Goal: Task Accomplishment & Management: Manage account settings

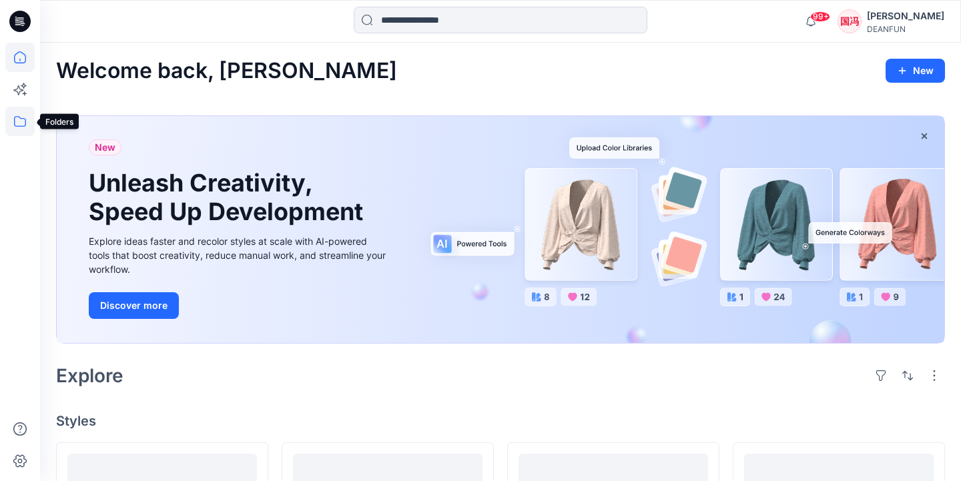
click at [15, 122] on icon at bounding box center [20, 121] width 12 height 11
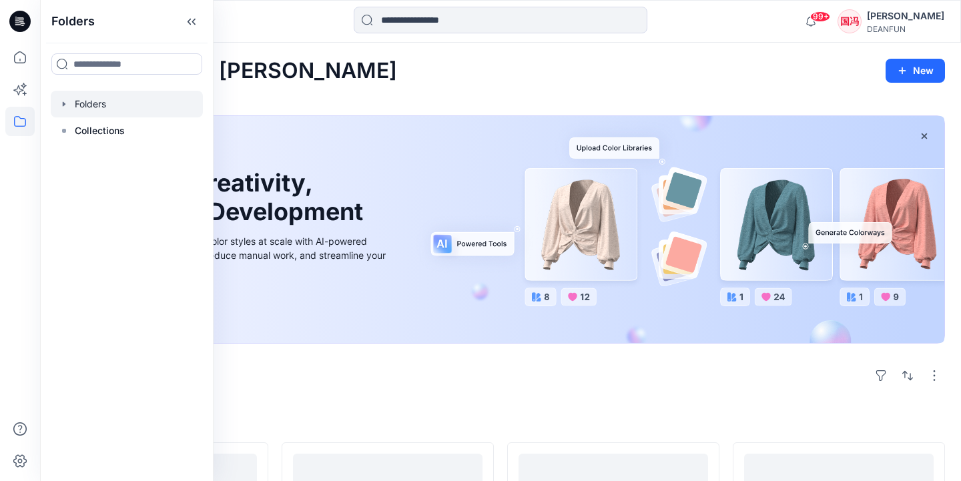
click at [132, 107] on div at bounding box center [127, 104] width 152 height 27
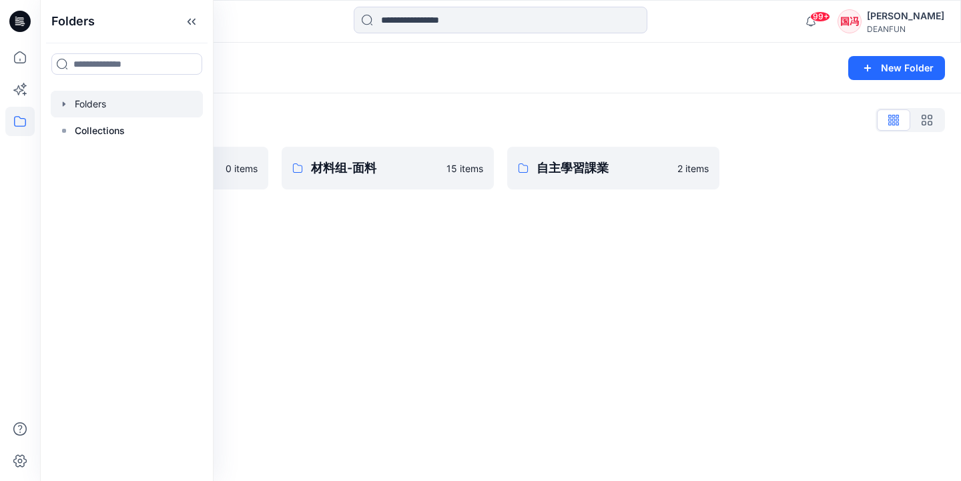
click at [401, 249] on div "Folders New Folder Folders List 材料组-辅料 0 items 材料组-面料 15 items 自主學習課業 2 items" at bounding box center [500, 262] width 921 height 439
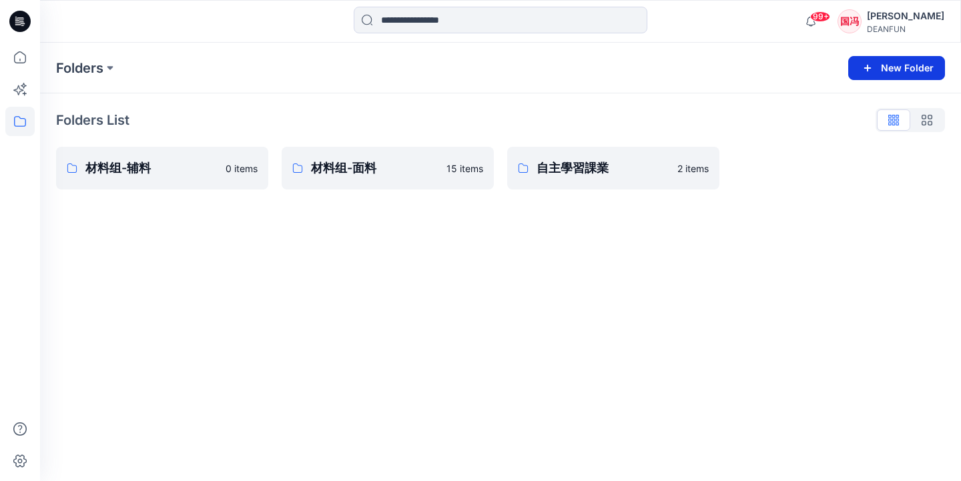
click at [865, 73] on icon "button" at bounding box center [868, 68] width 16 height 16
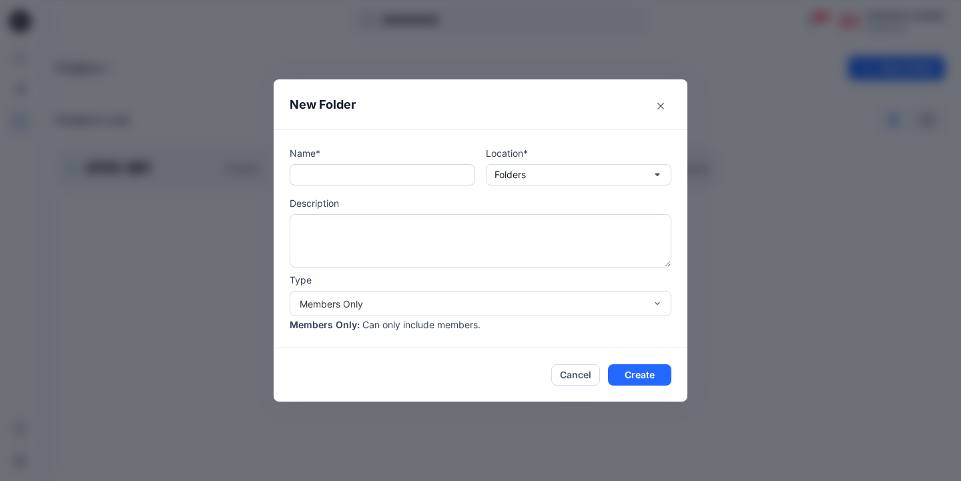
click at [369, 178] on input "text" at bounding box center [383, 174] width 186 height 21
type input "*"
click at [406, 179] on input "text" at bounding box center [383, 174] width 186 height 21
type input "*"
click at [350, 170] on input "text" at bounding box center [383, 174] width 186 height 21
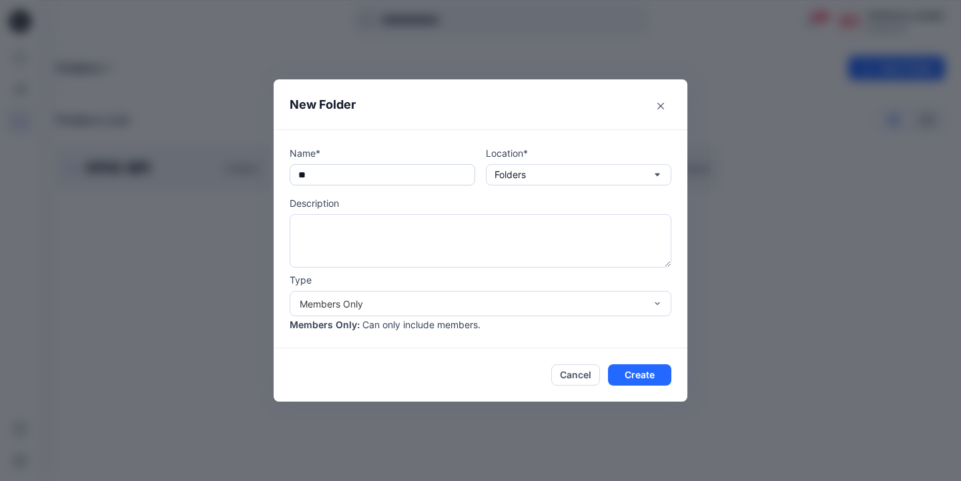
type input "*"
drag, startPoint x: 344, startPoint y: 174, endPoint x: 284, endPoint y: 174, distance: 60.1
click at [284, 174] on div "Name* **** Location* Folders Description Type Members Only Members Only : Can o…" at bounding box center [481, 239] width 414 height 219
type input "****"
click at [525, 180] on p "Folders" at bounding box center [510, 175] width 31 height 15
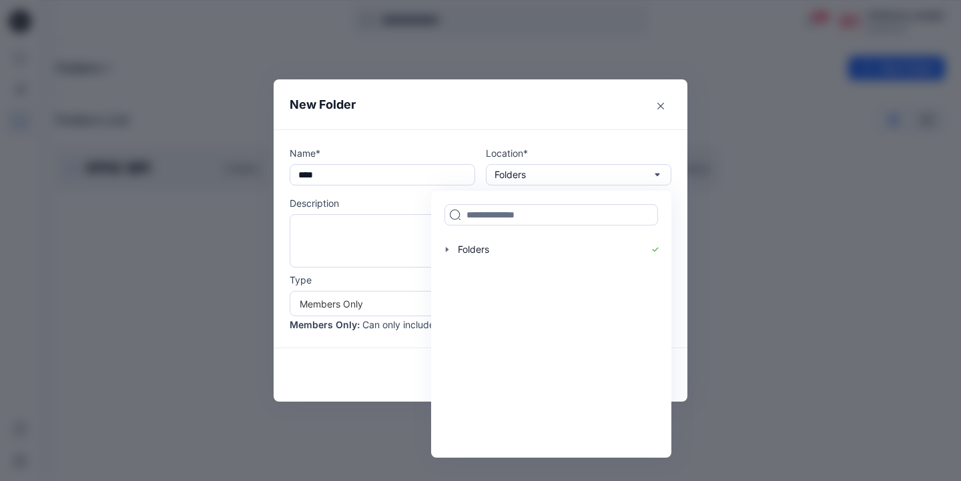
click at [415, 124] on header "New Folder" at bounding box center [481, 104] width 414 height 50
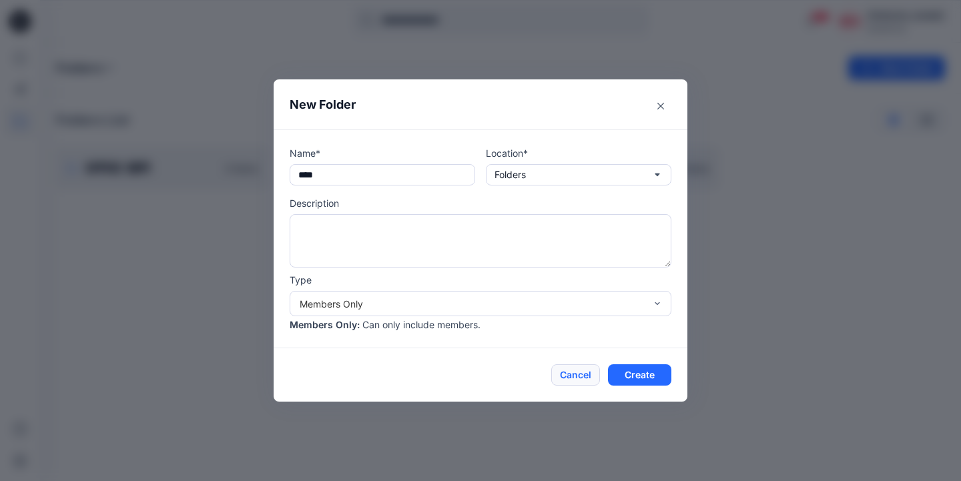
click at [577, 379] on button "Cancel" at bounding box center [575, 374] width 49 height 21
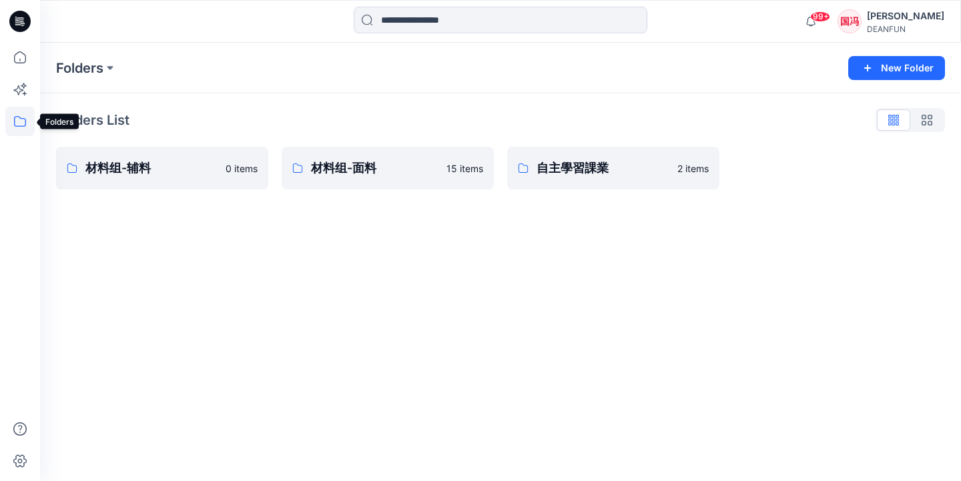
click at [23, 118] on icon at bounding box center [19, 121] width 29 height 29
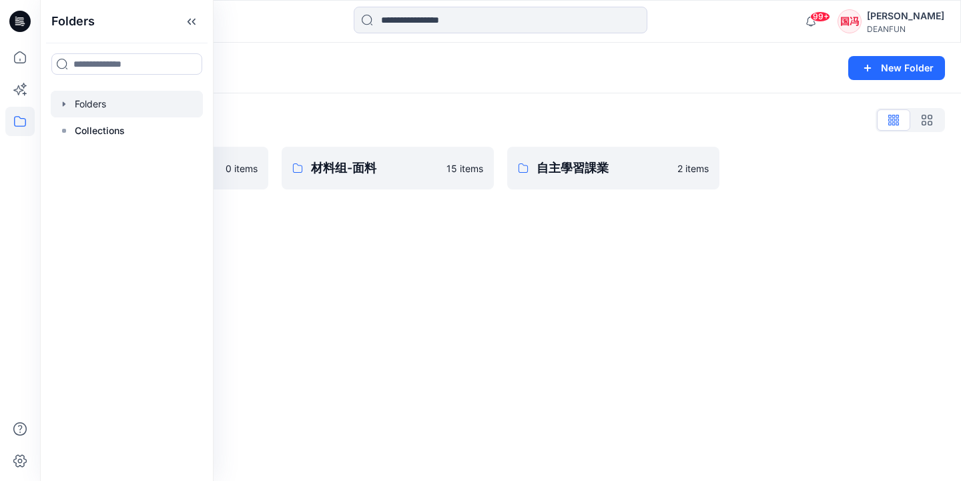
click at [319, 242] on div "Folders New Folder Folders List 材料组-辅料 0 items 材料组-面料 15 items 自主學習課業 2 items" at bounding box center [500, 262] width 921 height 439
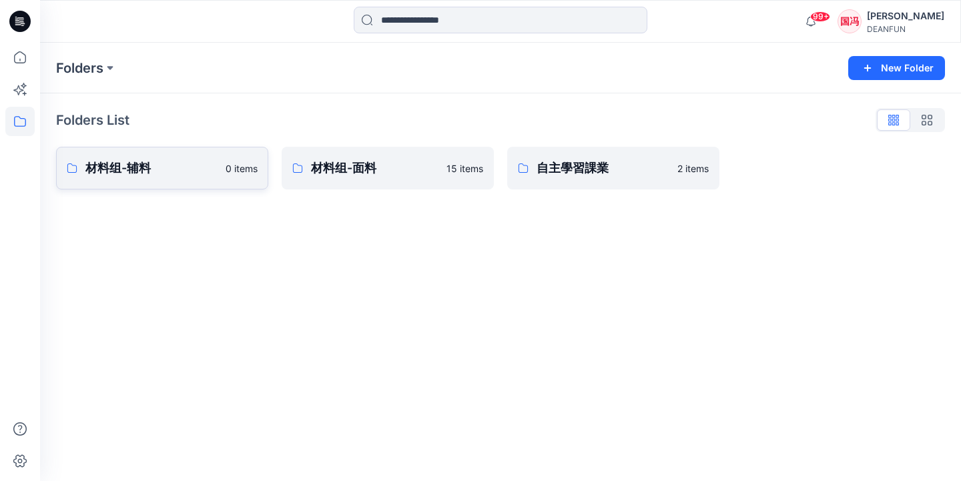
click at [206, 167] on p "材料组-辅料" at bounding box center [151, 168] width 132 height 19
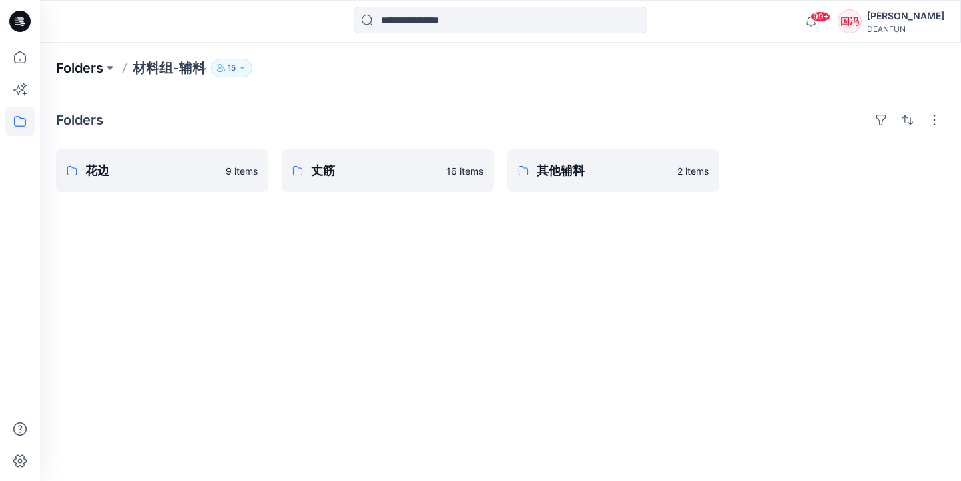
click at [95, 67] on p "Folders" at bounding box center [79, 68] width 47 height 19
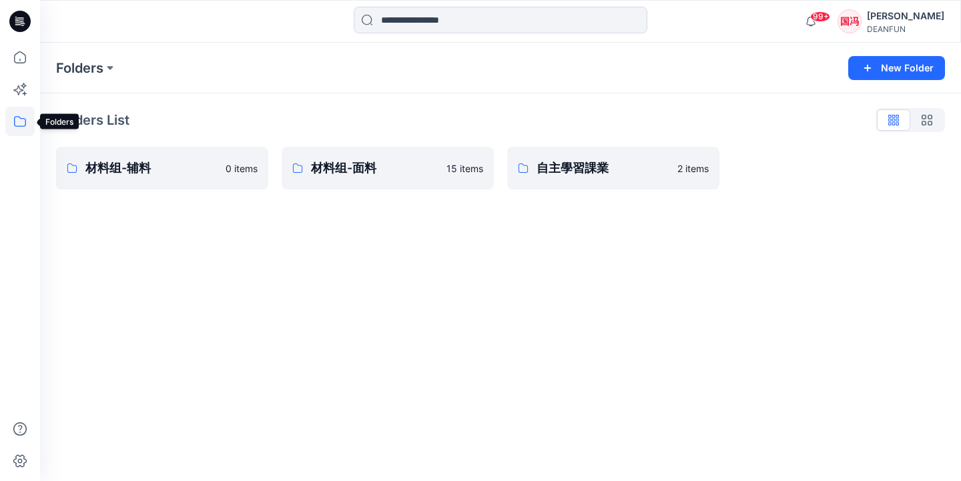
click at [17, 122] on icon at bounding box center [19, 121] width 29 height 29
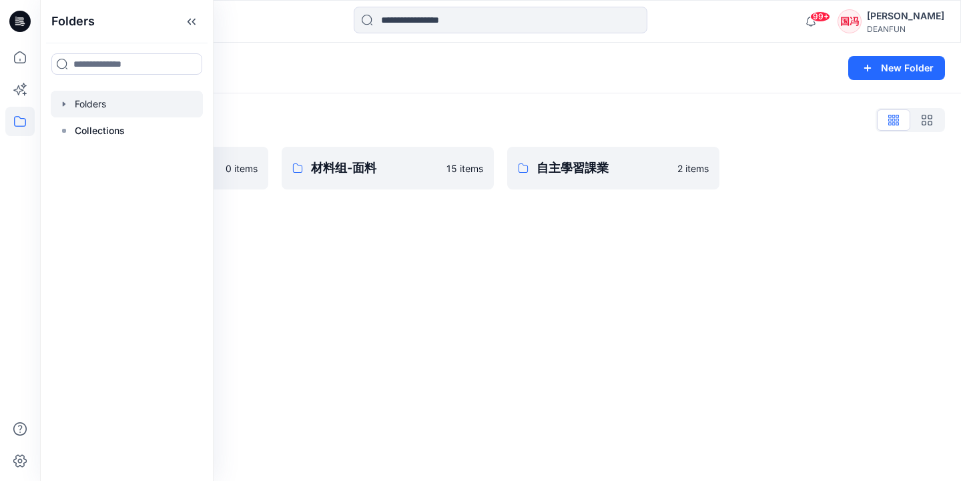
click at [378, 248] on div "Folders New Folder Folders List 材料组-辅料 0 items 材料组-面料 15 items 自主學習課業 2 items" at bounding box center [500, 262] width 921 height 439
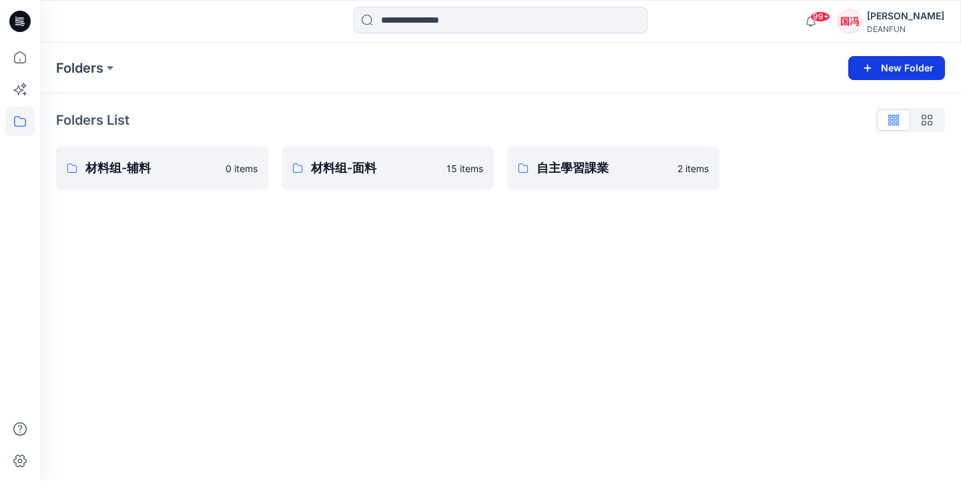
click at [895, 62] on button "New Folder" at bounding box center [896, 68] width 97 height 24
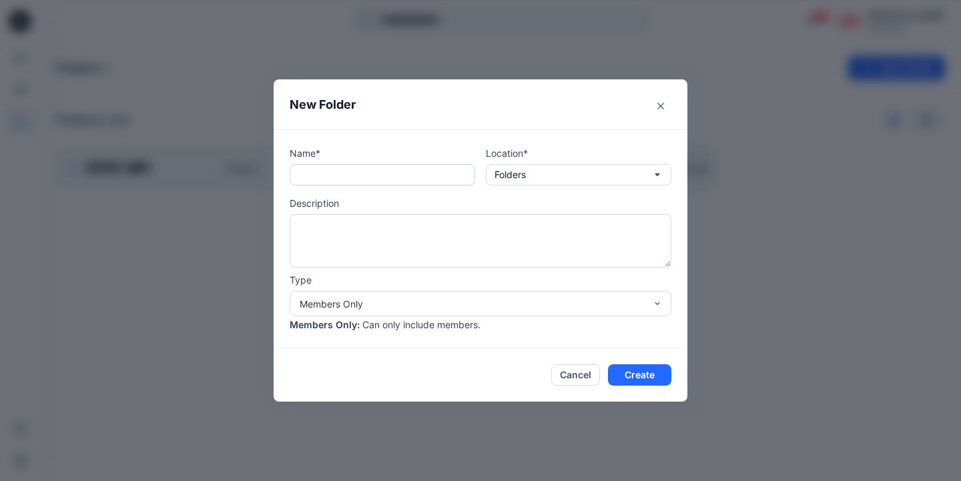
click at [399, 176] on input "text" at bounding box center [383, 174] width 186 height 21
type input "*"
click at [662, 102] on button "Close" at bounding box center [660, 105] width 21 height 21
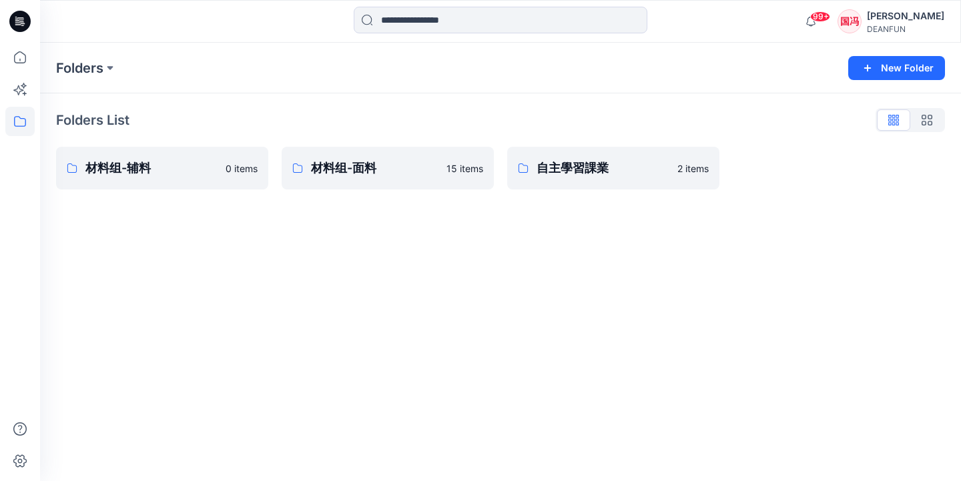
click at [342, 231] on div "Folders New Folder Folders List 材料组-辅料 0 items 材料组-面料 15 items 自主學習課業 2 items" at bounding box center [500, 262] width 921 height 439
click at [872, 63] on icon "button" at bounding box center [868, 68] width 16 height 16
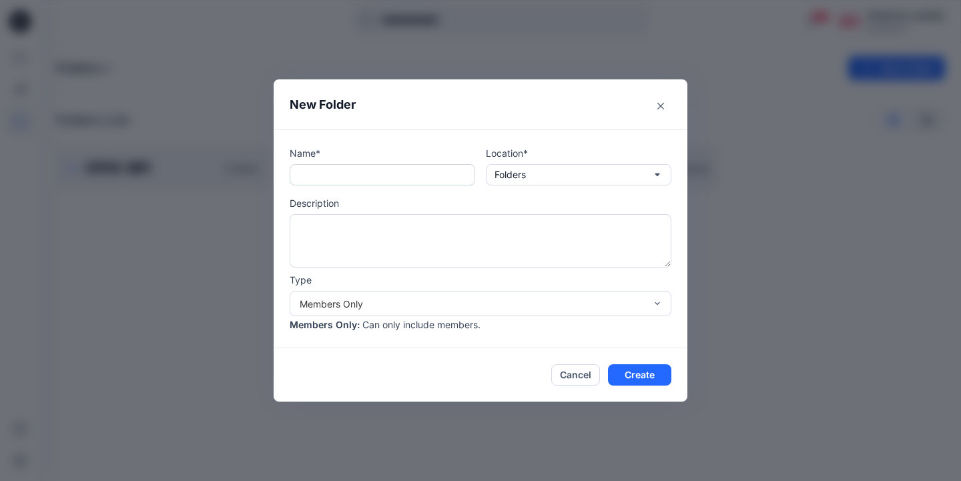
click at [370, 181] on input "text" at bounding box center [383, 174] width 186 height 21
click at [365, 202] on p "Description" at bounding box center [481, 203] width 382 height 14
click at [366, 180] on input "text" at bounding box center [383, 174] width 186 height 21
type input "*"
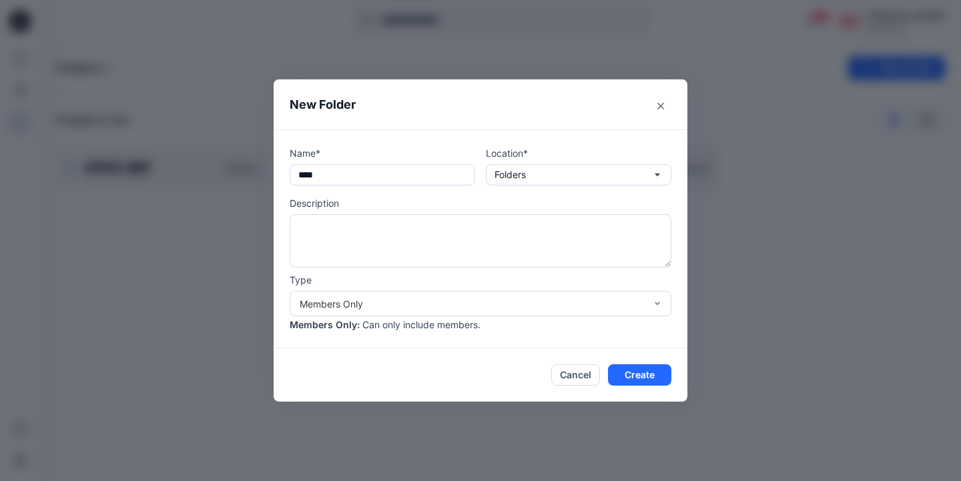
click at [413, 208] on p "Description" at bounding box center [481, 203] width 382 height 14
drag, startPoint x: 412, startPoint y: 86, endPoint x: 510, endPoint y: 87, distance: 98.1
click at [510, 87] on header "New Folder" at bounding box center [481, 104] width 414 height 50
click at [537, 172] on button "Folders" at bounding box center [579, 174] width 186 height 21
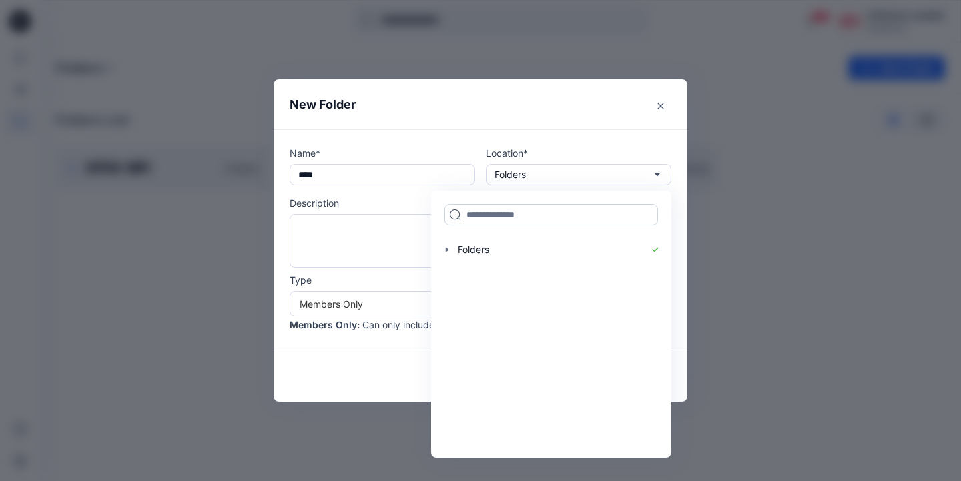
click at [509, 211] on input at bounding box center [552, 214] width 214 height 21
click at [354, 276] on p "Type" at bounding box center [481, 280] width 382 height 14
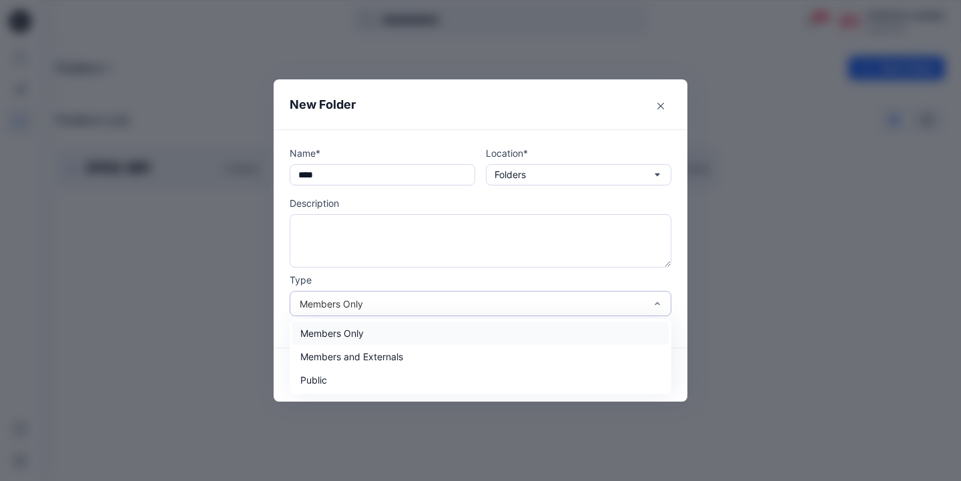
click at [497, 301] on div "Members Only" at bounding box center [473, 304] width 346 height 14
click at [493, 277] on p "Type" at bounding box center [481, 280] width 382 height 14
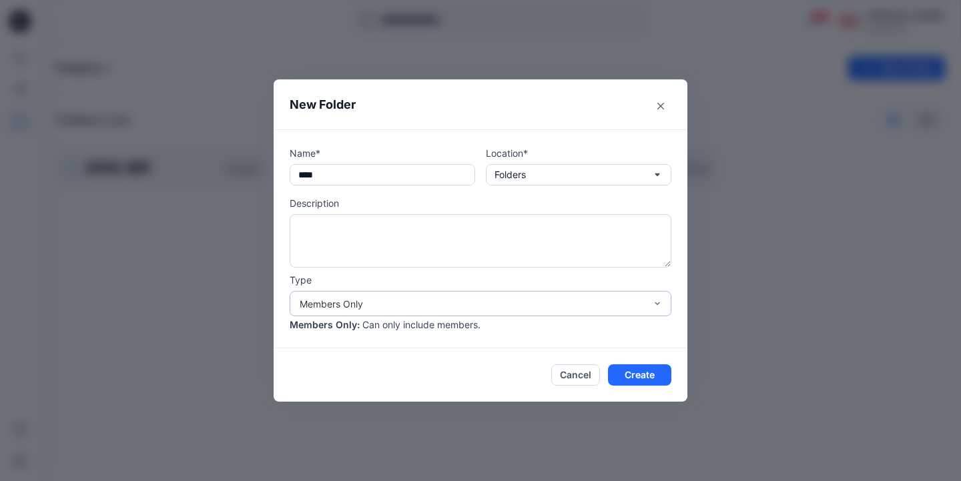
click at [488, 299] on div "Members Only" at bounding box center [473, 304] width 346 height 14
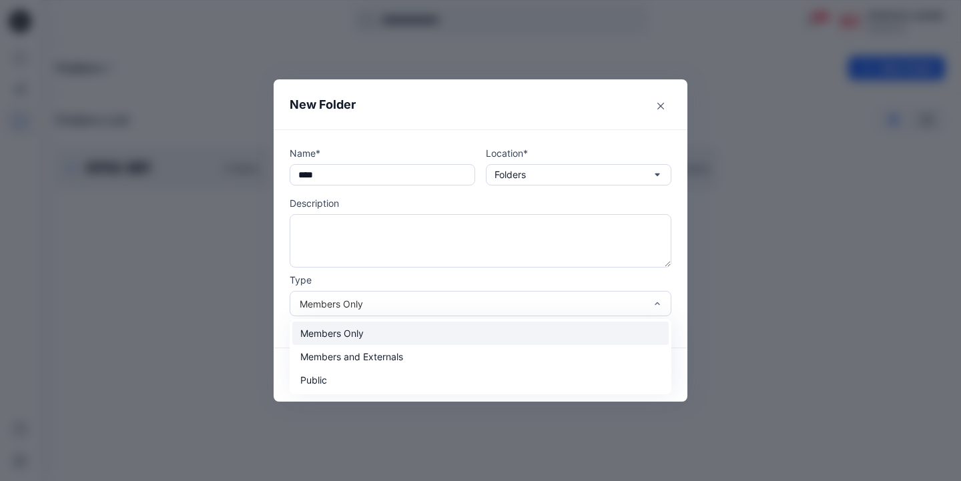
click at [472, 334] on div "Members Only" at bounding box center [480, 333] width 377 height 23
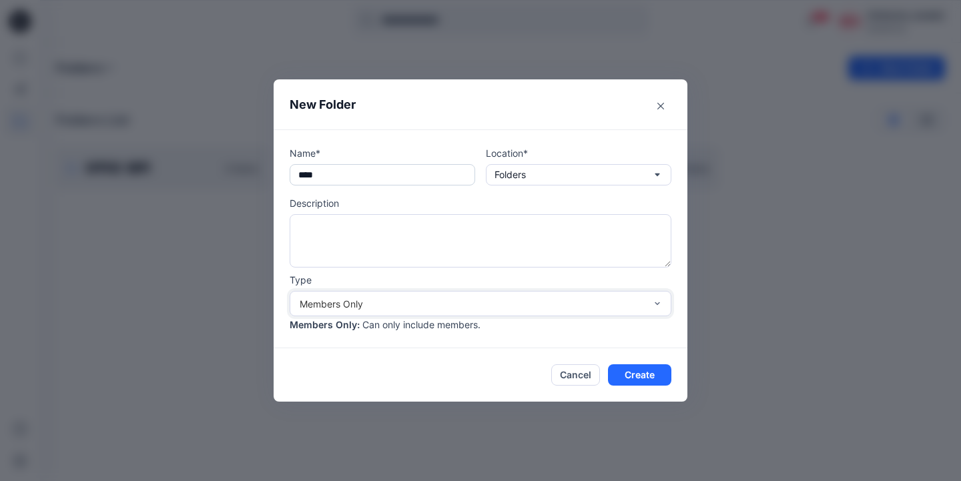
click at [411, 172] on input "****" at bounding box center [383, 174] width 186 height 21
drag, startPoint x: 386, startPoint y: 173, endPoint x: 320, endPoint y: 172, distance: 66.1
click at [320, 172] on input "****" at bounding box center [383, 174] width 186 height 21
type input "***"
click at [590, 175] on button "Folders" at bounding box center [579, 174] width 186 height 21
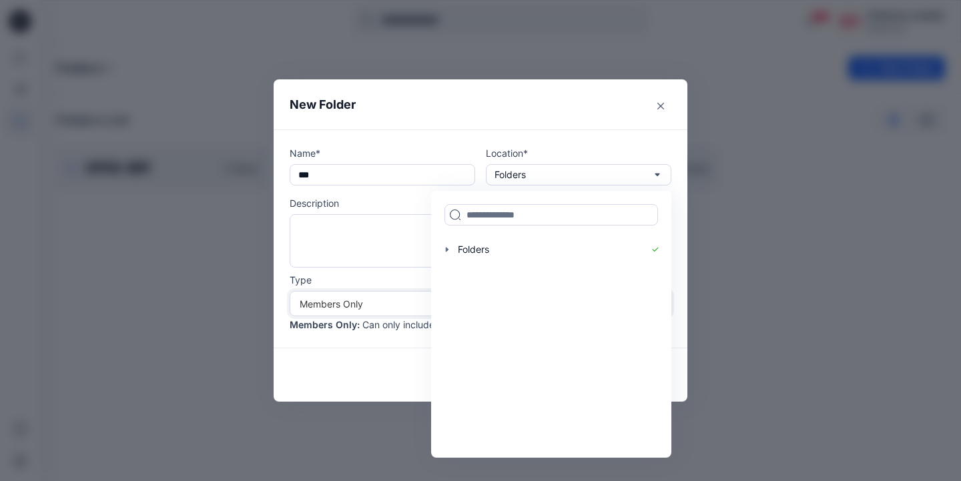
click at [571, 131] on div "Name* *** Location* Folders Folders Description Type option Members Only, selec…" at bounding box center [481, 239] width 414 height 219
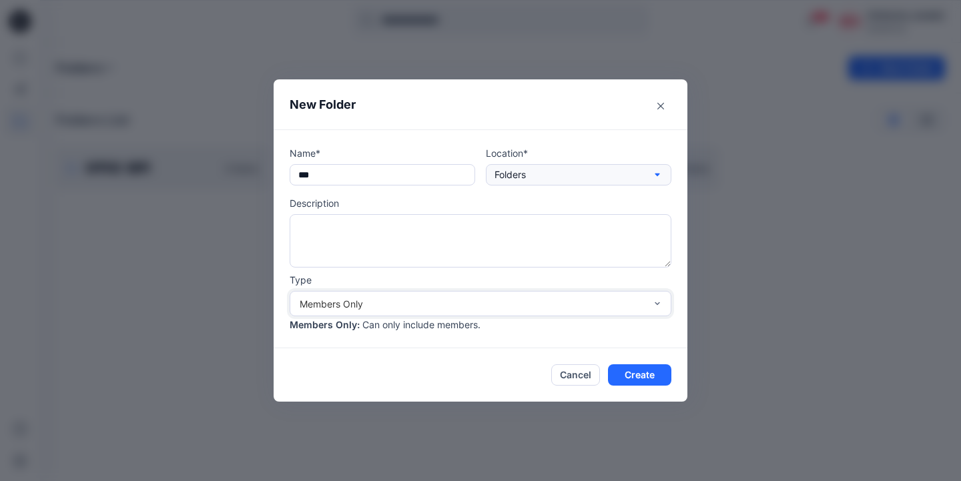
click at [556, 180] on button "Folders" at bounding box center [579, 174] width 186 height 21
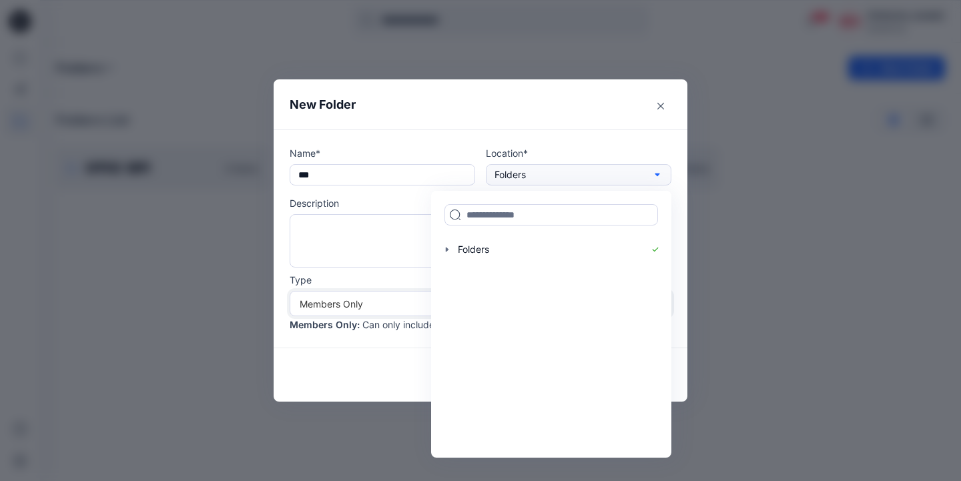
click at [556, 180] on button "Folders" at bounding box center [579, 174] width 186 height 21
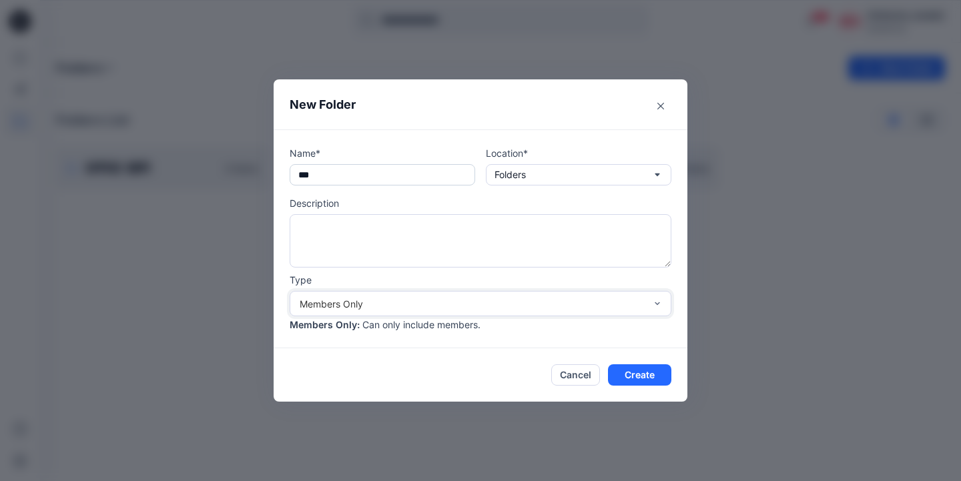
click at [362, 175] on input "***" at bounding box center [383, 174] width 186 height 21
click at [629, 373] on button "Create" at bounding box center [639, 374] width 63 height 21
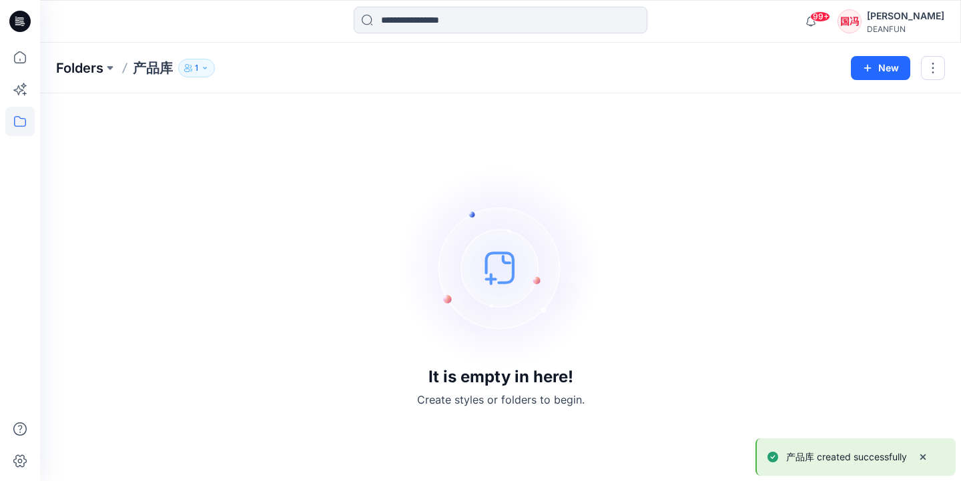
click at [90, 69] on p "Folders" at bounding box center [79, 68] width 47 height 19
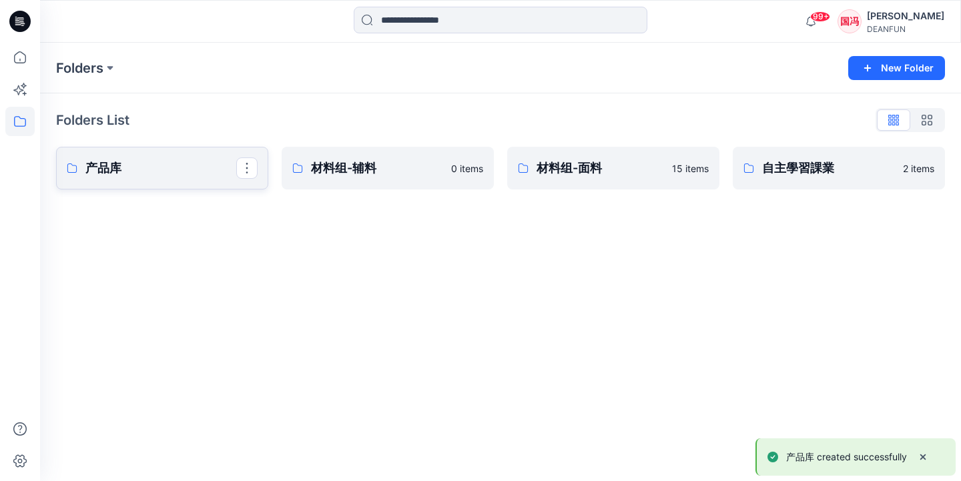
click at [142, 174] on p "产品库" at bounding box center [160, 168] width 151 height 19
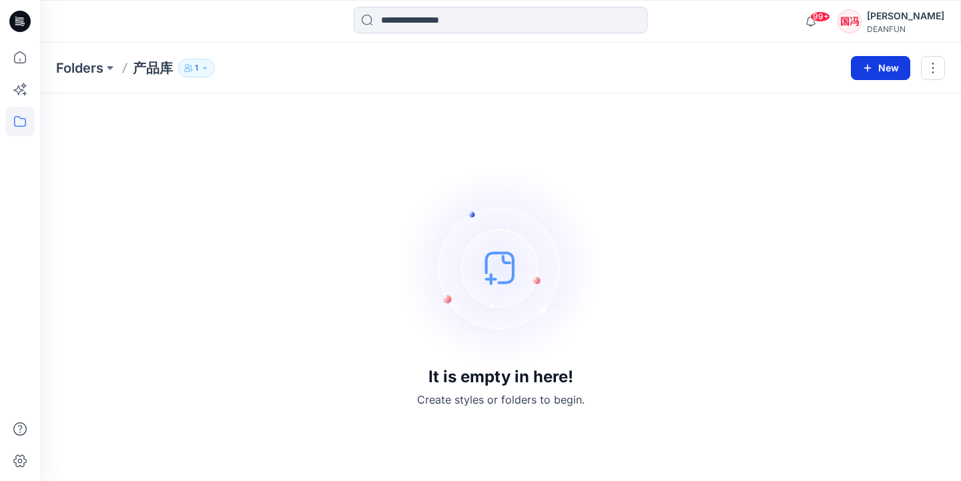
click at [878, 71] on button "New" at bounding box center [880, 68] width 59 height 24
click at [840, 130] on p "New Folder" at bounding box center [841, 127] width 49 height 14
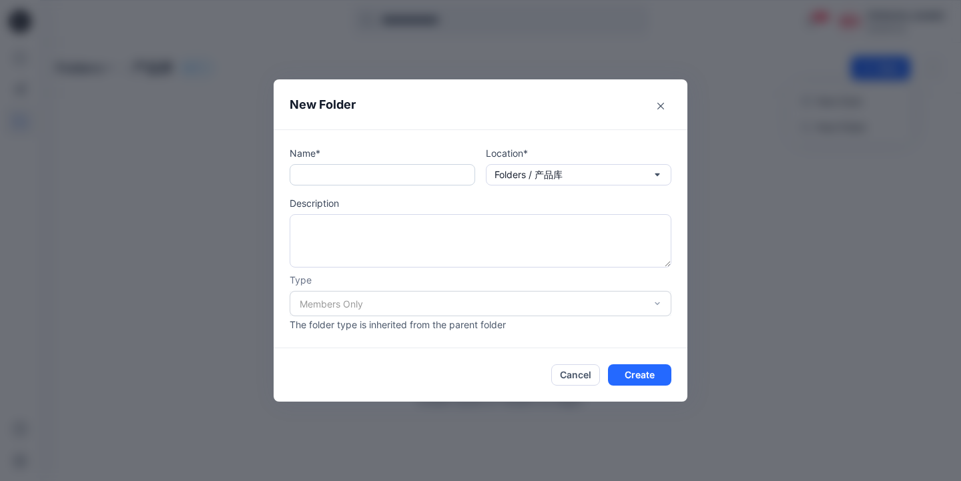
click at [329, 177] on input "text" at bounding box center [383, 174] width 186 height 21
click at [329, 176] on input "******" at bounding box center [383, 174] width 186 height 21
click at [362, 179] on input "*******" at bounding box center [383, 174] width 186 height 21
type input "*******"
click at [641, 373] on button "Create" at bounding box center [639, 374] width 63 height 21
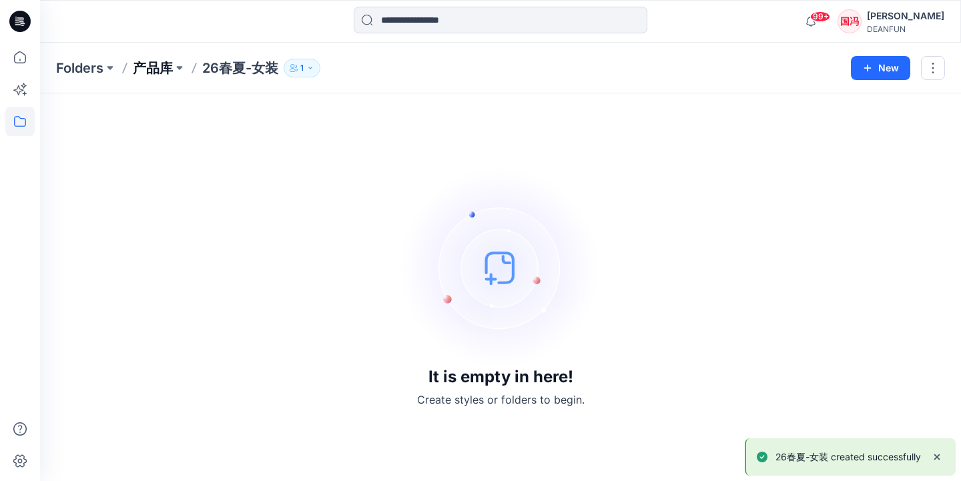
click at [165, 70] on p "产品库" at bounding box center [153, 68] width 40 height 19
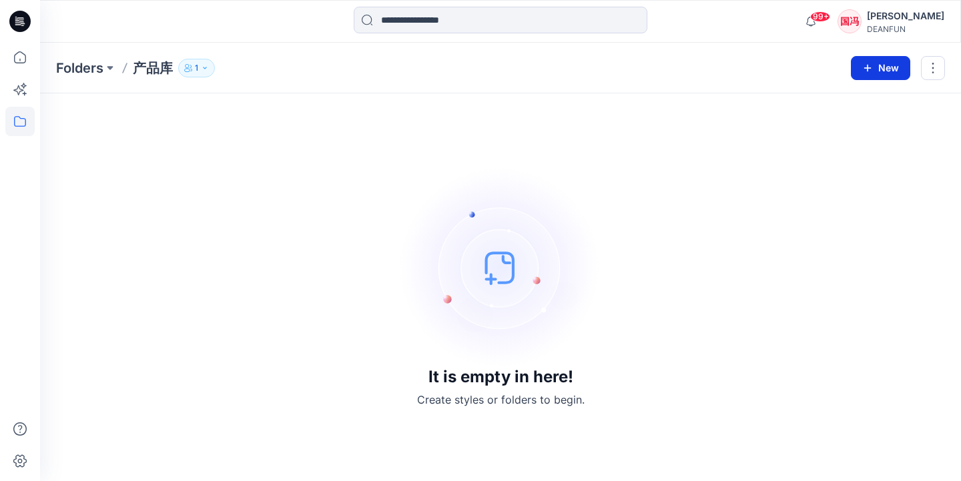
click at [878, 71] on button "New" at bounding box center [880, 68] width 59 height 24
click at [844, 124] on p "New Folder" at bounding box center [841, 127] width 49 height 14
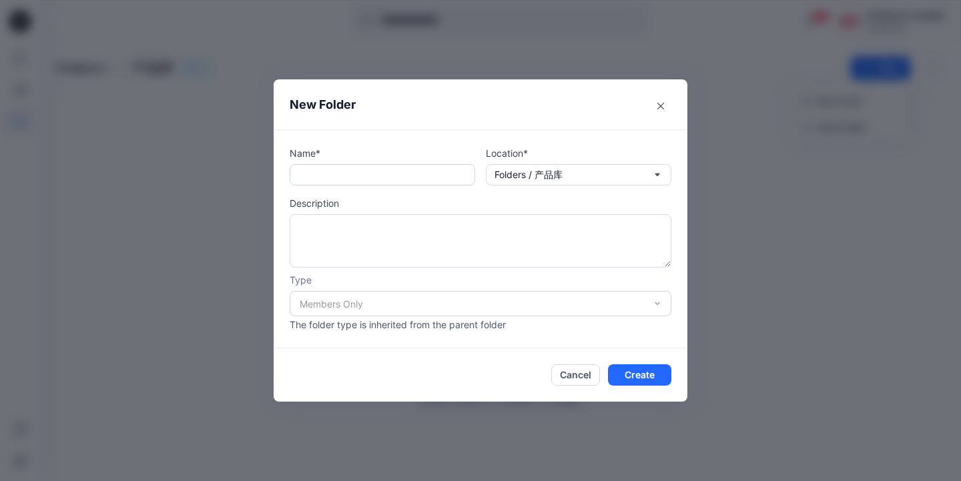
click at [391, 178] on input "text" at bounding box center [383, 174] width 186 height 21
type input "*******"
click at [646, 375] on button "Create" at bounding box center [639, 374] width 63 height 21
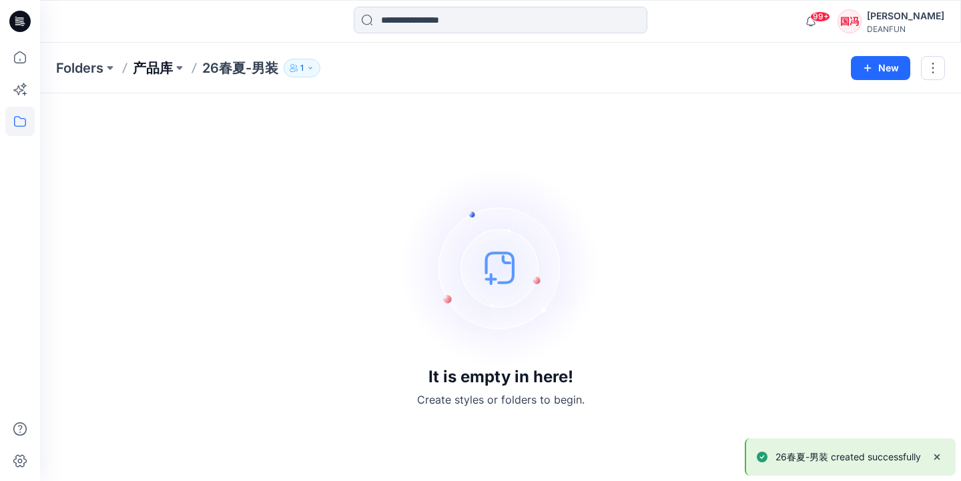
click at [162, 71] on p "产品库" at bounding box center [153, 68] width 40 height 19
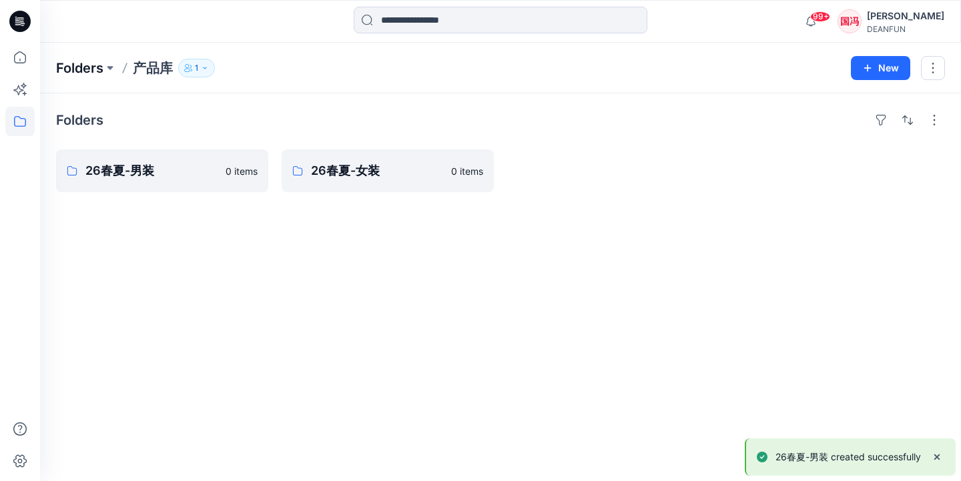
click at [89, 73] on p "Folders" at bounding box center [79, 68] width 47 height 19
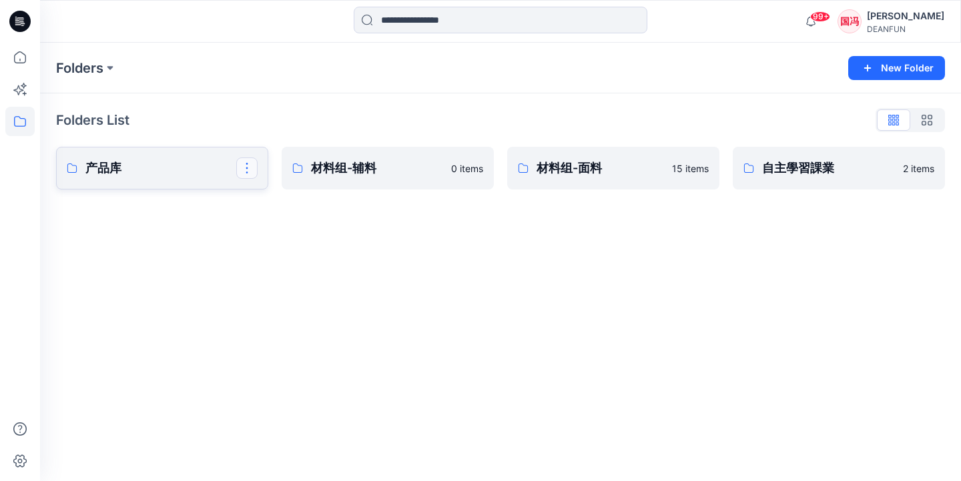
click at [244, 170] on button "button" at bounding box center [246, 168] width 21 height 21
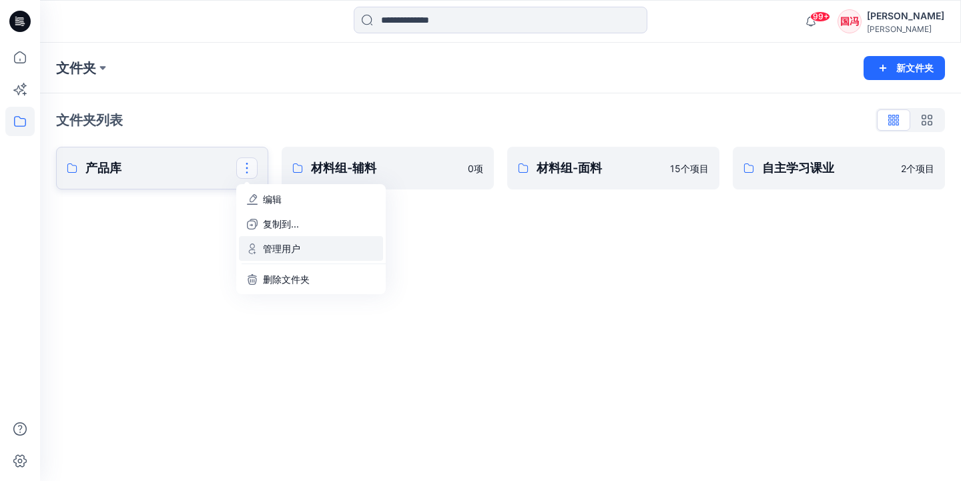
click at [281, 246] on p "管理用户" at bounding box center [281, 249] width 37 height 14
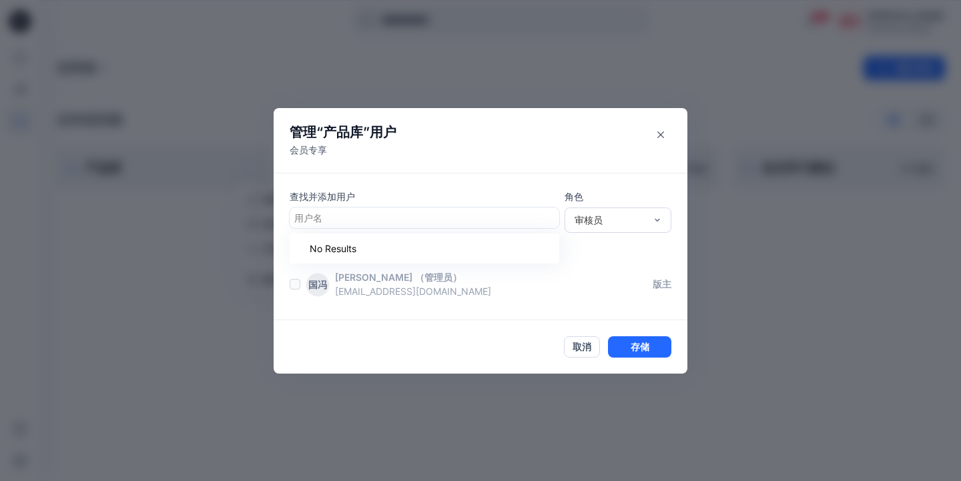
click at [368, 214] on div at bounding box center [424, 218] width 260 height 17
drag, startPoint x: 368, startPoint y: 214, endPoint x: 624, endPoint y: 219, distance: 255.1
click at [370, 214] on div at bounding box center [424, 218] width 260 height 17
click at [645, 220] on div "审核员" at bounding box center [610, 220] width 71 height 14
click at [461, 208] on div "用户名" at bounding box center [425, 218] width 270 height 21
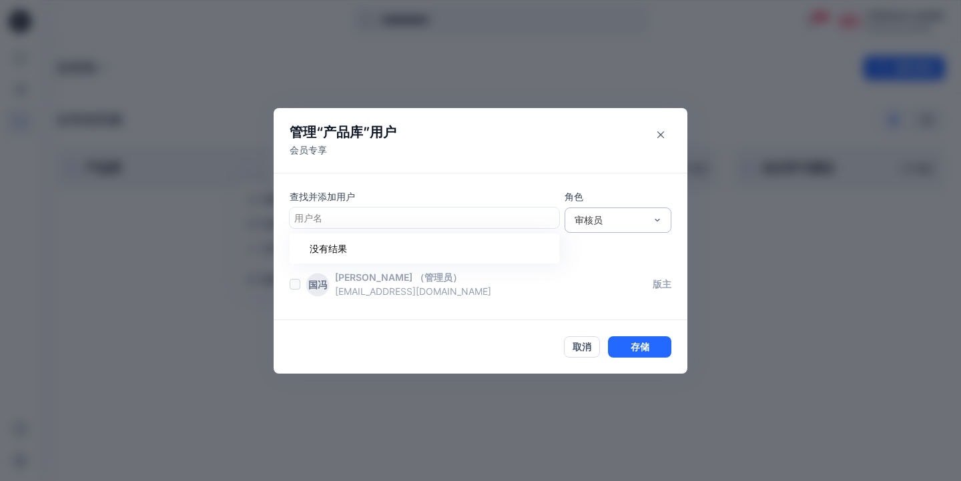
click at [652, 211] on div "审核员" at bounding box center [618, 220] width 107 height 25
click at [590, 270] on div "投稿者" at bounding box center [617, 269] width 101 height 23
click at [531, 250] on p "有权访问的人" at bounding box center [489, 253] width 398 height 14
click at [447, 218] on div at bounding box center [424, 218] width 260 height 17
click at [423, 214] on div at bounding box center [424, 218] width 260 height 17
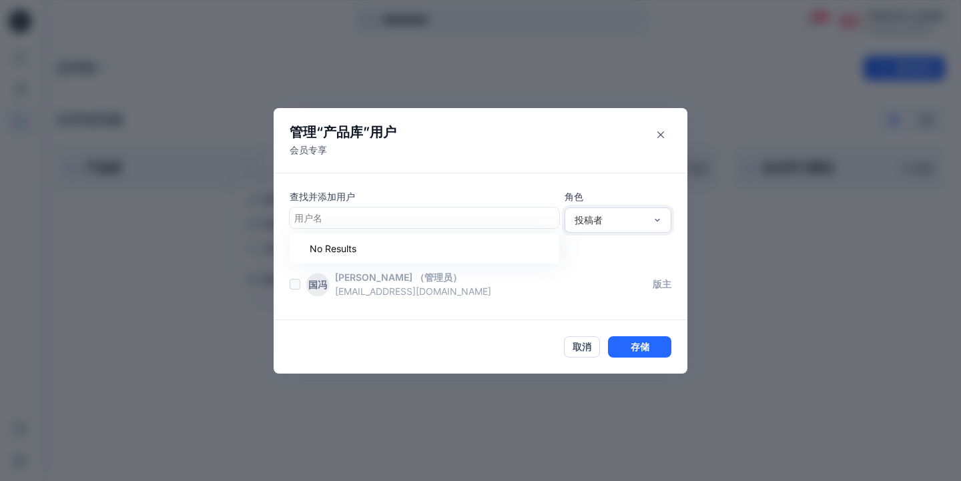
click at [348, 218] on div at bounding box center [424, 218] width 260 height 17
paste input "**********"
type input "**********"
click at [632, 343] on button "存储" at bounding box center [639, 346] width 63 height 21
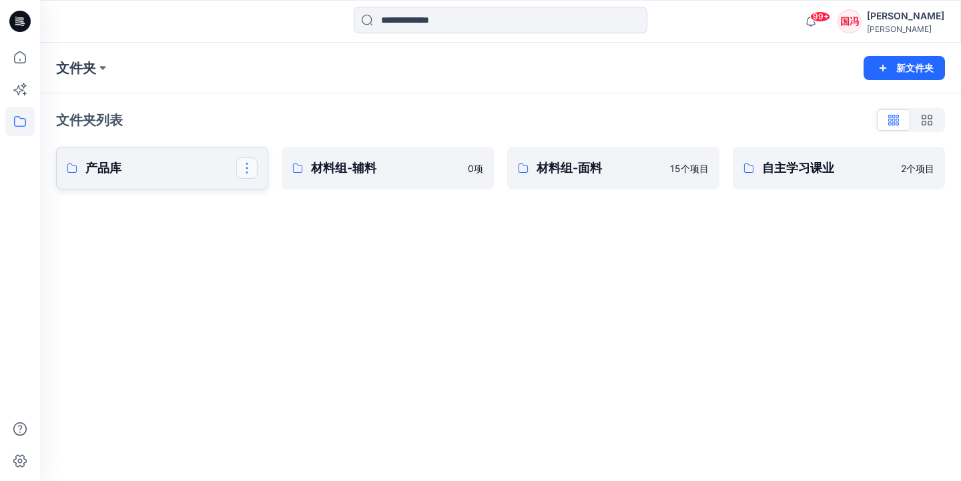
click at [242, 169] on button "button" at bounding box center [246, 168] width 21 height 21
click at [203, 171] on p "产品库" at bounding box center [160, 168] width 151 height 19
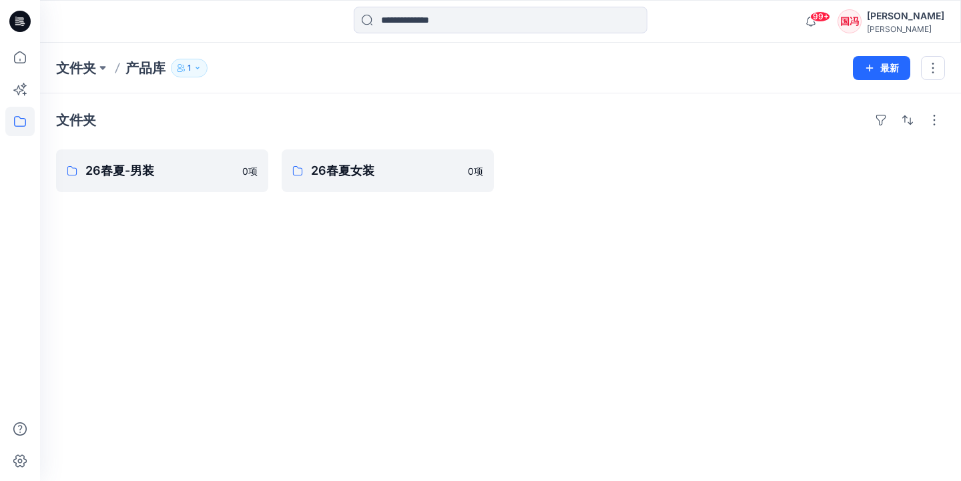
click at [142, 67] on p "产品库" at bounding box center [146, 68] width 40 height 19
click at [195, 70] on icon "button" at bounding box center [198, 68] width 8 height 8
click at [148, 69] on p "产品库" at bounding box center [146, 68] width 40 height 19
click at [88, 67] on p "文件夹" at bounding box center [76, 68] width 40 height 19
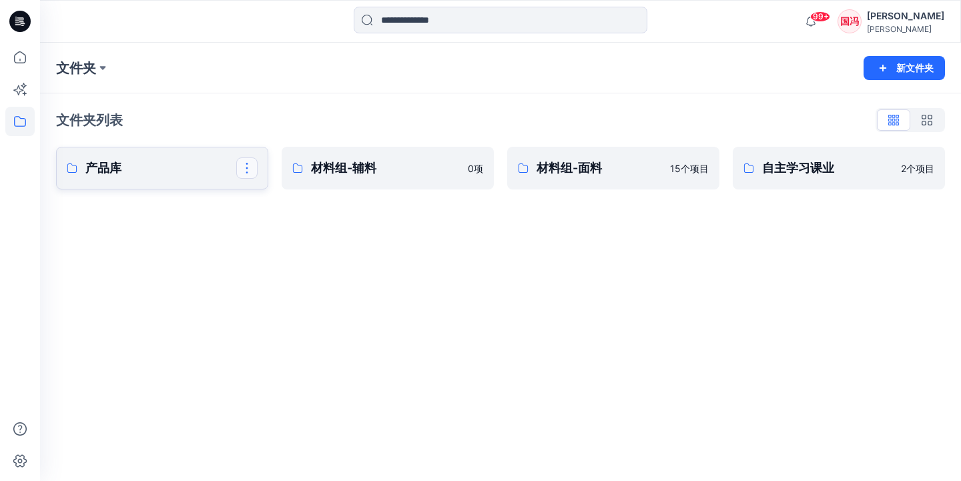
click at [247, 167] on button "button" at bounding box center [246, 168] width 21 height 21
click at [268, 246] on p "管理用户" at bounding box center [281, 249] width 37 height 14
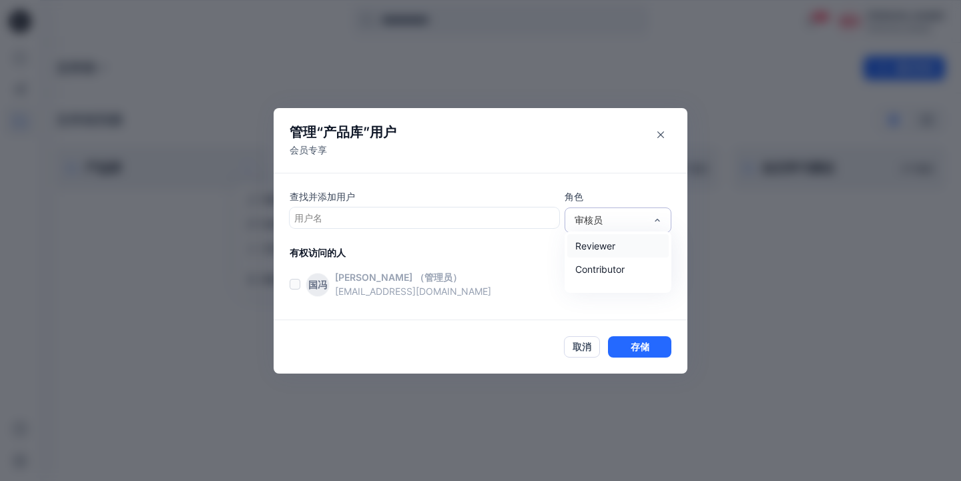
click at [604, 227] on div "审核员" at bounding box center [618, 220] width 107 height 25
click at [591, 271] on div "投稿者" at bounding box center [617, 269] width 101 height 23
click at [295, 287] on label at bounding box center [295, 284] width 11 height 11
click at [397, 218] on div at bounding box center [424, 218] width 260 height 17
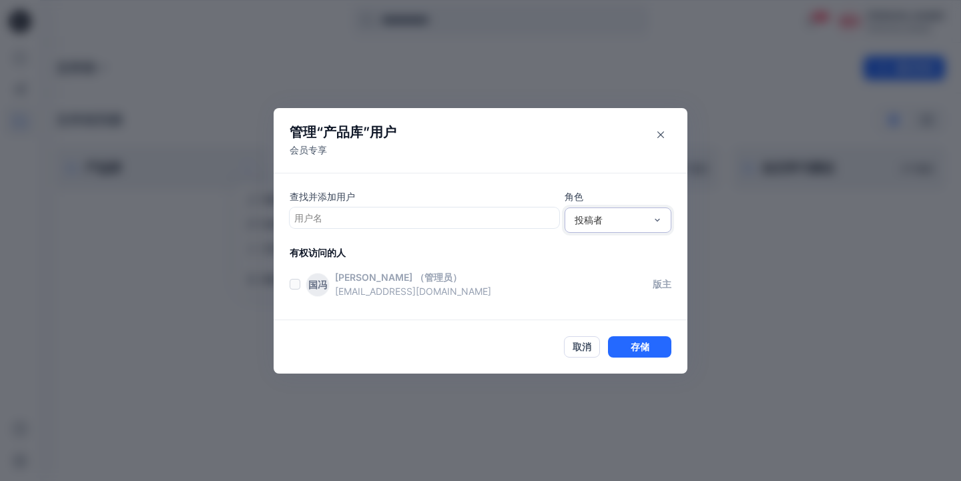
click at [587, 218] on div "投稿者" at bounding box center [610, 220] width 71 height 14
click at [457, 220] on div at bounding box center [424, 218] width 260 height 17
paste input "**********"
type input "**********"
click at [457, 222] on div at bounding box center [424, 218] width 260 height 17
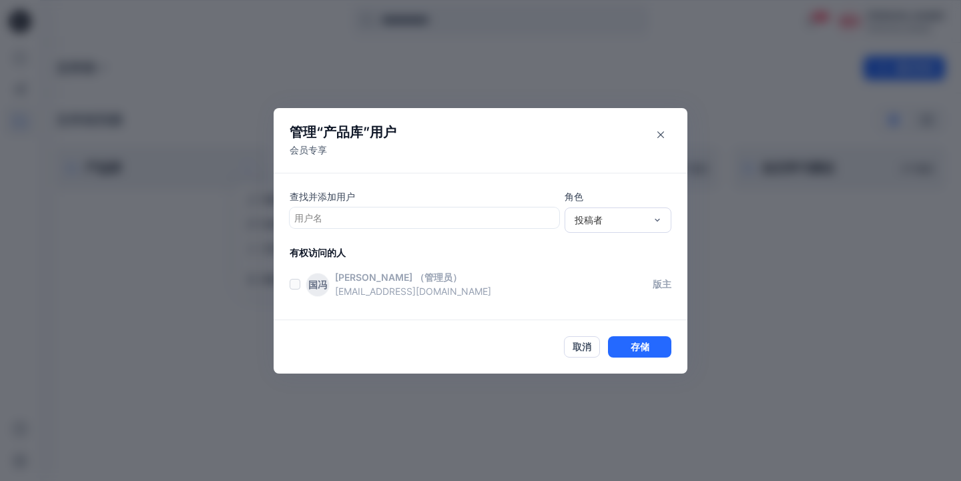
click at [457, 222] on div at bounding box center [424, 218] width 260 height 17
click at [462, 218] on div at bounding box center [424, 218] width 260 height 17
paste input "**********"
type input "**********"
click at [599, 221] on div "投稿者" at bounding box center [610, 220] width 71 height 14
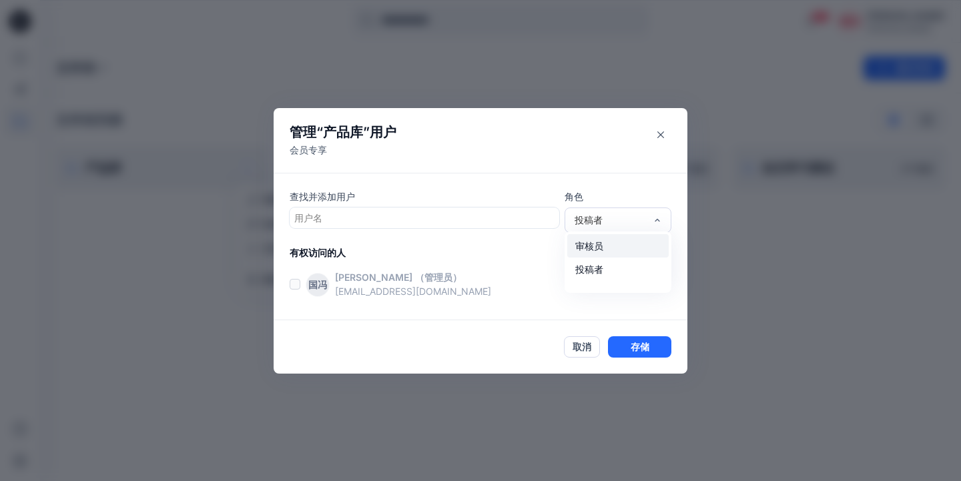
click at [596, 248] on div "审核员" at bounding box center [617, 245] width 101 height 23
click at [465, 212] on div at bounding box center [424, 218] width 260 height 17
paste input "**********"
type input "**********"
click at [495, 146] on header "管理“ 产品库 ”用户 会员专享" at bounding box center [481, 140] width 414 height 65
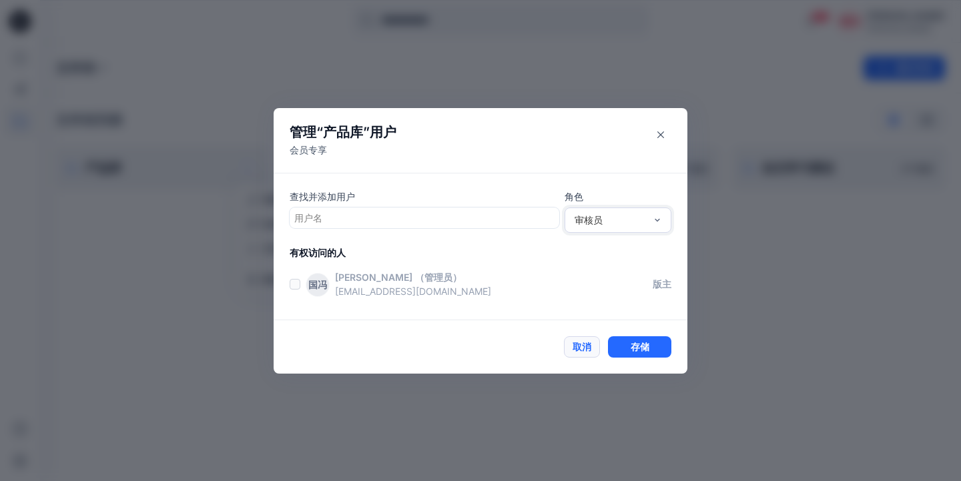
click at [571, 346] on button "取消" at bounding box center [582, 346] width 36 height 21
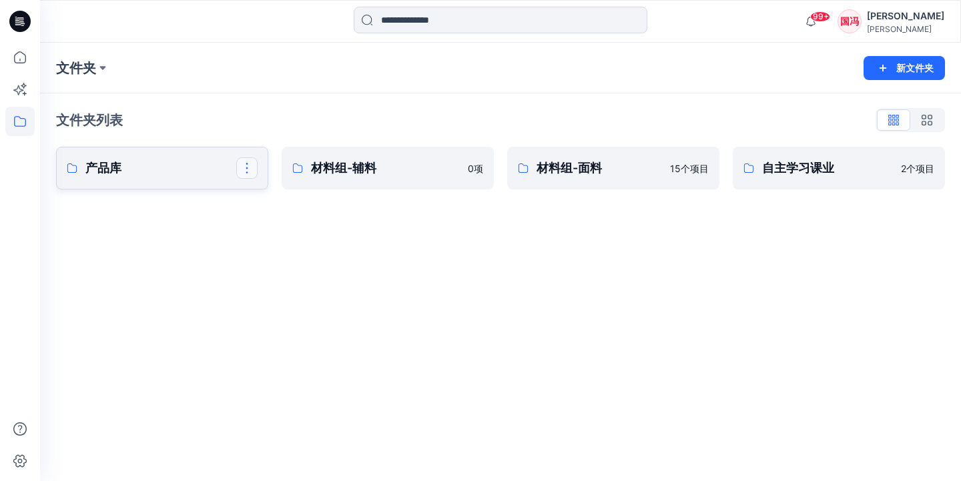
click at [248, 169] on button "button" at bounding box center [246, 168] width 21 height 21
click at [276, 204] on p "编辑" at bounding box center [272, 199] width 19 height 14
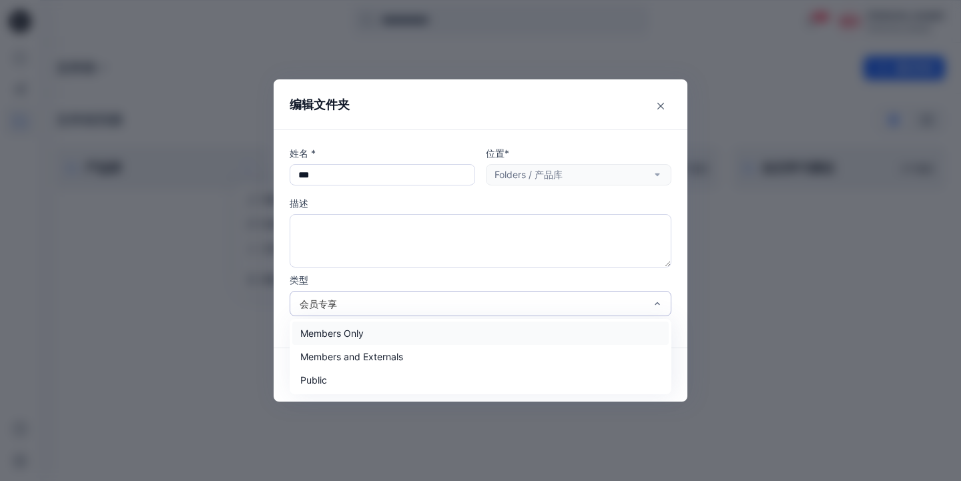
click at [362, 301] on div "会员专享" at bounding box center [473, 304] width 346 height 14
click at [362, 278] on p "类型" at bounding box center [481, 280] width 382 height 14
click at [357, 302] on div "会员专享" at bounding box center [473, 304] width 346 height 14
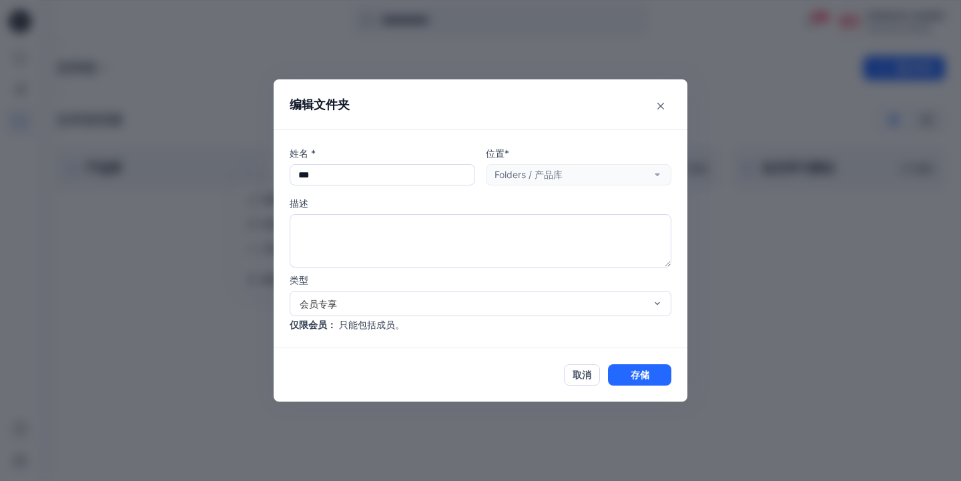
click at [370, 282] on p "类型" at bounding box center [481, 280] width 382 height 14
click at [578, 368] on button "取消" at bounding box center [582, 374] width 36 height 21
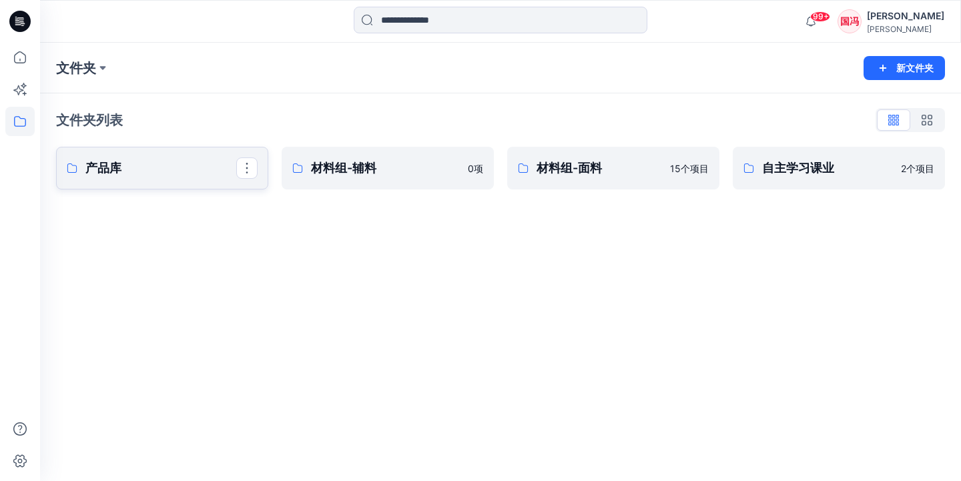
click at [207, 181] on link "产品库" at bounding box center [162, 168] width 212 height 43
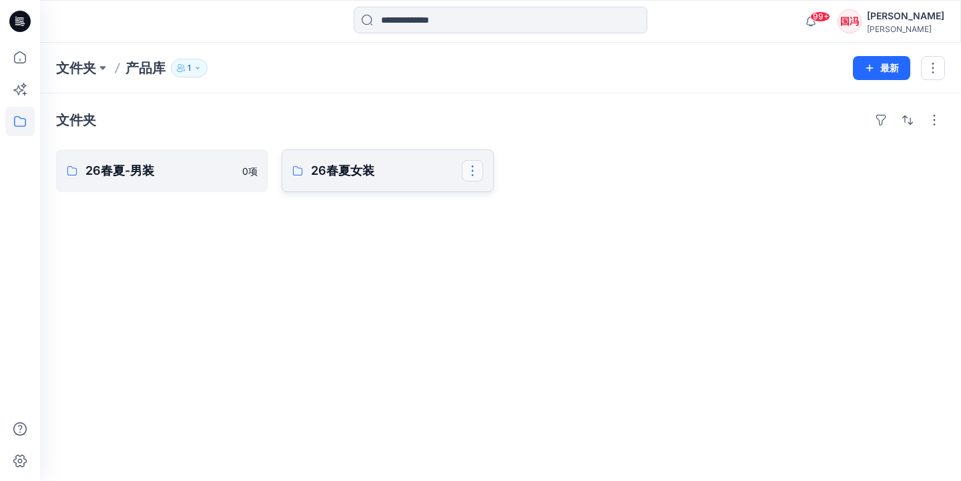
click at [469, 170] on button "button" at bounding box center [472, 170] width 21 height 21
click at [150, 69] on p "产品库" at bounding box center [146, 68] width 40 height 19
click at [198, 68] on icon "button" at bounding box center [198, 68] width 8 height 8
click at [347, 106] on icon "管理用户" at bounding box center [351, 105] width 11 height 11
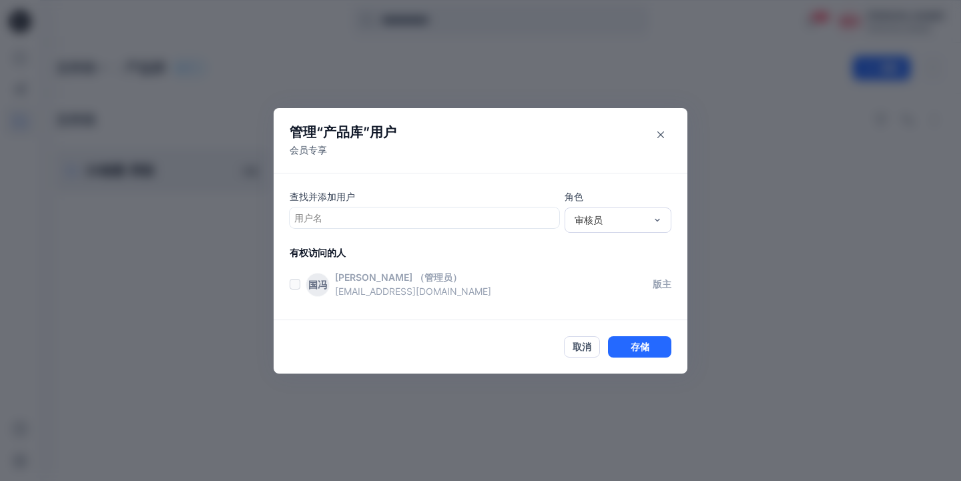
click at [297, 283] on label at bounding box center [295, 284] width 11 height 11
click at [293, 280] on label at bounding box center [295, 284] width 11 height 11
click at [294, 283] on label at bounding box center [295, 284] width 11 height 11
click at [660, 280] on p "版主" at bounding box center [662, 284] width 19 height 14
click at [632, 220] on div "审核员" at bounding box center [610, 220] width 71 height 14
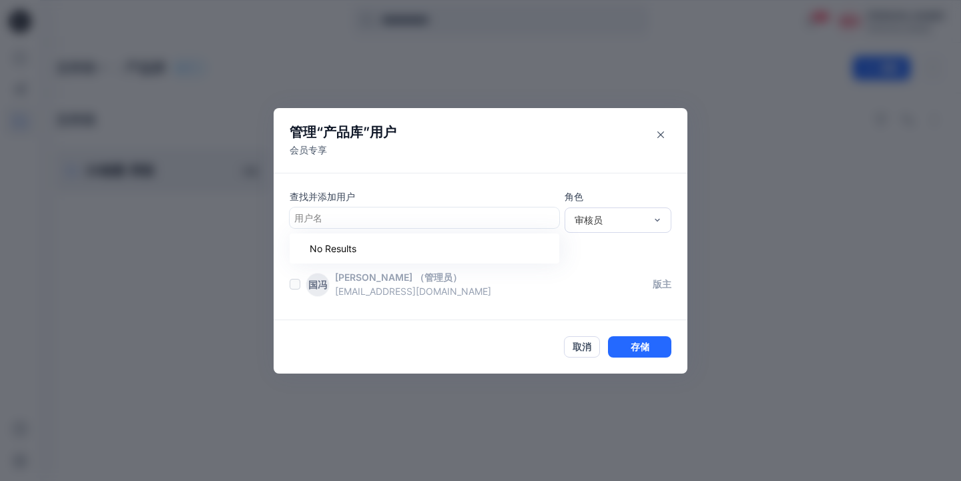
click at [541, 228] on div "用户名" at bounding box center [425, 218] width 270 height 21
click at [577, 344] on button "取消" at bounding box center [582, 346] width 36 height 21
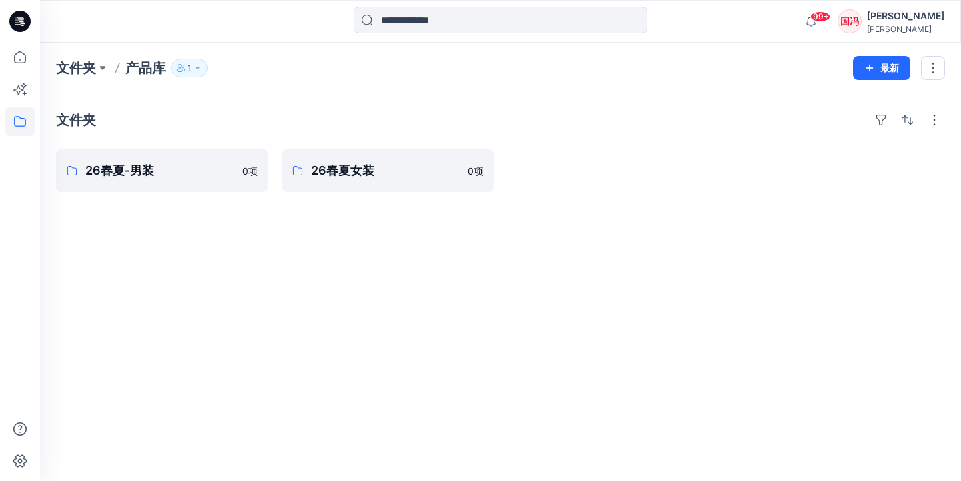
click at [154, 68] on p "产品库" at bounding box center [146, 68] width 40 height 19
click at [931, 60] on button "button" at bounding box center [933, 68] width 24 height 24
click at [853, 150] on p "管理用户" at bounding box center [840, 150] width 37 height 14
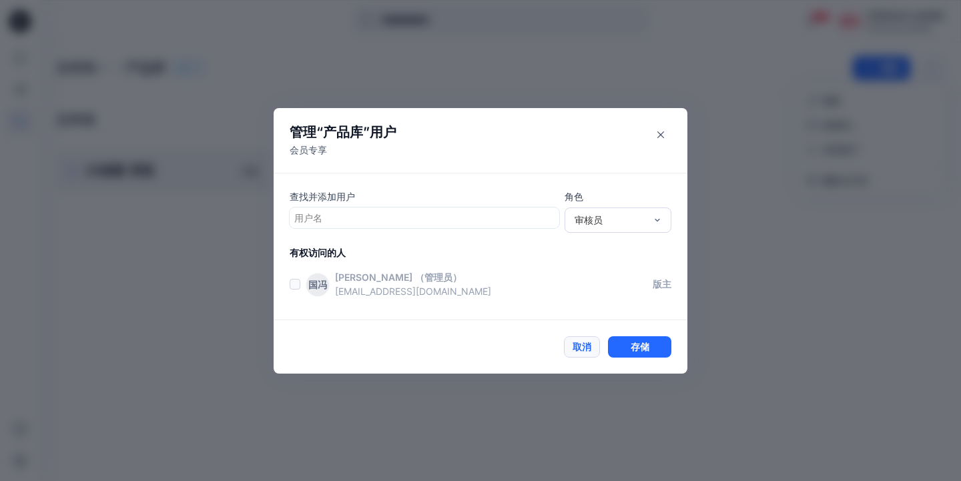
click at [584, 344] on button "取消" at bounding box center [582, 346] width 36 height 21
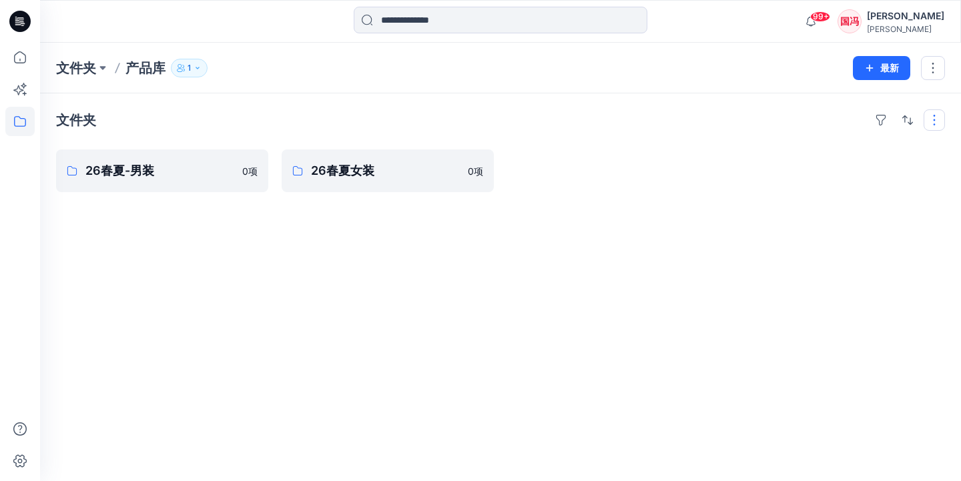
click at [931, 119] on button "button" at bounding box center [934, 119] width 21 height 21
click at [201, 70] on icon "button" at bounding box center [198, 68] width 8 height 8
click at [135, 126] on div "文件夹" at bounding box center [500, 119] width 889 height 21
click at [245, 172] on button "button" at bounding box center [246, 170] width 21 height 21
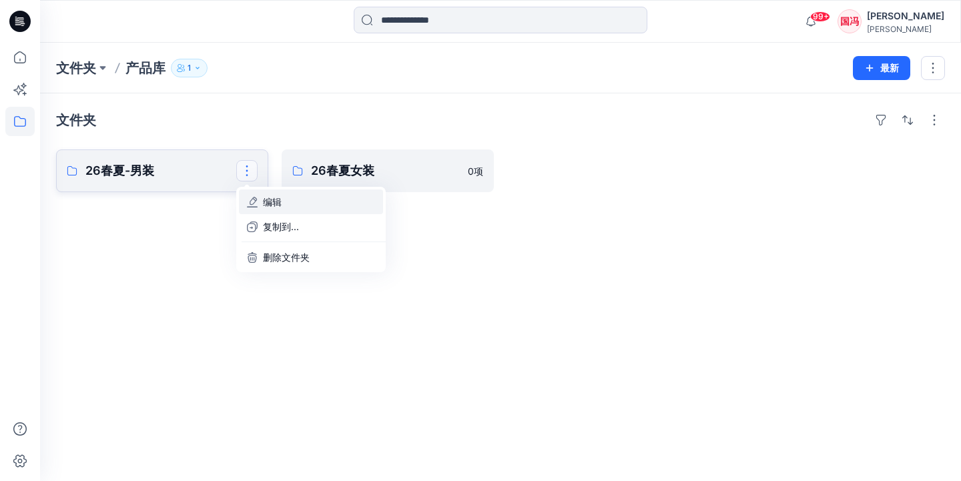
click at [266, 205] on p "编辑" at bounding box center [272, 202] width 19 height 14
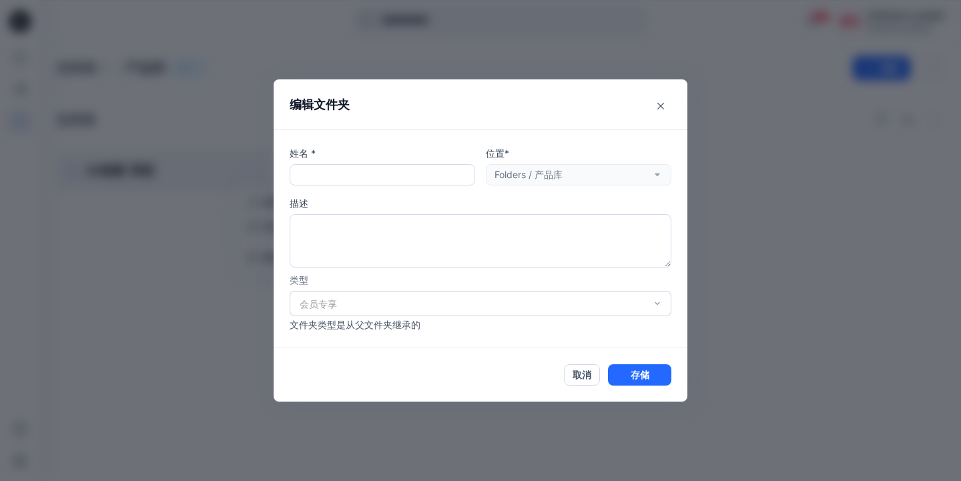
click at [547, 304] on div "会员专享" at bounding box center [481, 303] width 382 height 25
click at [658, 305] on div "会员专享" at bounding box center [481, 303] width 382 height 25
click at [654, 304] on div "会员专享" at bounding box center [481, 303] width 382 height 25
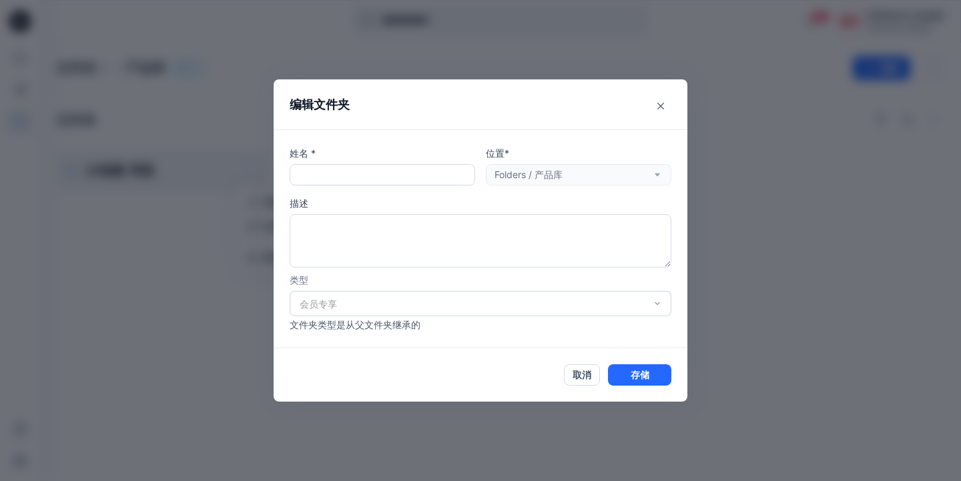
click at [654, 304] on div "会员专享" at bounding box center [481, 303] width 382 height 25
click at [643, 307] on div "会员专享" at bounding box center [481, 303] width 382 height 25
click at [442, 179] on input "text" at bounding box center [383, 174] width 186 height 21
click at [578, 364] on button "取消" at bounding box center [582, 374] width 36 height 21
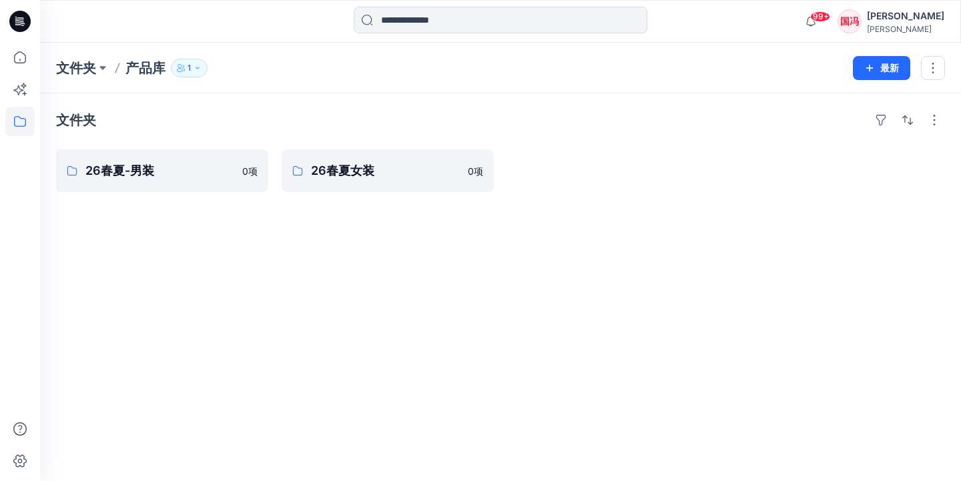
click at [146, 69] on p "产品库" at bounding box center [146, 68] width 40 height 19
click at [69, 75] on p "文件夹" at bounding box center [76, 68] width 40 height 19
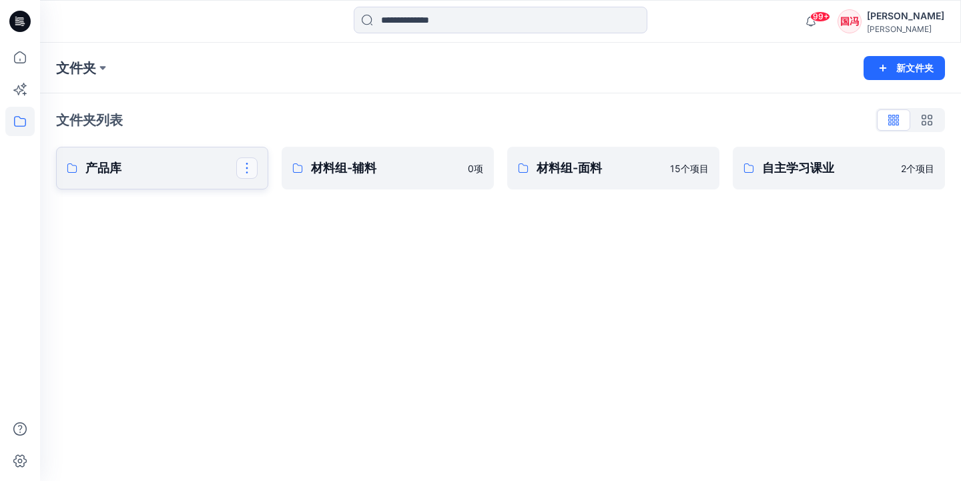
click at [248, 166] on button "button" at bounding box center [246, 168] width 21 height 21
click at [152, 232] on div "文件夹 新文件夹 文件夹列表 产品库 编辑 复制到... 管理用户 删除文件夹 材料组-辅料 0 项 材料组-面料 15个 项目 自主学习课业 2个 项目" at bounding box center [500, 262] width 921 height 439
click at [106, 175] on p "产品库" at bounding box center [160, 168] width 151 height 19
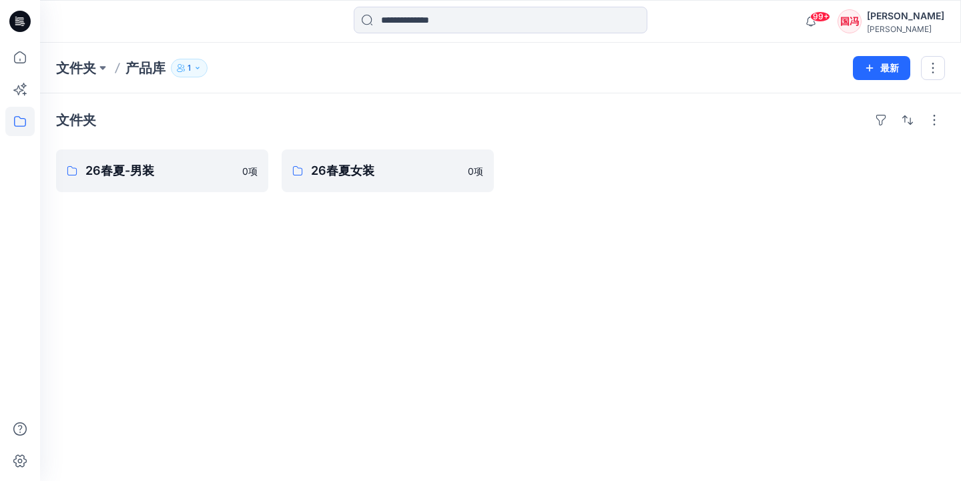
click at [136, 69] on p "产品库" at bounding box center [146, 68] width 40 height 19
click at [95, 69] on p "文件夹" at bounding box center [76, 68] width 40 height 19
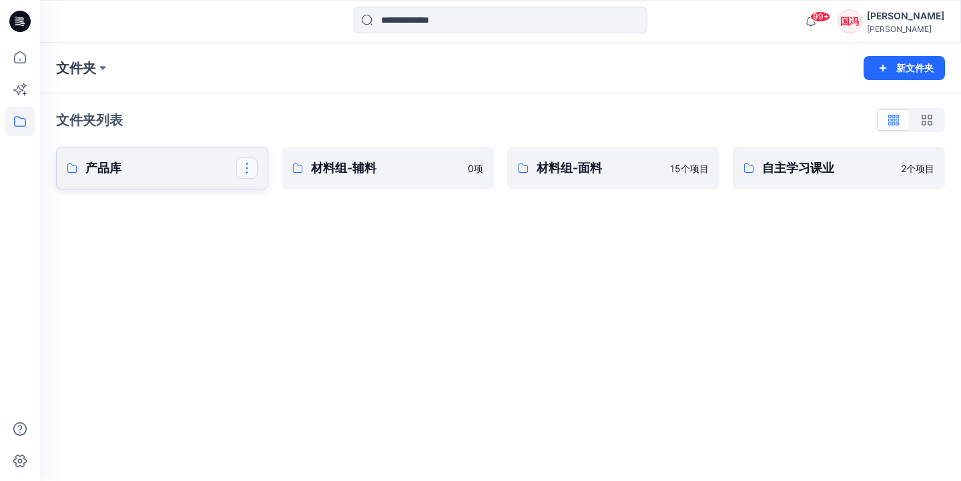
click at [252, 168] on button "button" at bounding box center [246, 168] width 21 height 21
click at [270, 244] on p "管理用户" at bounding box center [281, 249] width 37 height 14
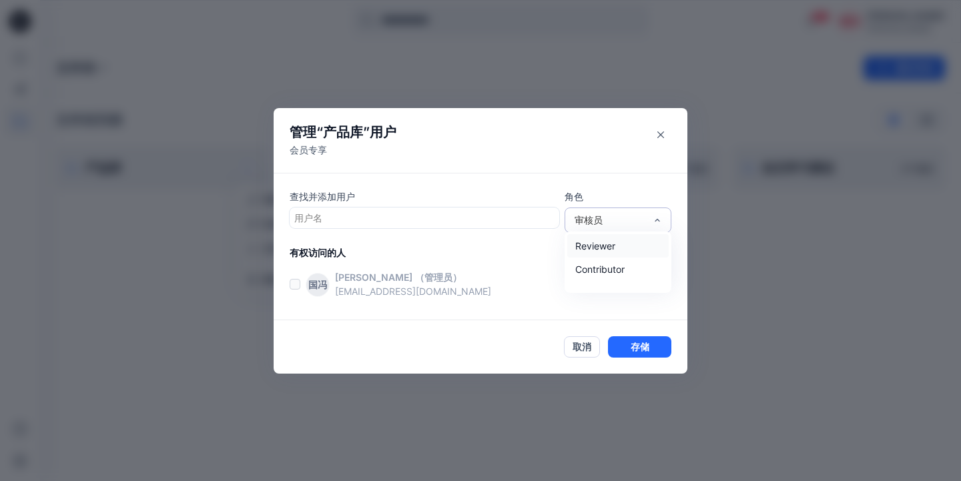
click at [636, 220] on div "审核员" at bounding box center [610, 220] width 71 height 14
click at [614, 247] on div "审核员" at bounding box center [617, 245] width 101 height 23
click at [617, 214] on div "审核员" at bounding box center [610, 220] width 71 height 14
click at [597, 266] on div "投稿者" at bounding box center [617, 269] width 101 height 23
drag, startPoint x: 338, startPoint y: 220, endPoint x: 328, endPoint y: 218, distance: 9.6
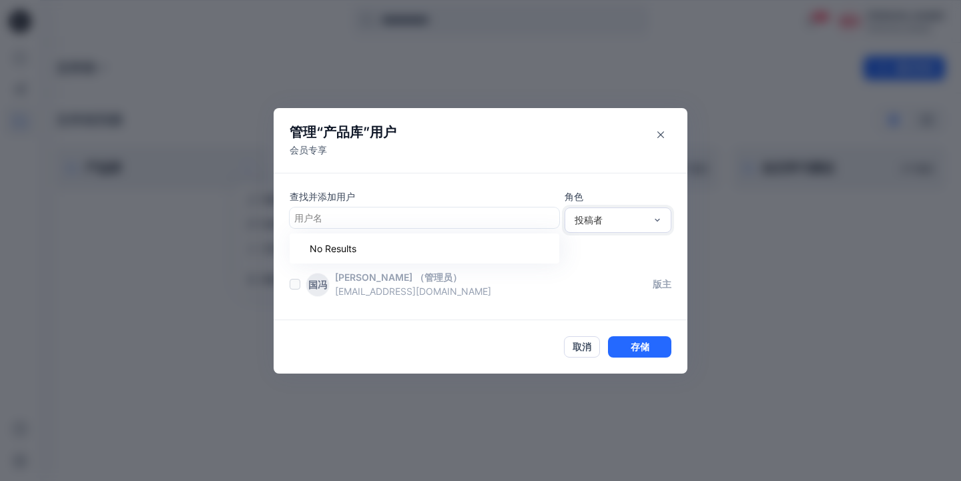
click at [338, 220] on div at bounding box center [424, 218] width 260 height 17
click at [325, 220] on div at bounding box center [424, 218] width 260 height 17
click at [297, 285] on label at bounding box center [295, 284] width 11 height 11
click at [336, 266] on div "有权访问的人 国冯 冯国 （管理员） 185881029@qq.com 版主" at bounding box center [489, 275] width 398 height 58
drag, startPoint x: 322, startPoint y: 228, endPoint x: 321, endPoint y: 214, distance: 13.4
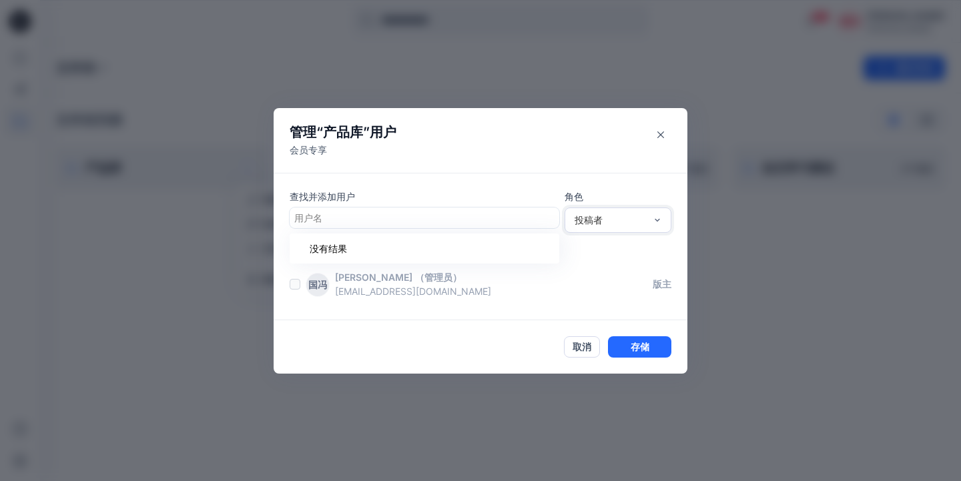
click at [322, 227] on div "用户名" at bounding box center [425, 218] width 270 height 21
click at [321, 214] on div "用户名" at bounding box center [424, 218] width 260 height 14
drag, startPoint x: 464, startPoint y: 219, endPoint x: 442, endPoint y: 216, distance: 22.2
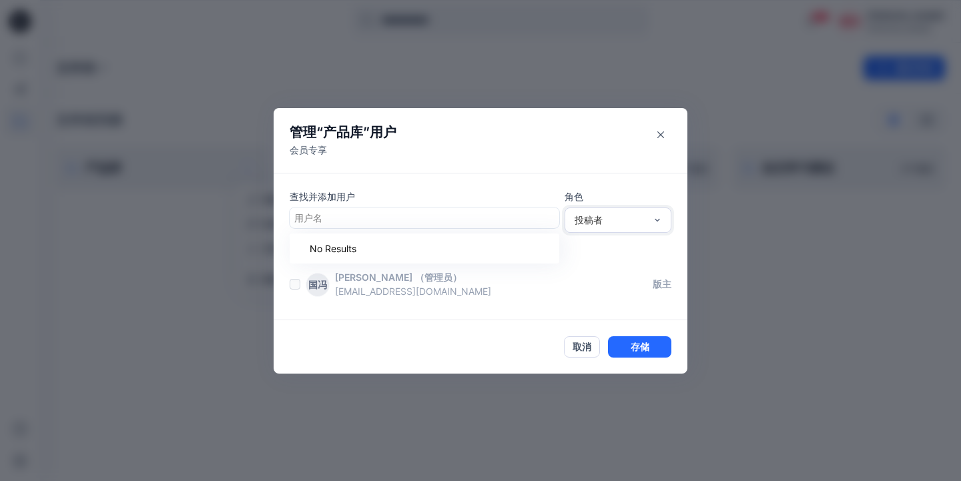
click at [464, 219] on div at bounding box center [424, 218] width 260 height 17
click at [359, 210] on div at bounding box center [424, 218] width 260 height 17
click at [607, 213] on div "投稿者" at bounding box center [610, 220] width 71 height 14
drag, startPoint x: 595, startPoint y: 264, endPoint x: 589, endPoint y: 262, distance: 7.2
click at [595, 264] on div "投稿者" at bounding box center [617, 269] width 101 height 23
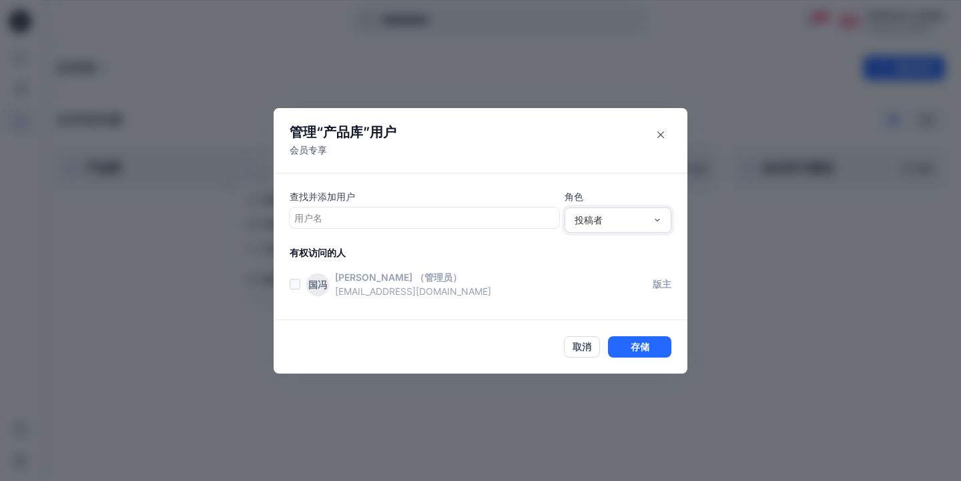
click at [498, 220] on div at bounding box center [424, 218] width 260 height 17
paste input "**********"
click at [403, 247] on div "没有结果" at bounding box center [425, 249] width 270 height 30
type input "**********"
click at [292, 288] on label at bounding box center [295, 284] width 11 height 11
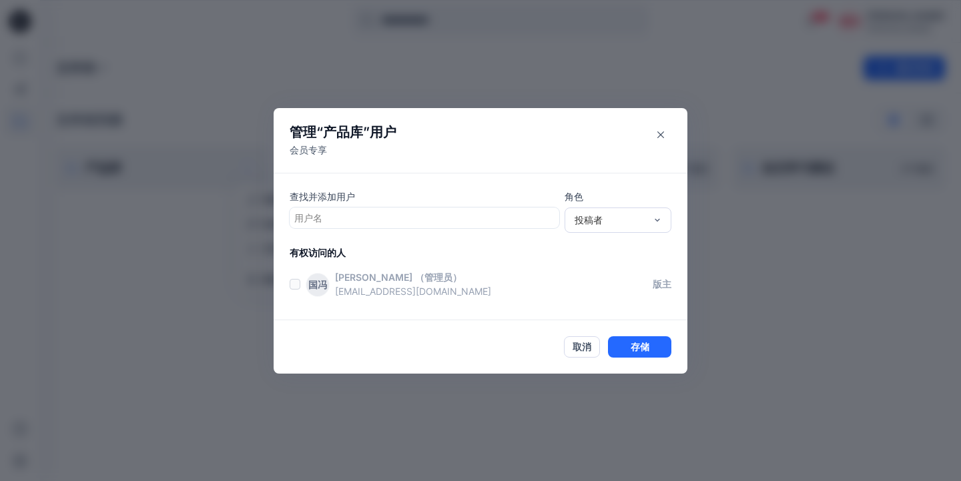
click at [296, 286] on label at bounding box center [295, 284] width 11 height 11
click at [571, 343] on button "取消" at bounding box center [582, 346] width 36 height 21
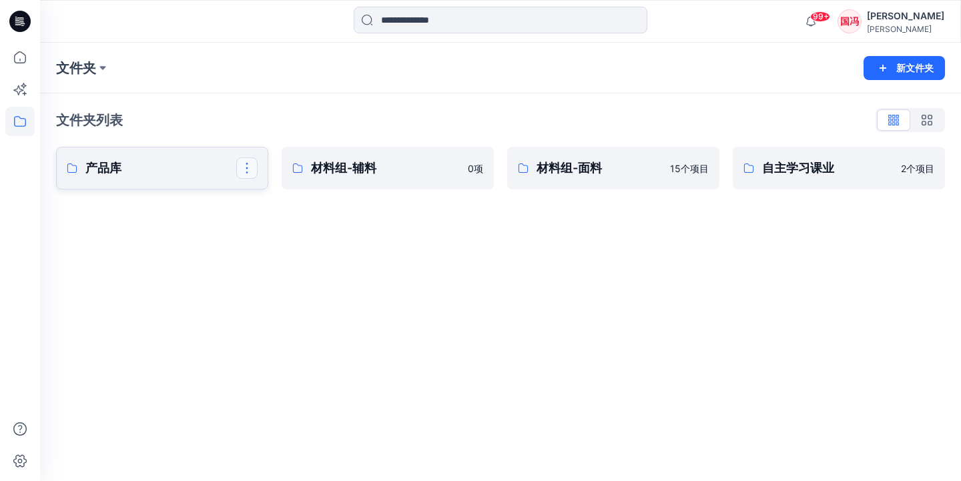
click at [243, 168] on button "button" at bounding box center [246, 168] width 21 height 21
click at [489, 168] on link "材料组-辅料 0 项" at bounding box center [388, 168] width 212 height 43
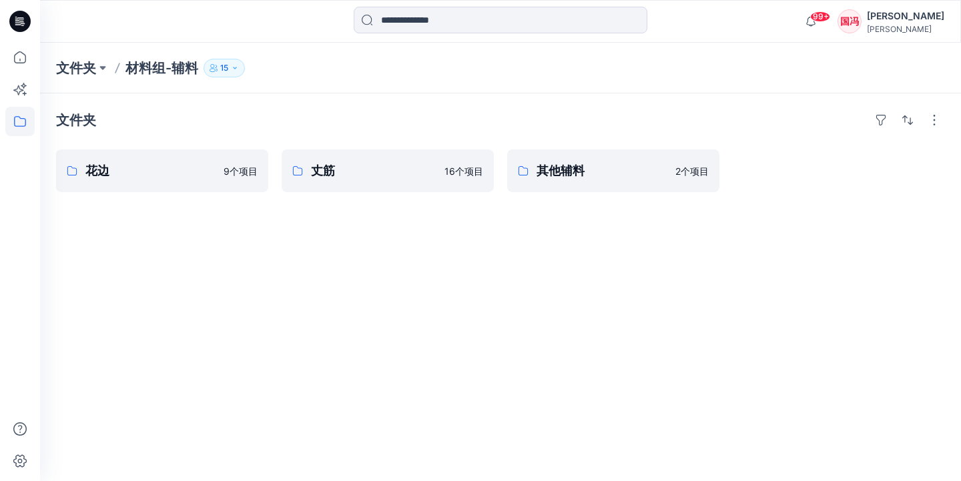
click at [232, 68] on button "15" at bounding box center [224, 68] width 41 height 19
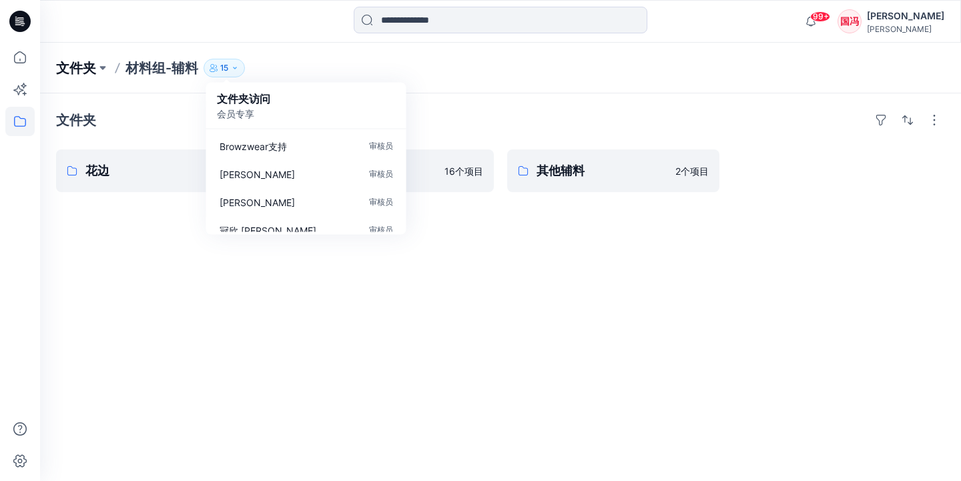
click at [87, 71] on p "文件夹" at bounding box center [76, 68] width 40 height 19
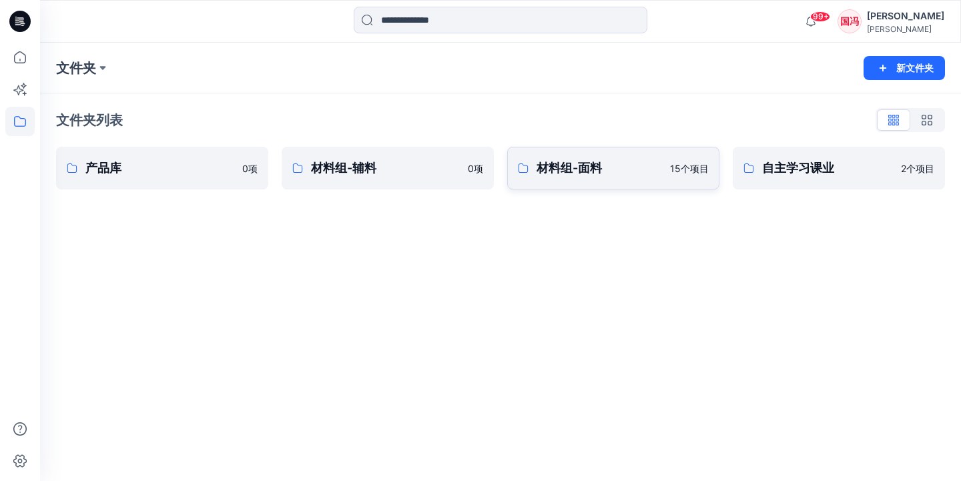
click at [652, 174] on p "材料组-面料" at bounding box center [600, 168] width 126 height 19
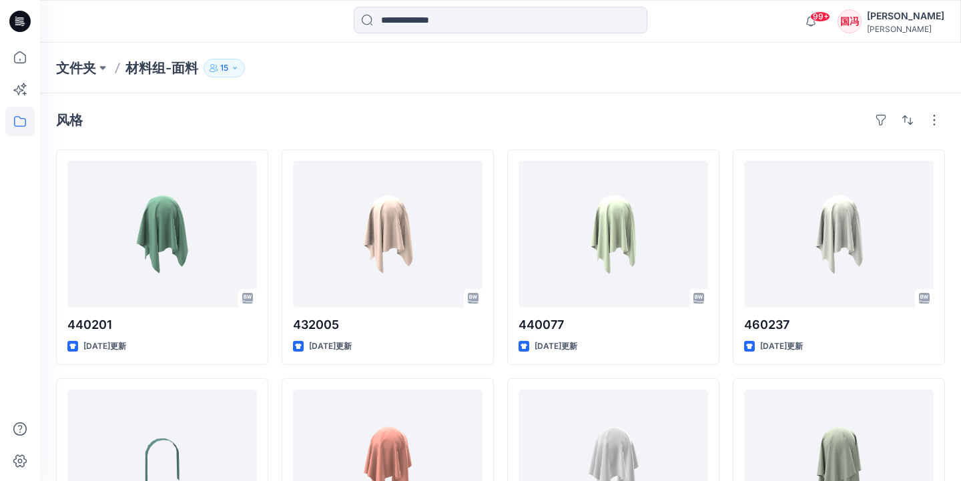
click at [233, 69] on icon "button" at bounding box center [235, 68] width 8 height 8
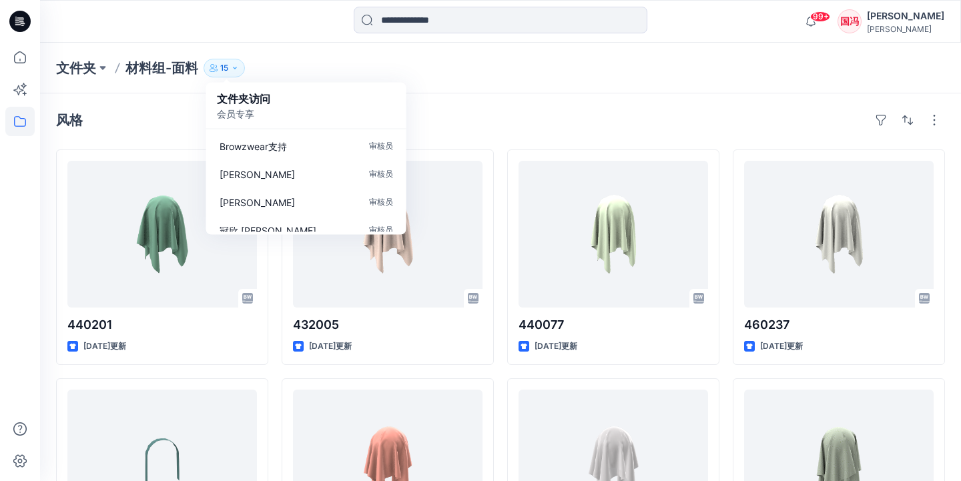
click at [159, 69] on p "材料组-面料" at bounding box center [162, 68] width 73 height 19
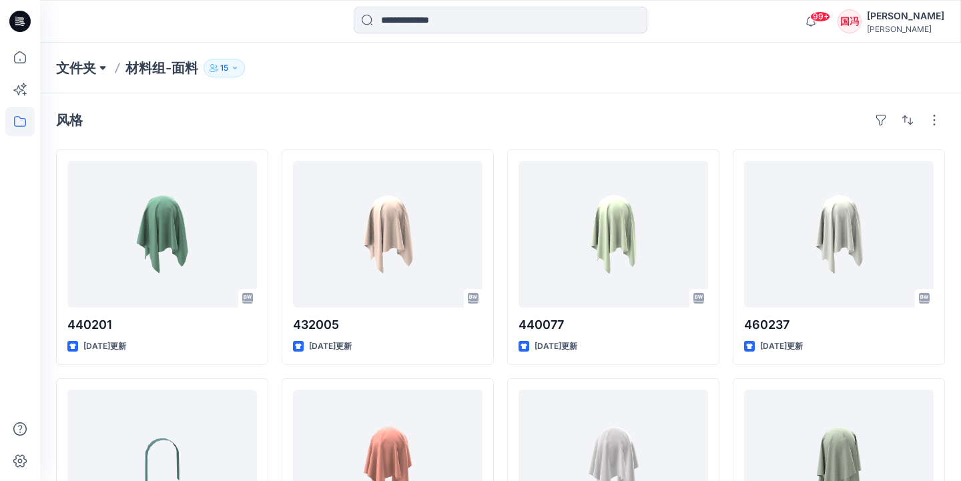
click at [106, 69] on button at bounding box center [102, 68] width 13 height 19
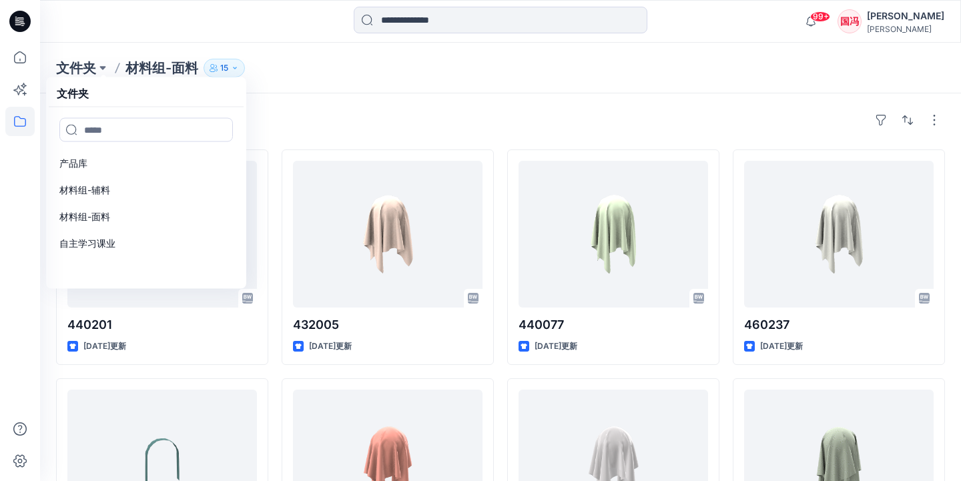
click at [176, 71] on p "材料组-面料" at bounding box center [162, 68] width 73 height 19
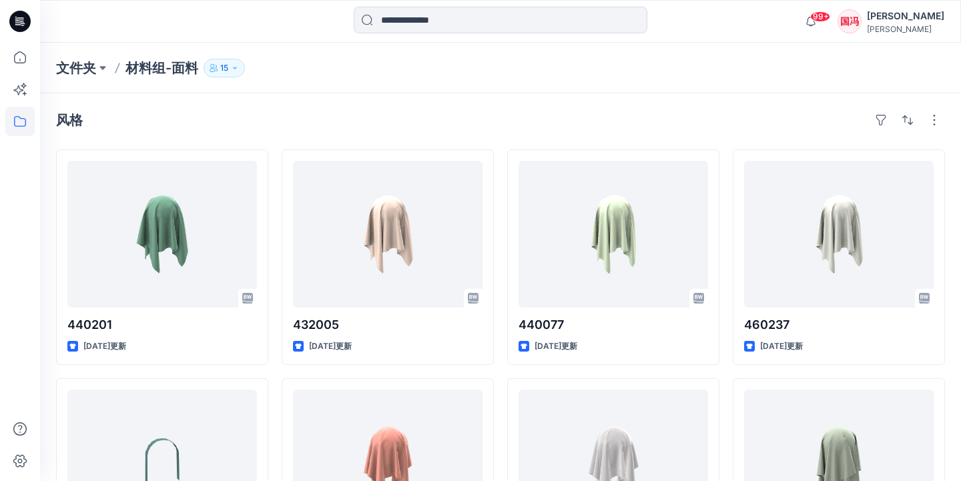
click at [219, 72] on button "15" at bounding box center [224, 68] width 41 height 19
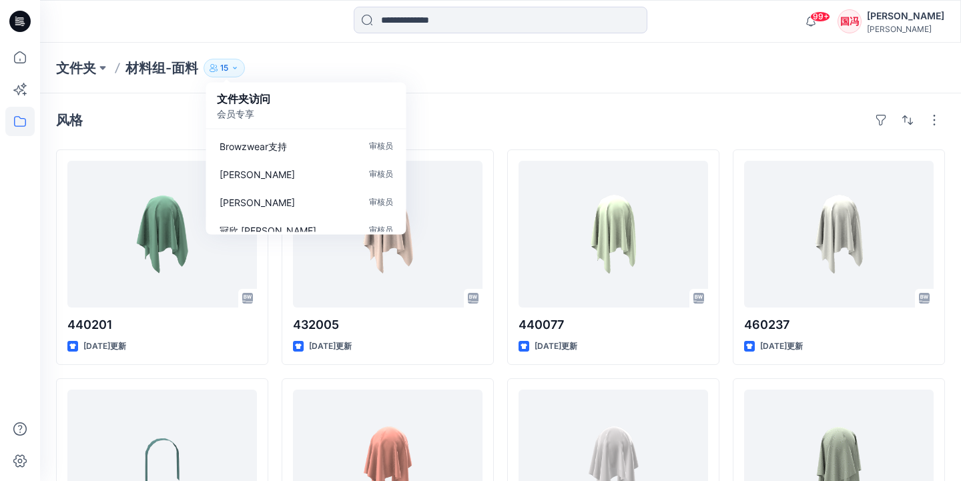
drag, startPoint x: 172, startPoint y: 69, endPoint x: 135, endPoint y: 69, distance: 36.7
click at [171, 69] on p "材料组-面料" at bounding box center [162, 68] width 73 height 19
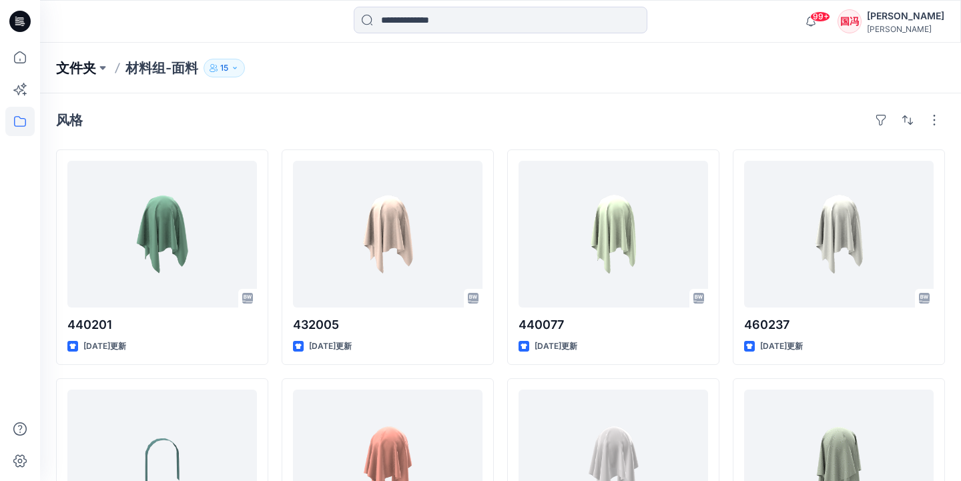
click at [86, 68] on p "文件夹" at bounding box center [76, 68] width 40 height 19
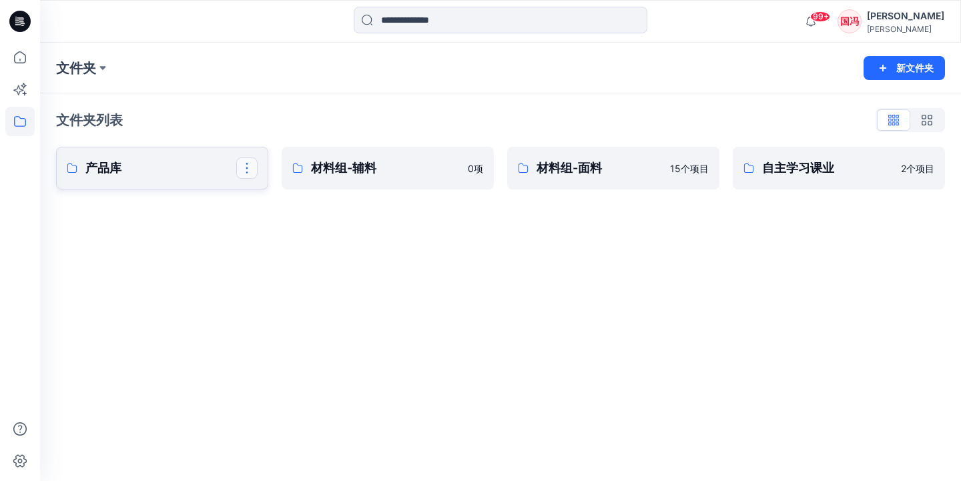
click at [247, 168] on button "button" at bounding box center [246, 168] width 21 height 21
click at [278, 245] on p "管理用户" at bounding box center [281, 249] width 37 height 14
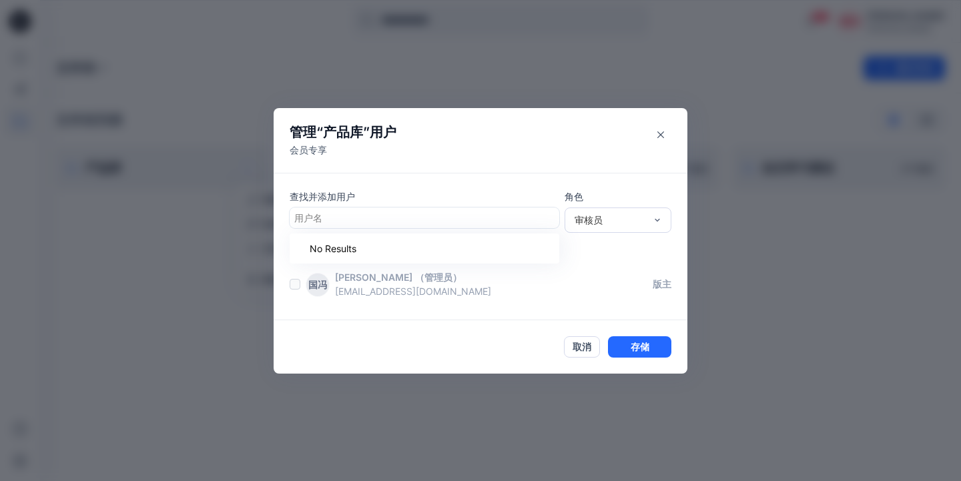
click at [402, 218] on div at bounding box center [424, 218] width 260 height 17
paste input "**********"
type input "**********"
drag, startPoint x: 401, startPoint y: 215, endPoint x: 301, endPoint y: 213, distance: 99.5
click at [301, 214] on div "用户名" at bounding box center [423, 217] width 266 height 19
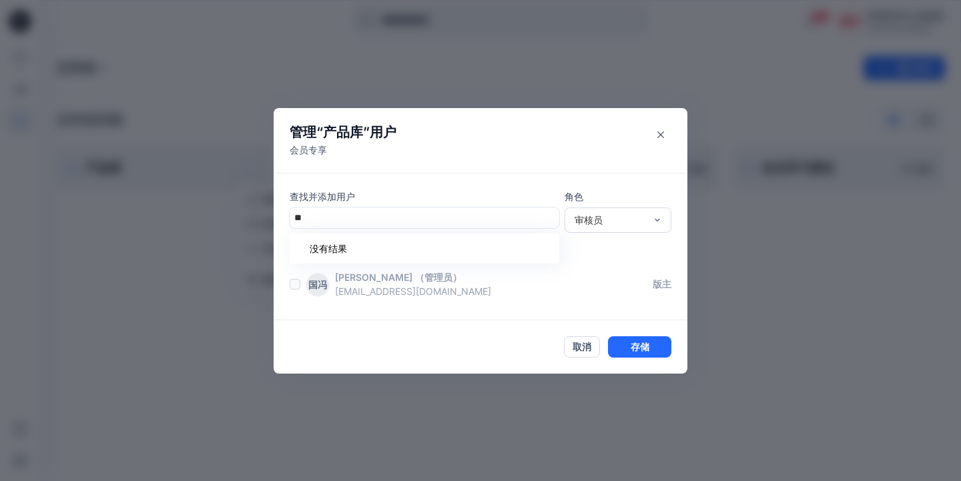
type input "*"
click at [327, 254] on p "燕璇徐" at bounding box center [395, 251] width 151 height 17
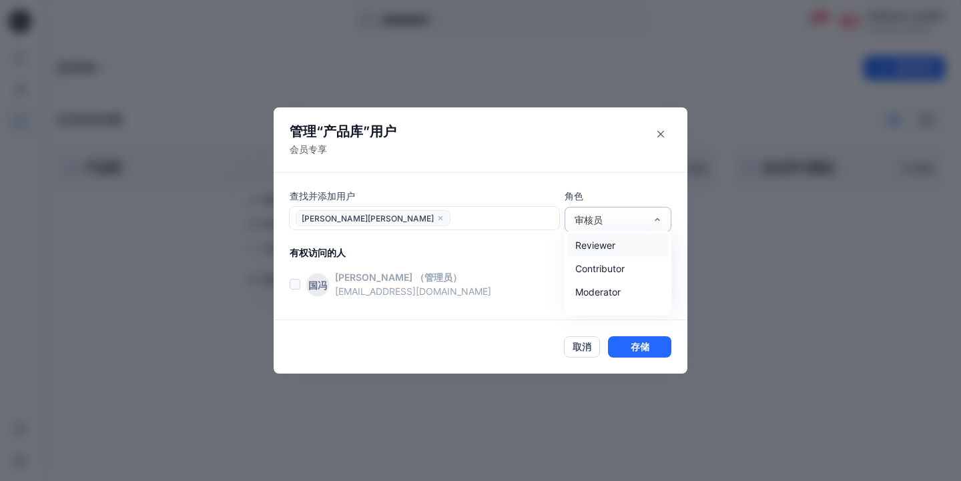
click at [588, 212] on div "审核员" at bounding box center [618, 219] width 107 height 25
click at [586, 272] on div "投稿者" at bounding box center [617, 268] width 101 height 23
click at [631, 347] on button "存储" at bounding box center [639, 346] width 63 height 21
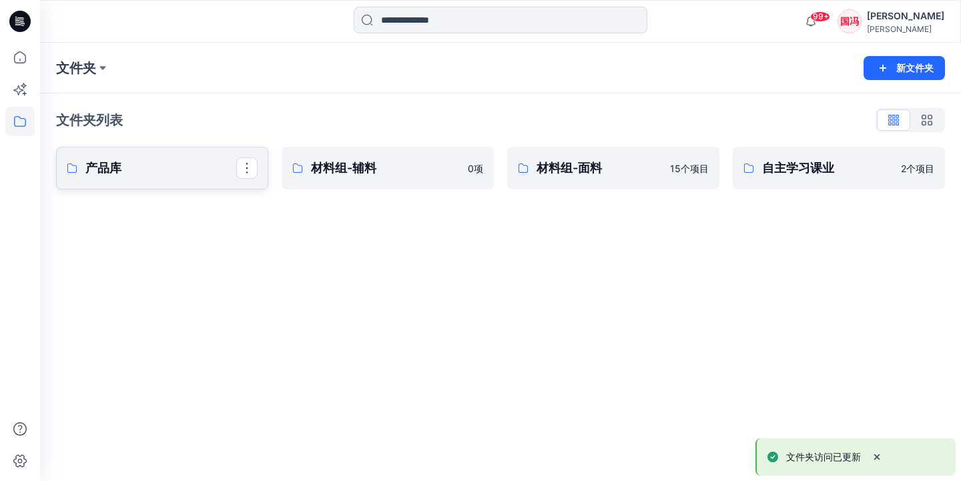
click at [219, 172] on p "产品库" at bounding box center [160, 168] width 151 height 19
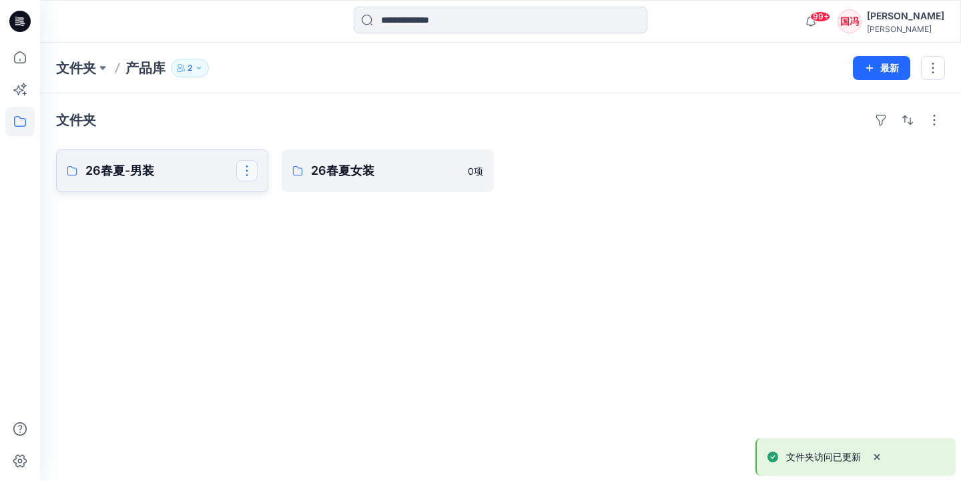
click at [247, 172] on button "button" at bounding box center [246, 170] width 21 height 21
click at [199, 180] on link "26春夏-男装 编辑 复制到... 删除文件夹" at bounding box center [162, 171] width 212 height 43
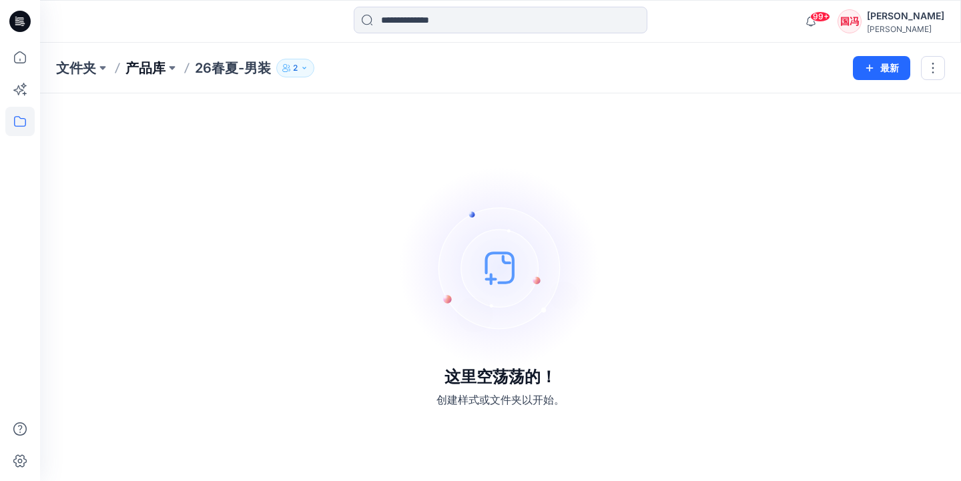
click at [158, 67] on p "产品库" at bounding box center [146, 68] width 40 height 19
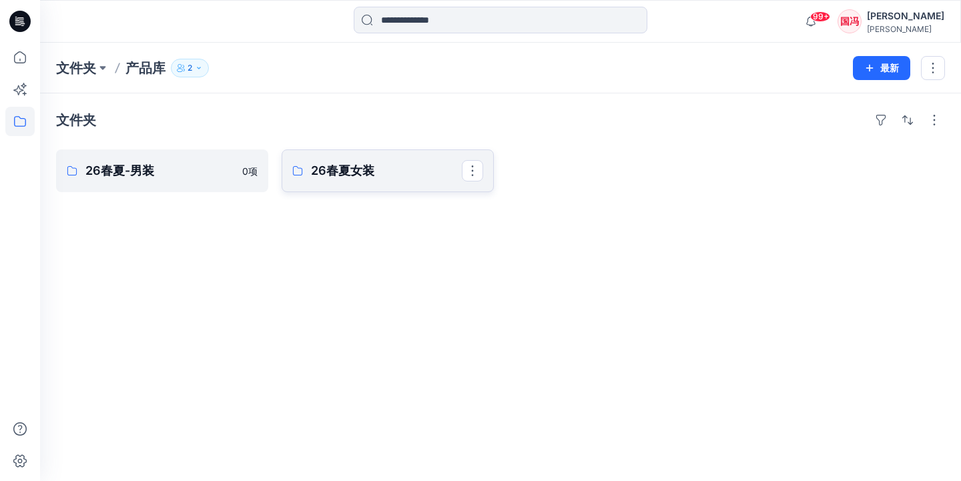
click at [336, 169] on p "26春夏女装" at bounding box center [386, 171] width 151 height 19
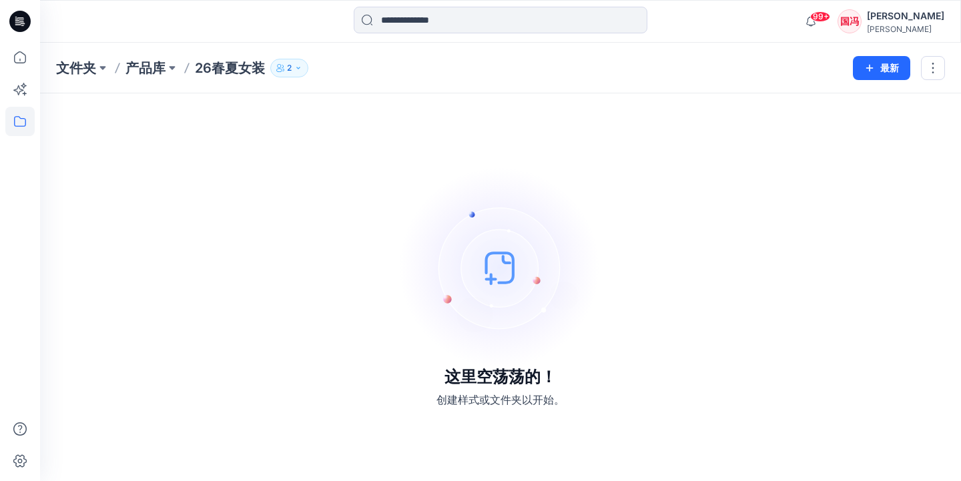
click at [298, 65] on icon "button" at bounding box center [298, 68] width 8 height 8
click at [156, 73] on p "产品库" at bounding box center [146, 68] width 40 height 19
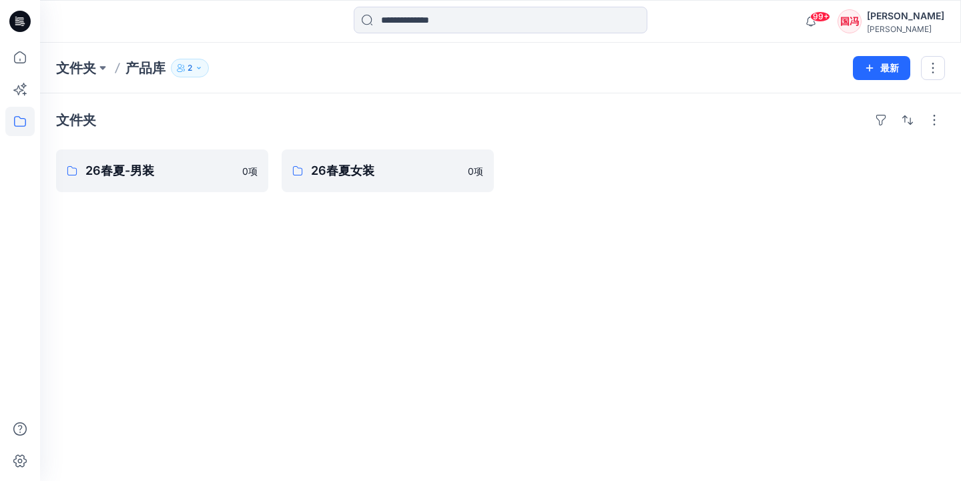
click at [202, 69] on icon "button" at bounding box center [199, 68] width 8 height 8
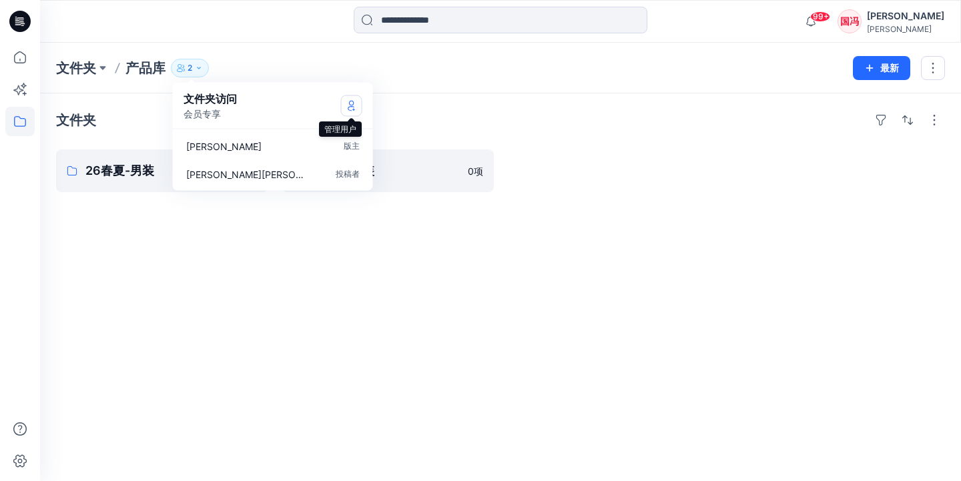
click at [354, 109] on icon "管理用户" at bounding box center [351, 105] width 11 height 11
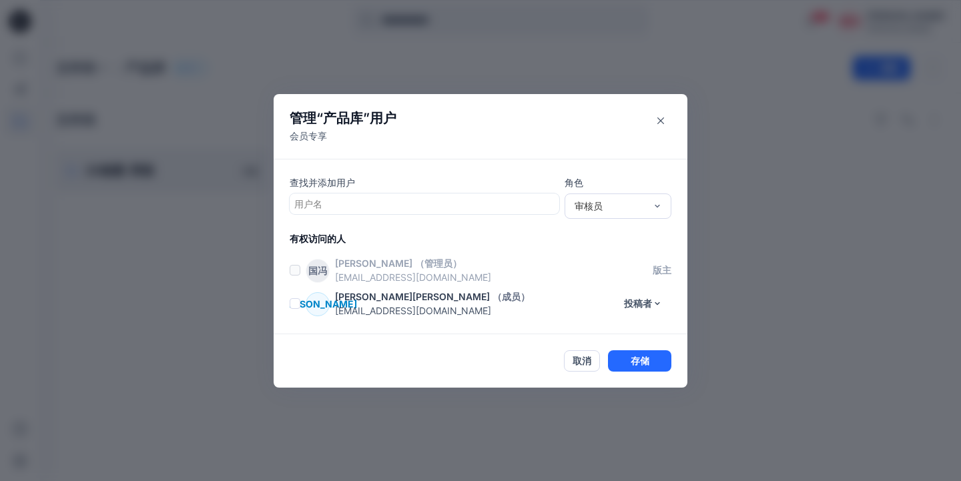
click at [326, 206] on div at bounding box center [424, 204] width 260 height 17
type input "*"
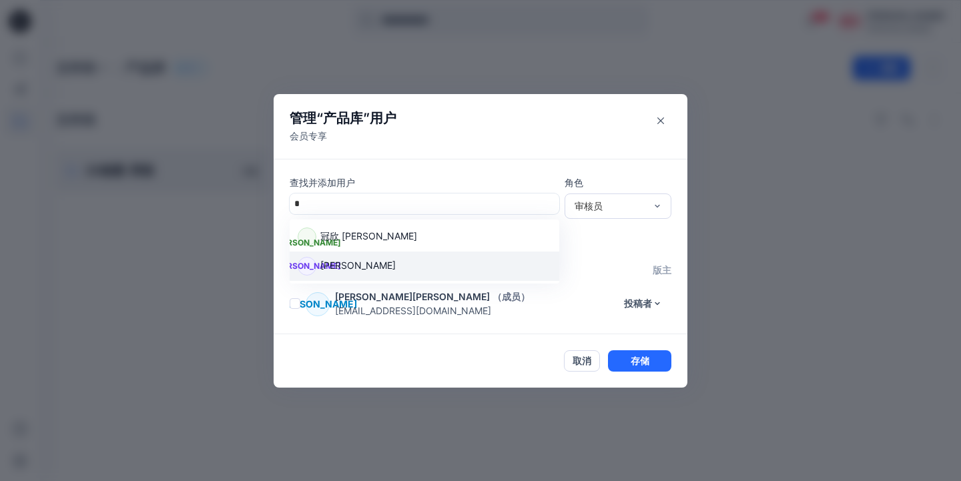
click at [328, 264] on p "锡深李" at bounding box center [357, 266] width 75 height 17
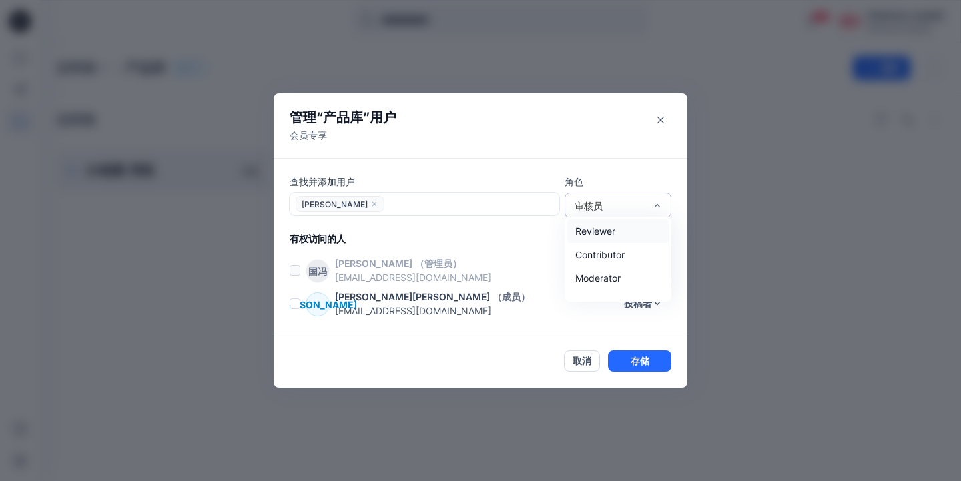
click at [638, 204] on div "审核员" at bounding box center [610, 206] width 71 height 14
click at [613, 254] on div "投稿者" at bounding box center [617, 254] width 101 height 23
click at [636, 359] on button "存储" at bounding box center [639, 360] width 63 height 21
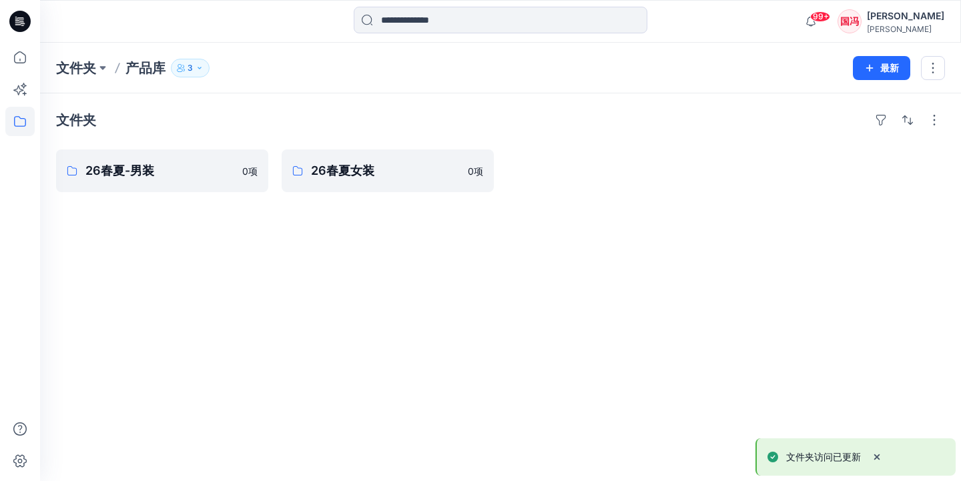
click at [203, 69] on icon "button" at bounding box center [200, 68] width 8 height 8
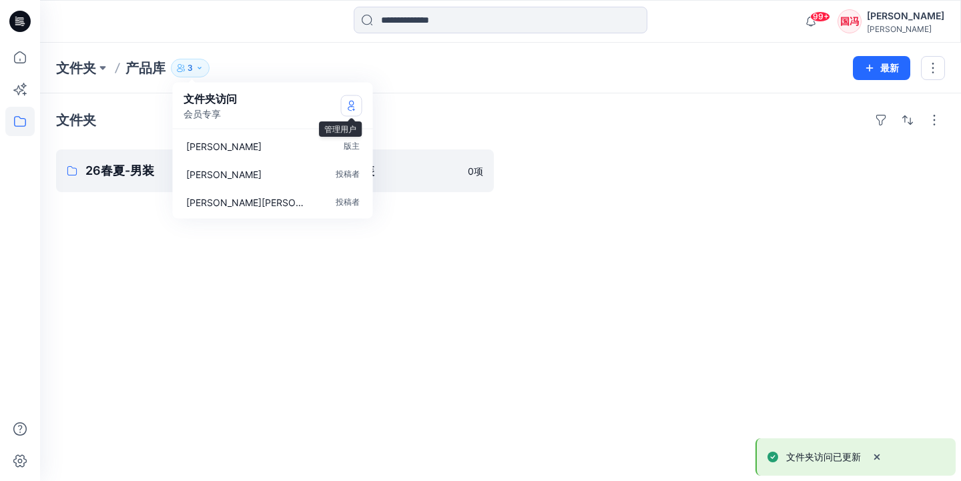
click at [352, 103] on icon "管理用户" at bounding box center [351, 105] width 11 height 11
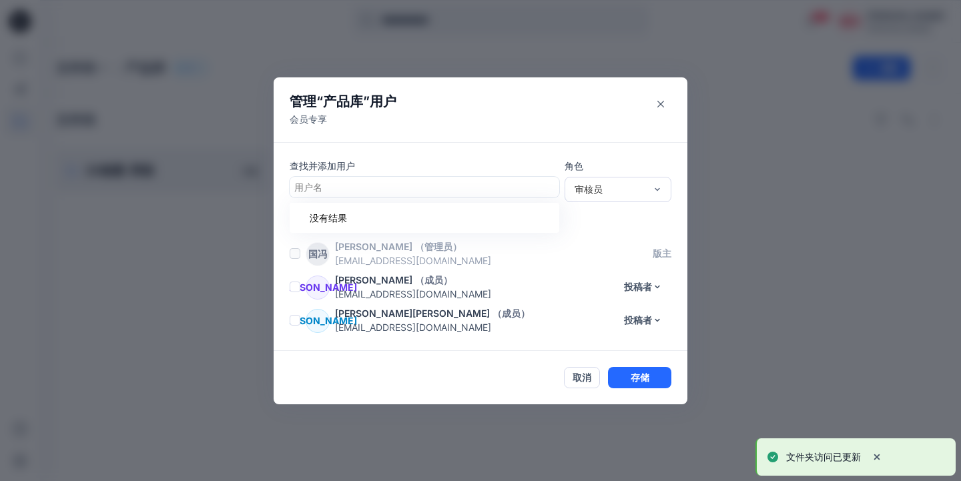
click at [336, 193] on div at bounding box center [424, 187] width 260 height 17
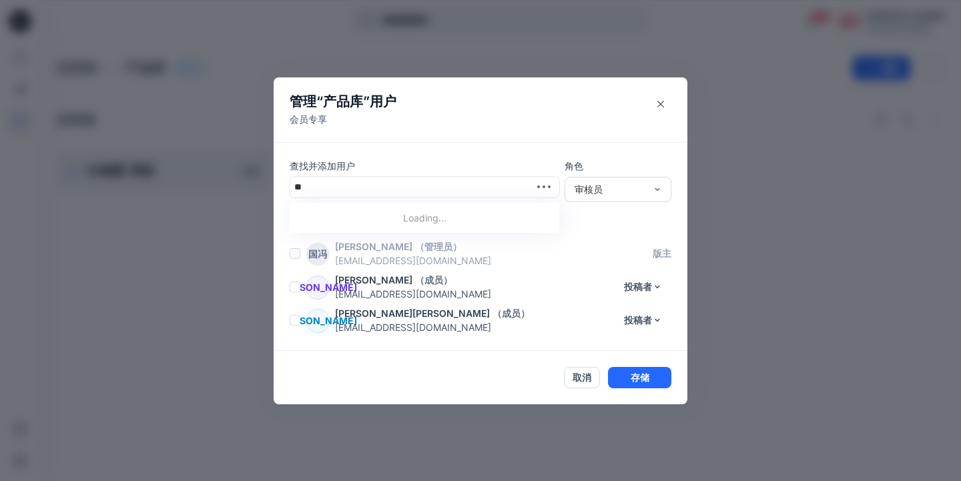
type input "*"
click at [340, 217] on p "冠欣 李" at bounding box center [368, 220] width 97 height 17
click at [620, 188] on div "审核员" at bounding box center [610, 189] width 71 height 14
click at [595, 238] on div "投稿者" at bounding box center [617, 237] width 101 height 23
click at [637, 377] on button "存储" at bounding box center [639, 377] width 63 height 21
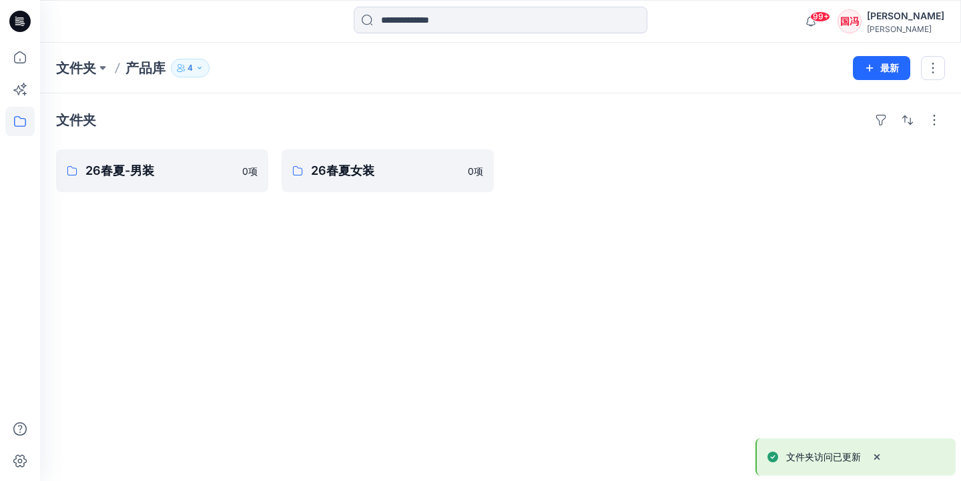
click at [203, 65] on icon "button" at bounding box center [200, 68] width 8 height 8
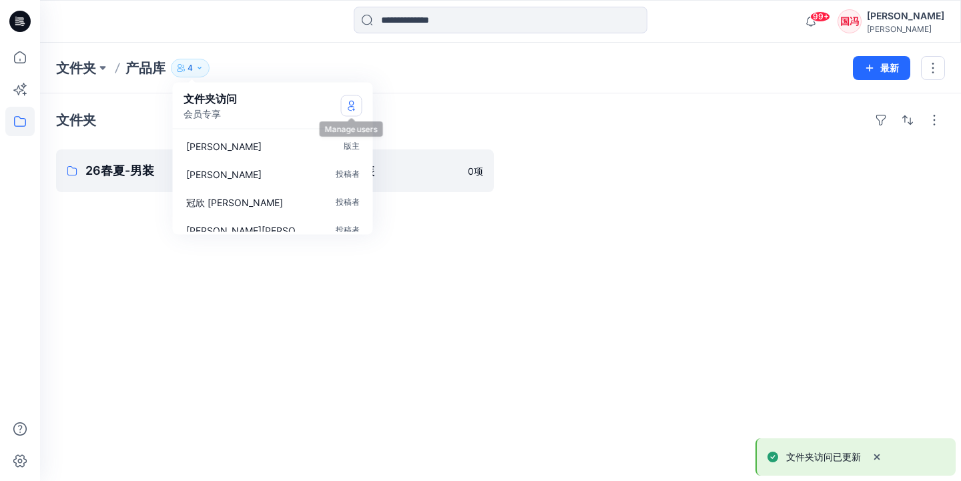
click at [352, 109] on icon "管理用户" at bounding box center [351, 105] width 11 height 11
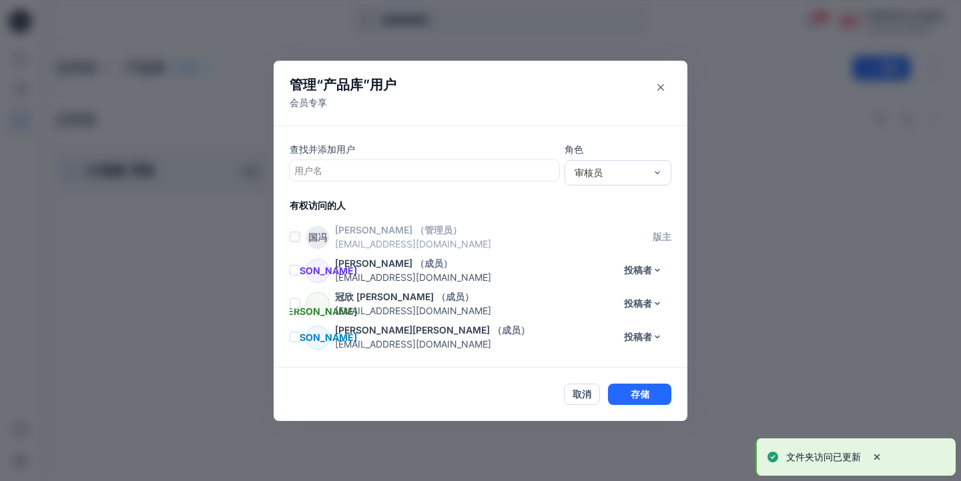
click at [507, 169] on div at bounding box center [424, 170] width 260 height 17
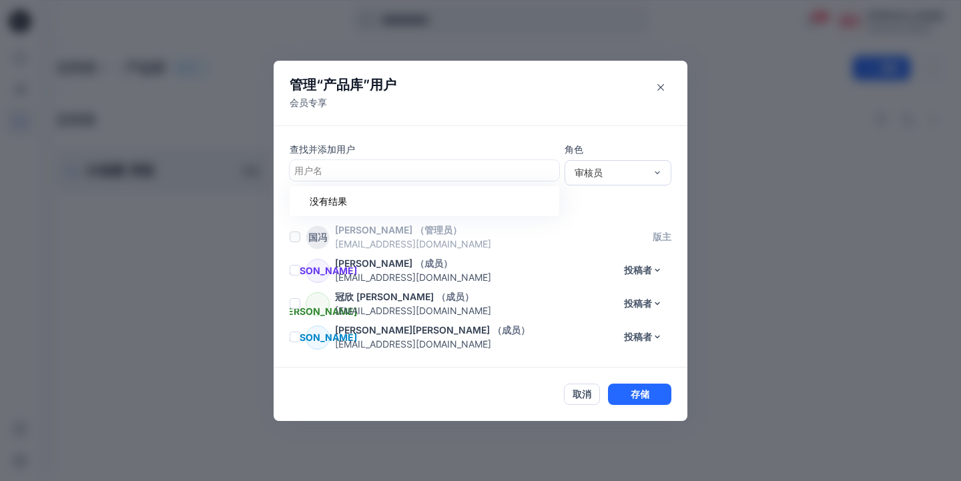
type input "*"
click at [467, 203] on div "燕陈 燕玲陈" at bounding box center [425, 203] width 254 height 19
click at [616, 178] on div "审核员" at bounding box center [610, 173] width 71 height 14
click at [597, 224] on div "投稿者" at bounding box center [617, 221] width 101 height 23
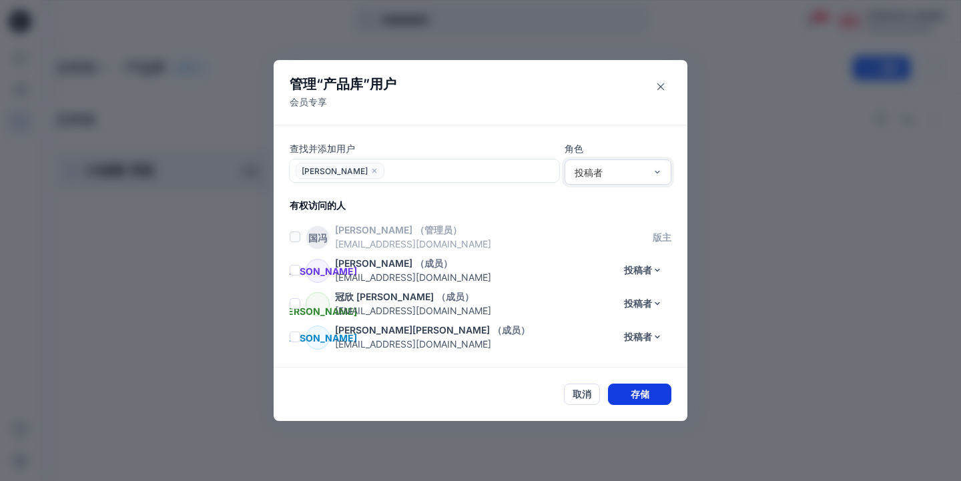
click at [639, 396] on button "存储" at bounding box center [639, 394] width 63 height 21
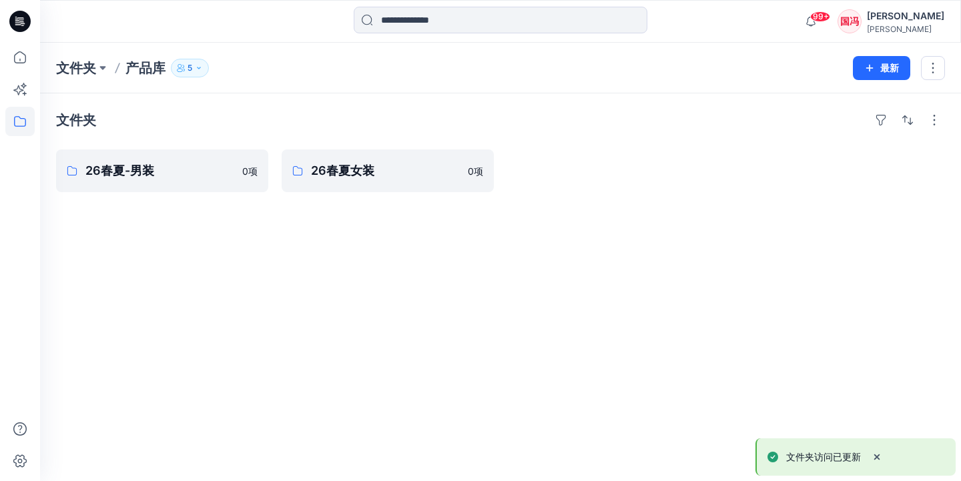
click at [201, 67] on icon "button" at bounding box center [199, 68] width 8 height 8
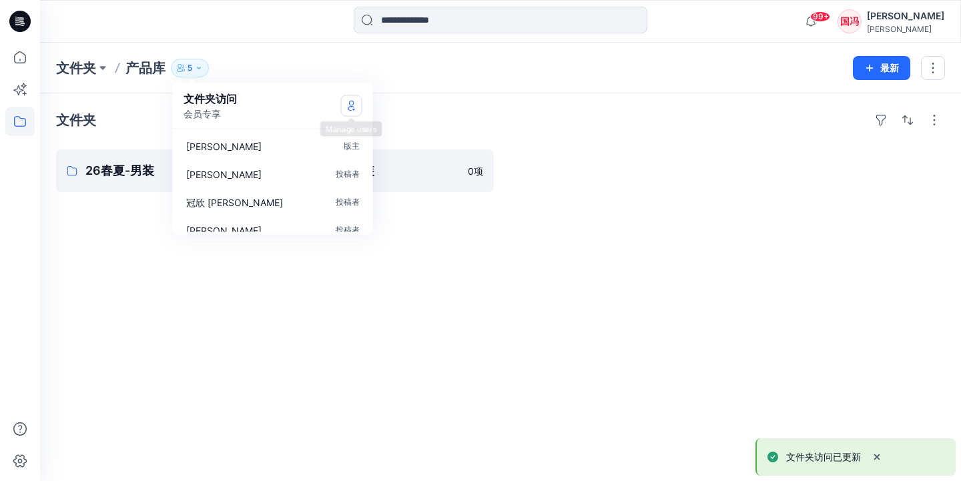
click at [349, 111] on button "管理用户" at bounding box center [351, 105] width 21 height 21
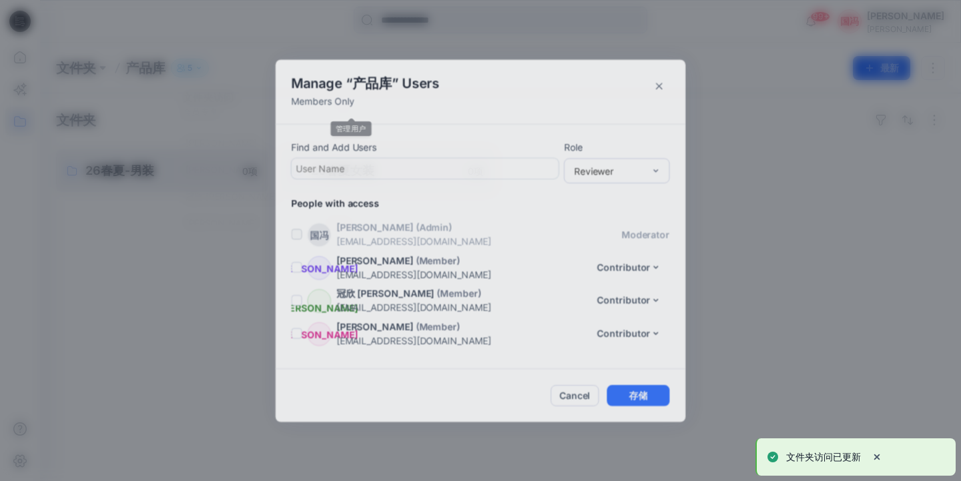
scroll to position [28, 0]
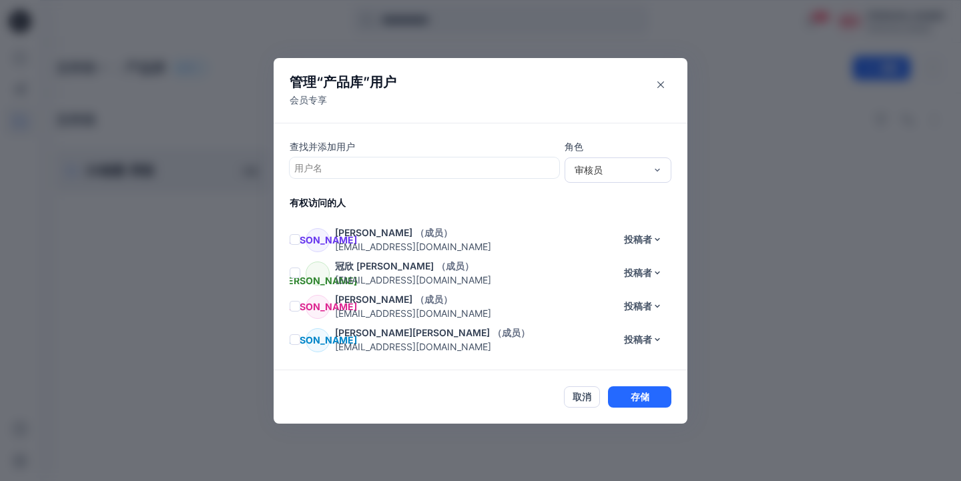
click at [407, 170] on div at bounding box center [424, 168] width 260 height 17
type input "*"
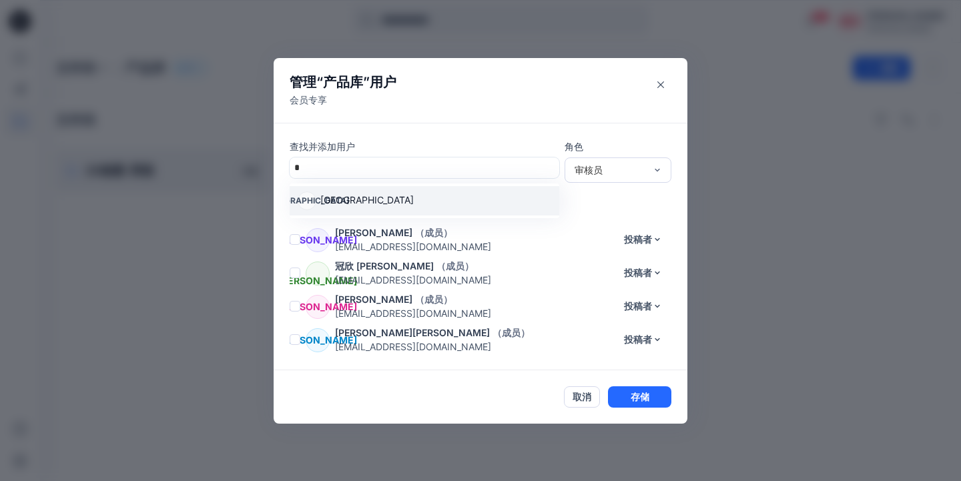
click at [384, 197] on div "颖区 颖欣区" at bounding box center [425, 201] width 254 height 19
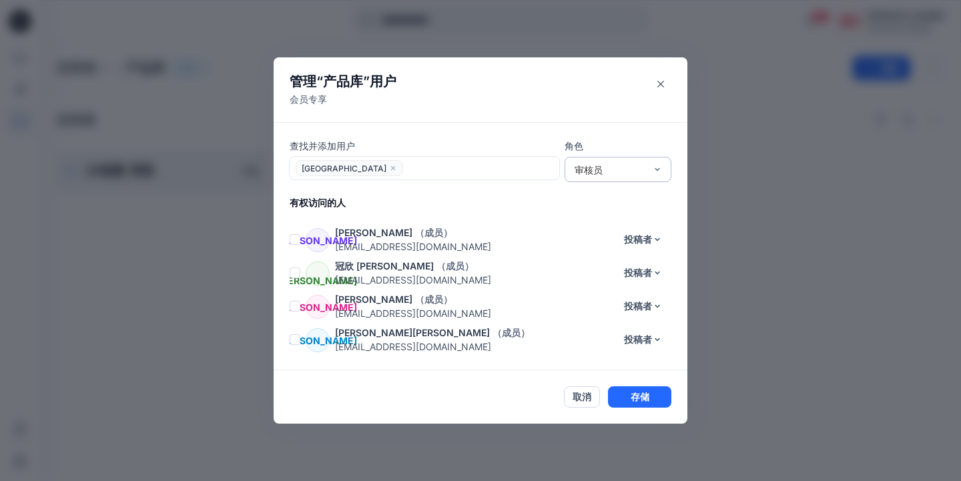
click at [628, 172] on div "审核员" at bounding box center [610, 170] width 71 height 14
click at [605, 218] on div "投稿者" at bounding box center [617, 218] width 101 height 23
click at [650, 393] on button "存储" at bounding box center [639, 397] width 63 height 21
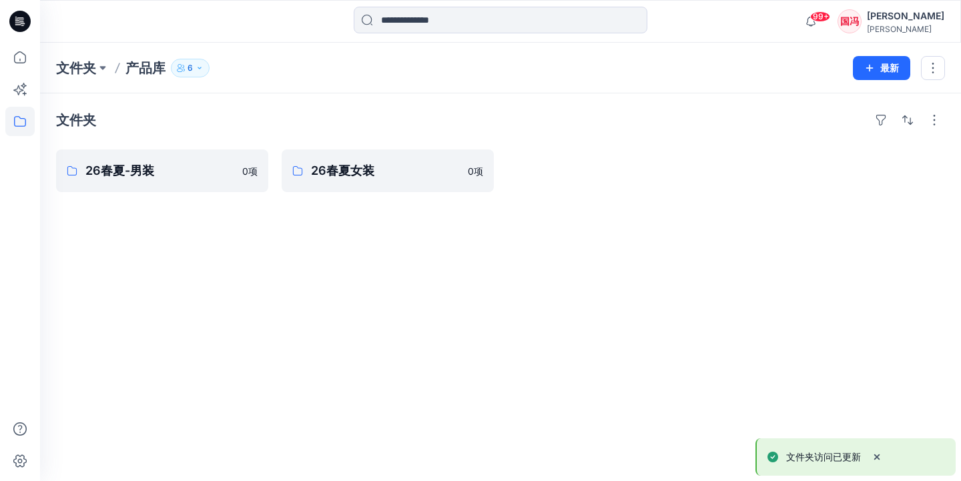
click at [193, 69] on p "6" at bounding box center [190, 68] width 5 height 15
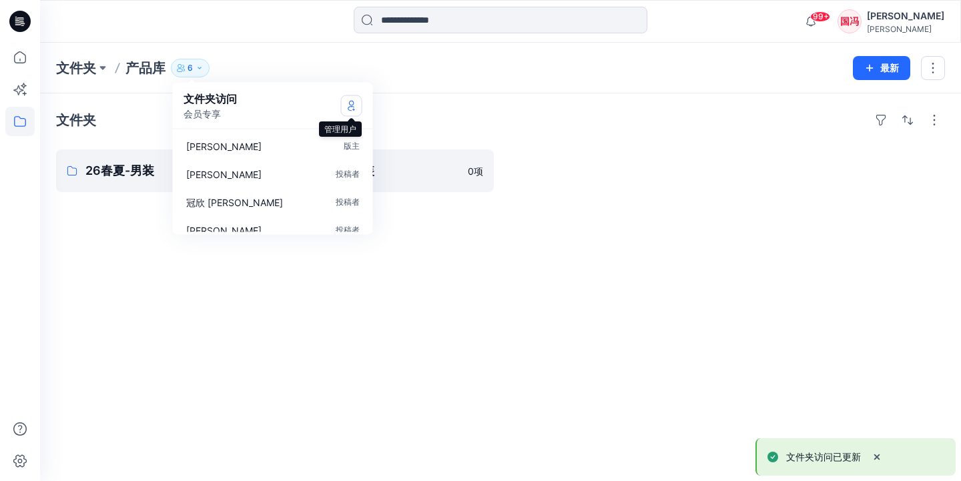
click at [352, 105] on icon "管理用户" at bounding box center [351, 105] width 11 height 11
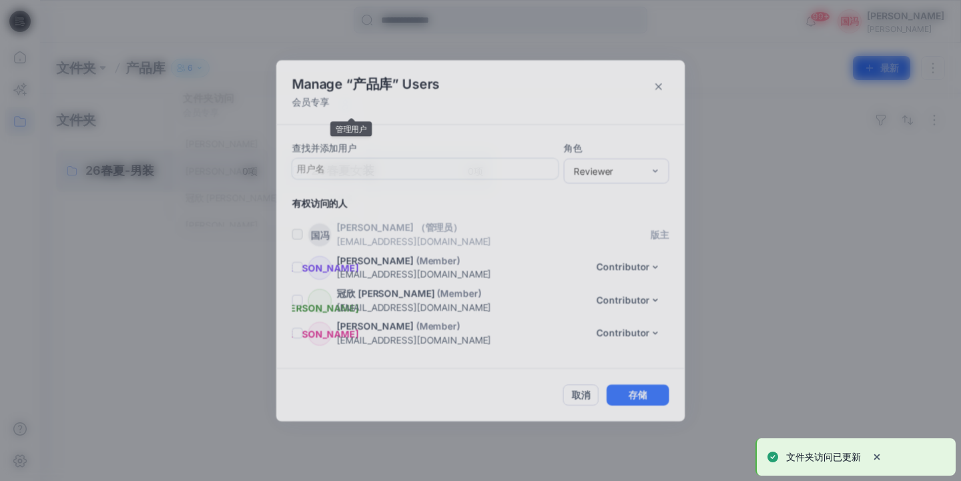
scroll to position [61, 0]
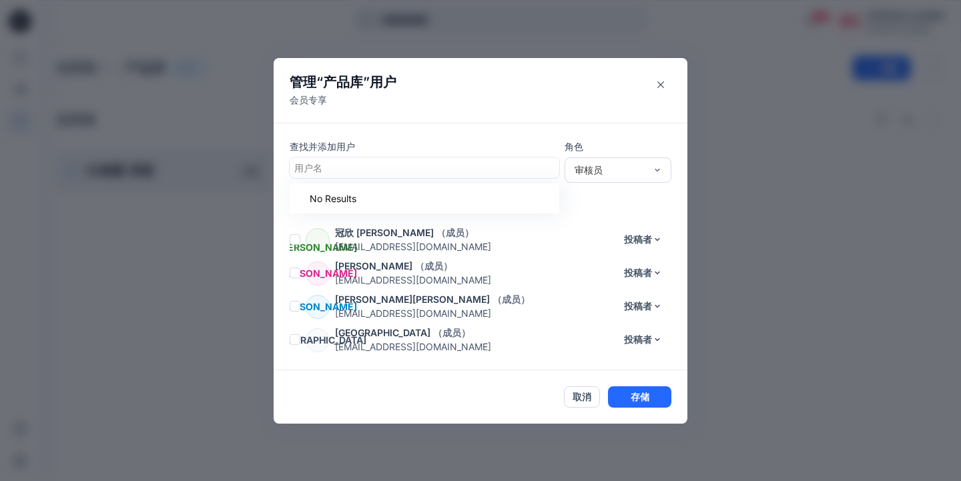
click at [467, 163] on div at bounding box center [424, 168] width 260 height 17
click at [461, 169] on div at bounding box center [424, 168] width 260 height 17
type input "*"
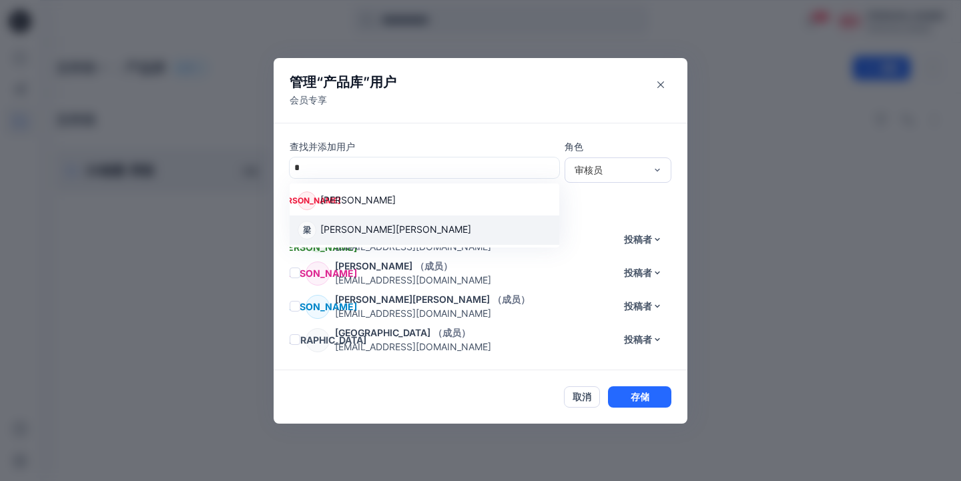
click at [352, 227] on div "梁 绮彤梁" at bounding box center [425, 230] width 254 height 19
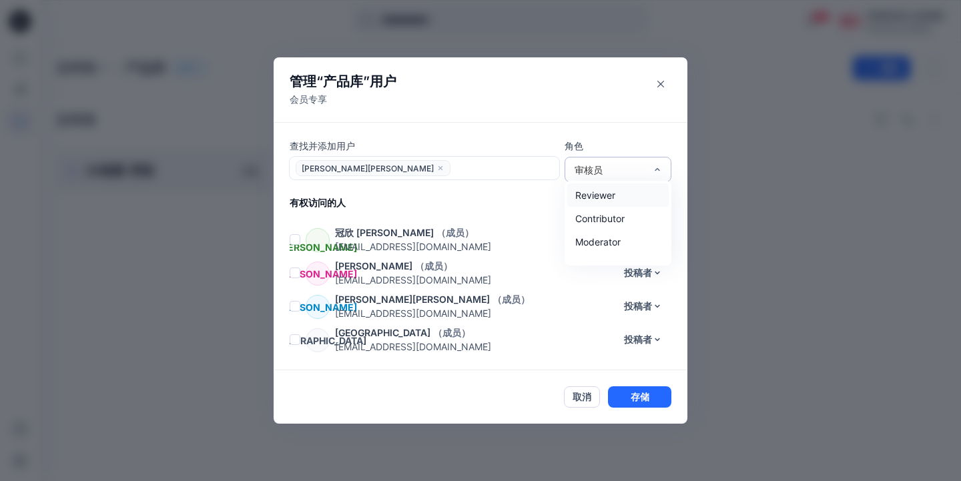
click at [634, 176] on div "审核员" at bounding box center [610, 170] width 71 height 14
click at [603, 223] on div "投稿者" at bounding box center [617, 218] width 101 height 23
click at [637, 396] on button "存储" at bounding box center [639, 397] width 63 height 21
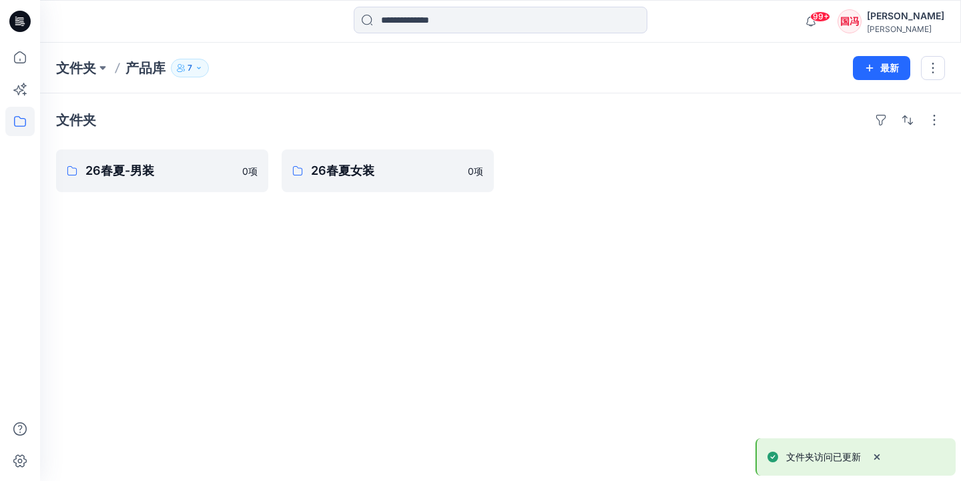
click at [198, 71] on icon "button" at bounding box center [199, 68] width 8 height 8
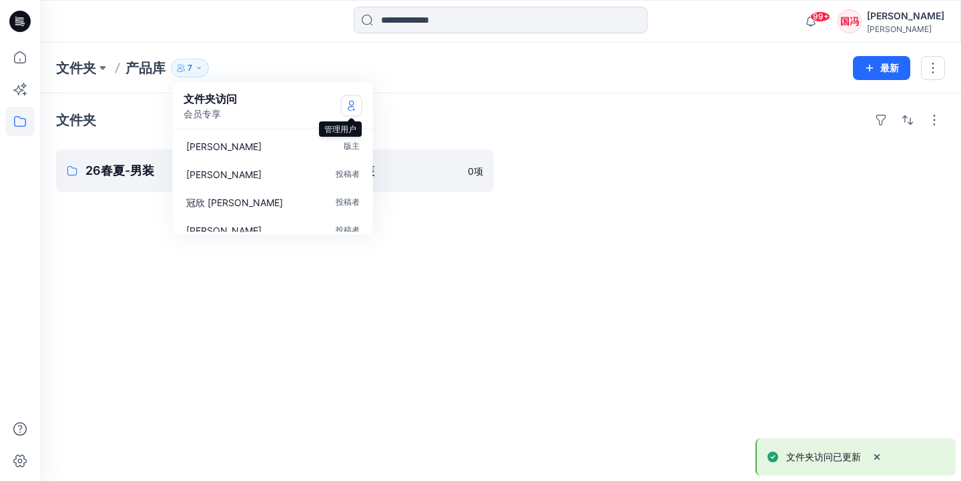
click at [354, 105] on icon "管理用户" at bounding box center [351, 105] width 11 height 11
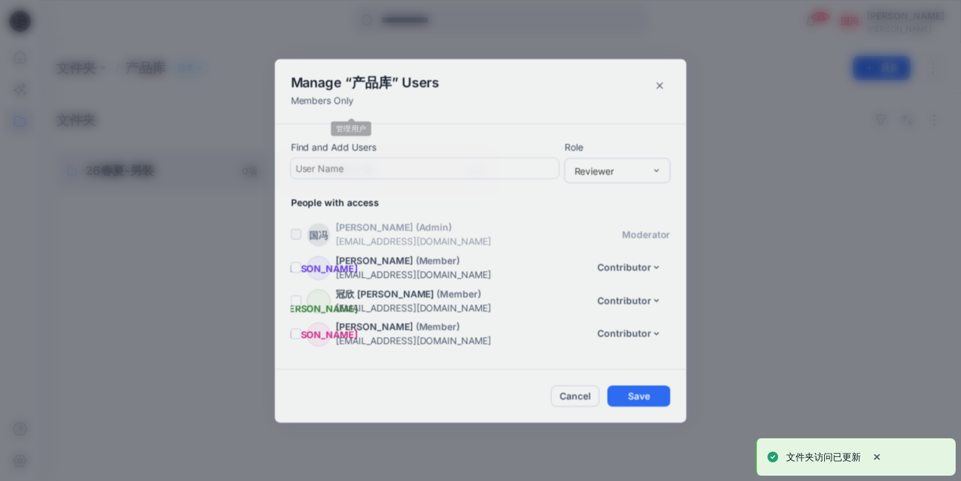
scroll to position [95, 0]
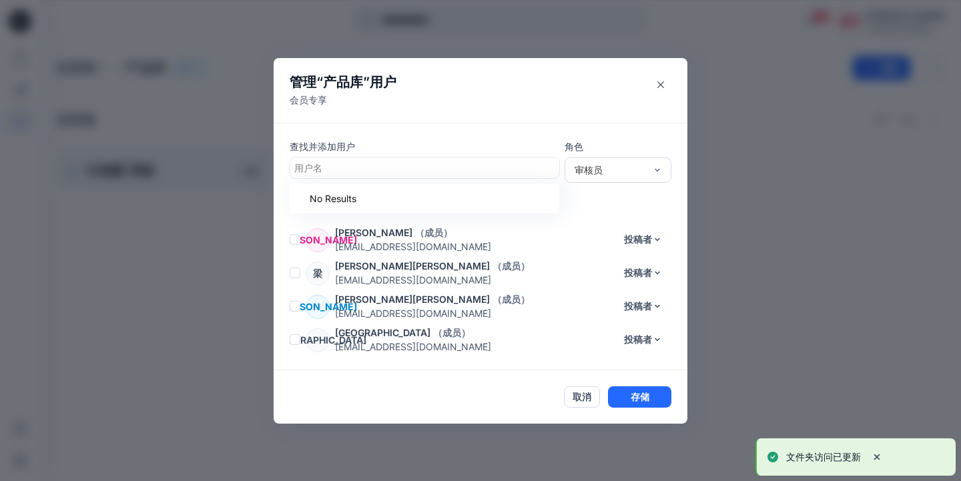
click at [360, 168] on div at bounding box center [424, 168] width 260 height 17
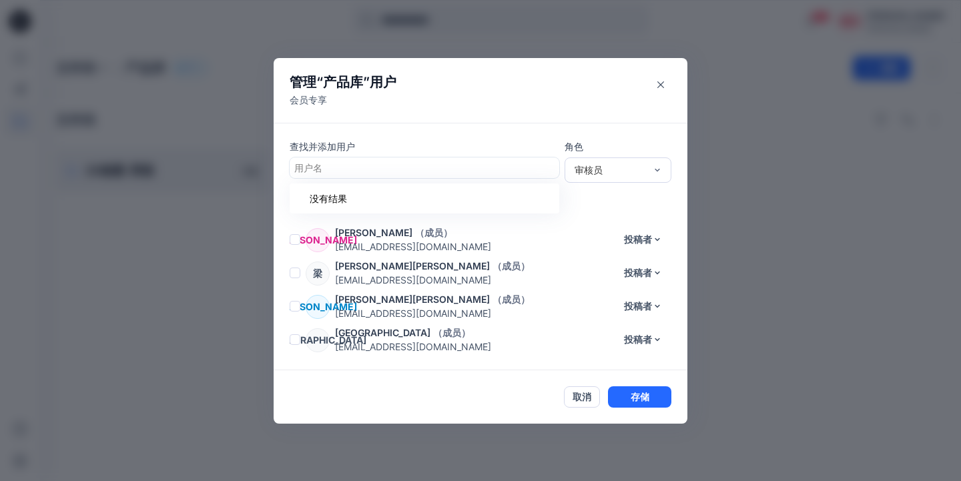
click at [360, 168] on div at bounding box center [424, 168] width 260 height 17
type input "**"
click at [340, 197] on p "燕如郑" at bounding box center [367, 201] width 94 height 17
click at [597, 173] on div "审核员" at bounding box center [610, 170] width 71 height 14
click at [589, 218] on div "投稿者" at bounding box center [617, 218] width 101 height 23
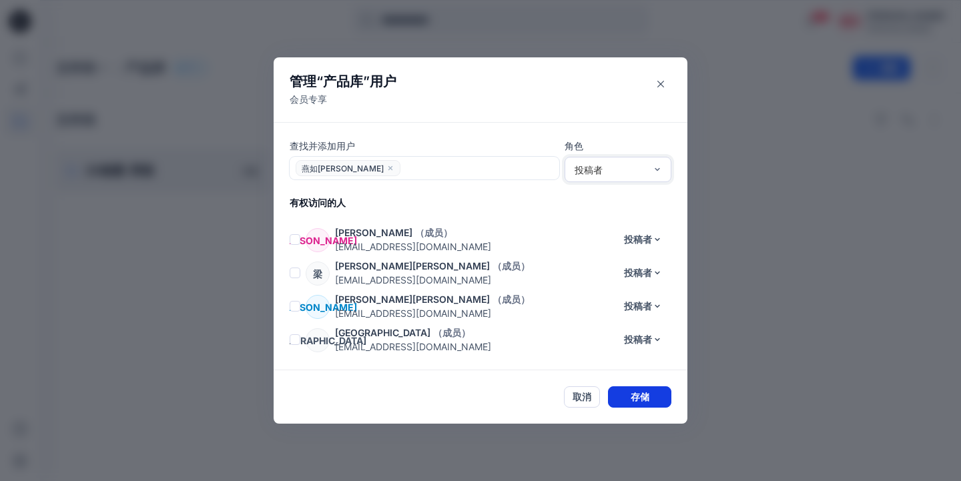
click at [632, 401] on button "存储" at bounding box center [639, 397] width 63 height 21
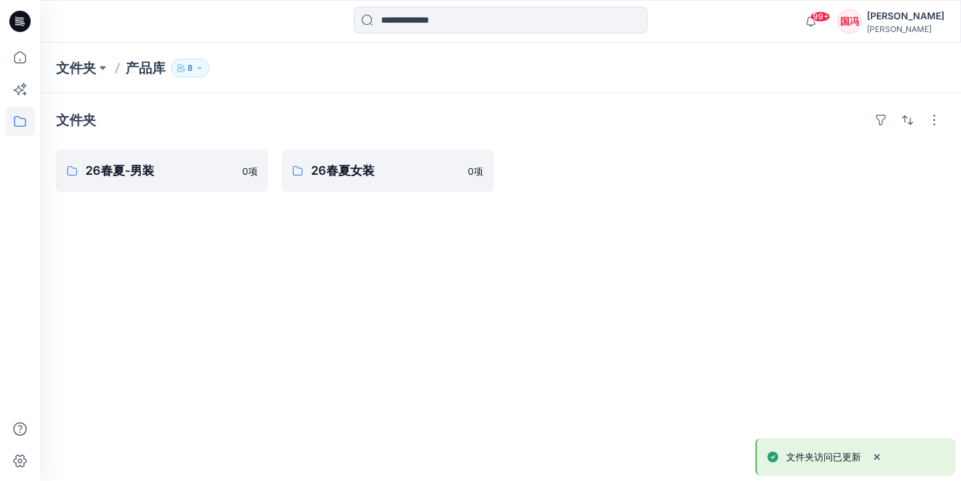
click at [202, 69] on icon "button" at bounding box center [200, 68] width 8 height 8
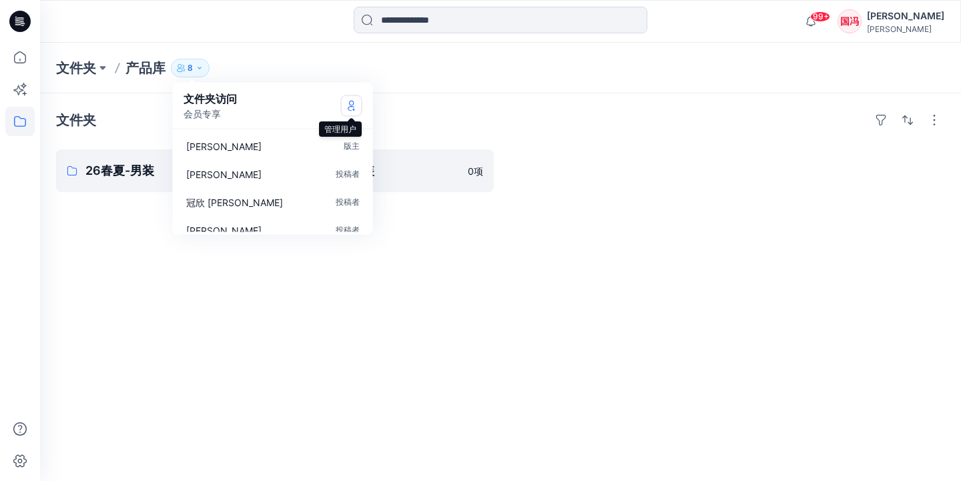
click at [352, 110] on icon "管理用户" at bounding box center [351, 105] width 11 height 11
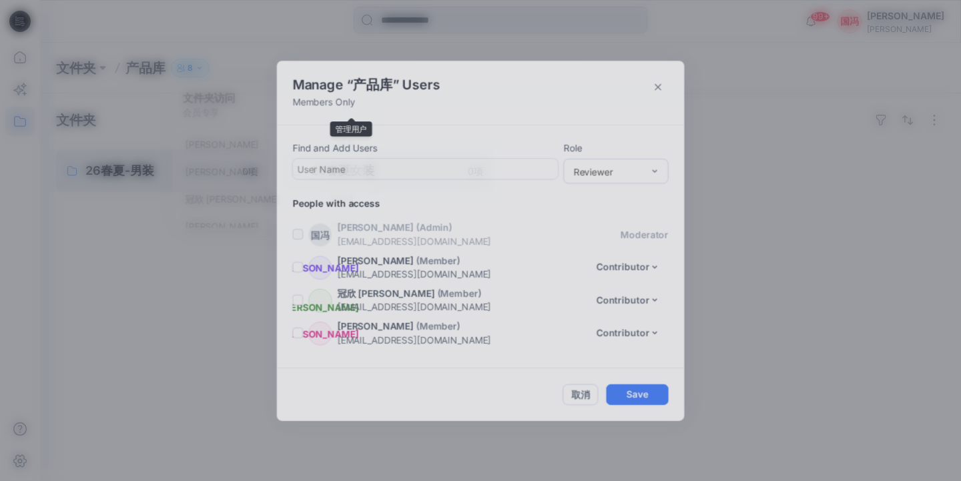
scroll to position [128, 0]
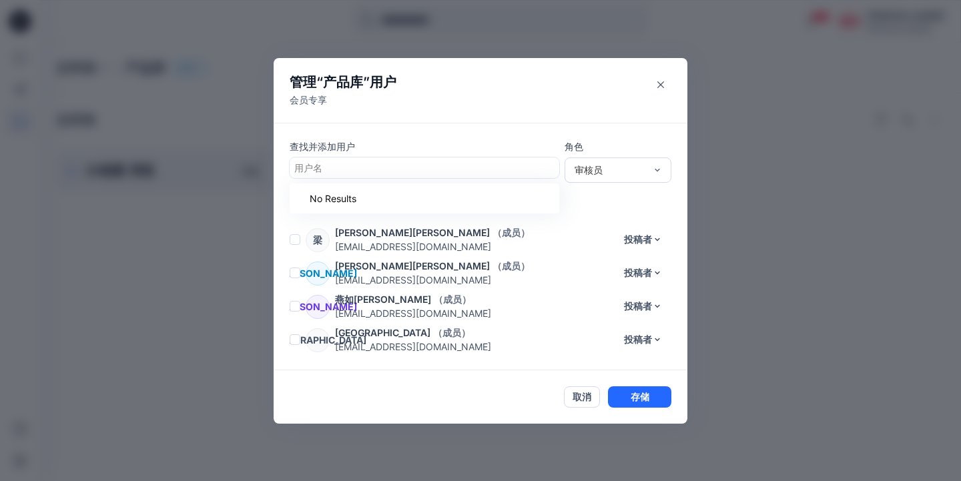
click at [377, 169] on div at bounding box center [424, 168] width 260 height 17
type input "*"
type input "***"
click at [653, 176] on div at bounding box center [657, 170] width 11 height 24
click at [613, 214] on div "投稿者" at bounding box center [617, 219] width 101 height 23
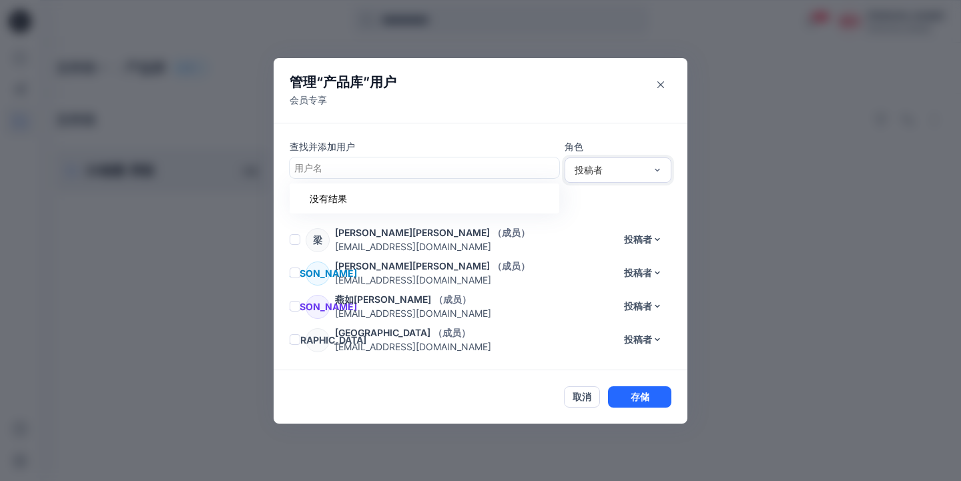
click at [336, 167] on div at bounding box center [424, 168] width 260 height 17
click at [338, 166] on div at bounding box center [424, 168] width 260 height 17
click at [380, 166] on div at bounding box center [424, 168] width 260 height 17
type input "*"
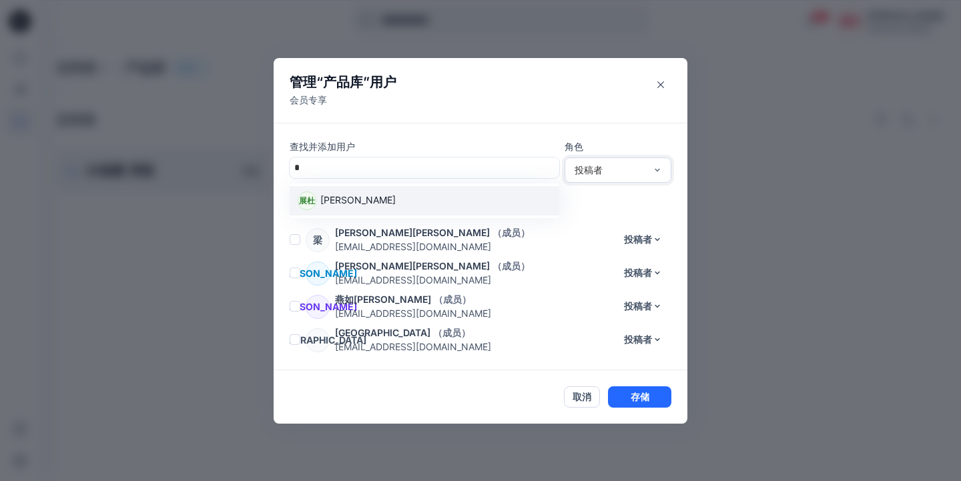
click at [342, 196] on p "展玲杜" at bounding box center [357, 201] width 75 height 17
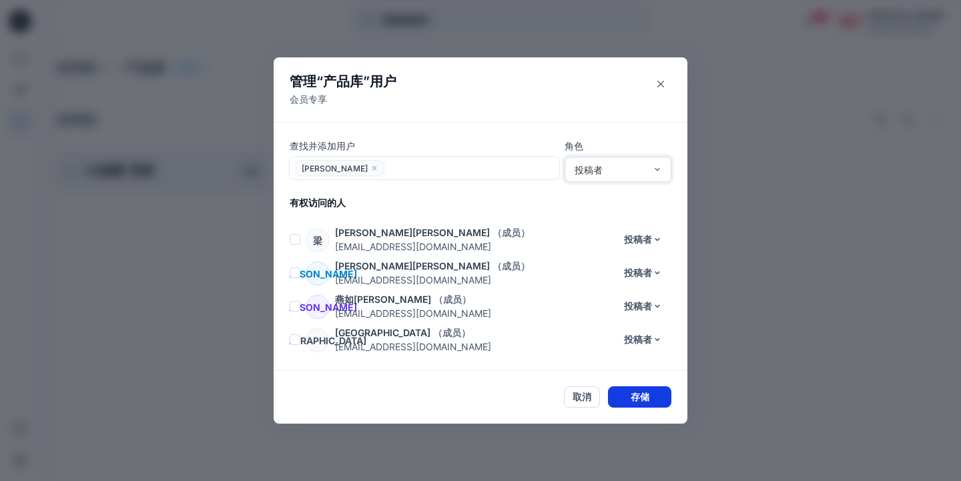
click at [627, 395] on button "存储" at bounding box center [639, 397] width 63 height 21
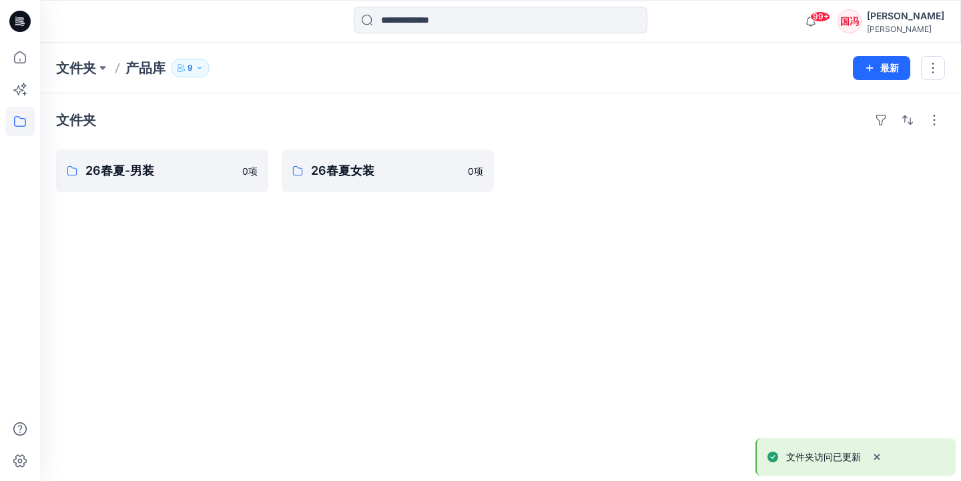
click at [204, 70] on icon "button" at bounding box center [200, 68] width 8 height 8
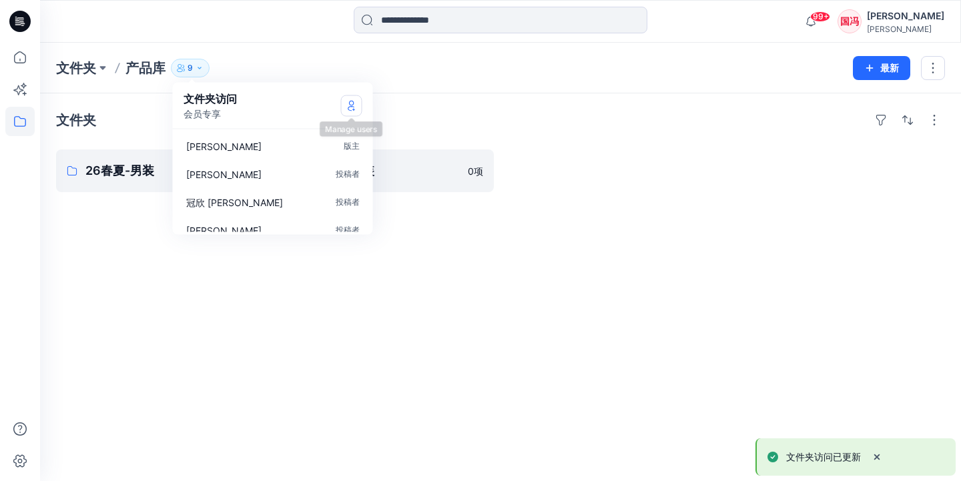
click at [351, 108] on icon "管理用户" at bounding box center [351, 105] width 11 height 11
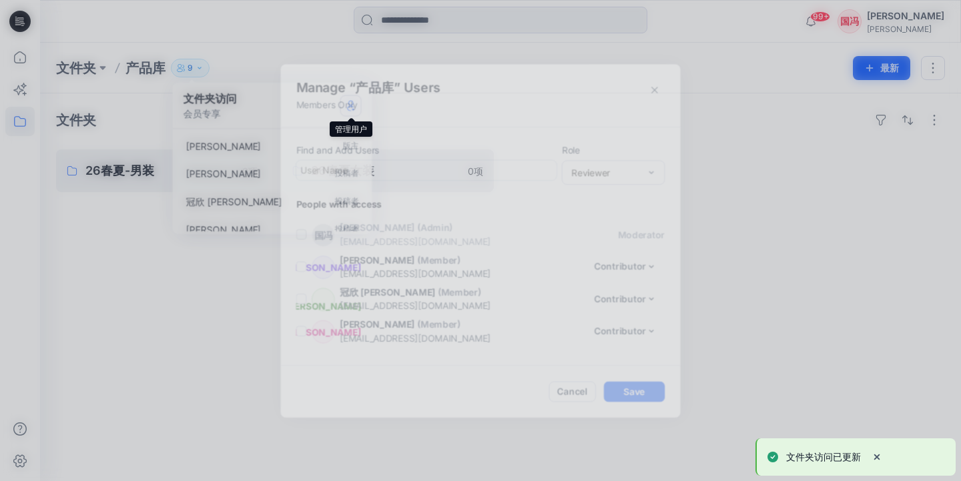
scroll to position [162, 0]
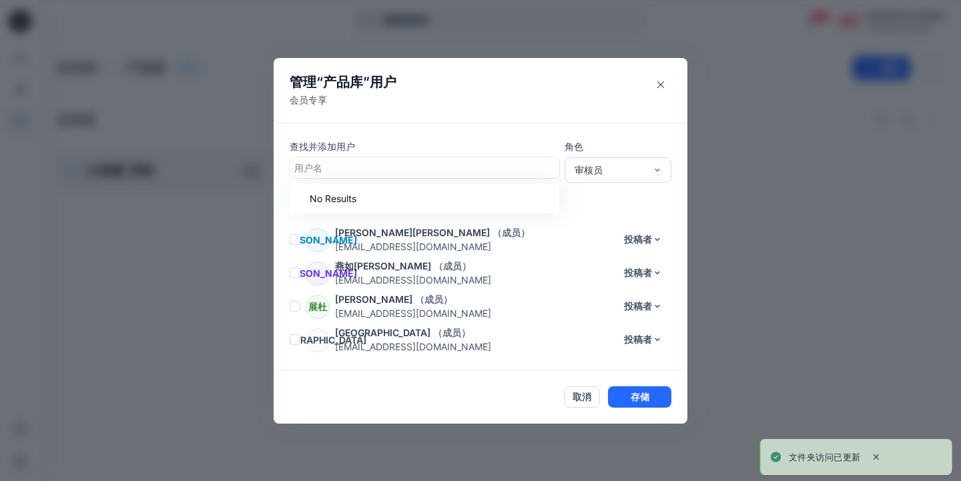
click at [461, 167] on div at bounding box center [424, 168] width 260 height 17
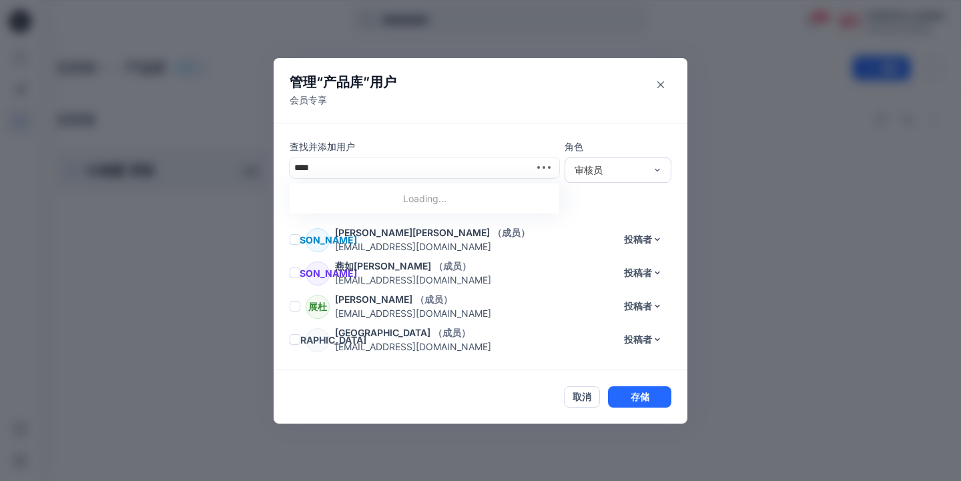
type input "*"
click at [432, 210] on div "泳邓 泳怡邓" at bounding box center [425, 201] width 254 height 19
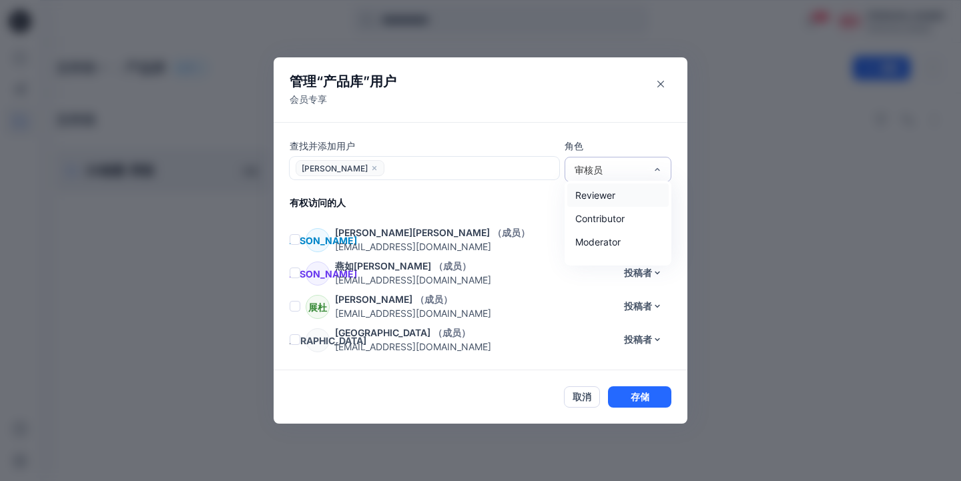
click at [612, 177] on div "审核员" at bounding box center [618, 169] width 107 height 25
click at [599, 216] on div "投稿者" at bounding box center [617, 218] width 101 height 23
click at [647, 398] on button "存储" at bounding box center [639, 397] width 63 height 21
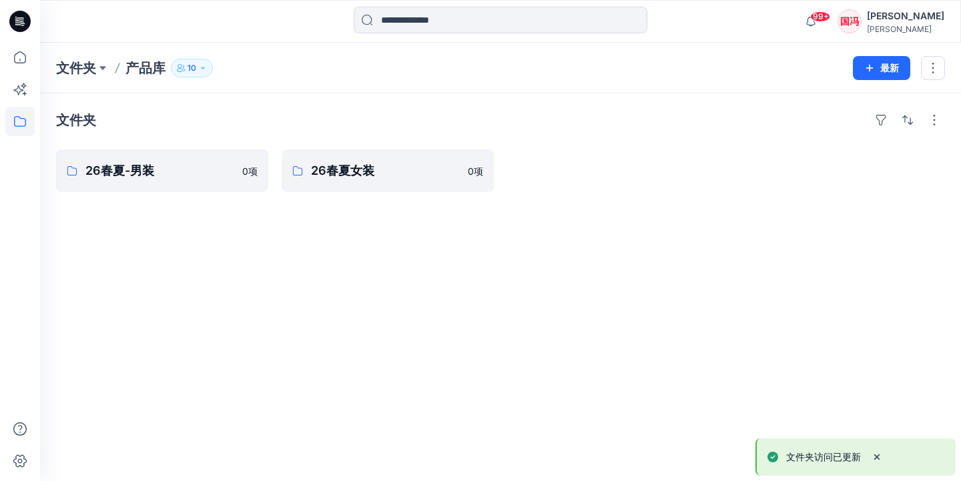
click at [202, 72] on button "10" at bounding box center [192, 68] width 42 height 19
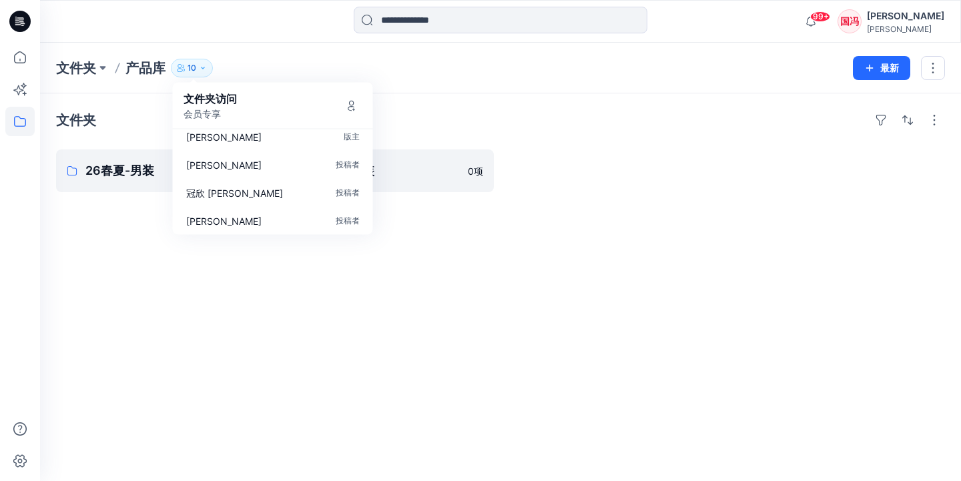
scroll to position [0, 0]
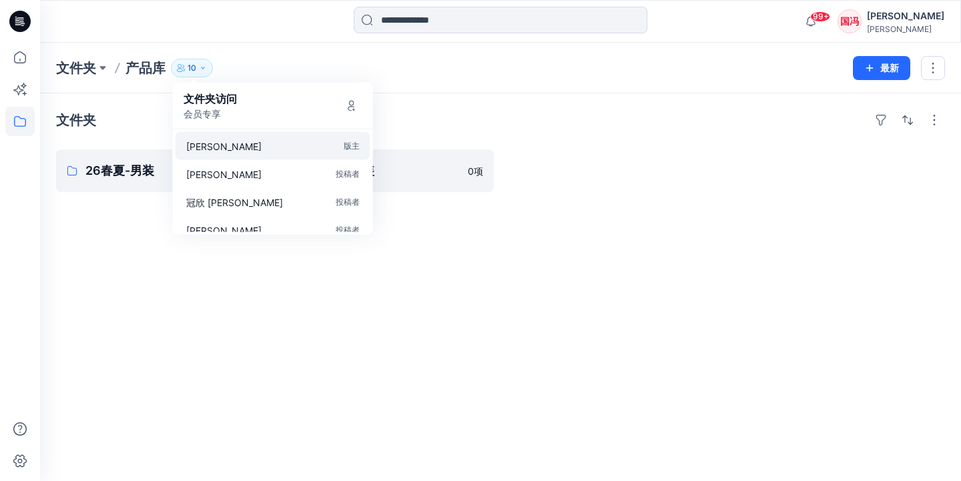
click at [300, 141] on div "冯国 版主" at bounding box center [273, 146] width 195 height 28
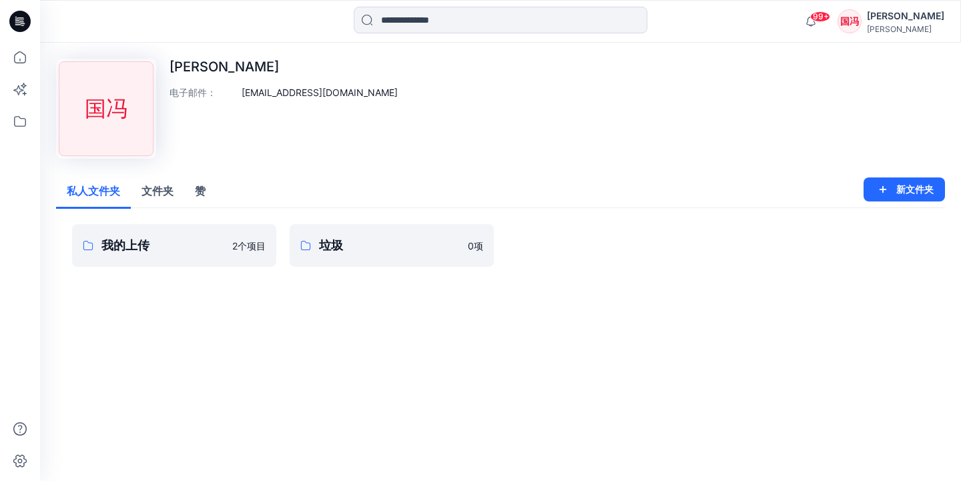
click at [192, 67] on p "冯国" at bounding box center [284, 67] width 228 height 16
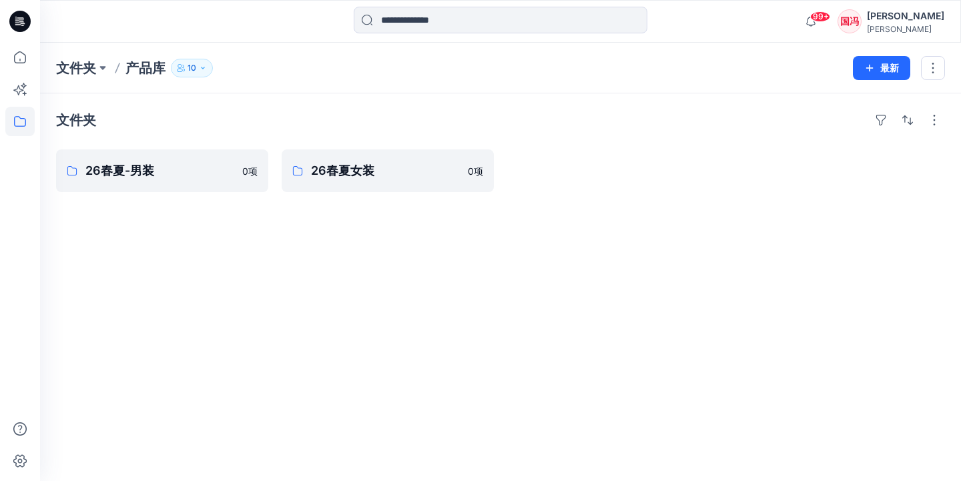
click at [925, 27] on div "迪安芬" at bounding box center [905, 29] width 77 height 10
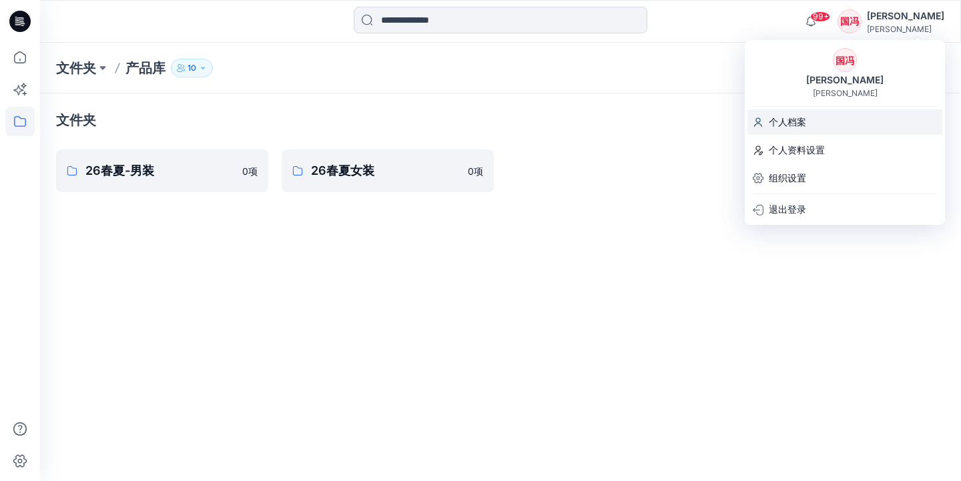
click at [822, 126] on div "个人档案" at bounding box center [845, 121] width 195 height 25
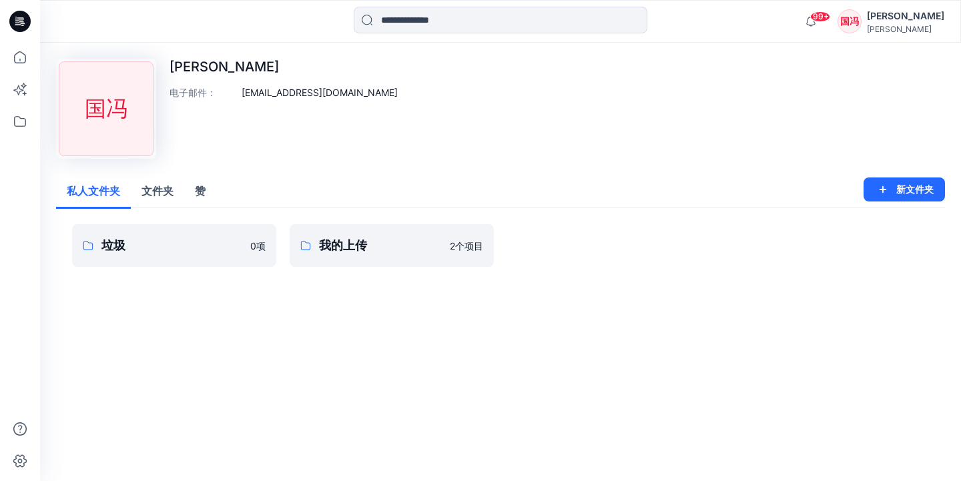
click at [862, 22] on div "国冯" at bounding box center [850, 21] width 24 height 24
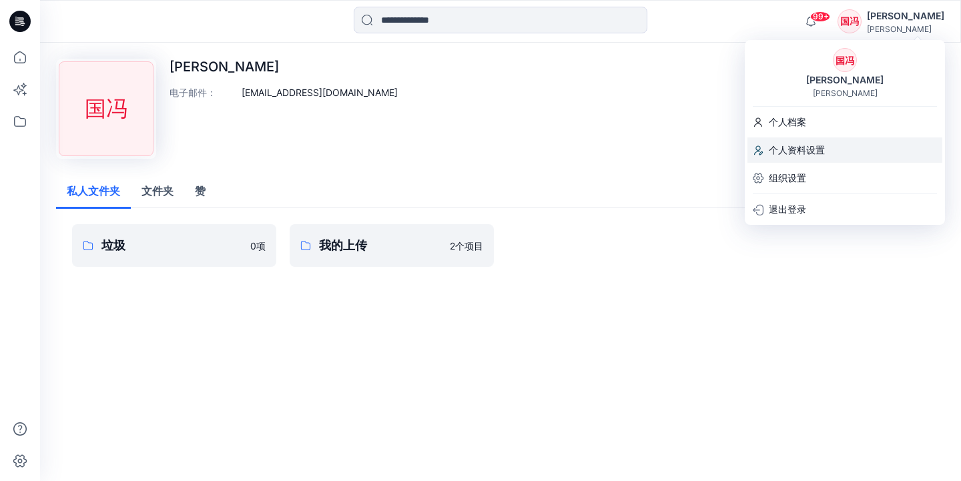
click at [799, 157] on p "个人资料设置" at bounding box center [797, 150] width 56 height 25
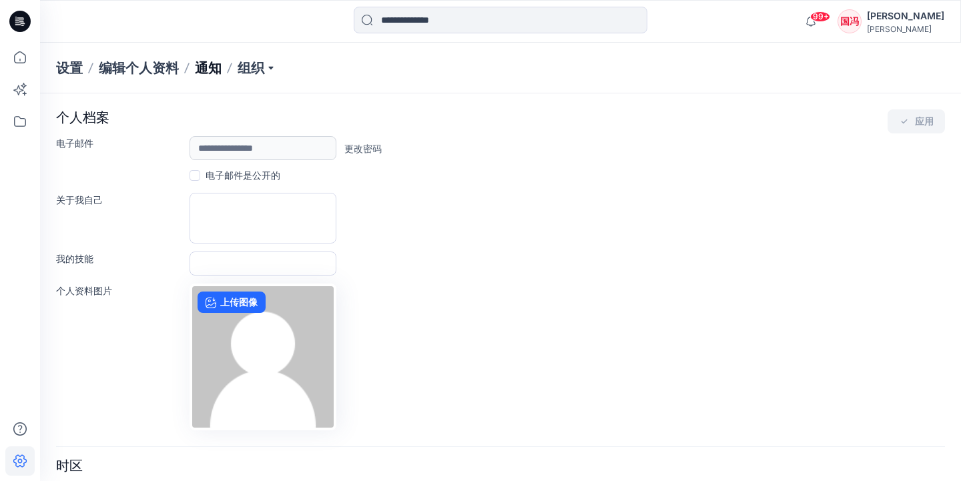
click at [210, 69] on p "通知" at bounding box center [208, 68] width 27 height 19
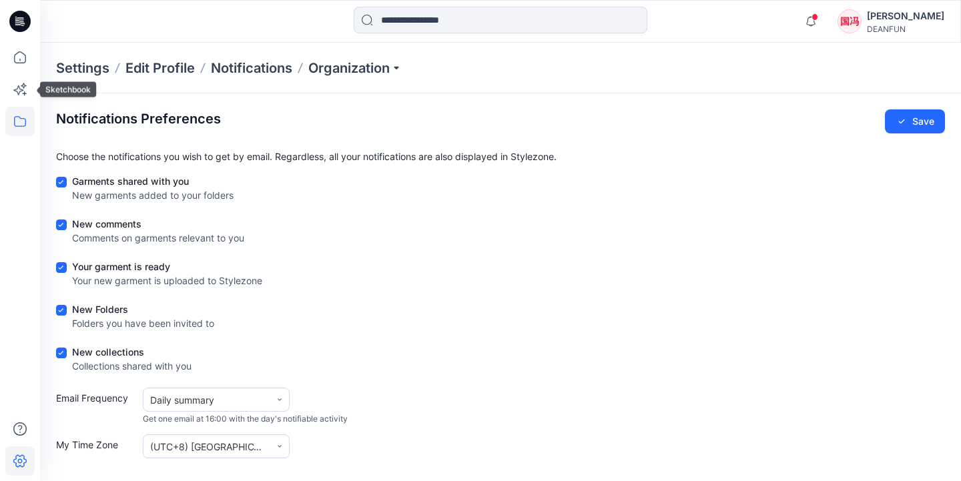
click at [21, 117] on icon at bounding box center [19, 121] width 29 height 29
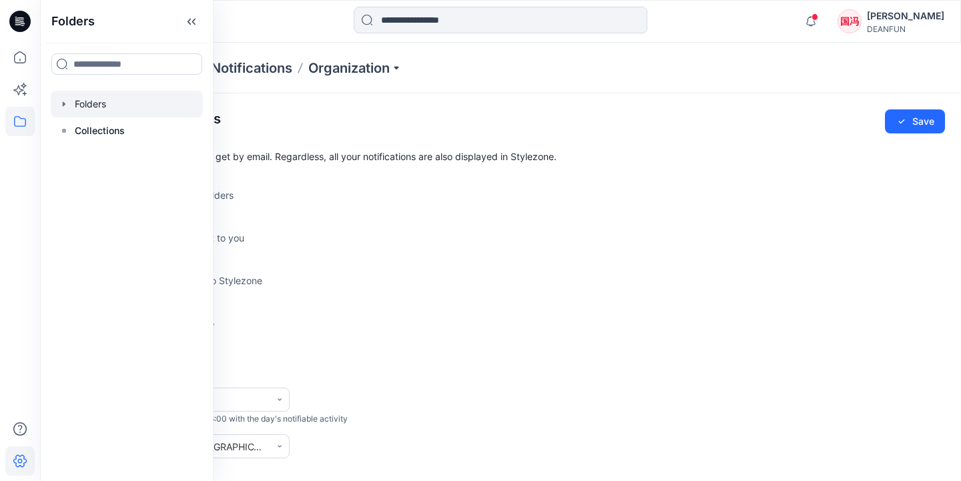
click at [136, 109] on div at bounding box center [127, 104] width 152 height 27
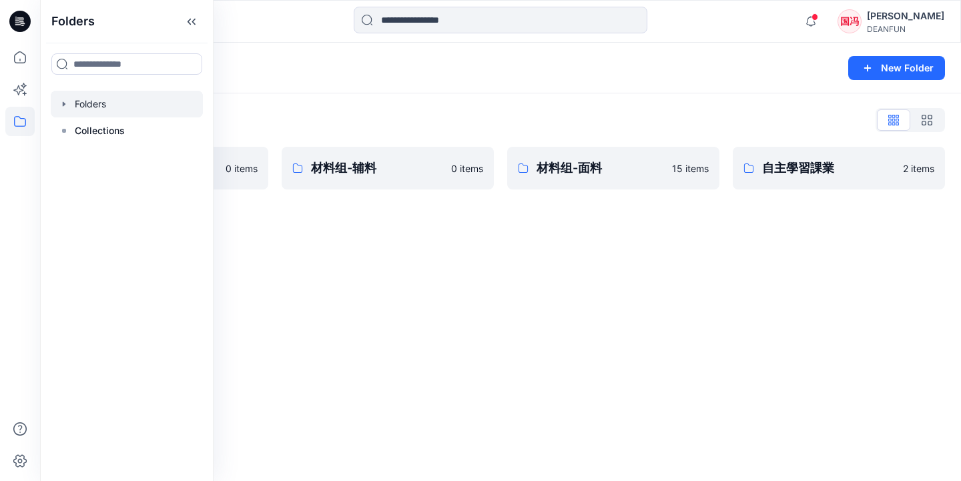
click at [320, 261] on div "Folders New Folder Folders List 产品库 0 items 材料组-辅料 0 items 材料组-面料 15 items 自主學習…" at bounding box center [500, 262] width 921 height 439
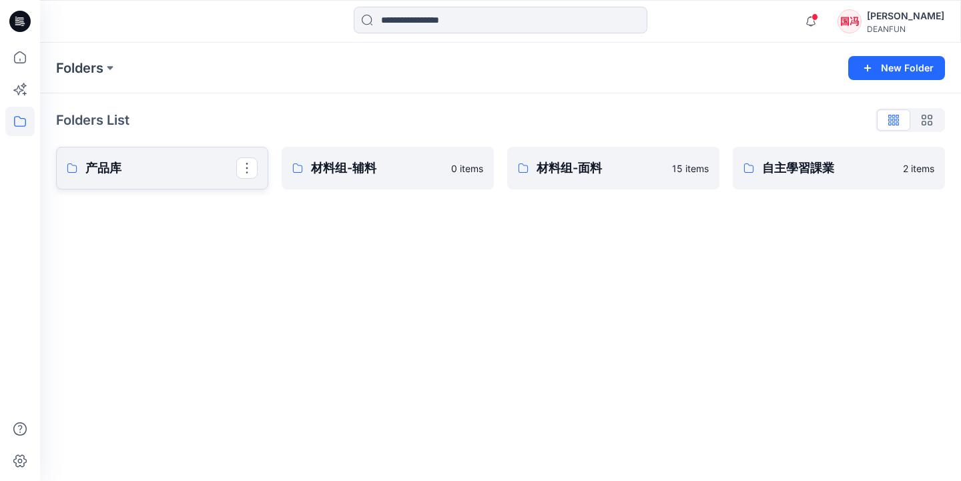
click at [186, 174] on p "产品库" at bounding box center [160, 168] width 151 height 19
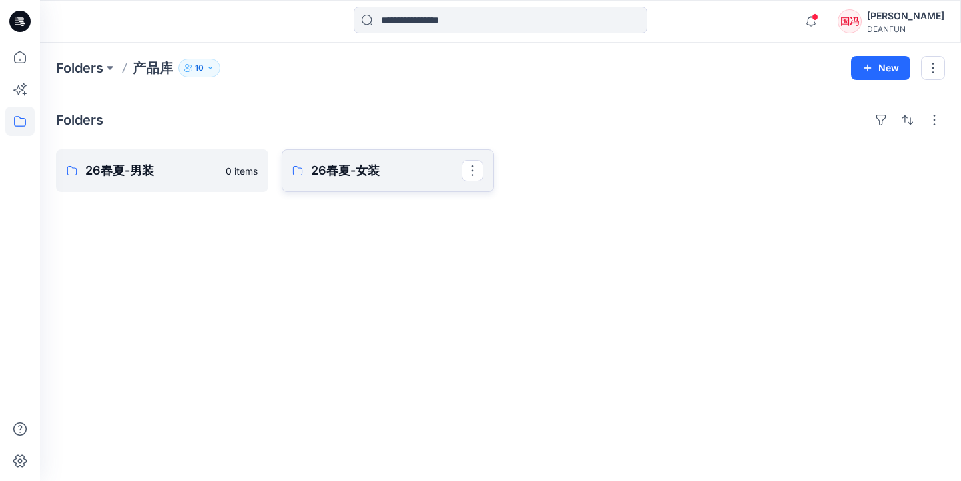
click at [334, 174] on p "26春夏-女装" at bounding box center [386, 171] width 151 height 19
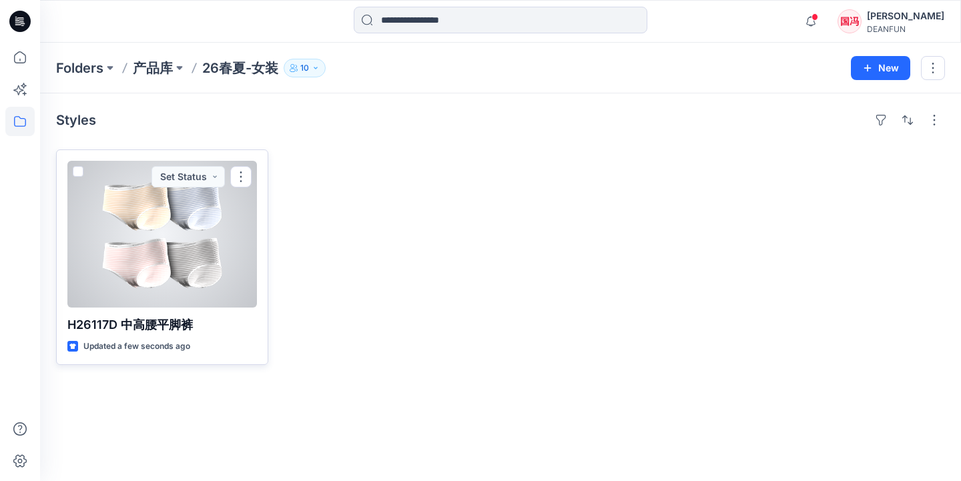
click at [172, 224] on div at bounding box center [162, 234] width 190 height 147
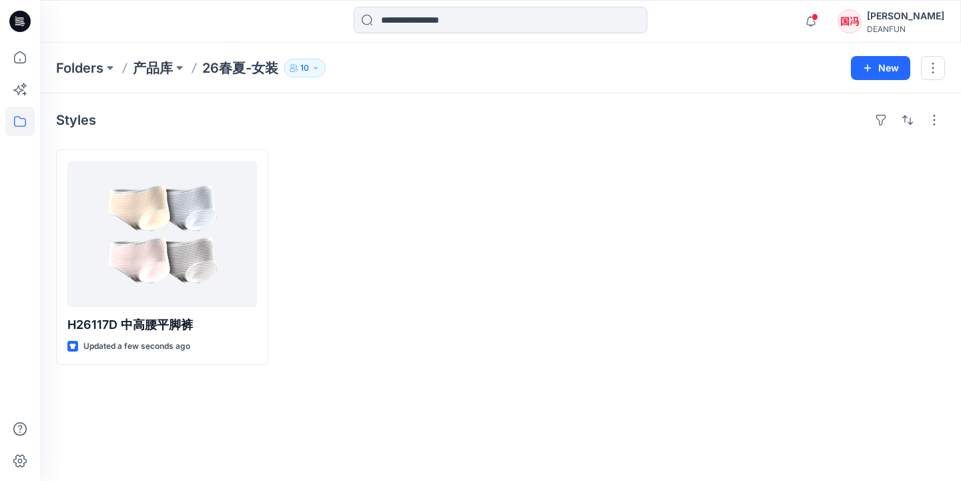
click at [256, 73] on p "26春夏-女装" at bounding box center [240, 68] width 76 height 19
click at [165, 64] on p "产品库" at bounding box center [153, 68] width 40 height 19
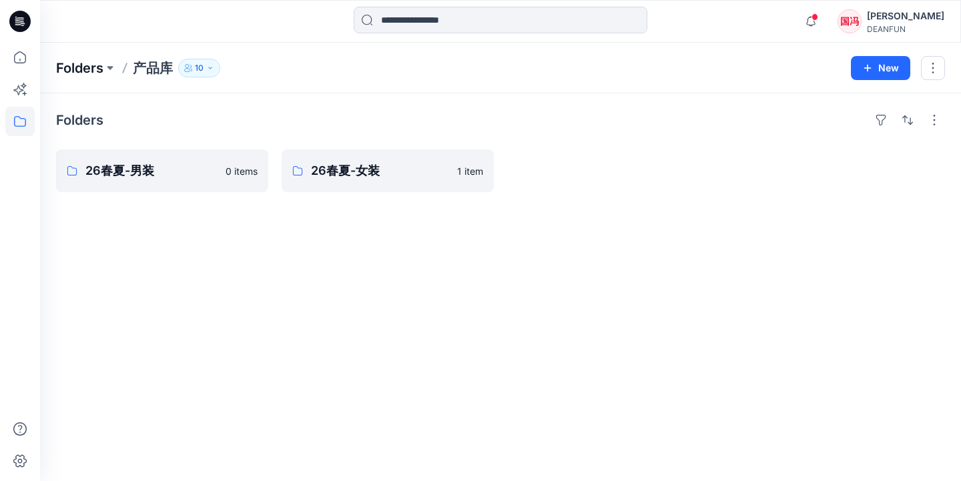
click at [103, 67] on p "Folders" at bounding box center [79, 68] width 47 height 19
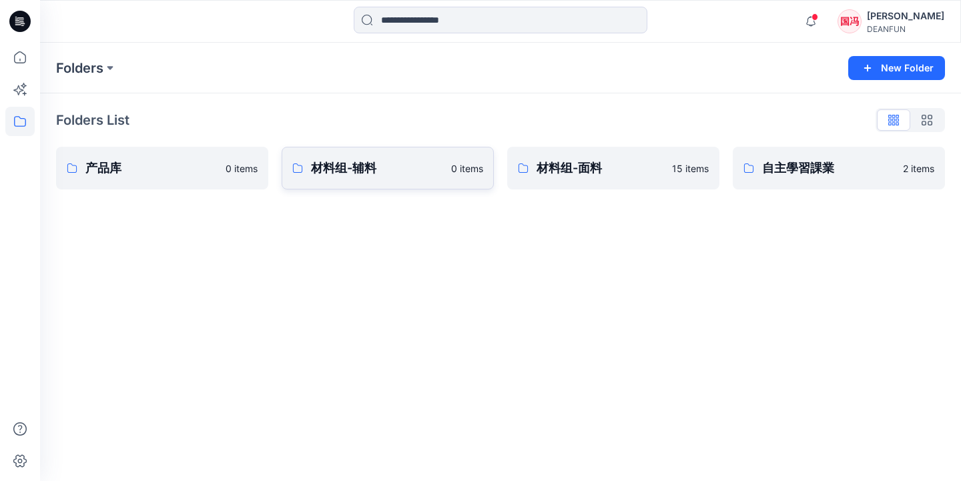
click at [478, 160] on link "材料组-辅料 0 items" at bounding box center [388, 168] width 212 height 43
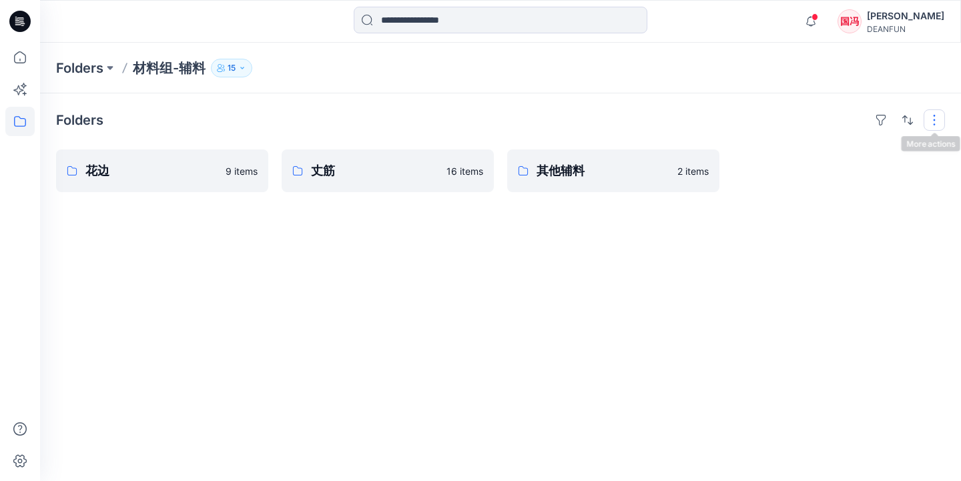
click at [937, 119] on button "button" at bounding box center [934, 119] width 21 height 21
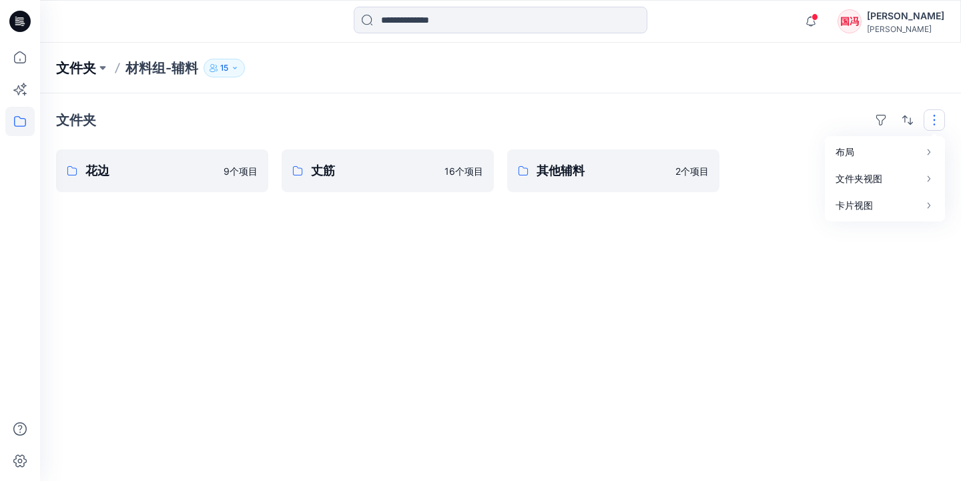
click at [89, 67] on p "文件夹" at bounding box center [76, 68] width 40 height 19
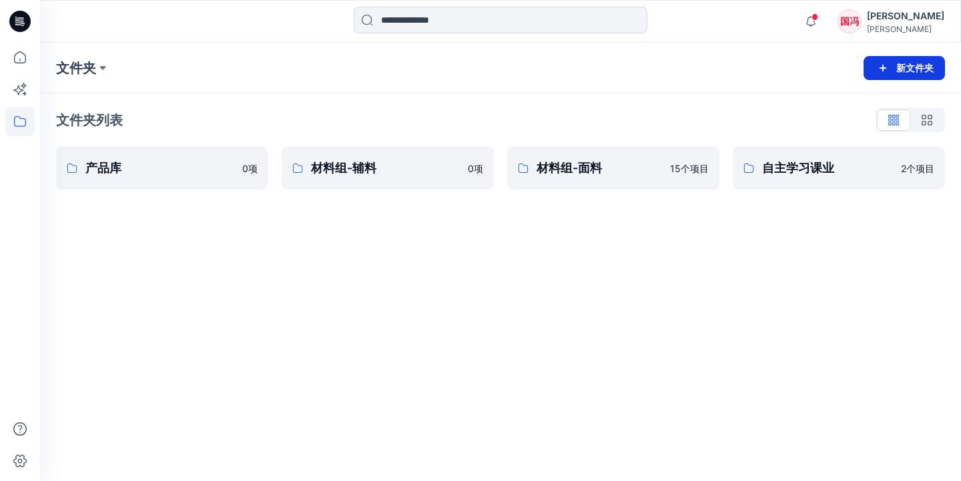
click at [905, 69] on button "新文件夹" at bounding box center [904, 68] width 81 height 24
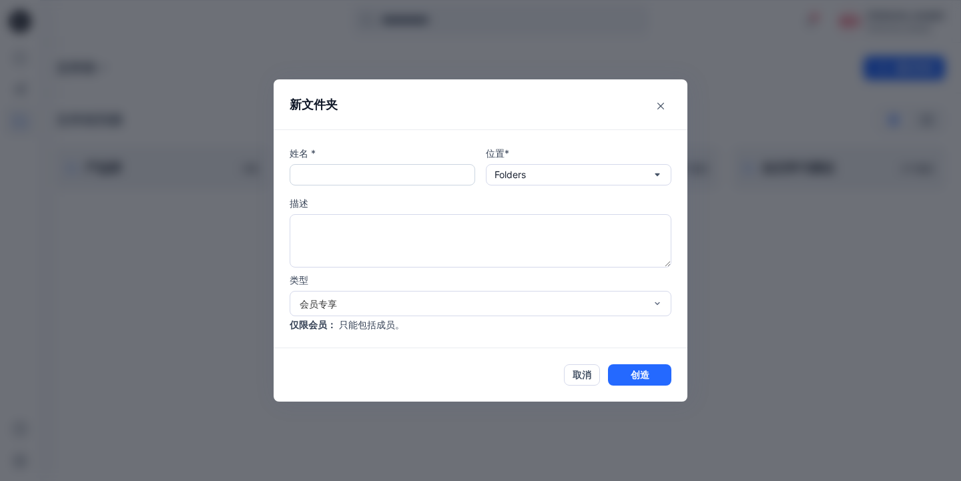
click at [433, 173] on input "text" at bounding box center [383, 174] width 186 height 21
type input "*"
type input "***"
click at [531, 172] on button "Folders" at bounding box center [579, 174] width 186 height 21
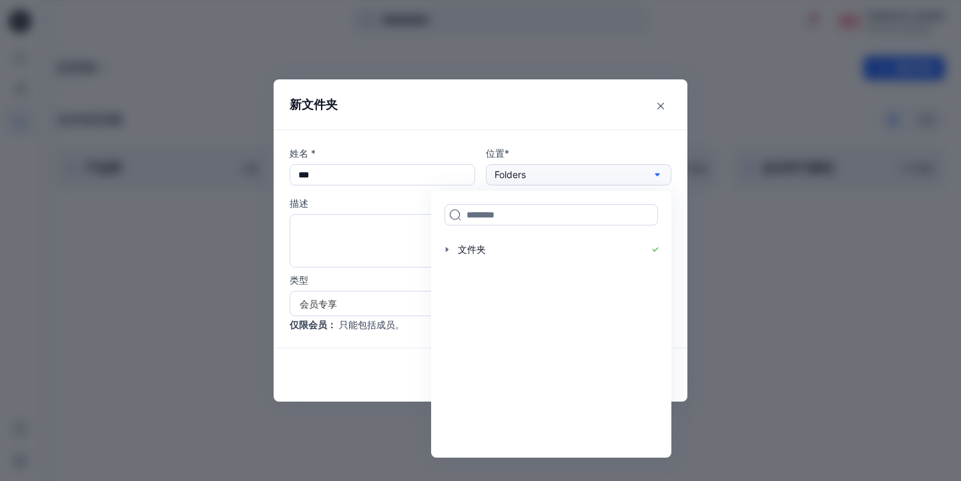
click at [531, 172] on button "Folders" at bounding box center [579, 174] width 186 height 21
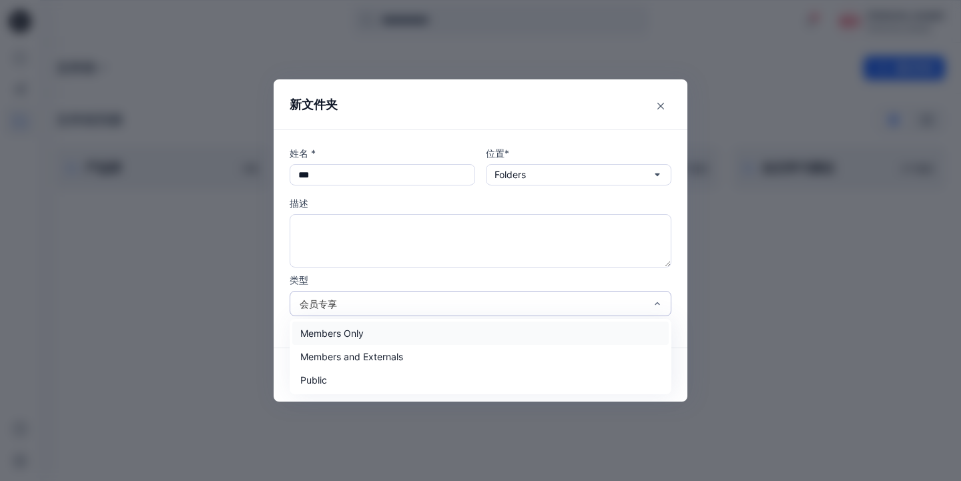
click at [461, 305] on div "会员专享" at bounding box center [473, 304] width 346 height 14
click at [443, 335] on div "会员专享" at bounding box center [480, 333] width 377 height 23
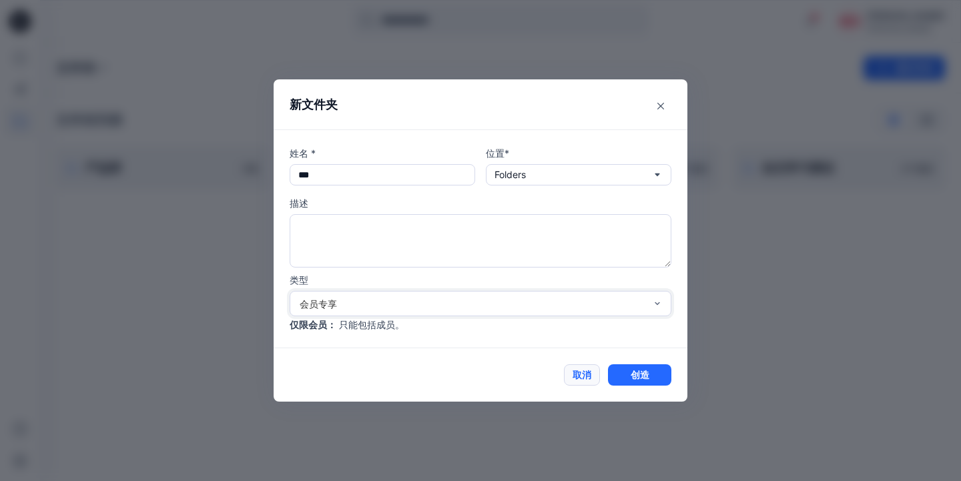
click at [593, 375] on button "取消" at bounding box center [582, 374] width 36 height 21
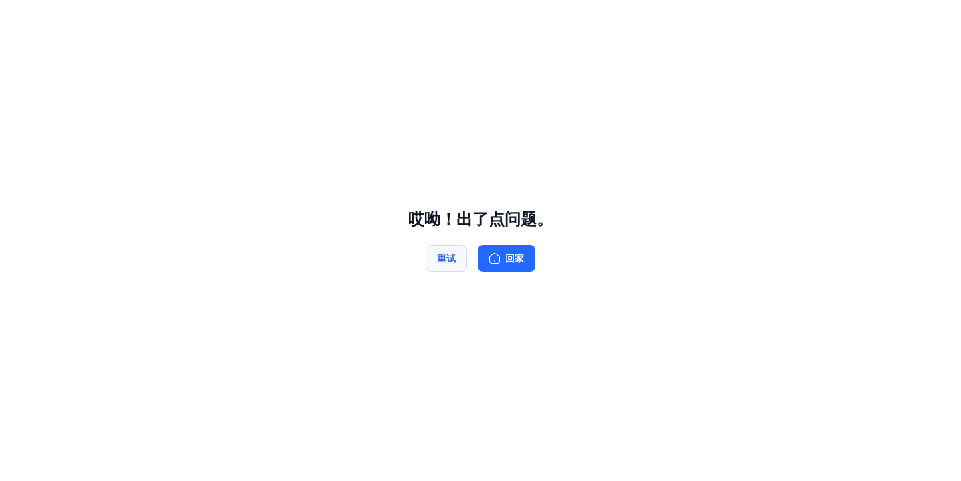
click at [449, 252] on button "重试" at bounding box center [446, 258] width 41 height 27
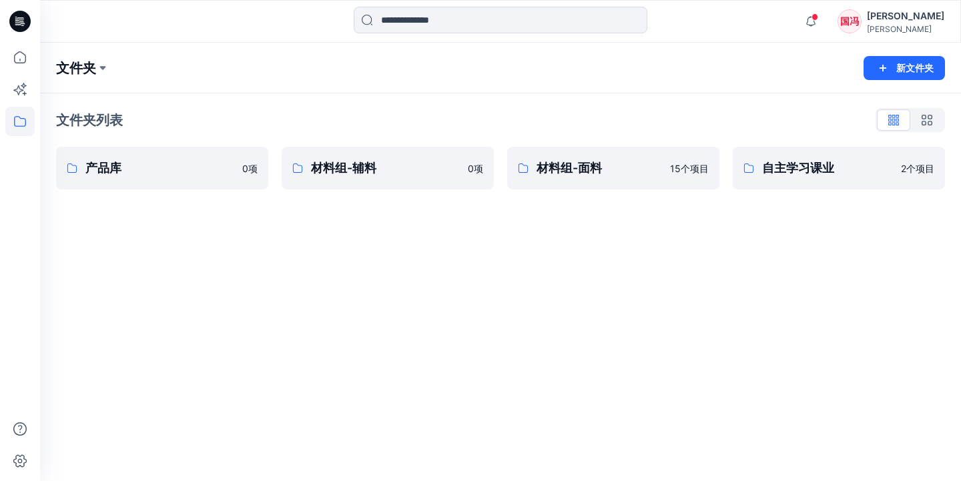
click at [83, 71] on p "文件夹" at bounding box center [76, 68] width 40 height 19
click at [87, 68] on p "文件夹" at bounding box center [76, 68] width 40 height 19
click at [84, 68] on p "文件夹" at bounding box center [76, 68] width 40 height 19
click at [903, 69] on button "新文件夹" at bounding box center [904, 68] width 81 height 24
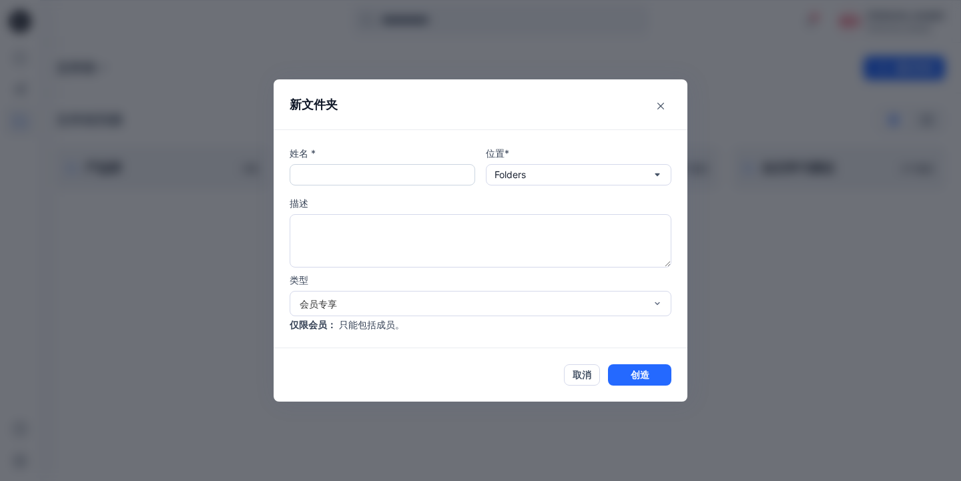
click at [374, 178] on input "text" at bounding box center [383, 174] width 186 height 21
type input "***"
click at [643, 374] on button "创造" at bounding box center [639, 374] width 63 height 21
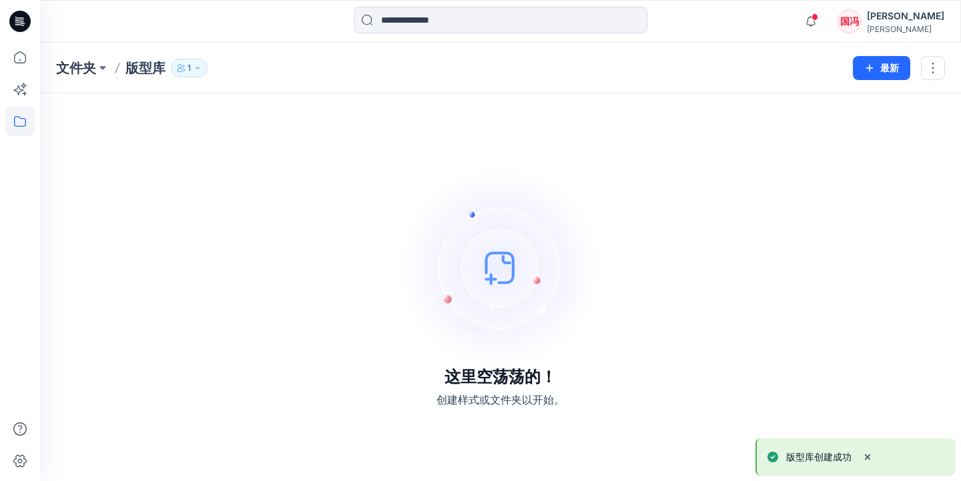
click at [198, 68] on icon "button" at bounding box center [197, 68] width 3 height 2
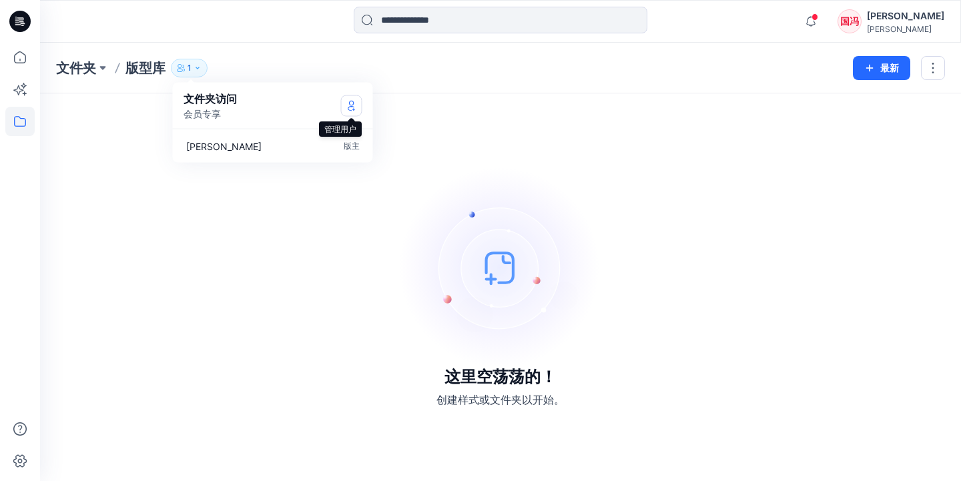
click at [353, 106] on icon "管理用户" at bounding box center [351, 107] width 7 height 5
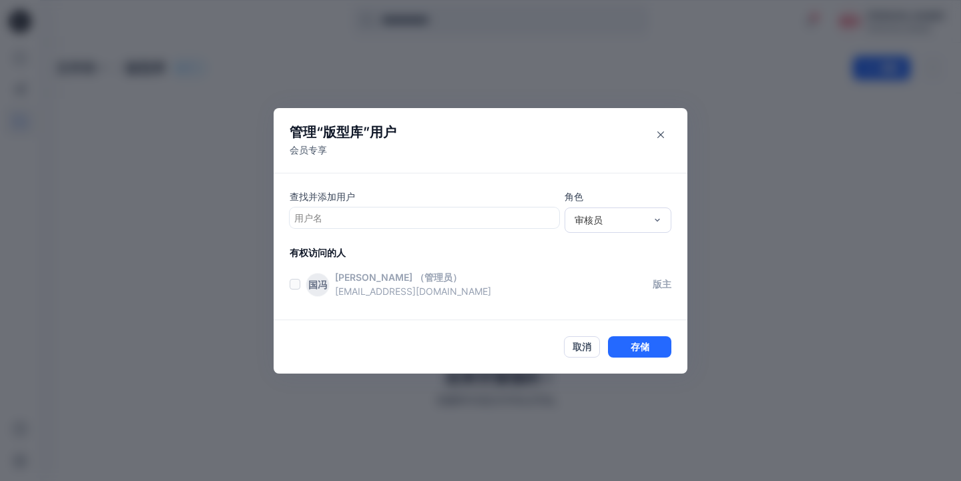
click at [370, 215] on div at bounding box center [424, 218] width 260 height 17
click at [619, 222] on div "审核员" at bounding box center [610, 220] width 71 height 14
click at [595, 266] on div "投稿者" at bounding box center [617, 269] width 101 height 23
click at [450, 219] on div at bounding box center [424, 218] width 260 height 17
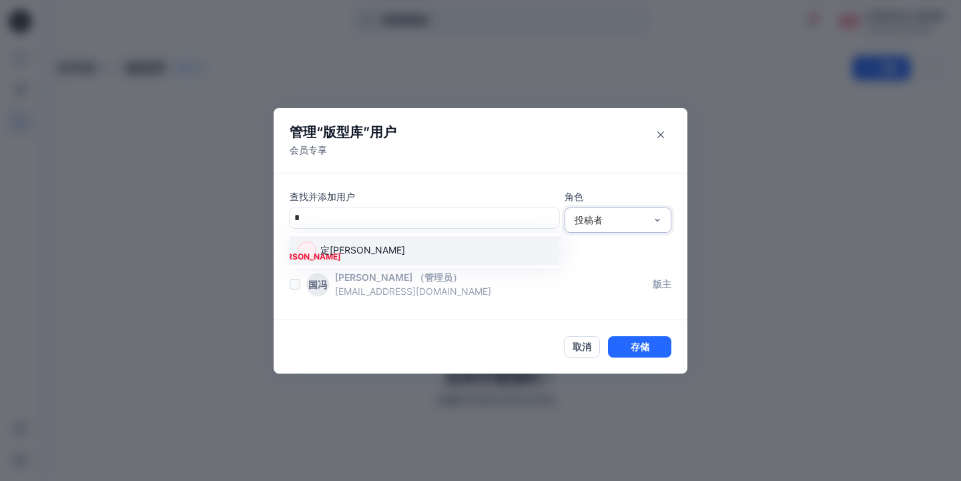
type input "*"
click at [585, 224] on div "投稿者" at bounding box center [610, 220] width 71 height 14
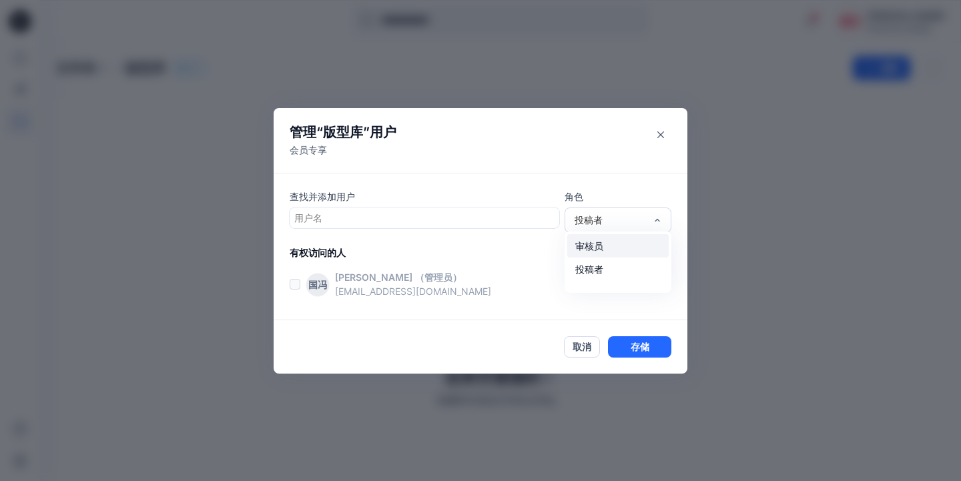
click at [590, 245] on div "审核员" at bounding box center [617, 245] width 101 height 23
click at [350, 218] on div at bounding box center [424, 218] width 260 height 17
type input "*"
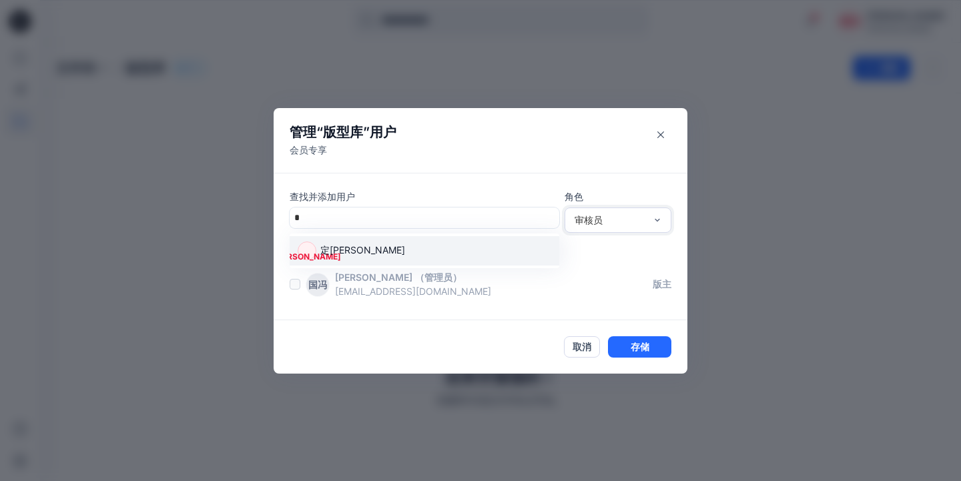
click at [340, 254] on p "定[PERSON_NAME]" at bounding box center [362, 251] width 85 height 17
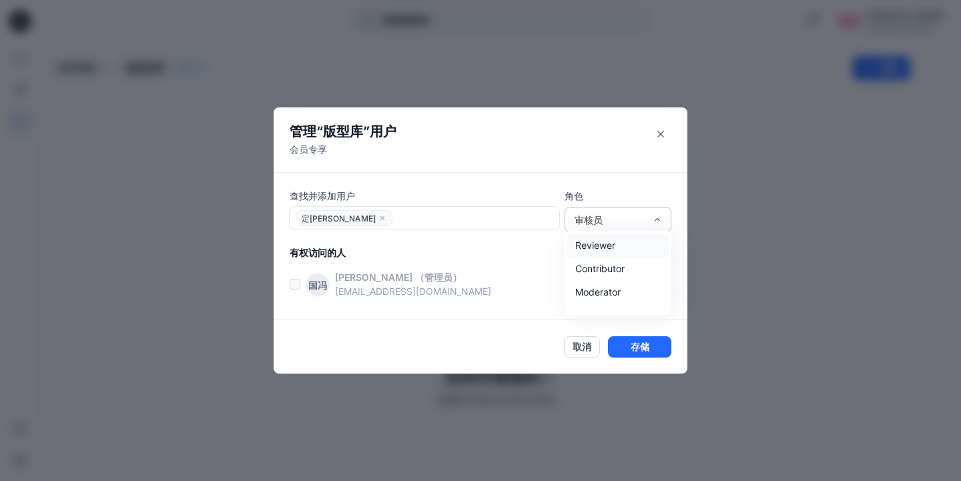
click at [644, 220] on div "审核员" at bounding box center [610, 220] width 71 height 14
click at [609, 244] on div "审核员" at bounding box center [617, 245] width 101 height 23
click at [611, 215] on div "审核员" at bounding box center [610, 220] width 71 height 14
click at [591, 268] on div "投稿者" at bounding box center [617, 268] width 101 height 23
click at [610, 220] on div "投稿者" at bounding box center [610, 220] width 71 height 14
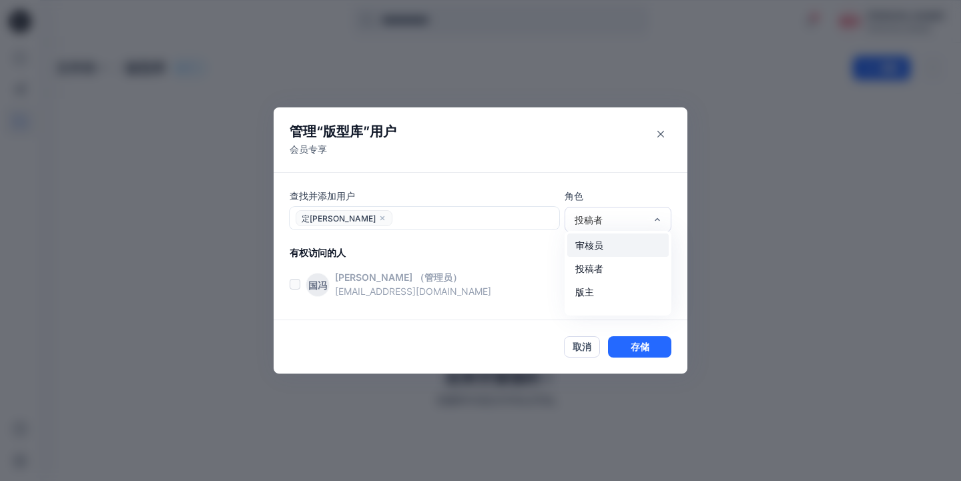
click at [595, 247] on div "审核员" at bounding box center [617, 245] width 101 height 23
click at [638, 346] on button "存储" at bounding box center [639, 346] width 63 height 21
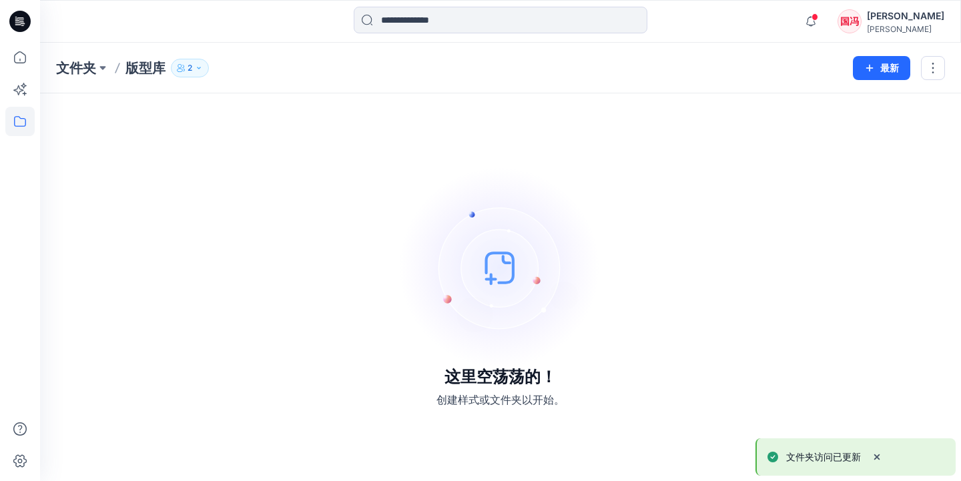
click at [196, 70] on icon "button" at bounding box center [199, 68] width 8 height 8
click at [349, 107] on icon "管理用户" at bounding box center [351, 107] width 7 height 5
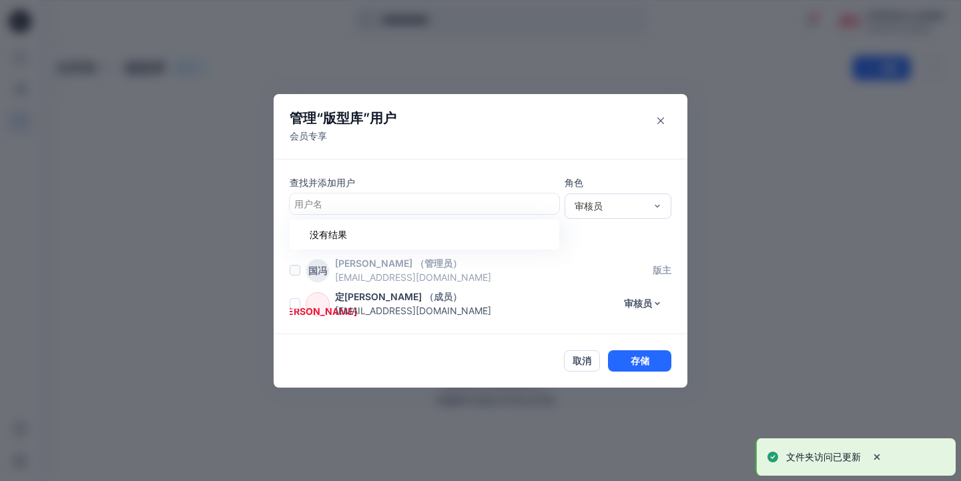
click at [346, 199] on div at bounding box center [424, 204] width 260 height 17
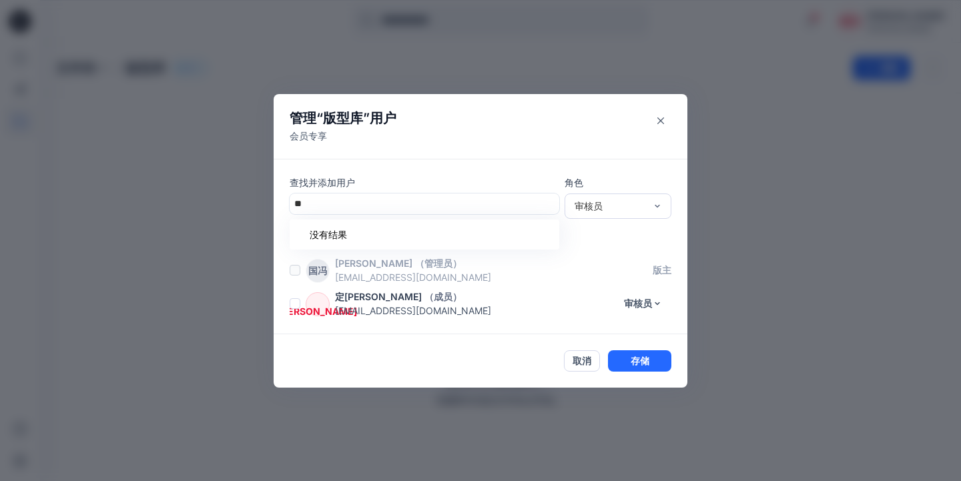
type input "*"
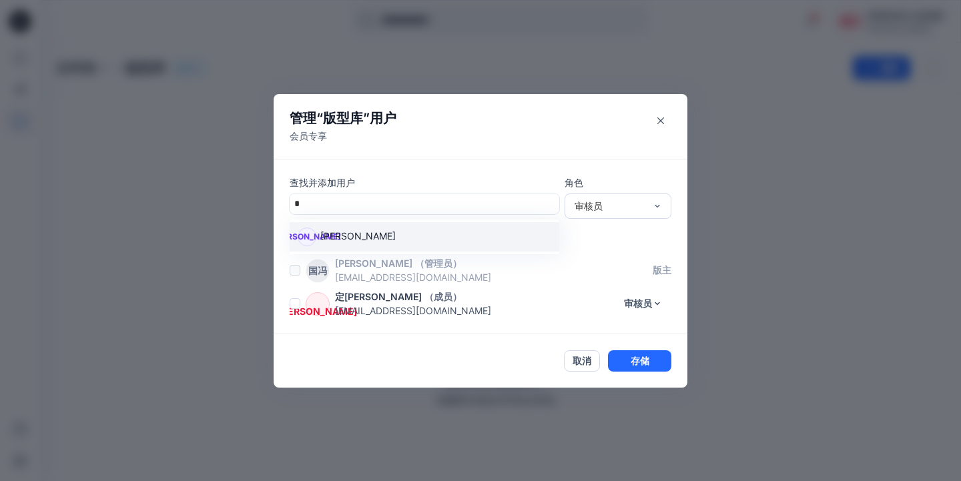
click at [341, 240] on p "[PERSON_NAME]" at bounding box center [357, 237] width 75 height 17
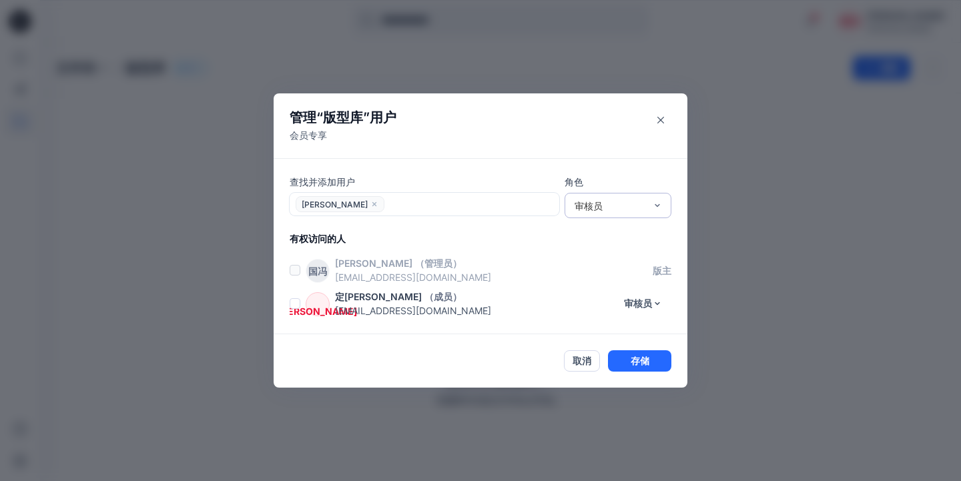
click at [622, 209] on div "审核员" at bounding box center [610, 206] width 71 height 14
click at [622, 210] on div "审核员" at bounding box center [610, 206] width 71 height 14
click at [651, 304] on button "审核员" at bounding box center [644, 303] width 56 height 21
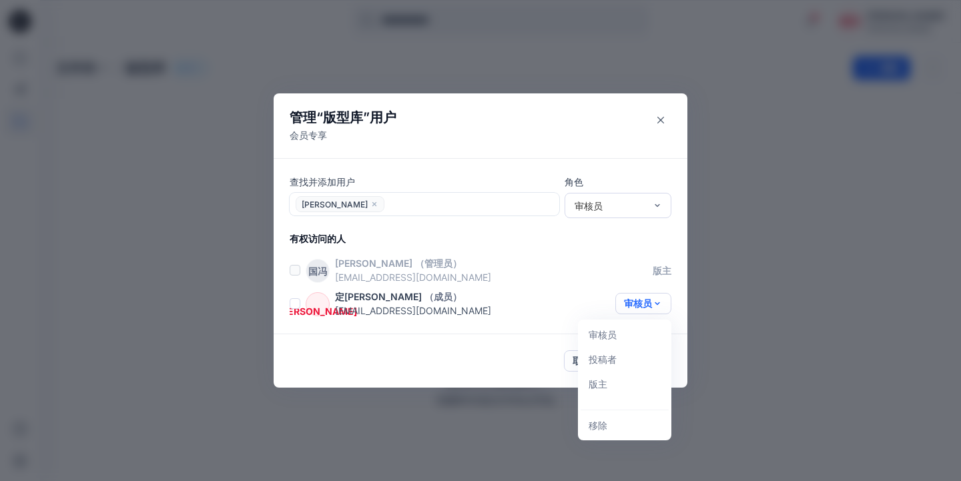
click at [595, 235] on p "有权访问的人" at bounding box center [489, 239] width 398 height 14
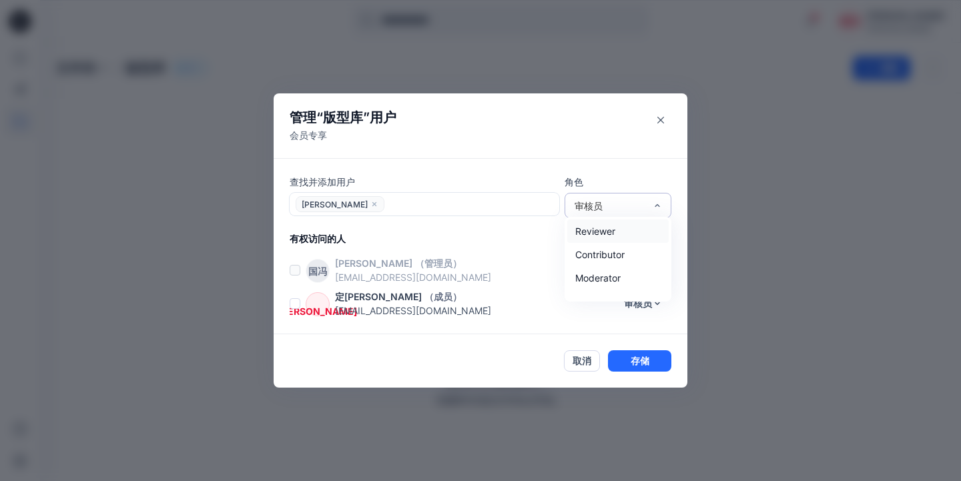
click at [618, 212] on div "审核员" at bounding box center [610, 206] width 71 height 14
click at [597, 253] on div "投稿者" at bounding box center [617, 254] width 101 height 23
click at [632, 364] on button "存储" at bounding box center [639, 360] width 63 height 21
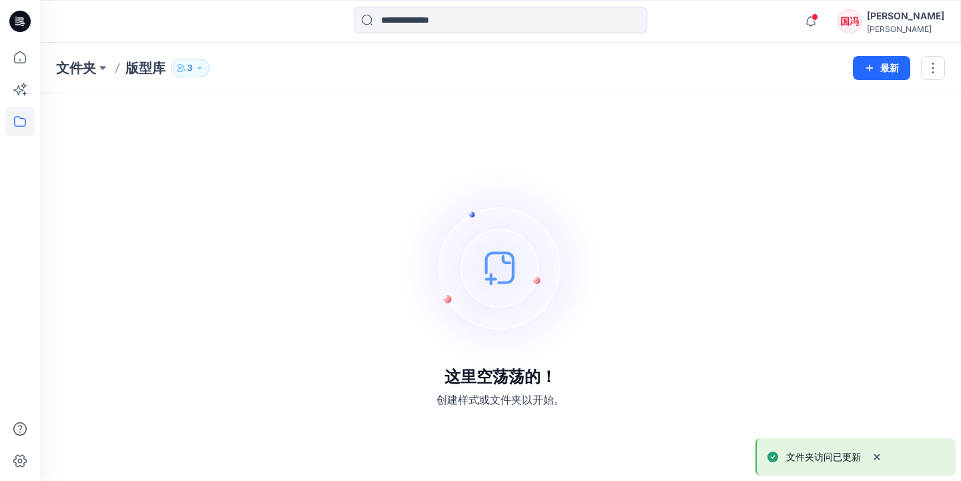
click at [203, 65] on icon "button" at bounding box center [200, 68] width 8 height 8
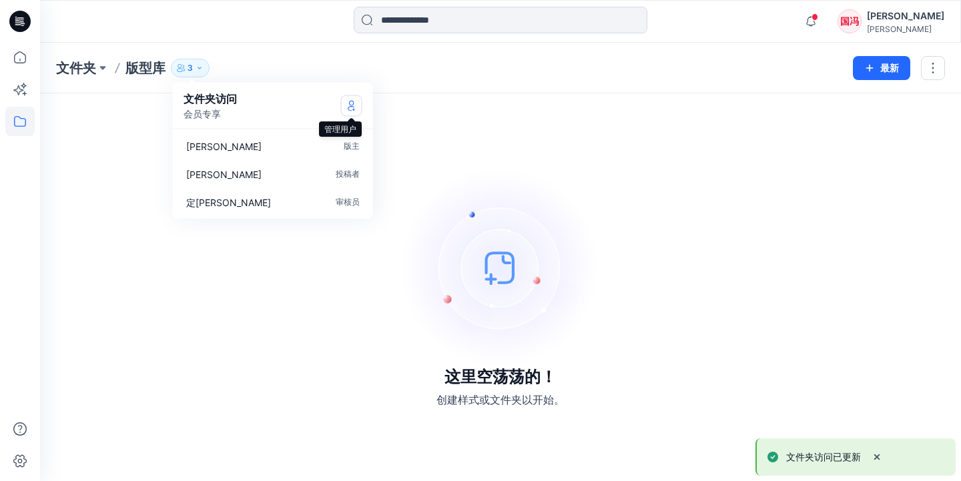
click at [349, 101] on icon "管理用户" at bounding box center [351, 105] width 11 height 11
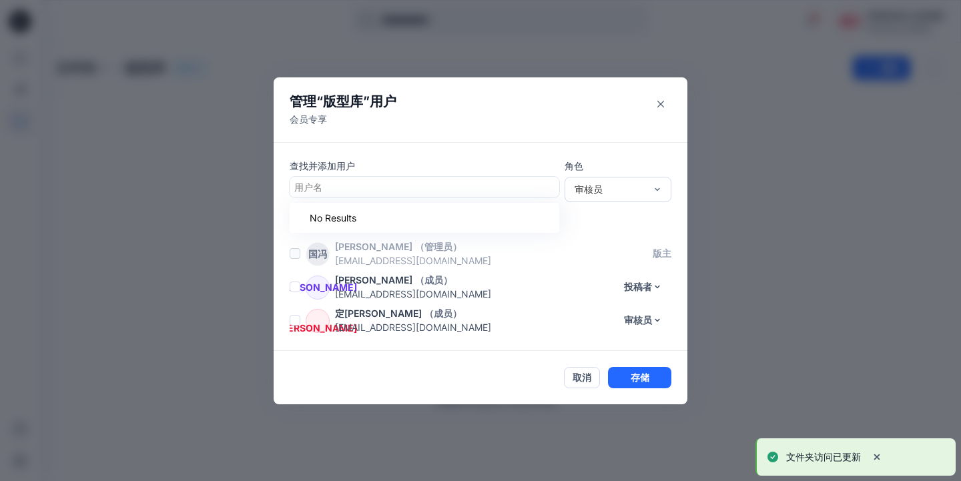
click at [339, 184] on div at bounding box center [424, 187] width 260 height 17
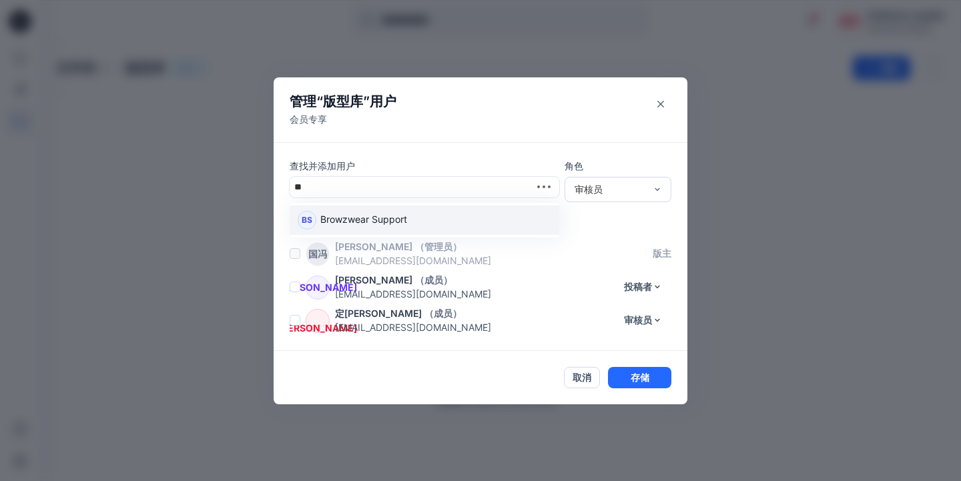
type input "*"
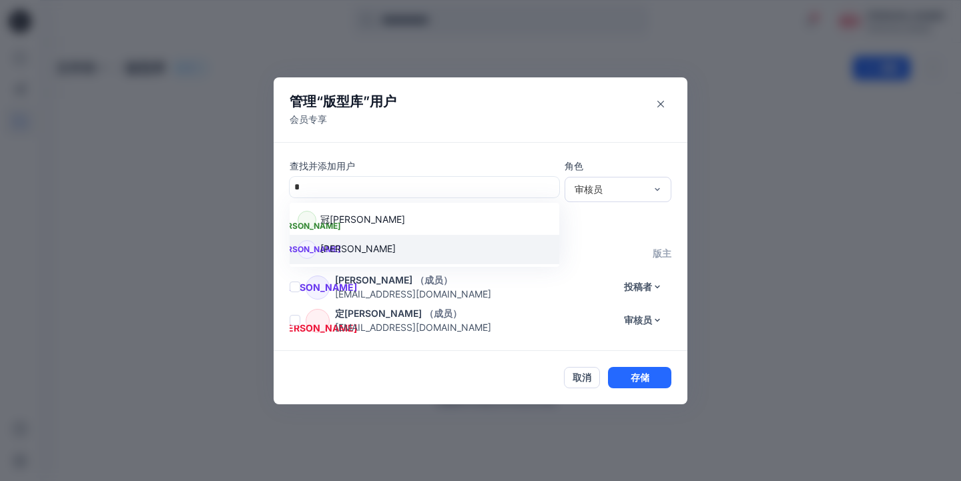
click at [345, 246] on p "[PERSON_NAME]" at bounding box center [357, 250] width 75 height 17
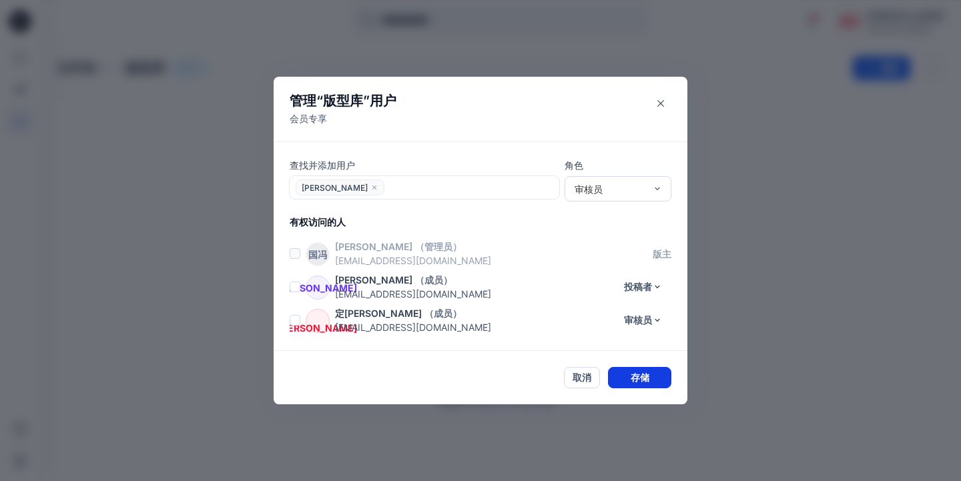
click at [629, 373] on button "存储" at bounding box center [639, 377] width 63 height 21
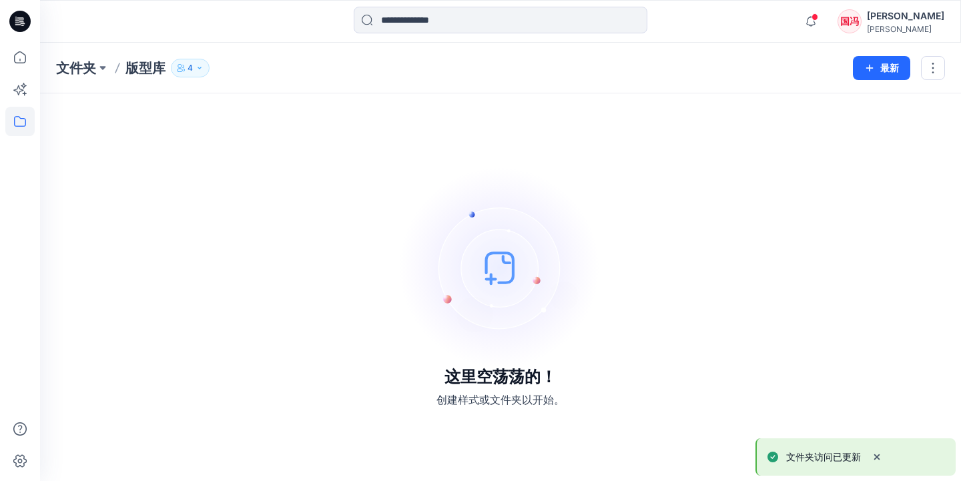
click at [201, 64] on icon "button" at bounding box center [200, 68] width 8 height 8
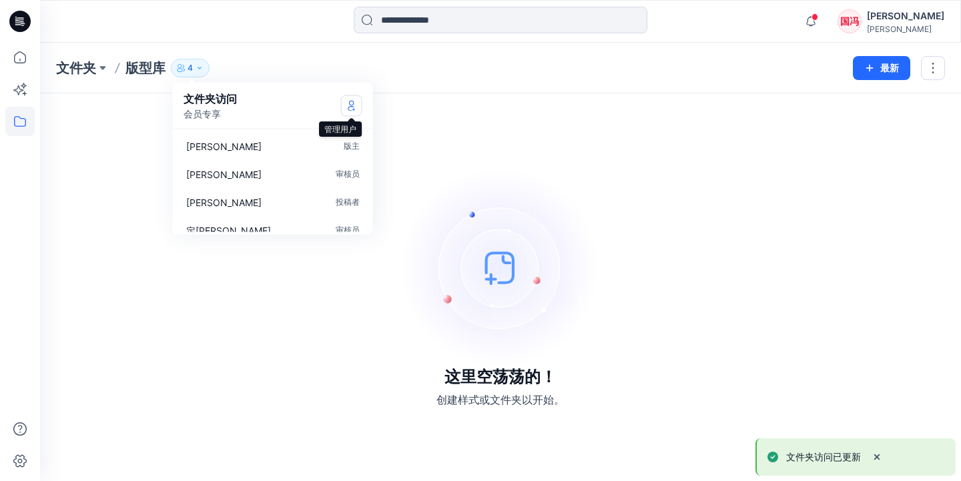
click at [350, 103] on icon "管理用户" at bounding box center [351, 105] width 11 height 11
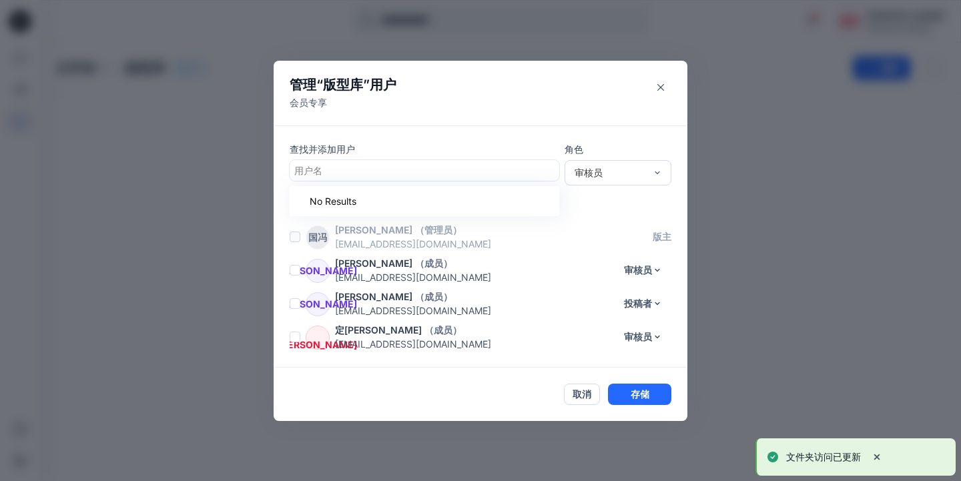
click at [333, 170] on div at bounding box center [424, 170] width 260 height 17
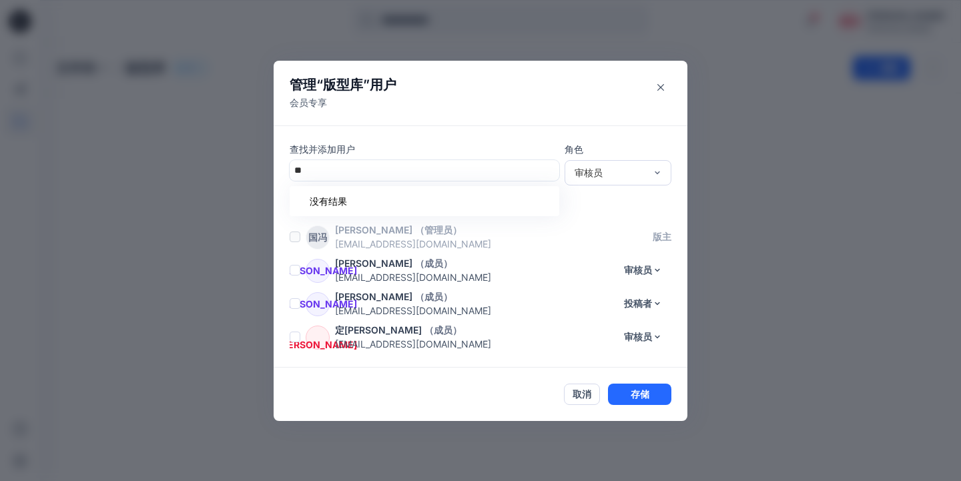
type input "*"
click at [346, 170] on div at bounding box center [424, 170] width 260 height 17
type input "*"
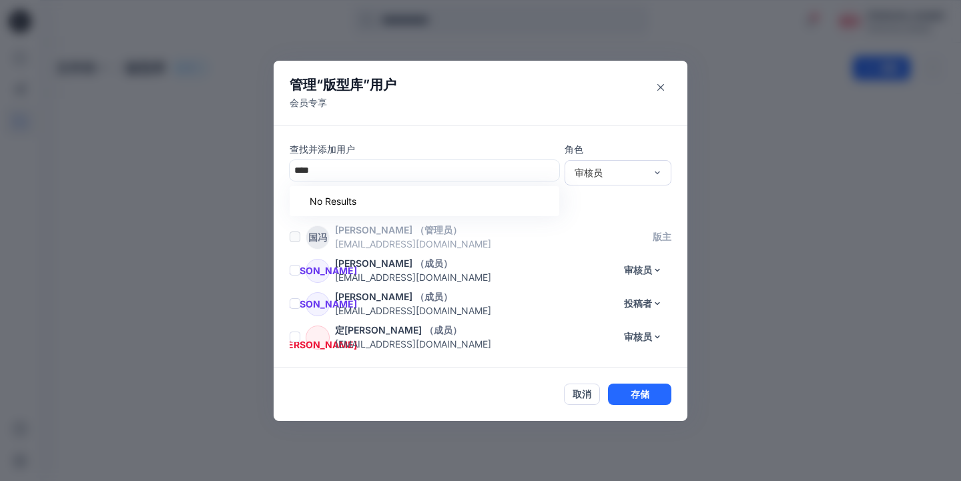
type input "*"
click at [352, 197] on div "冠李 冠欣 李" at bounding box center [425, 203] width 254 height 19
click at [638, 394] on button "存储" at bounding box center [639, 394] width 63 height 21
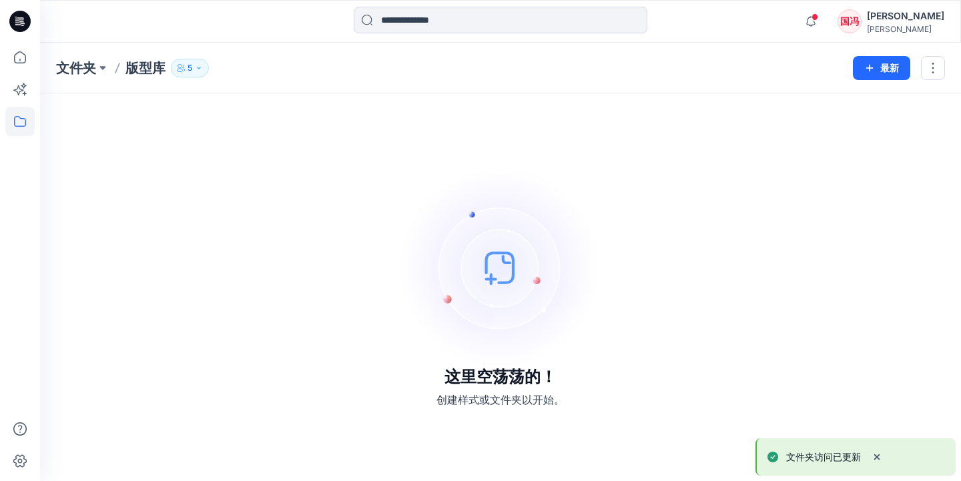
click at [192, 69] on p "5" at bounding box center [190, 68] width 5 height 15
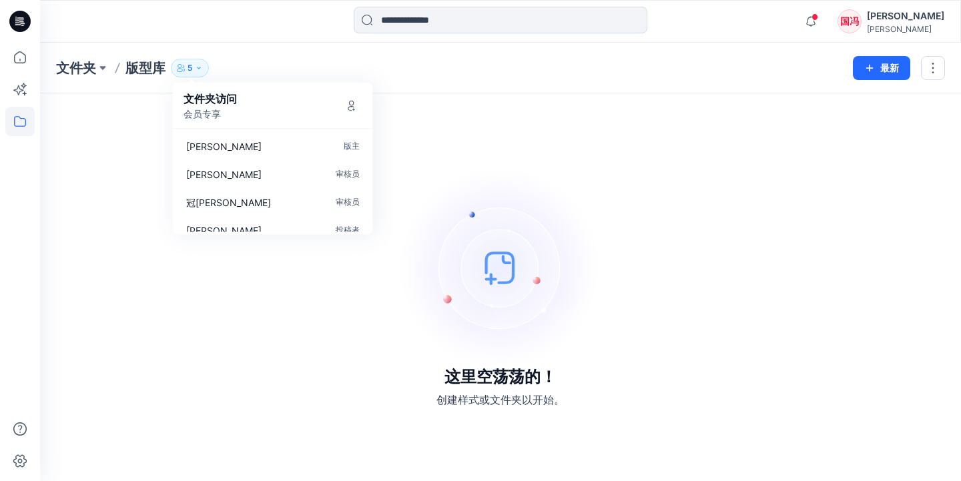
click at [302, 111] on div "文件夹访问 会员专享" at bounding box center [273, 106] width 179 height 30
click at [185, 69] on icon "button" at bounding box center [184, 69] width 2 height 3
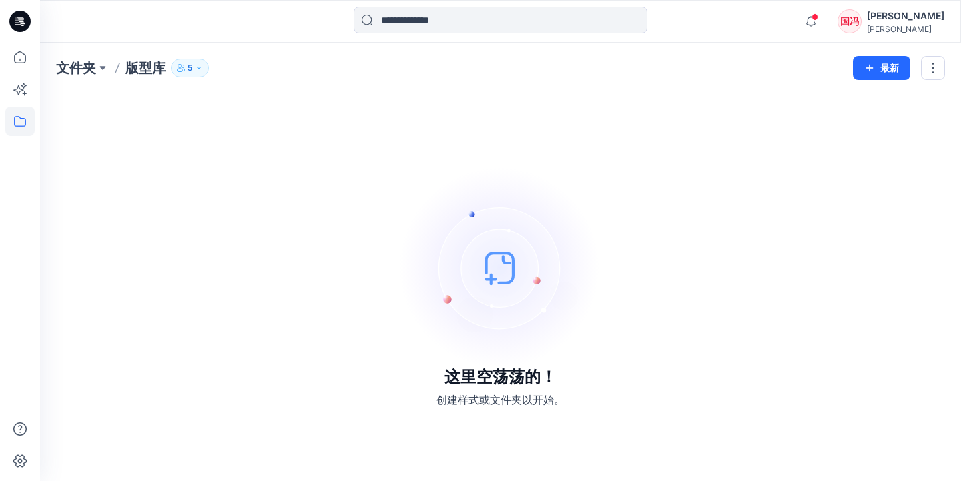
click at [185, 69] on icon "button" at bounding box center [184, 69] width 2 height 3
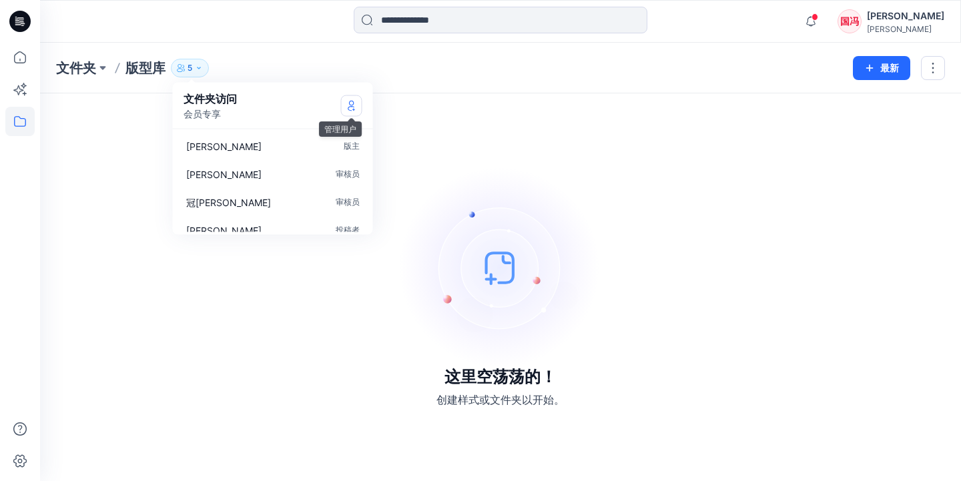
click at [356, 107] on icon "管理用户" at bounding box center [351, 105] width 11 height 11
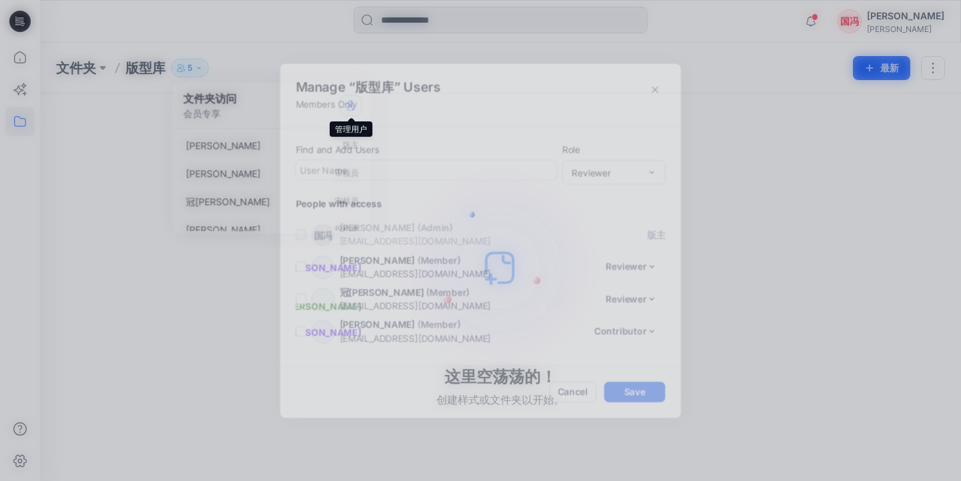
scroll to position [28, 0]
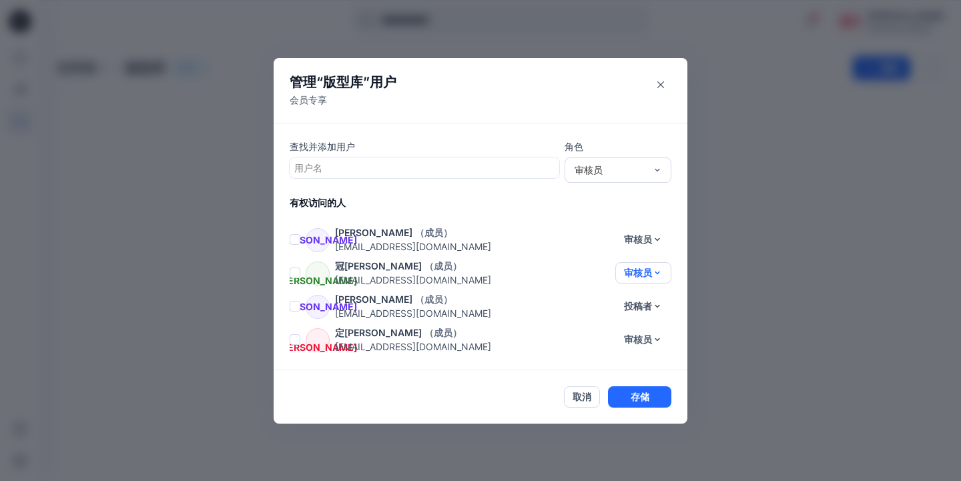
click at [651, 278] on button "审核员" at bounding box center [644, 272] width 56 height 21
click at [613, 333] on button "投稿者" at bounding box center [622, 328] width 88 height 25
click at [650, 245] on button "审核员" at bounding box center [644, 239] width 56 height 21
click at [620, 301] on button "投稿者" at bounding box center [622, 295] width 88 height 25
click at [648, 244] on button "审核员" at bounding box center [644, 239] width 56 height 21
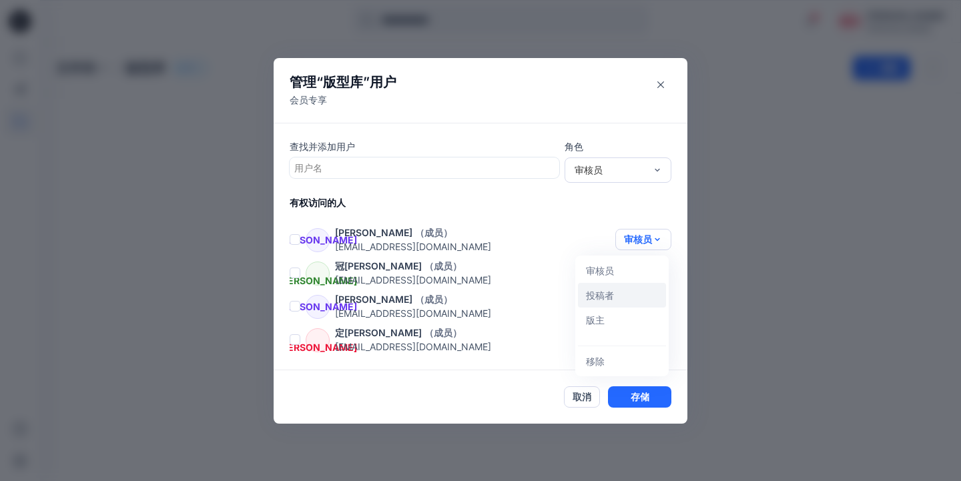
click at [607, 294] on button "投稿者" at bounding box center [622, 295] width 88 height 25
click at [623, 172] on div "审核员" at bounding box center [610, 170] width 71 height 14
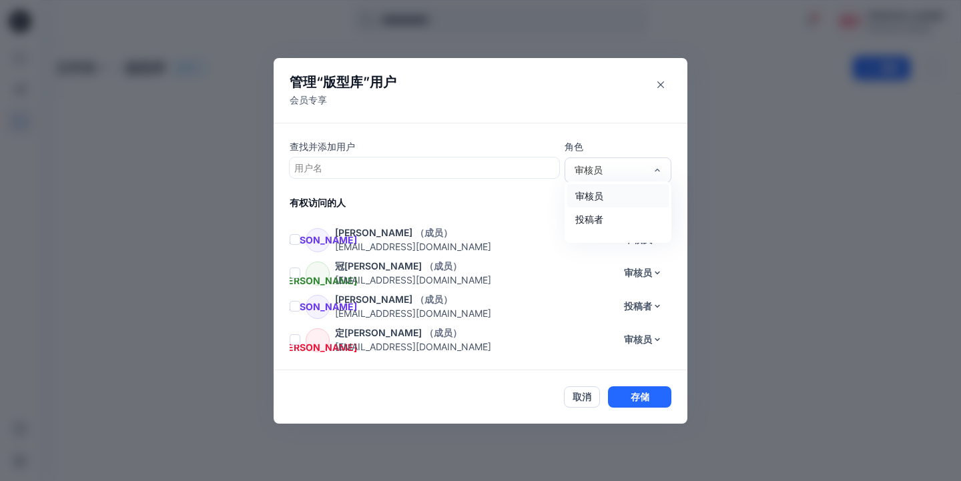
click at [632, 133] on div "查找并添加用户 用户名 角色 审查员，3.3个 结果 中有1个 可用。 使用Up and Down选择选项，按回车键选择当前焦点选项，按Escape退出菜单，…" at bounding box center [481, 247] width 414 height 248
click at [646, 244] on button "审核员" at bounding box center [644, 239] width 56 height 21
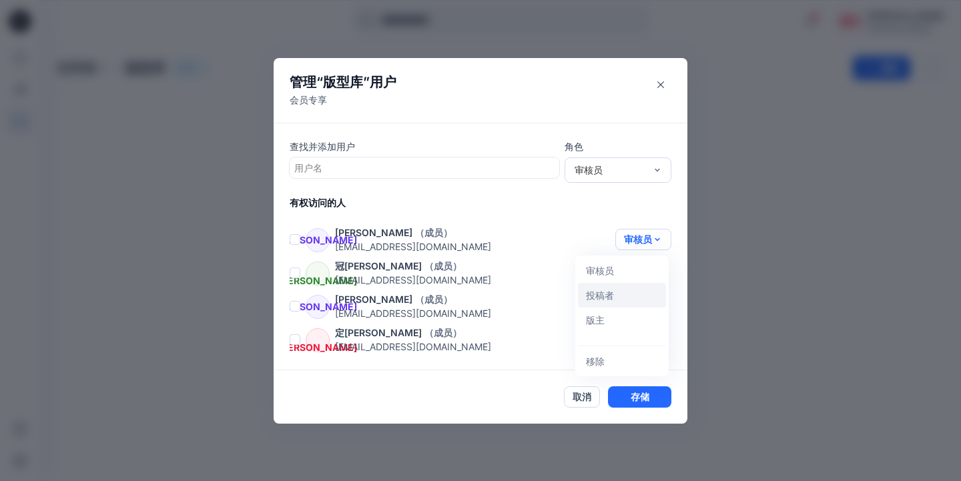
click at [603, 296] on button "投稿者" at bounding box center [622, 295] width 88 height 25
click at [295, 243] on span at bounding box center [295, 239] width 11 height 11
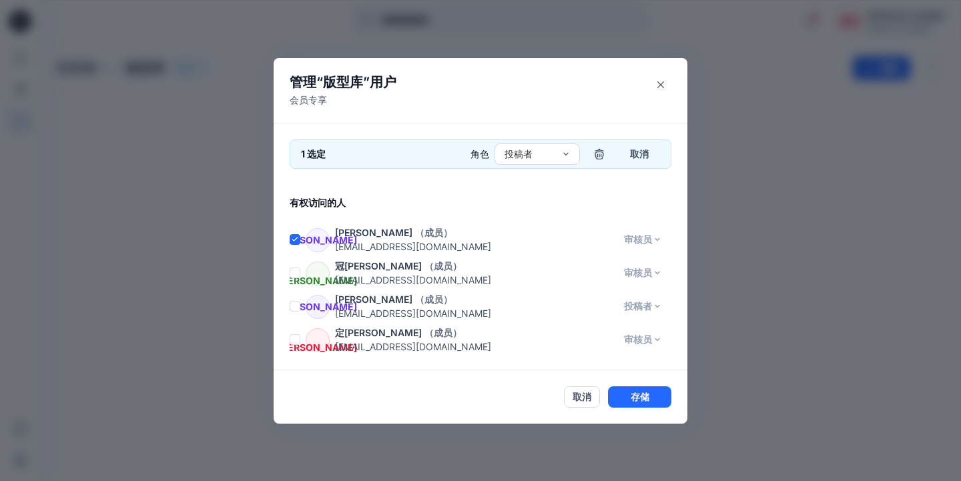
click at [294, 242] on span at bounding box center [295, 239] width 11 height 11
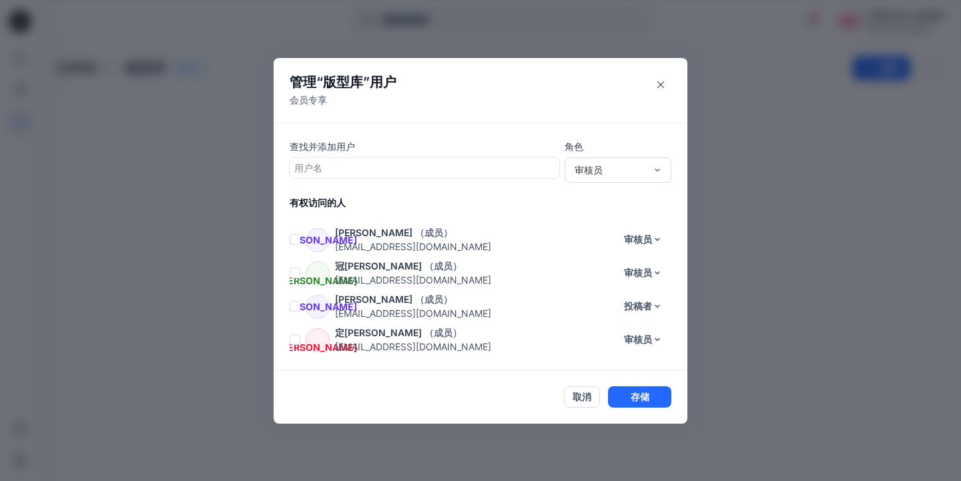
click at [295, 278] on span at bounding box center [295, 273] width 11 height 11
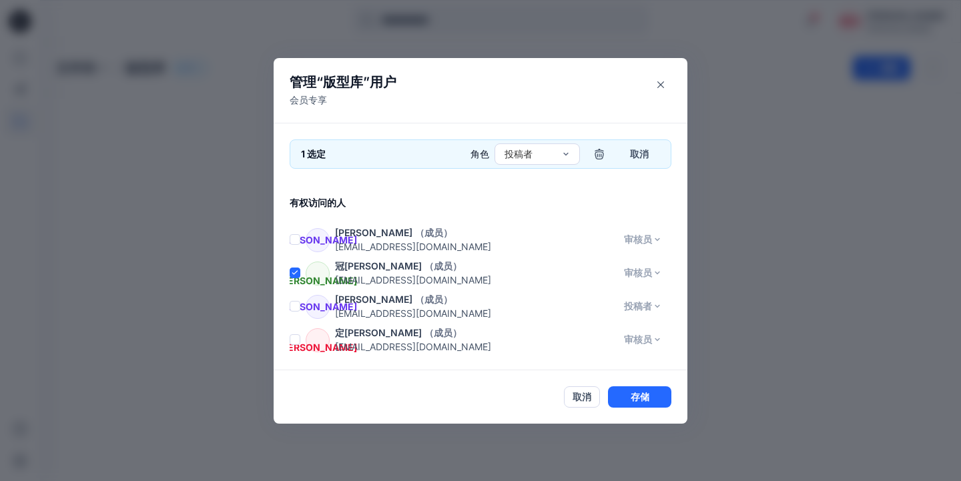
click at [295, 278] on span at bounding box center [295, 273] width 11 height 11
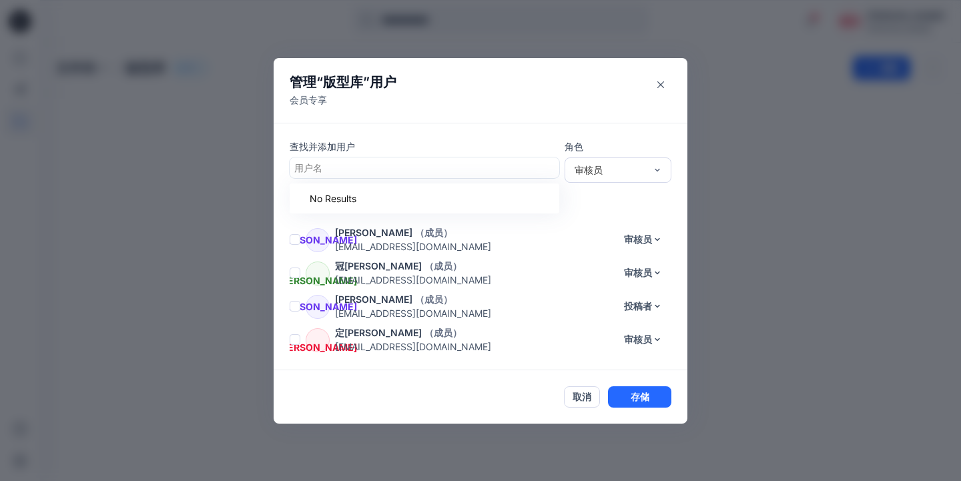
click at [531, 173] on div at bounding box center [424, 168] width 260 height 17
type input "*"
click at [465, 198] on div "燕陈 燕玲陈" at bounding box center [425, 201] width 254 height 19
click at [619, 173] on div "审核员" at bounding box center [610, 170] width 71 height 14
click at [591, 224] on div "投稿者" at bounding box center [617, 218] width 101 height 23
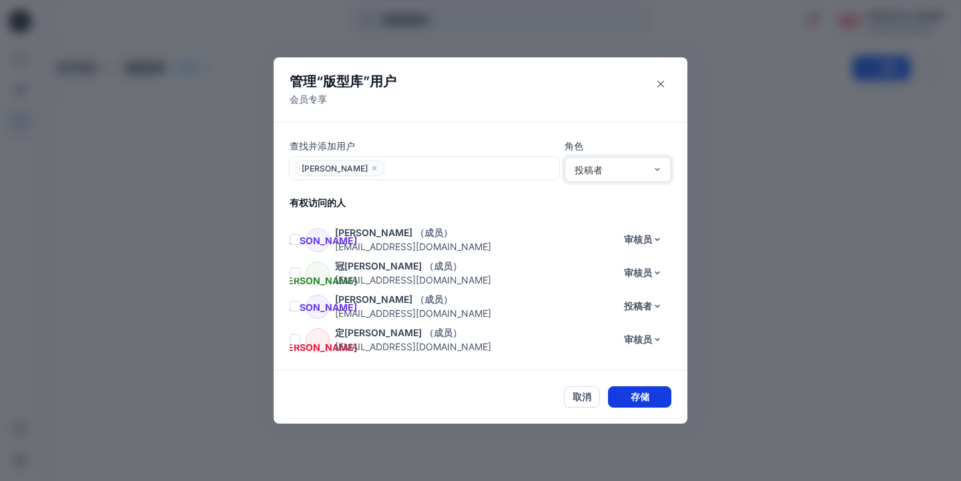
click at [633, 397] on button "存储" at bounding box center [639, 397] width 63 height 21
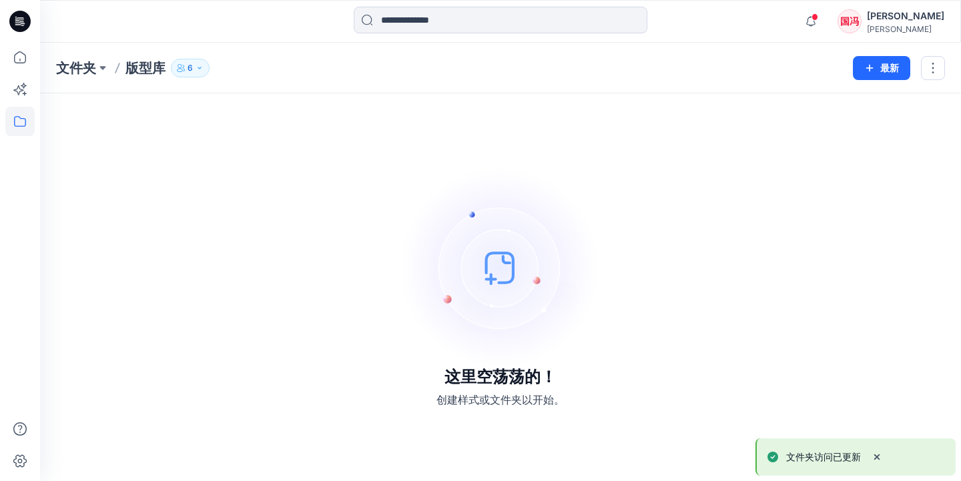
click at [153, 67] on p "版型库" at bounding box center [146, 68] width 40 height 19
click at [199, 67] on icon "button" at bounding box center [200, 68] width 8 height 8
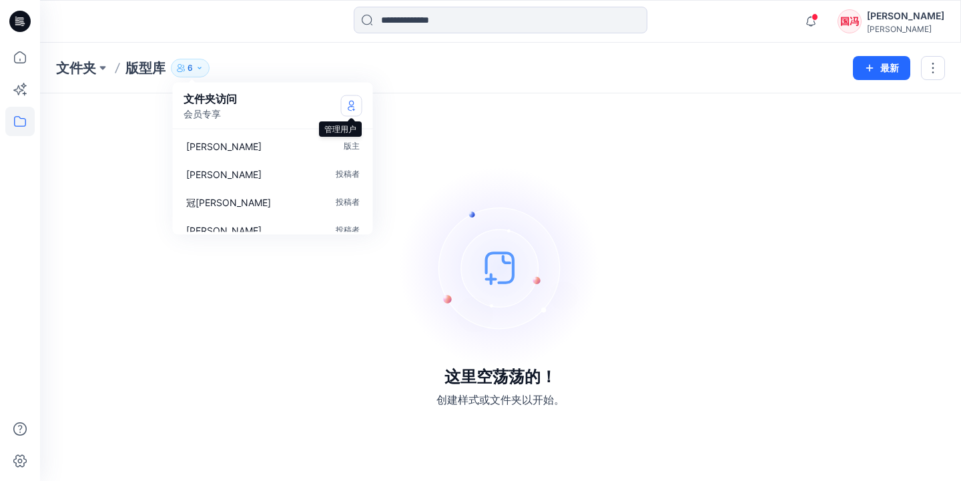
click at [350, 111] on icon "管理用户" at bounding box center [351, 105] width 11 height 11
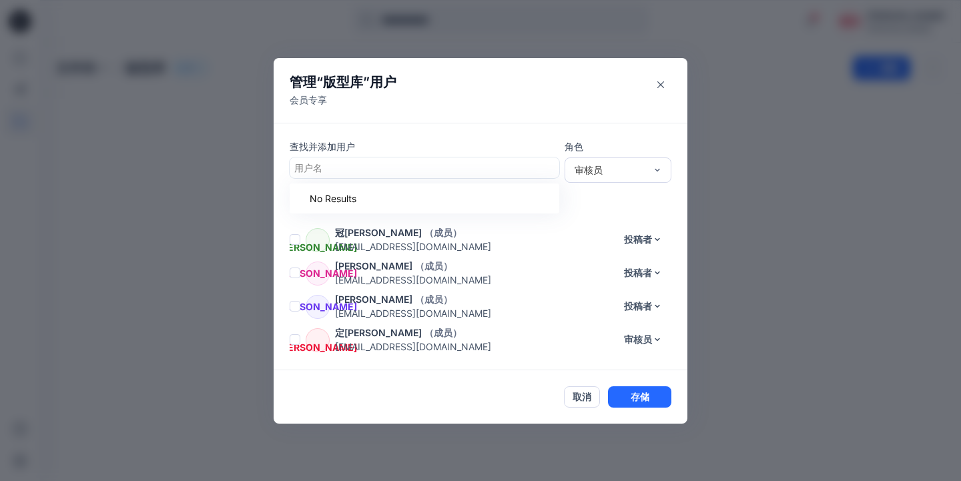
click at [461, 164] on div at bounding box center [424, 168] width 260 height 17
type input "*"
click at [413, 166] on div at bounding box center [424, 168] width 260 height 17
type input "*"
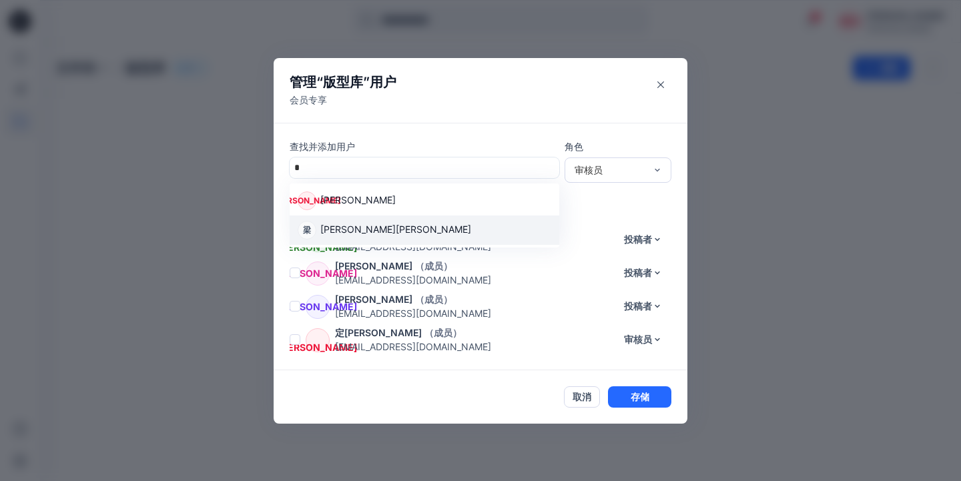
click at [372, 236] on div "梁 绮彤梁" at bounding box center [425, 230] width 254 height 19
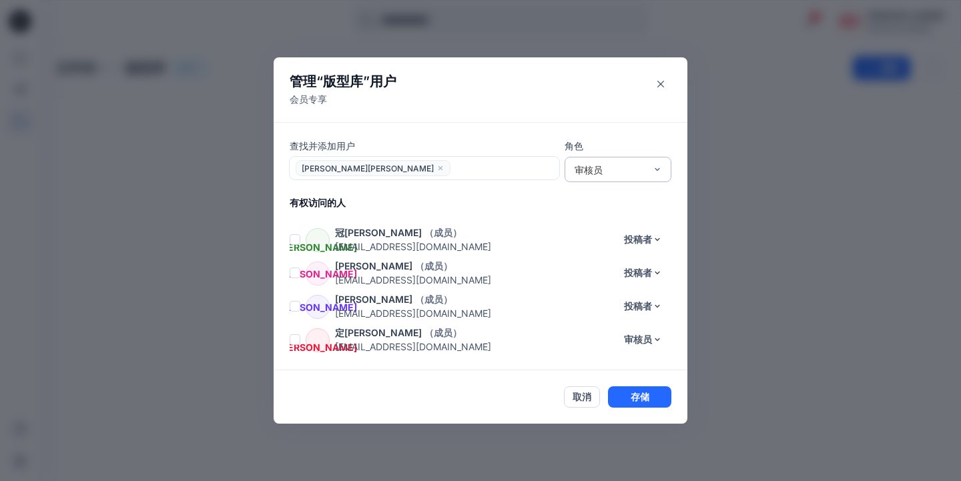
click at [609, 180] on div "审核员" at bounding box center [618, 169] width 107 height 25
click at [595, 220] on div "投稿者" at bounding box center [617, 218] width 101 height 23
click at [630, 393] on button "存储" at bounding box center [639, 397] width 63 height 21
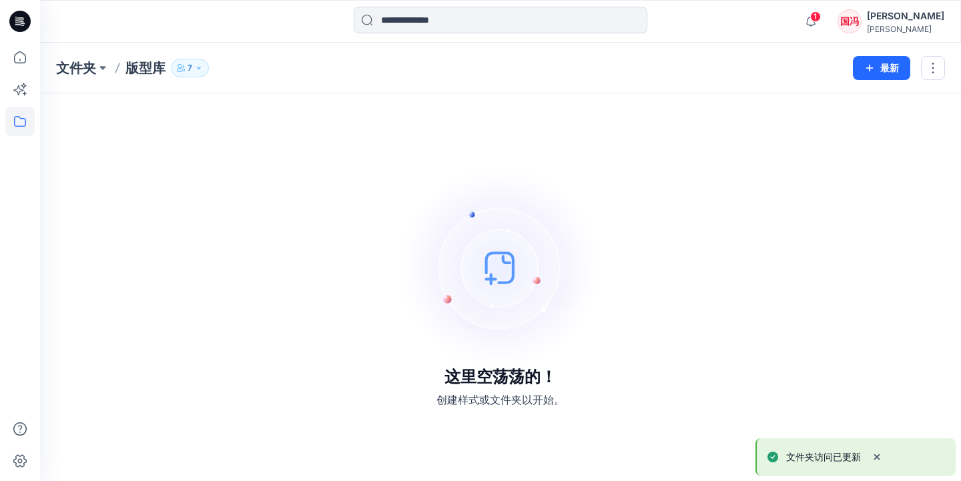
click at [196, 67] on button "7" at bounding box center [190, 68] width 38 height 19
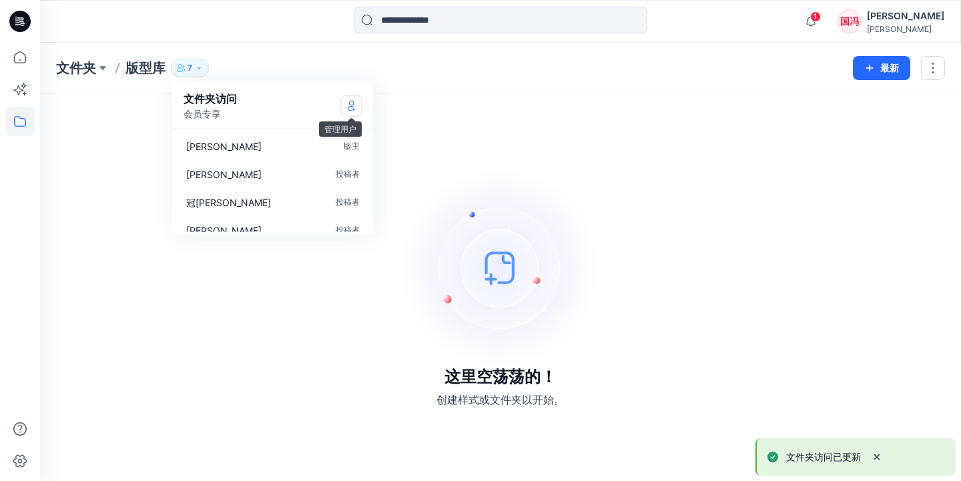
click at [351, 109] on icon "管理用户" at bounding box center [351, 105] width 11 height 11
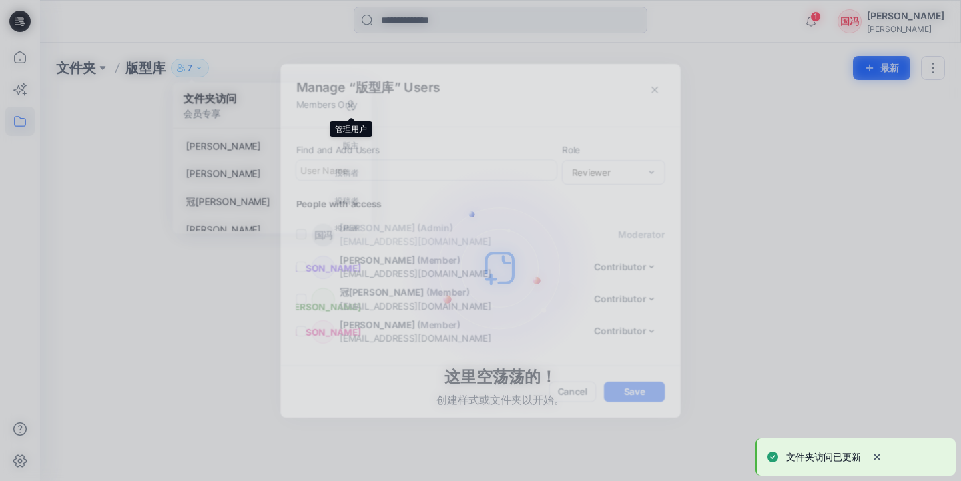
scroll to position [95, 0]
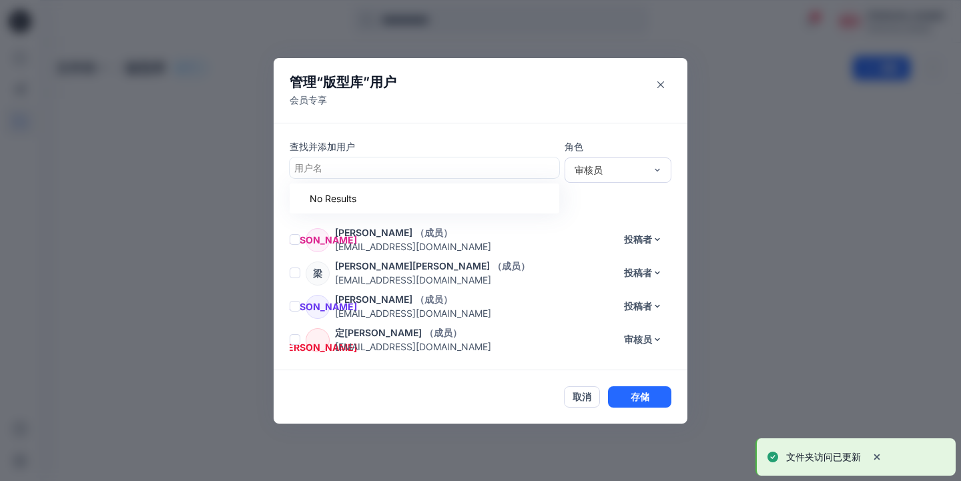
click at [338, 168] on div at bounding box center [424, 168] width 260 height 17
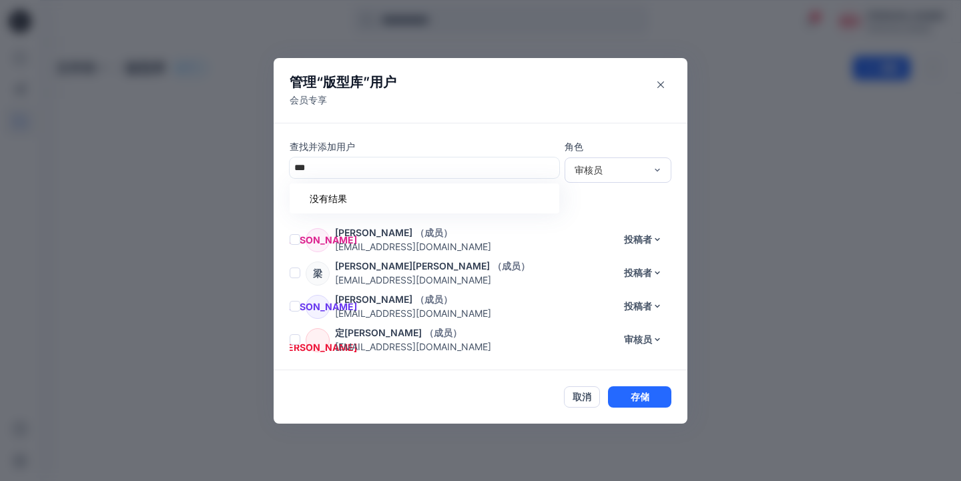
type input "*"
click at [329, 206] on p "燕璇徐" at bounding box center [357, 201] width 75 height 17
click at [614, 174] on div "审核员" at bounding box center [610, 170] width 71 height 14
click at [598, 220] on div "投稿者" at bounding box center [617, 218] width 101 height 23
click at [643, 394] on button "存储" at bounding box center [639, 397] width 63 height 21
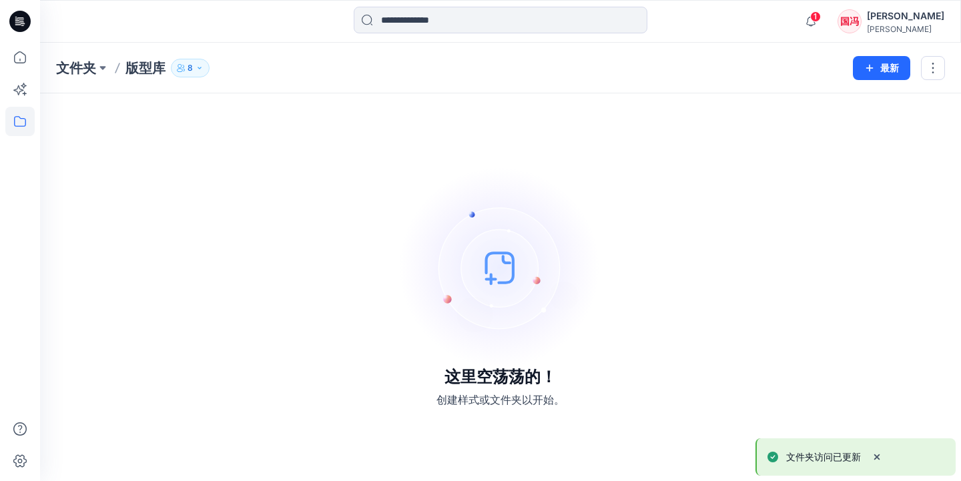
click at [200, 65] on icon "button" at bounding box center [200, 68] width 8 height 8
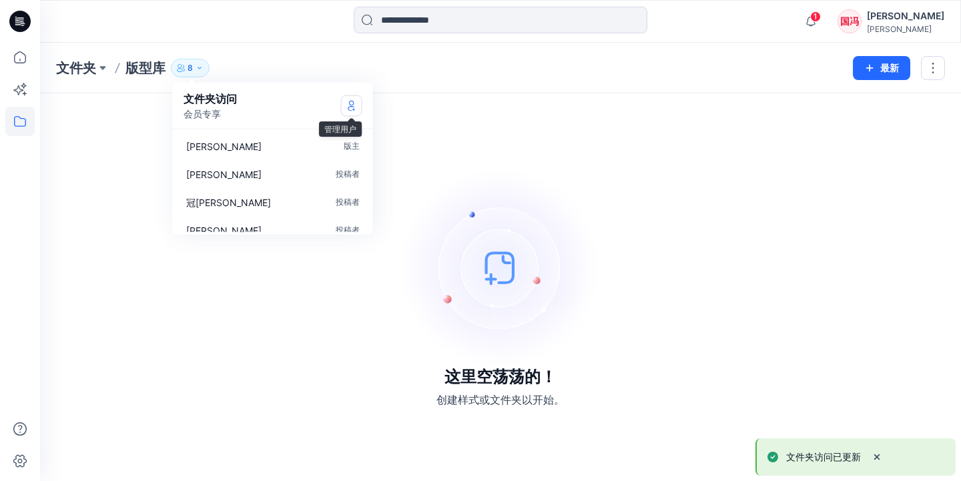
click at [349, 105] on icon "管理用户" at bounding box center [351, 105] width 11 height 11
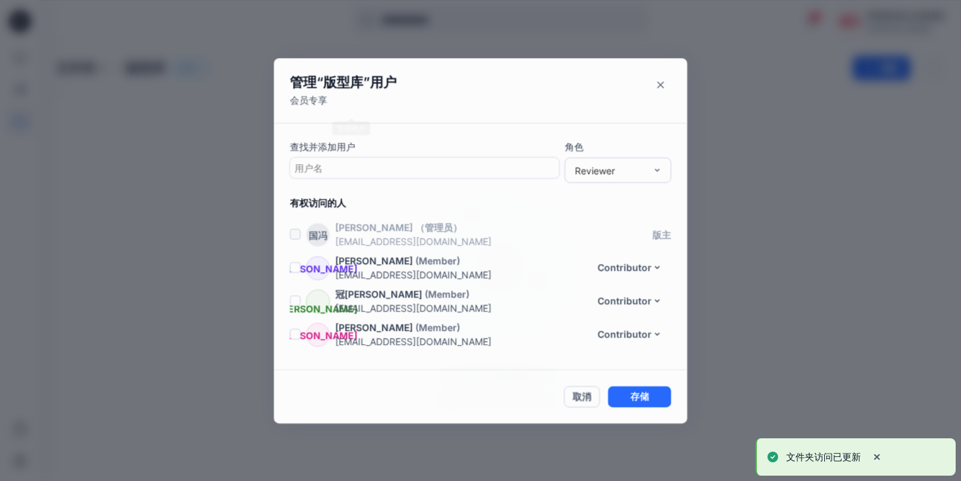
scroll to position [128, 0]
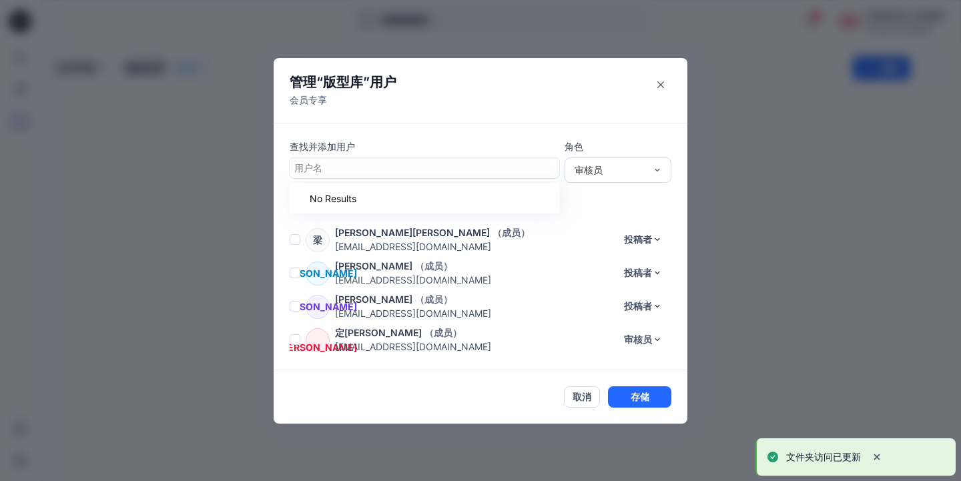
click at [333, 165] on div at bounding box center [424, 168] width 260 height 17
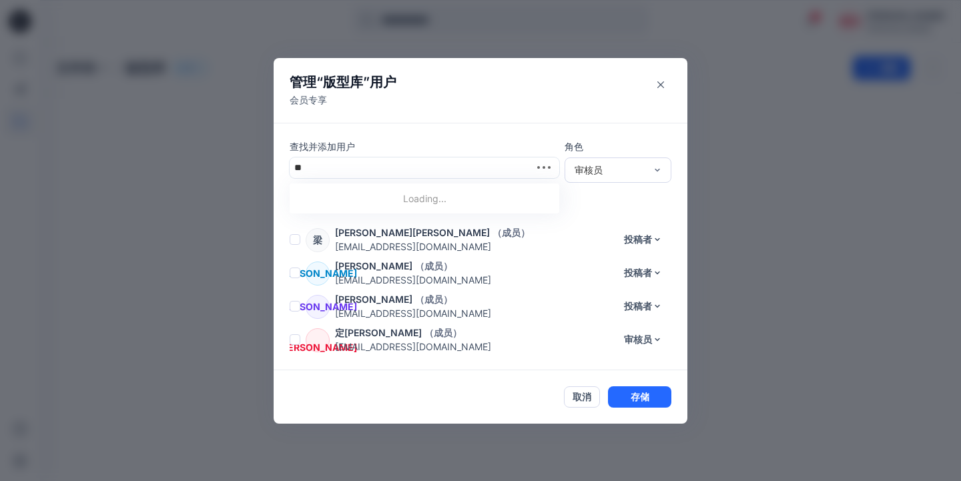
type input "*"
click at [324, 196] on p "燕如郑" at bounding box center [357, 201] width 75 height 17
click at [646, 394] on button "存储" at bounding box center [639, 397] width 63 height 21
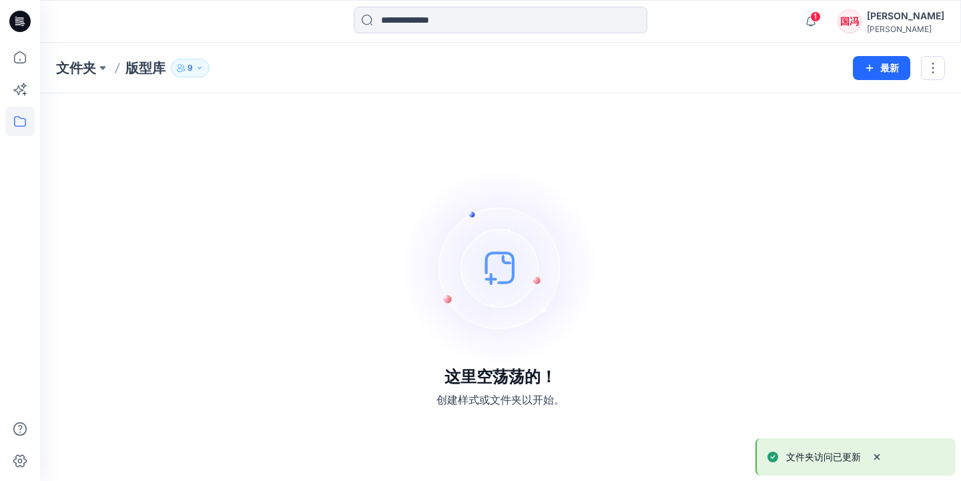
click at [196, 72] on button "9" at bounding box center [190, 68] width 39 height 19
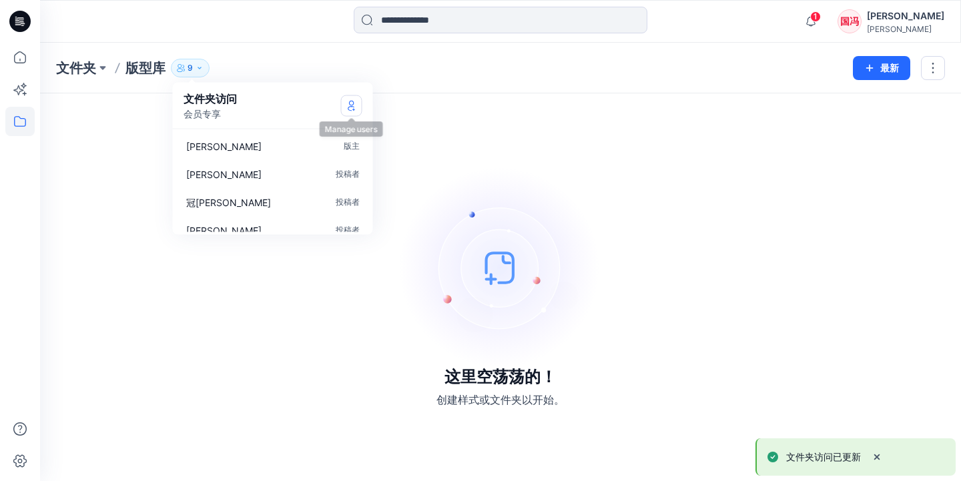
click at [350, 103] on icon "管理用户" at bounding box center [351, 105] width 11 height 11
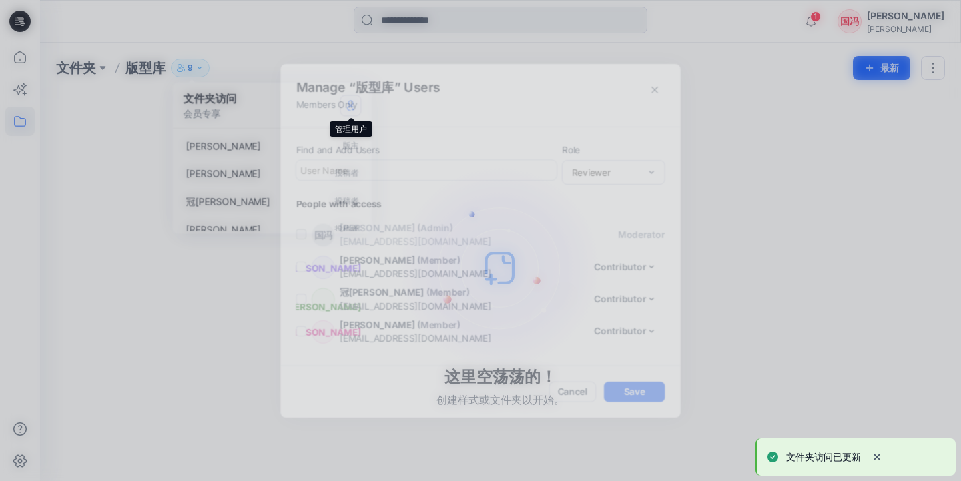
scroll to position [162, 0]
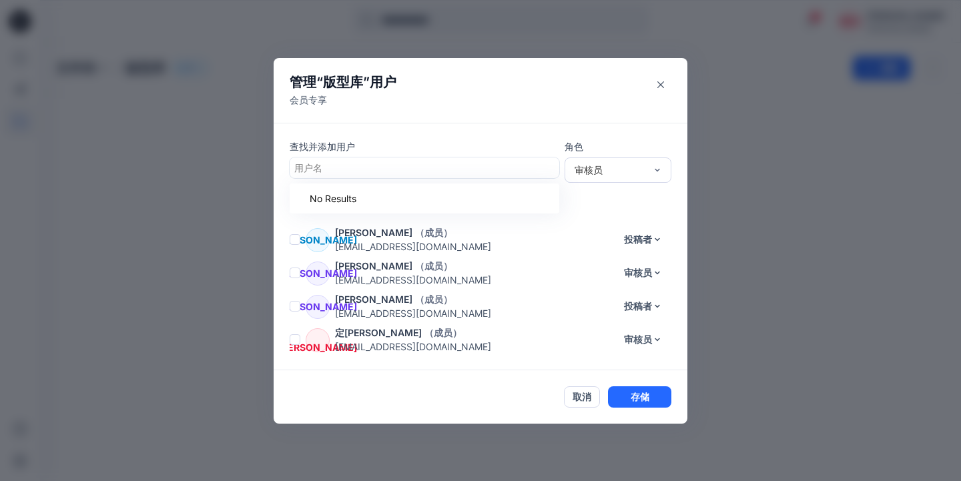
click at [377, 163] on div at bounding box center [424, 168] width 260 height 17
type input "*"
click at [377, 207] on div "展杜 展玲杜" at bounding box center [425, 201] width 254 height 19
click at [629, 393] on button "存储" at bounding box center [639, 397] width 63 height 21
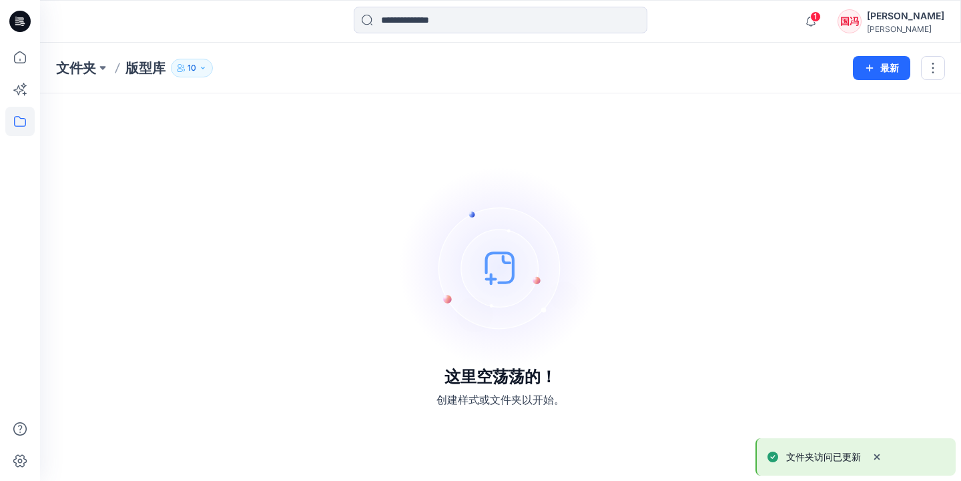
click at [202, 72] on button "10" at bounding box center [192, 68] width 42 height 19
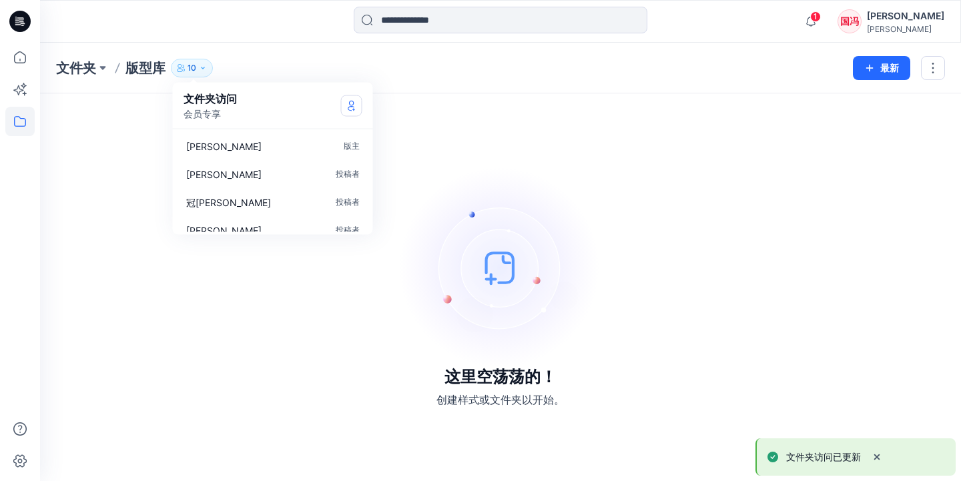
click at [352, 110] on icon "管理用户" at bounding box center [351, 105] width 11 height 11
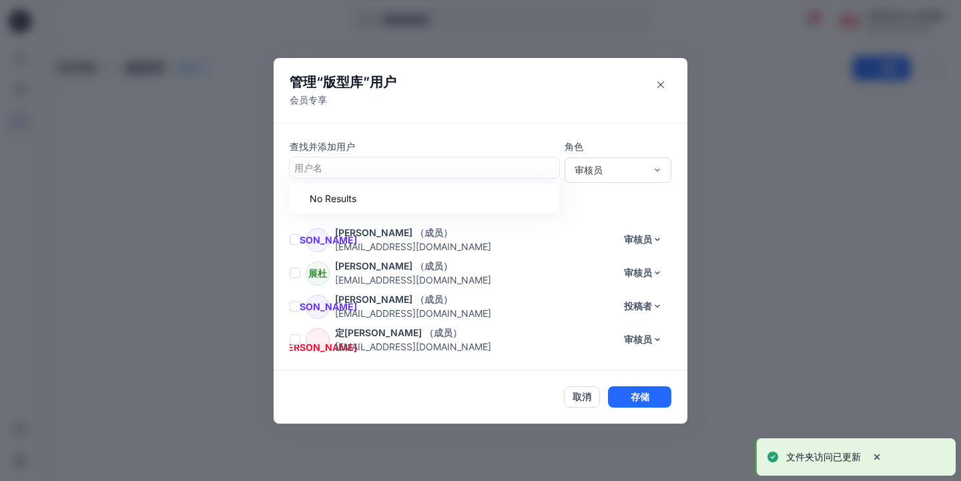
click at [345, 170] on div at bounding box center [424, 168] width 260 height 17
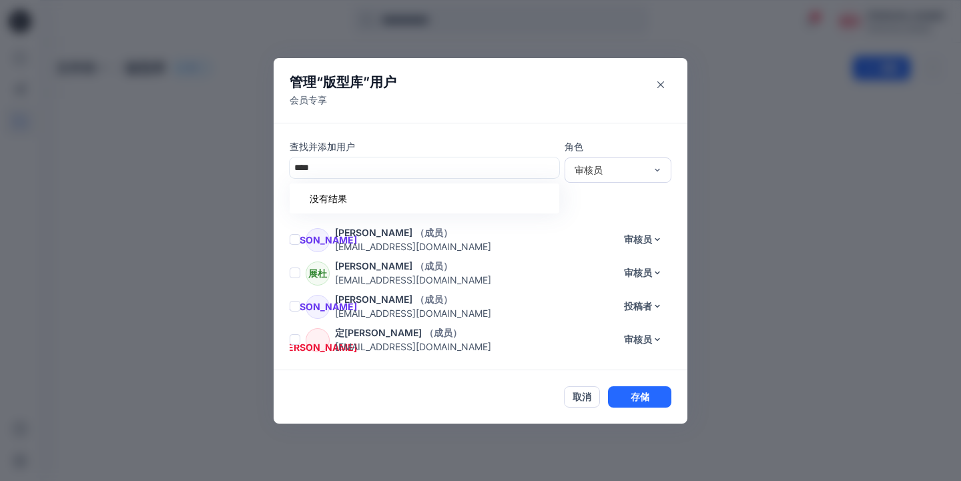
type input "*"
click at [330, 192] on div "泳邓 泳怡邓" at bounding box center [425, 201] width 254 height 19
click at [609, 169] on div "审核员" at bounding box center [610, 170] width 71 height 14
click at [591, 217] on div "投稿者" at bounding box center [617, 218] width 101 height 23
click at [638, 400] on button "存储" at bounding box center [639, 397] width 63 height 21
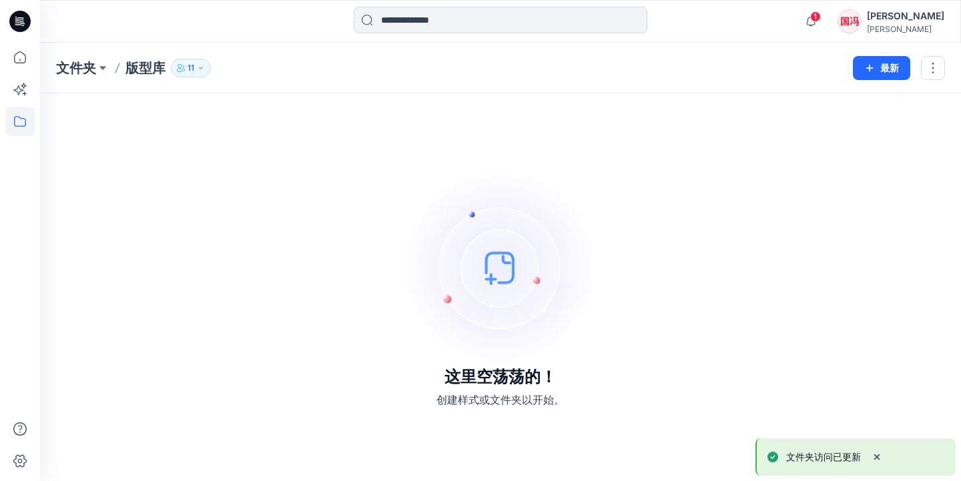
click at [204, 71] on icon "button" at bounding box center [201, 68] width 8 height 8
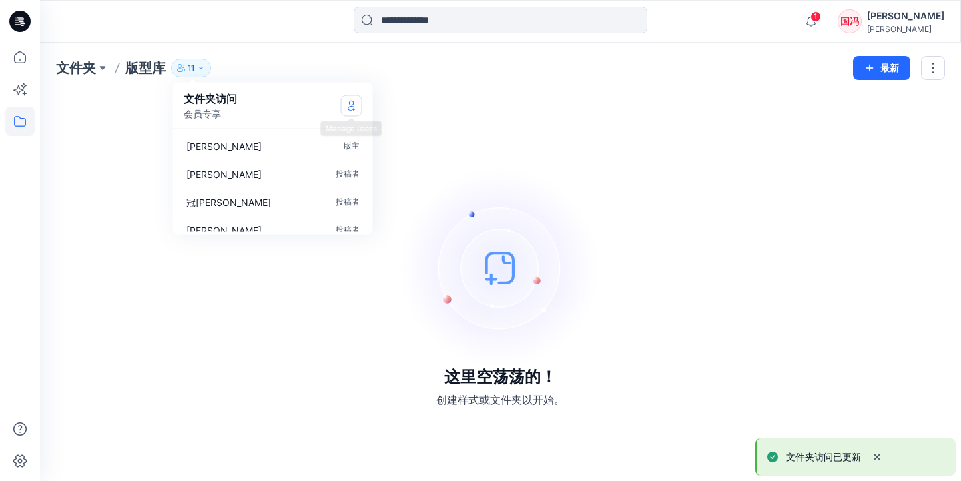
click at [354, 104] on icon "管理用户" at bounding box center [351, 105] width 11 height 11
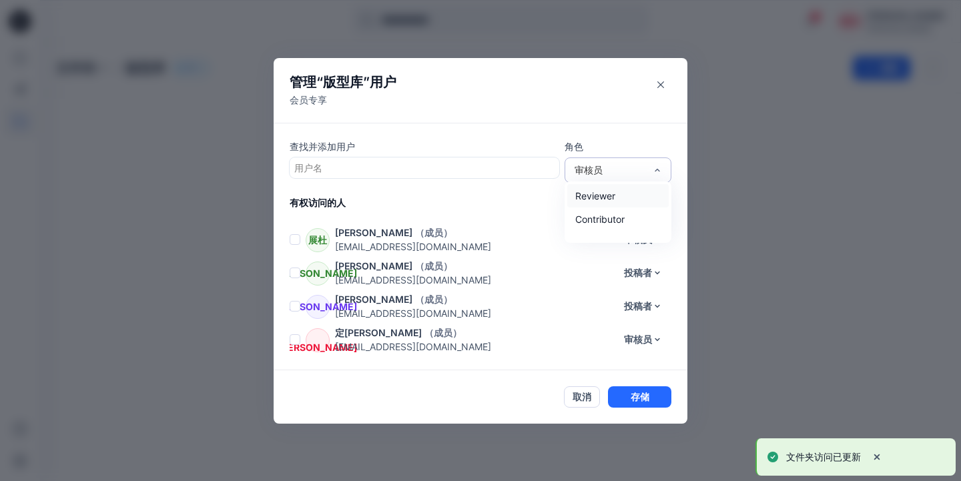
click at [628, 178] on div "审核员" at bounding box center [618, 170] width 107 height 25
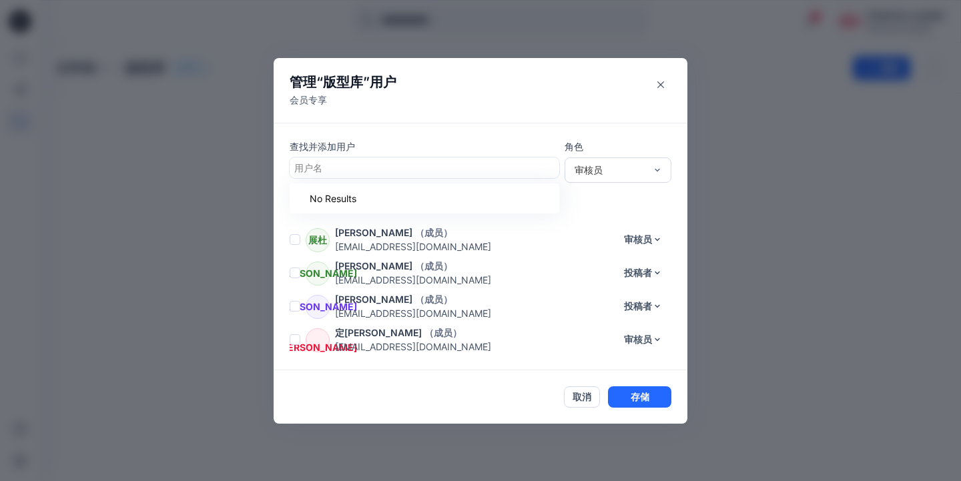
click at [444, 169] on div at bounding box center [424, 168] width 260 height 17
type input "*"
click at [431, 201] on div "颖区 颖欣区" at bounding box center [425, 201] width 254 height 19
click at [613, 170] on div "审核员" at bounding box center [610, 170] width 71 height 14
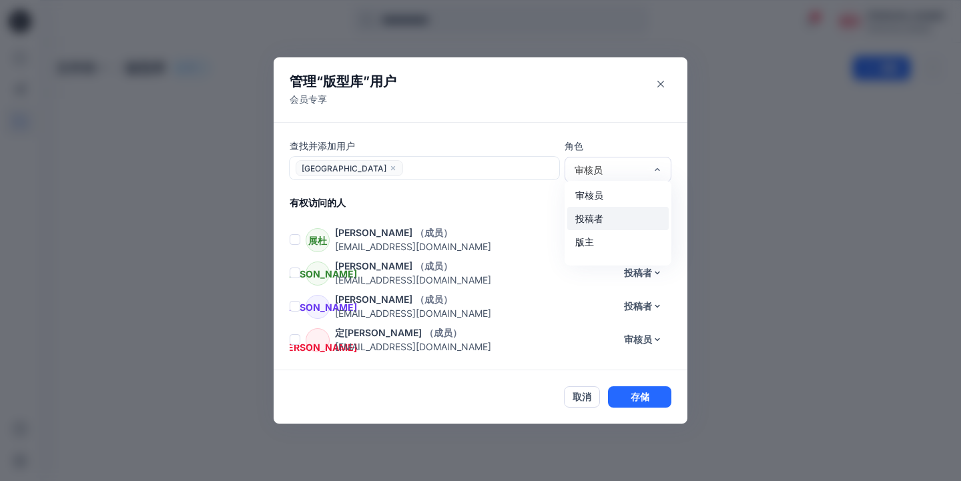
click at [595, 219] on div "投稿者" at bounding box center [617, 218] width 101 height 23
click at [640, 399] on button "存储" at bounding box center [639, 397] width 63 height 21
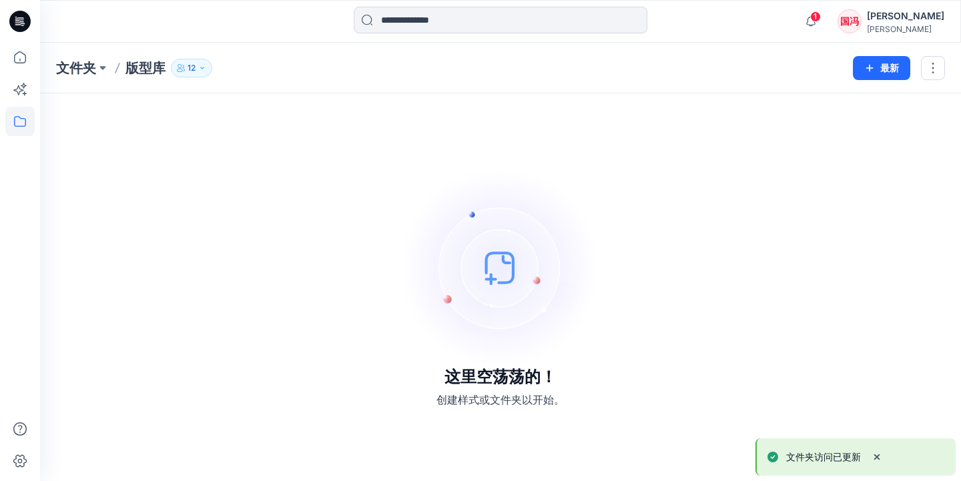
click at [206, 70] on icon "button" at bounding box center [202, 68] width 8 height 8
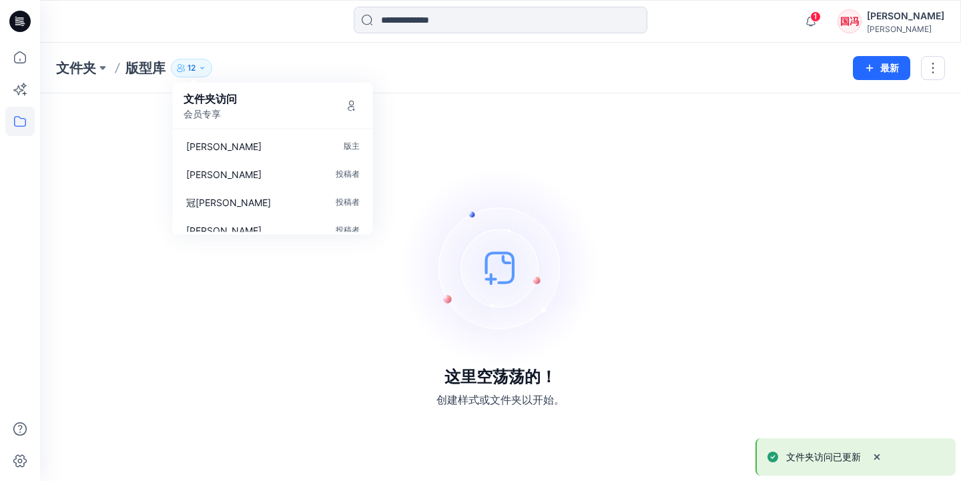
click at [239, 60] on div "文件夹 版型库 12 文件夹访问 会员专享 冯国 版主 锡深李 投稿者 冠欣 李 投稿者 燕玲陈 投稿者 绮彤梁 投稿者 燕璇徐 投稿者 燕如郑 审核员 展玲…" at bounding box center [448, 68] width 785 height 19
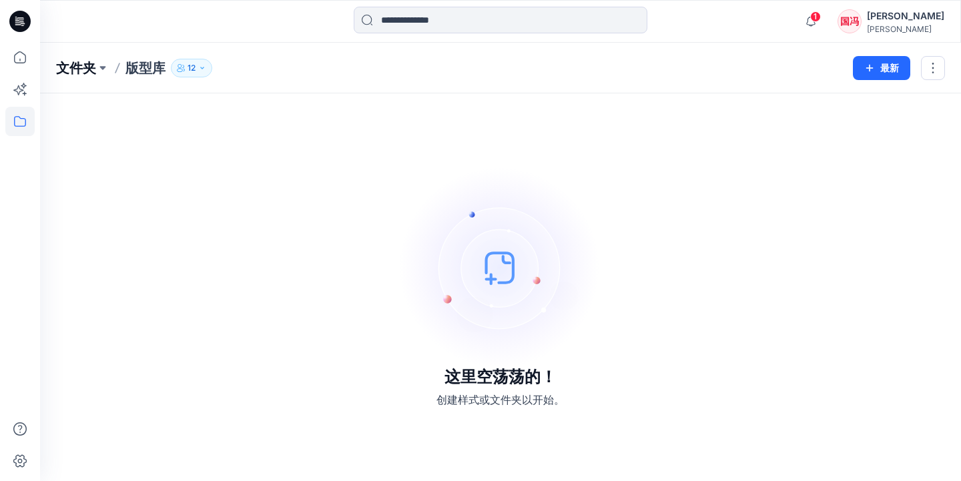
click at [93, 70] on p "文件夹" at bounding box center [76, 68] width 40 height 19
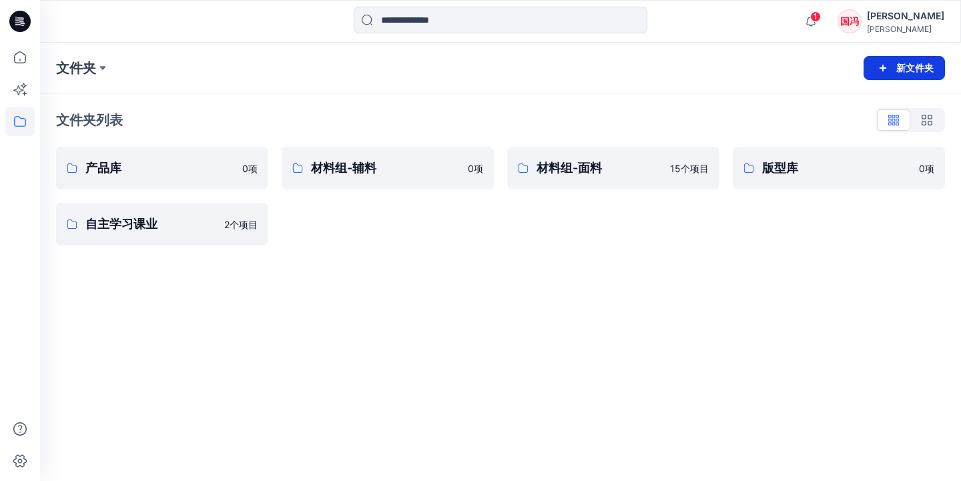
click at [905, 69] on button "新文件夹" at bounding box center [904, 68] width 81 height 24
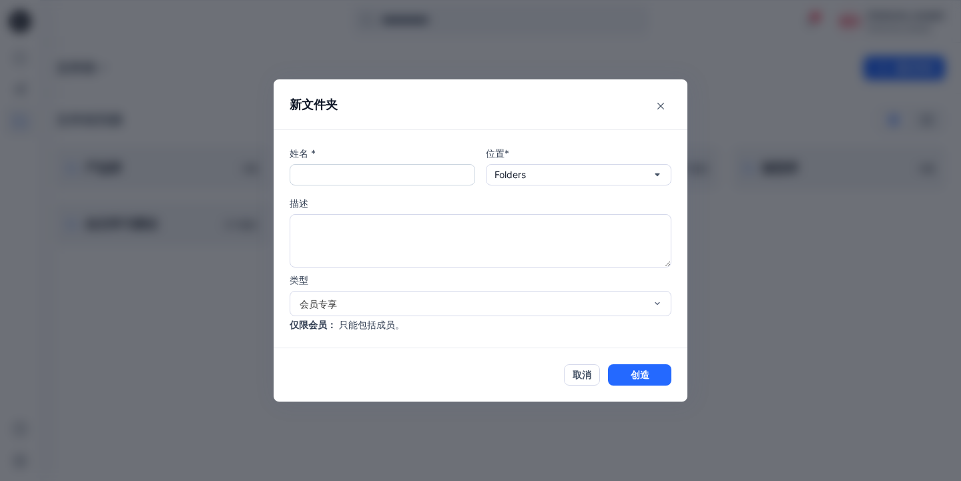
click at [396, 180] on input "text" at bounding box center [383, 174] width 186 height 21
type input "***"
click at [595, 306] on div "会员专享" at bounding box center [473, 304] width 346 height 14
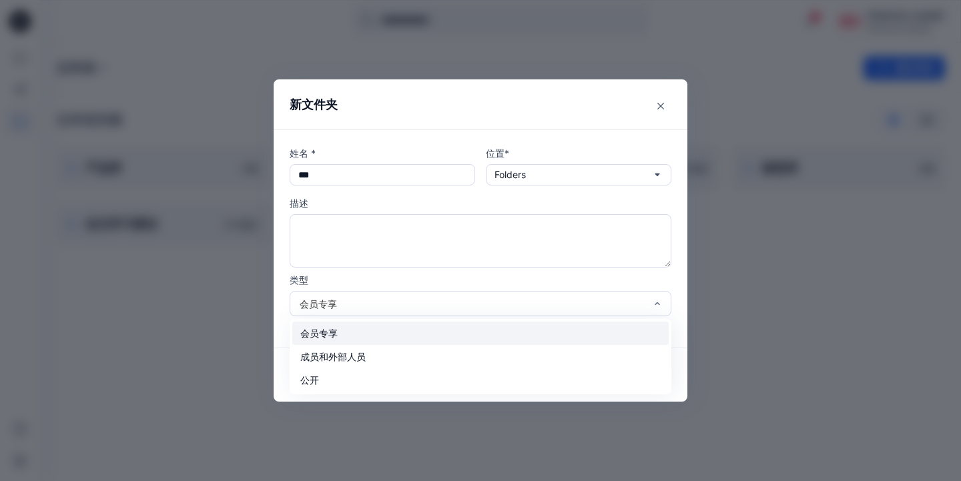
click at [578, 330] on div "会员专享" at bounding box center [480, 333] width 377 height 23
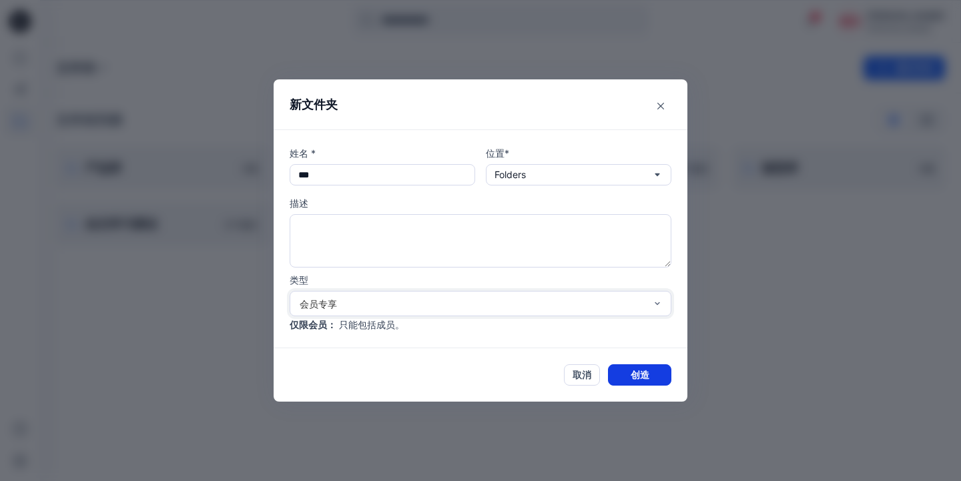
click at [635, 380] on button "创造" at bounding box center [639, 374] width 63 height 21
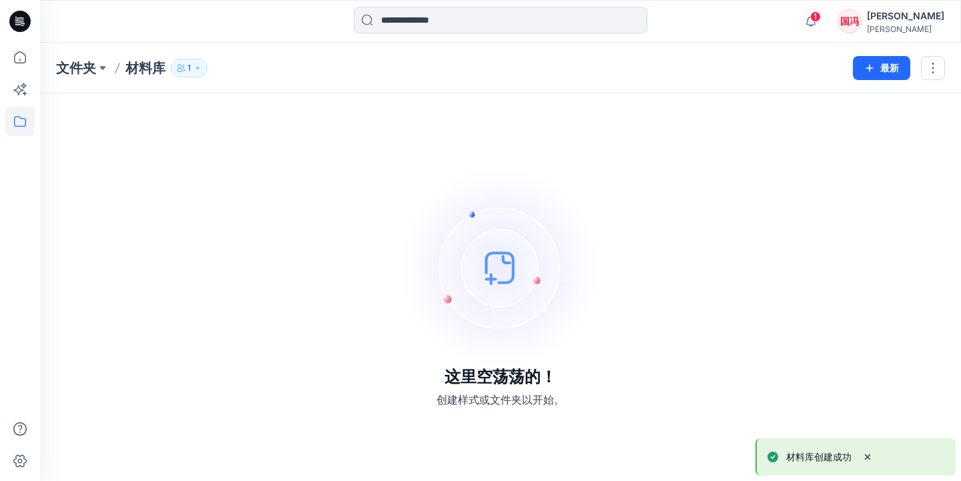
click at [193, 69] on button "1" at bounding box center [189, 68] width 37 height 19
click at [355, 105] on icon "管理用户" at bounding box center [351, 105] width 11 height 11
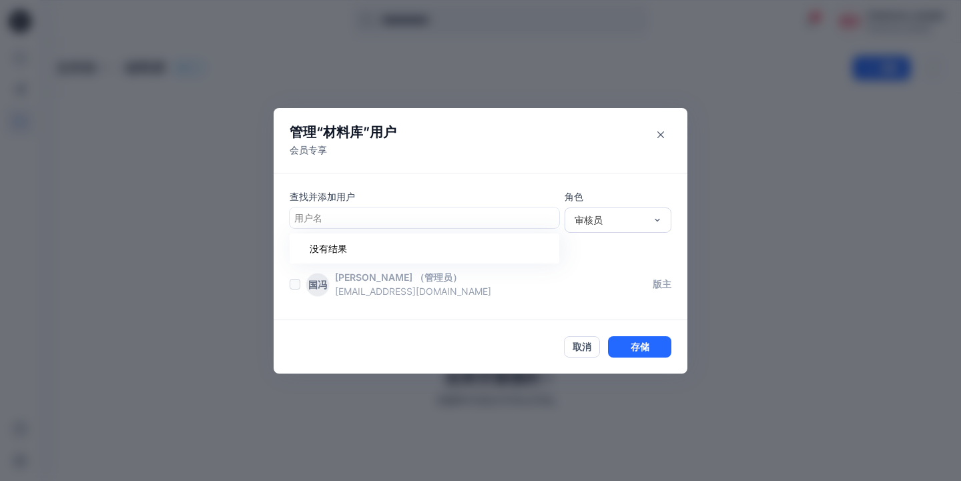
click at [320, 212] on div "用户名" at bounding box center [424, 218] width 260 height 14
type input "*"
click at [326, 249] on p "璐莎王" at bounding box center [357, 251] width 75 height 17
click at [601, 222] on div "审核员" at bounding box center [610, 220] width 71 height 14
click at [594, 288] on div "版主" at bounding box center [617, 291] width 101 height 23
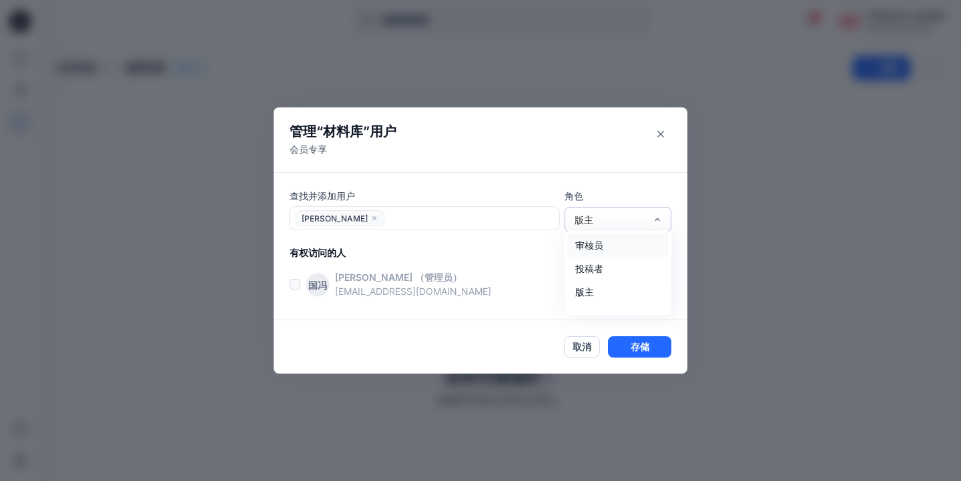
click at [602, 218] on div "版主" at bounding box center [610, 220] width 71 height 14
click at [592, 292] on div "版主" at bounding box center [617, 291] width 101 height 23
click at [621, 218] on div "版主" at bounding box center [610, 220] width 71 height 14
click at [606, 244] on div "审核员" at bounding box center [617, 245] width 101 height 23
click at [649, 351] on button "存储" at bounding box center [639, 346] width 63 height 21
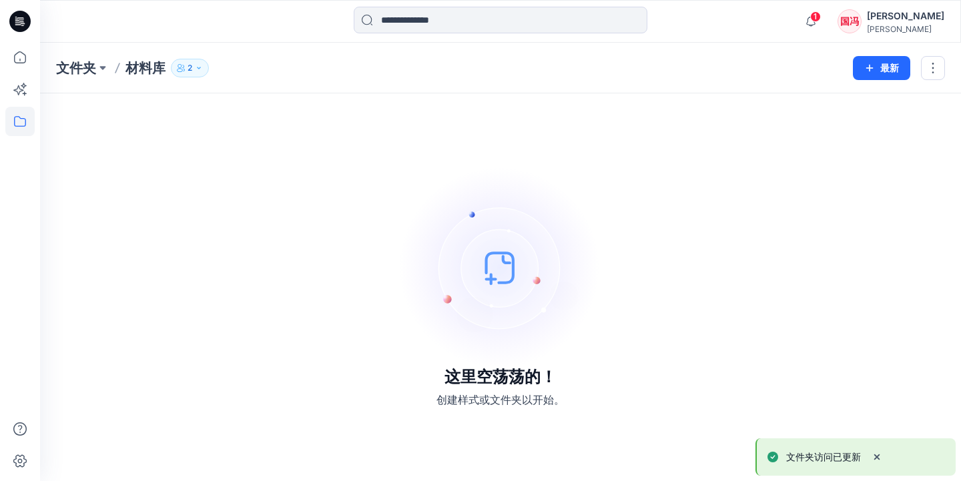
click at [199, 69] on icon "button" at bounding box center [199, 68] width 8 height 8
click at [356, 109] on icon "管理用户" at bounding box center [351, 105] width 11 height 11
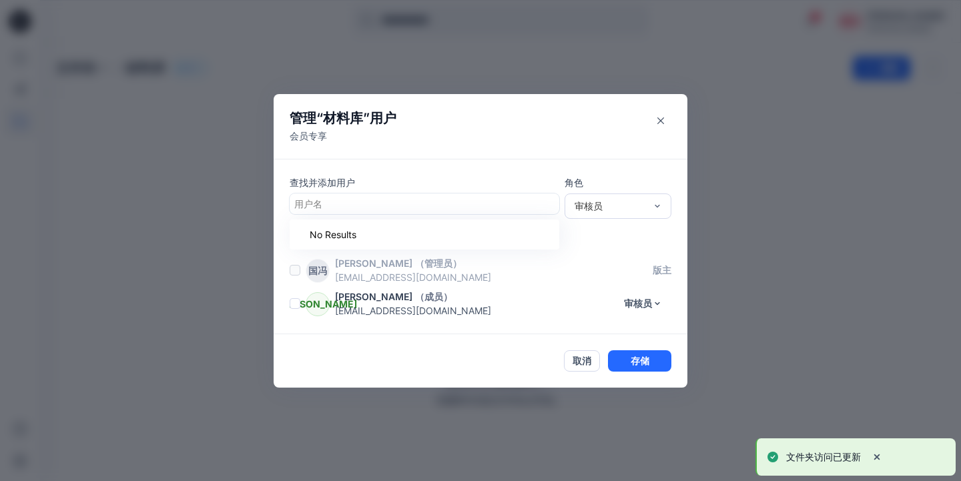
click at [334, 207] on div at bounding box center [424, 204] width 260 height 17
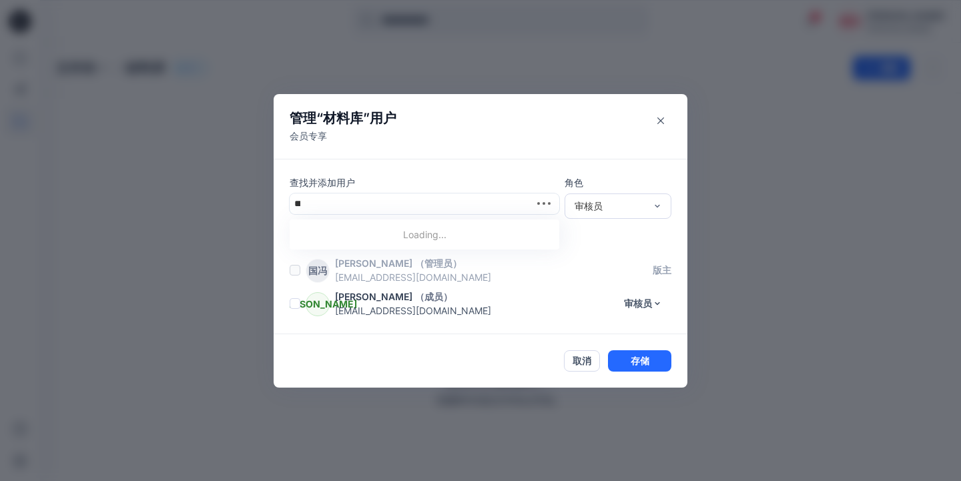
type input "*"
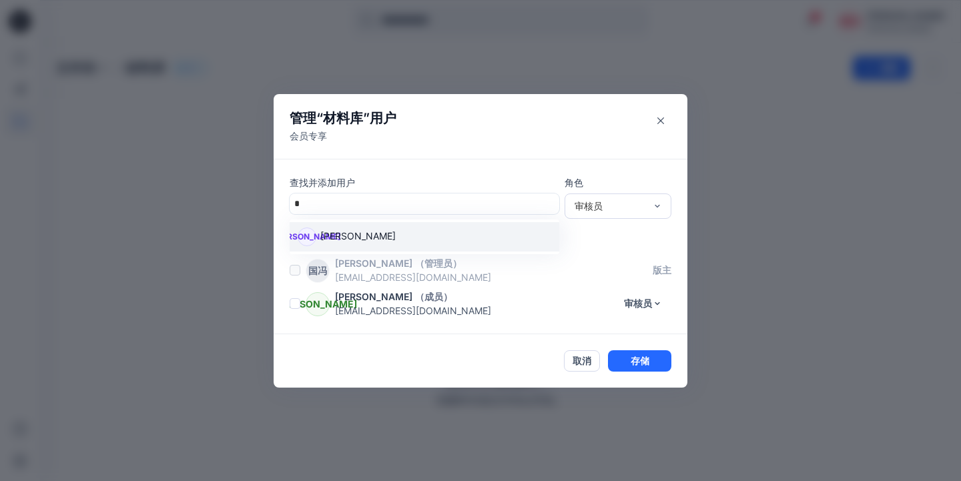
click at [337, 236] on p "张子华" at bounding box center [357, 237] width 75 height 17
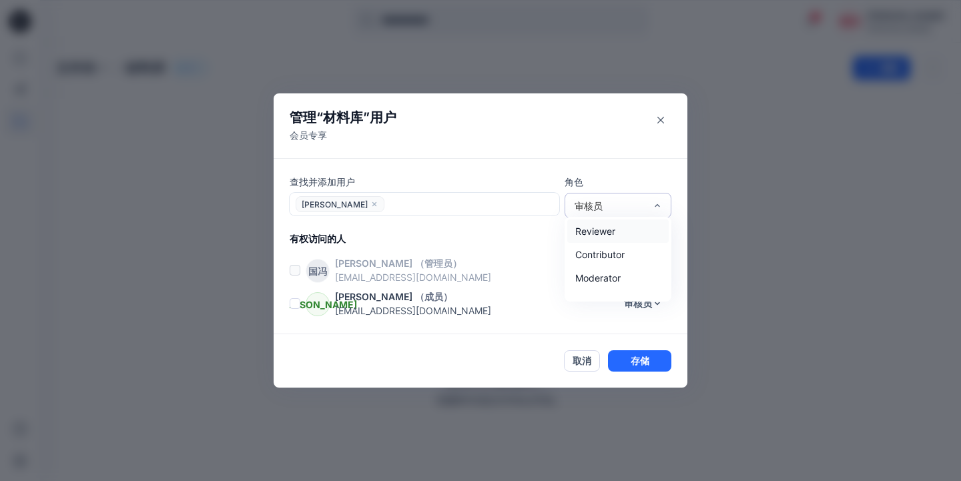
click at [612, 200] on div "审核员" at bounding box center [610, 206] width 71 height 14
click at [587, 251] on div "投稿者" at bounding box center [617, 254] width 101 height 23
click at [628, 358] on button "存储" at bounding box center [639, 360] width 63 height 21
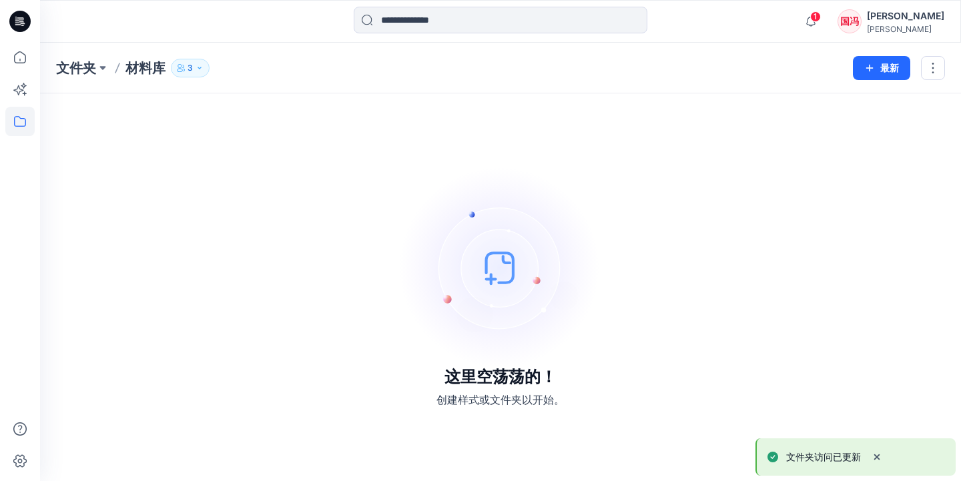
click at [194, 71] on button "3" at bounding box center [190, 68] width 39 height 19
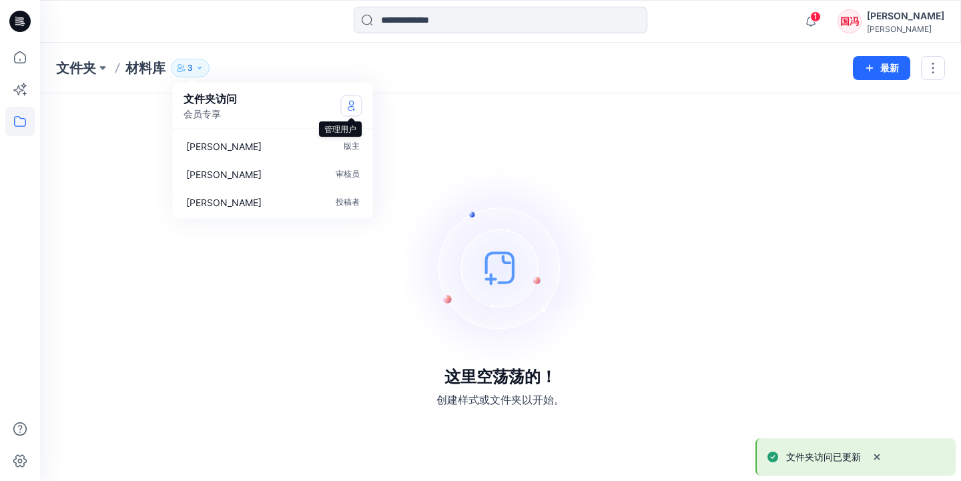
click at [350, 108] on icon "管理用户" at bounding box center [351, 105] width 11 height 11
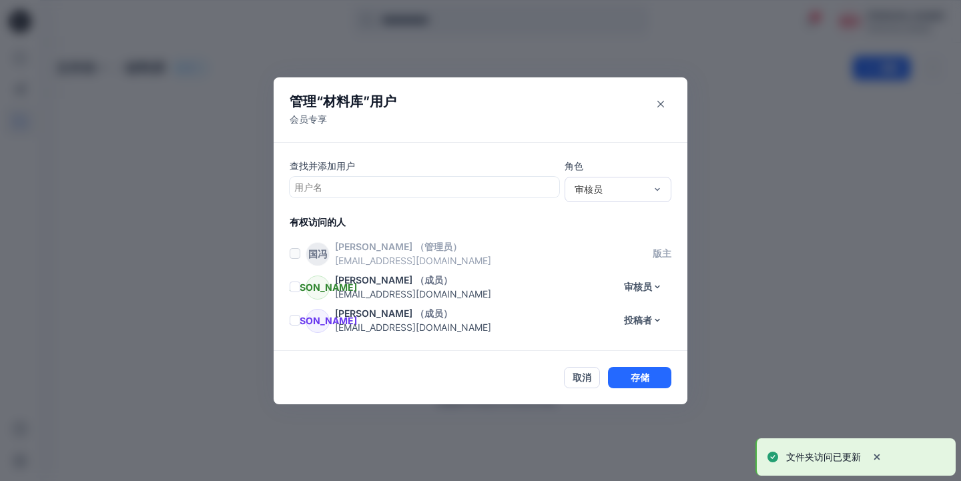
click at [364, 188] on div at bounding box center [424, 187] width 260 height 17
type input "*"
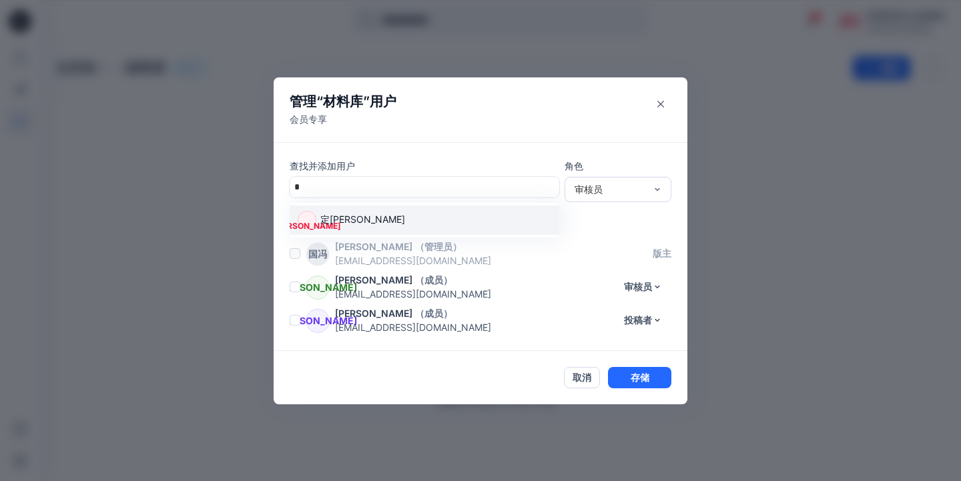
click at [362, 222] on div "定詹 定燕 詹" at bounding box center [425, 220] width 254 height 19
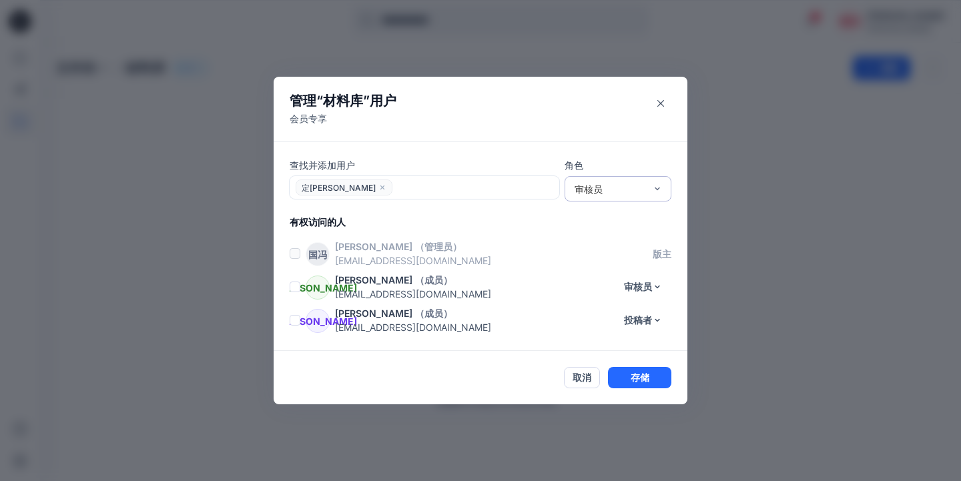
click at [587, 197] on div "审核员" at bounding box center [618, 188] width 107 height 25
click at [585, 237] on div "投稿者" at bounding box center [617, 237] width 101 height 23
click at [645, 383] on button "存储" at bounding box center [639, 377] width 63 height 21
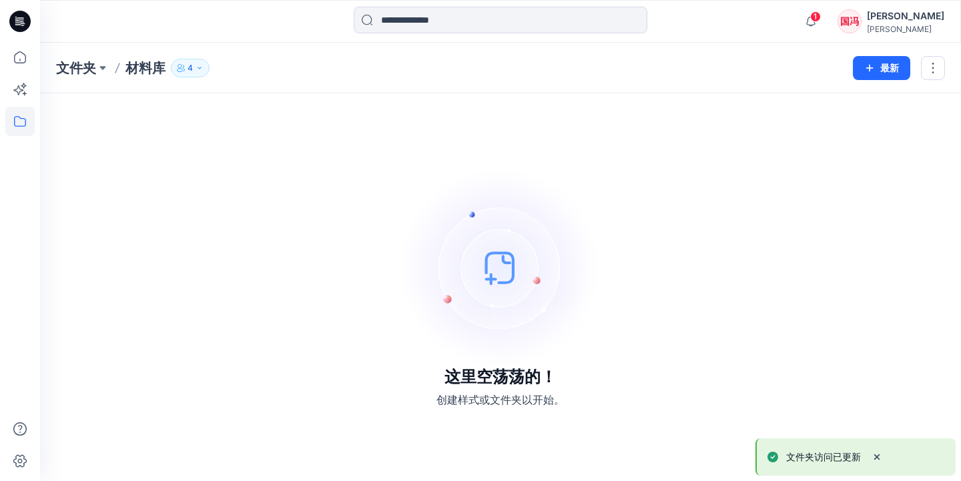
click at [192, 69] on p "4" at bounding box center [190, 68] width 5 height 15
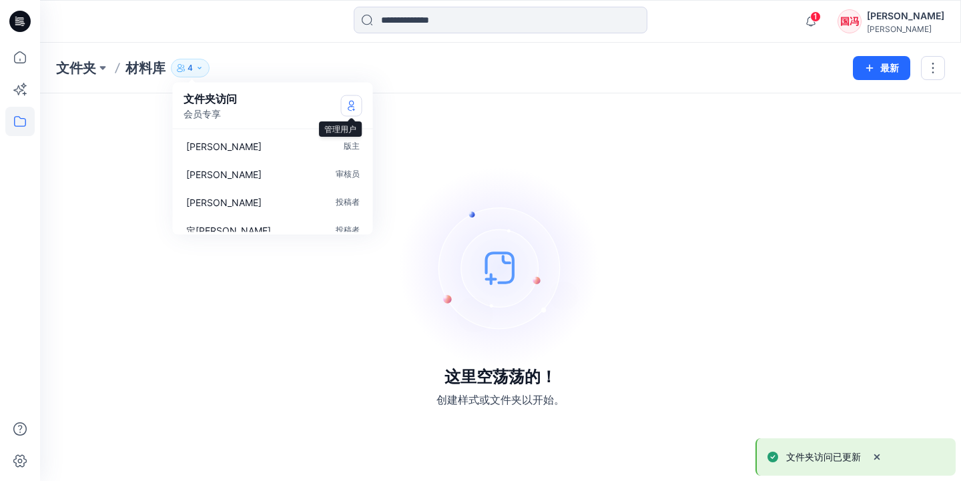
click at [356, 103] on icon "管理用户" at bounding box center [351, 105] width 11 height 11
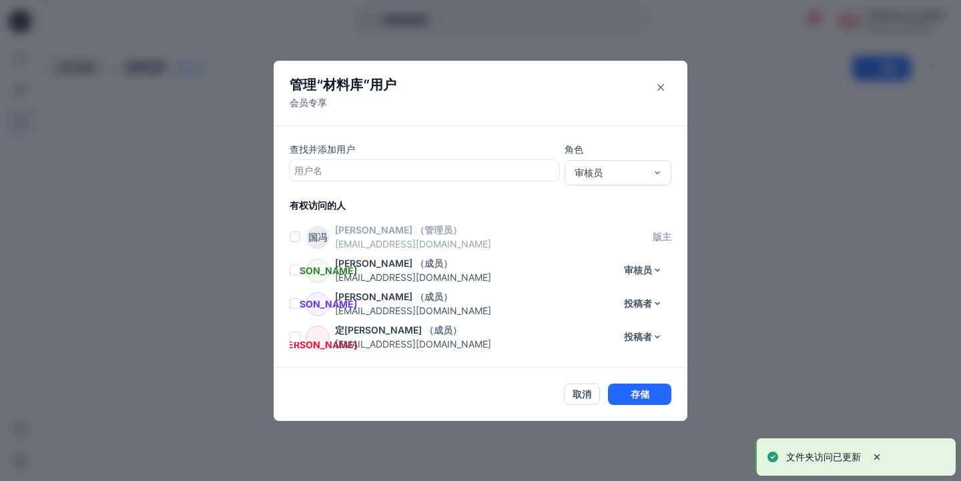
click at [336, 172] on div at bounding box center [424, 170] width 260 height 17
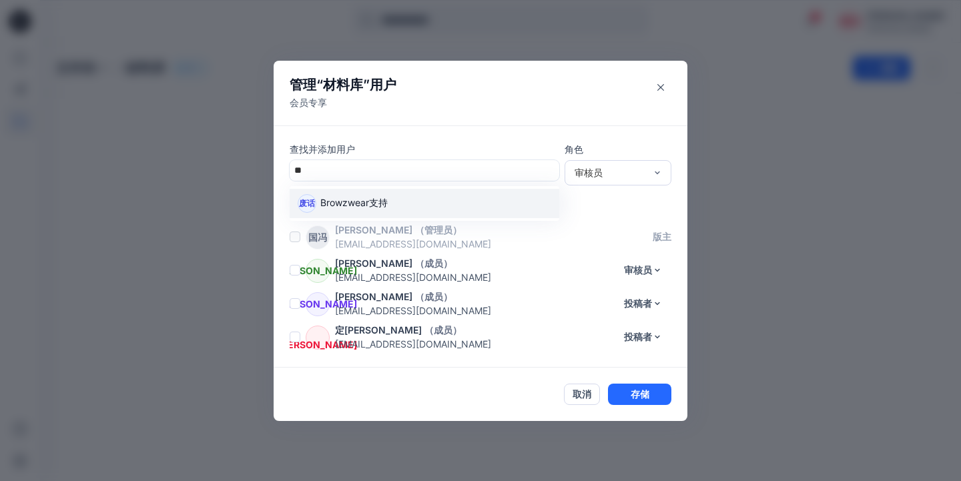
type input "*"
click at [335, 202] on p "冠欣 李" at bounding box center [362, 204] width 85 height 17
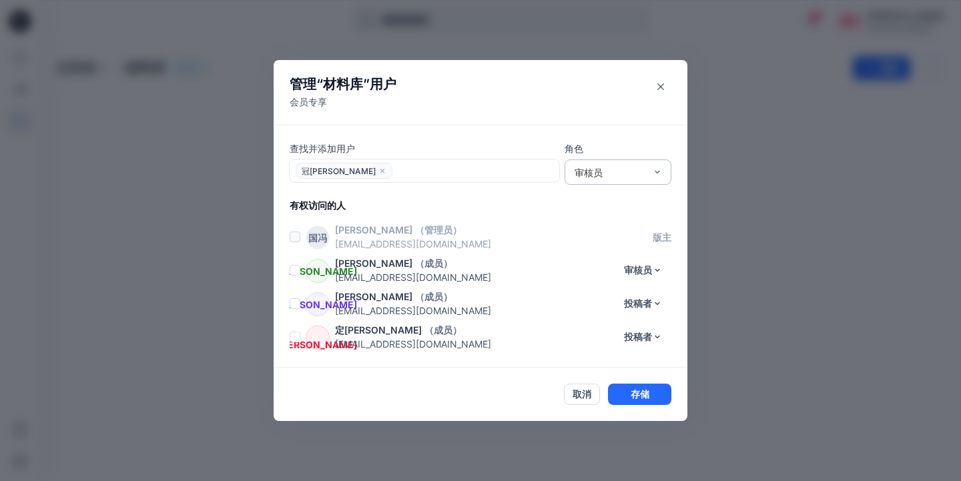
click at [616, 176] on div "审核员" at bounding box center [610, 173] width 71 height 14
click at [602, 217] on div "投稿者" at bounding box center [617, 221] width 101 height 23
click at [631, 395] on button "存储" at bounding box center [639, 394] width 63 height 21
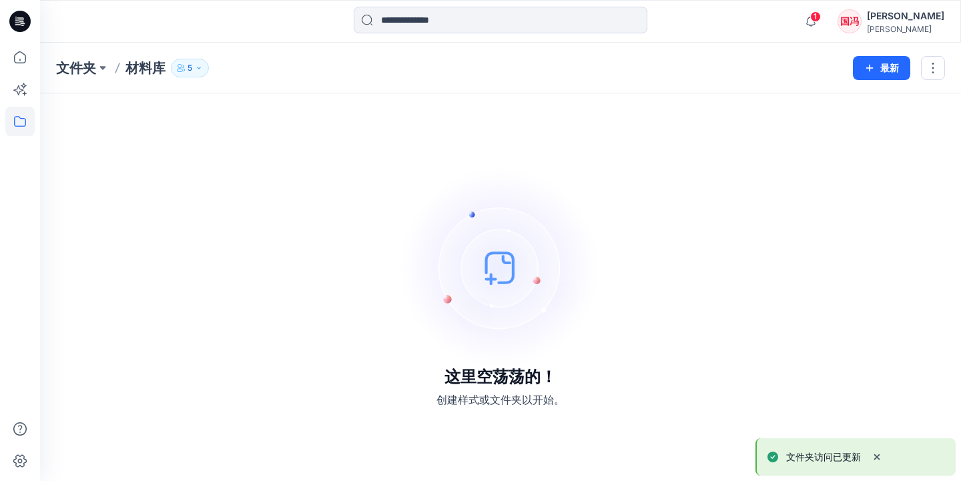
click at [189, 73] on p "5" at bounding box center [190, 68] width 5 height 15
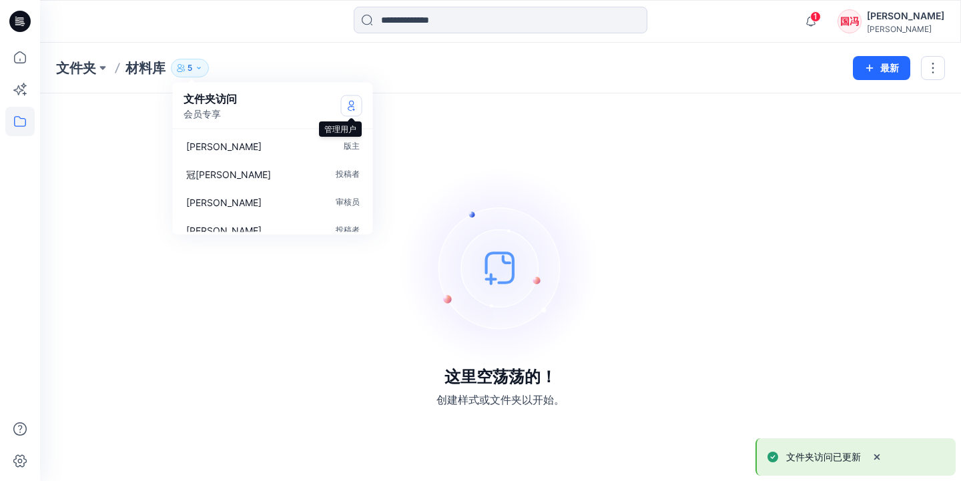
click at [355, 110] on icon "管理用户" at bounding box center [351, 105] width 11 height 11
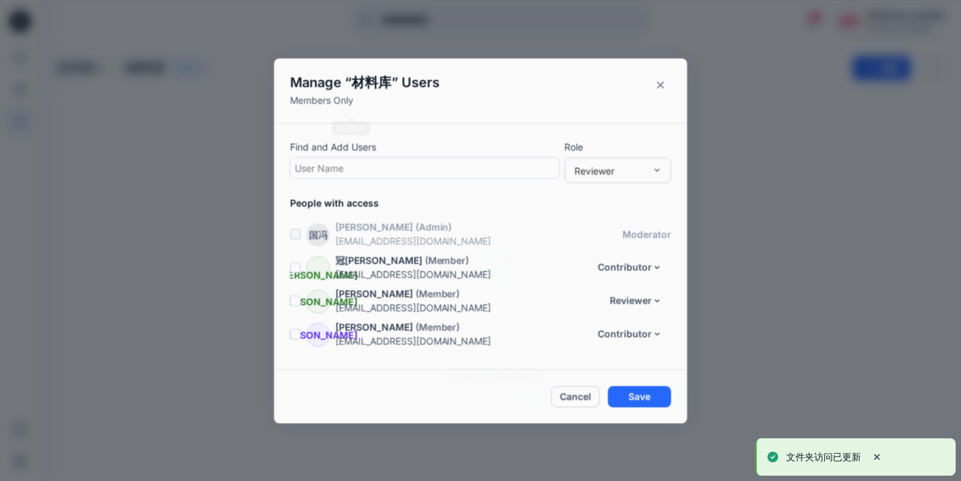
scroll to position [28, 0]
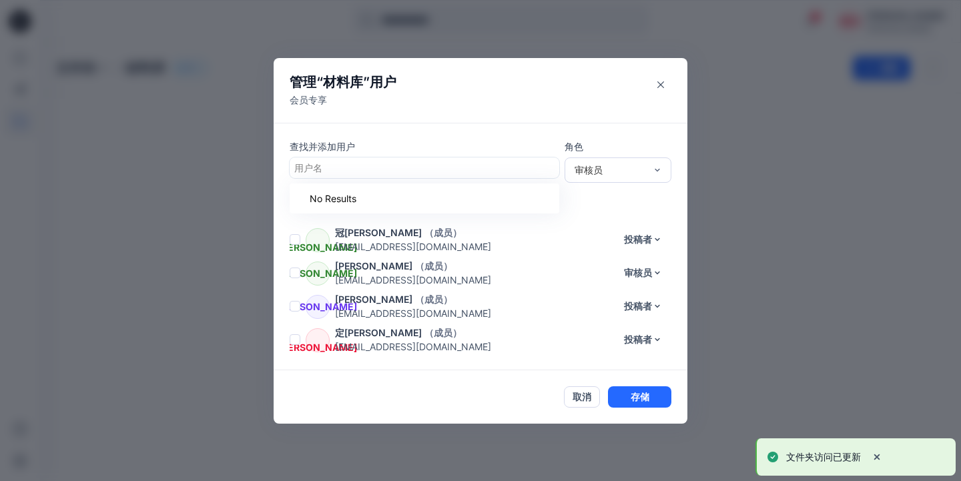
click at [329, 170] on div at bounding box center [424, 168] width 260 height 17
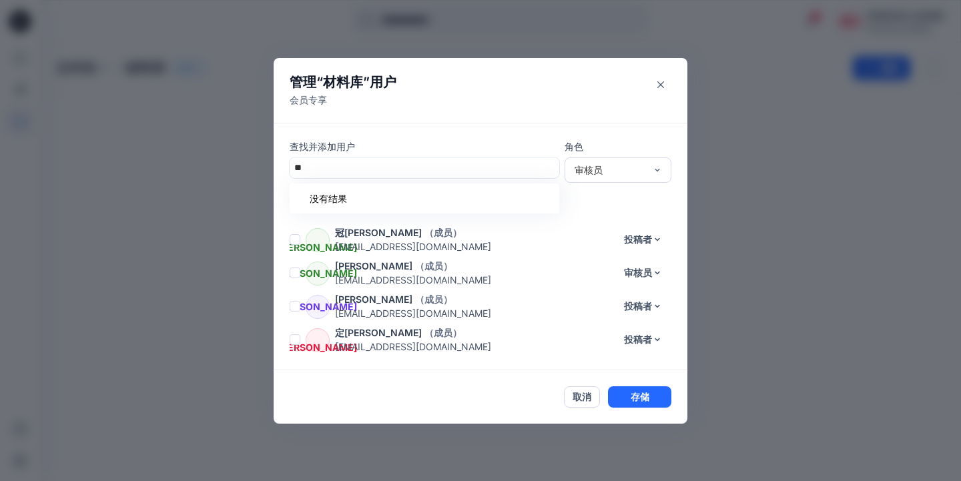
type input "*"
click at [324, 196] on p "锡深李" at bounding box center [357, 201] width 75 height 17
click at [606, 160] on div "审核员" at bounding box center [618, 169] width 107 height 25
click at [590, 220] on div "投稿者" at bounding box center [617, 218] width 101 height 23
click at [638, 393] on button "存储" at bounding box center [639, 397] width 63 height 21
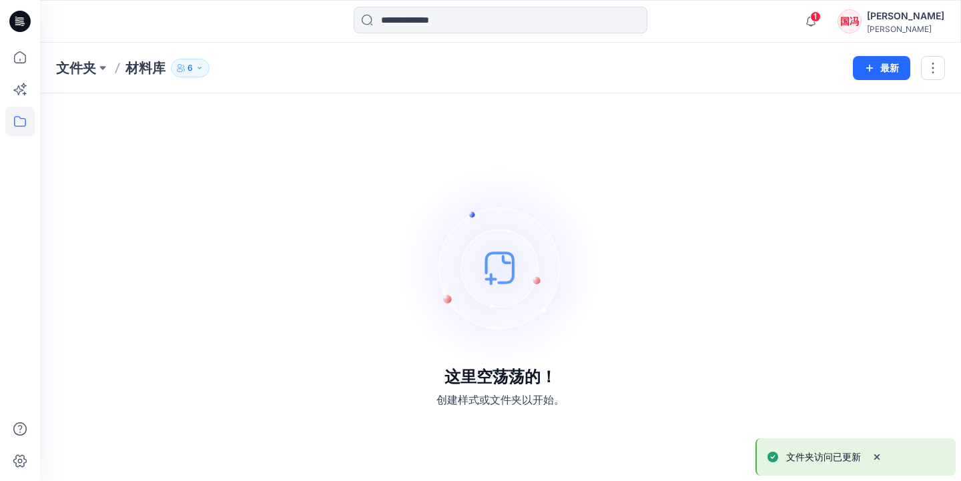
click at [202, 71] on icon "button" at bounding box center [200, 68] width 8 height 8
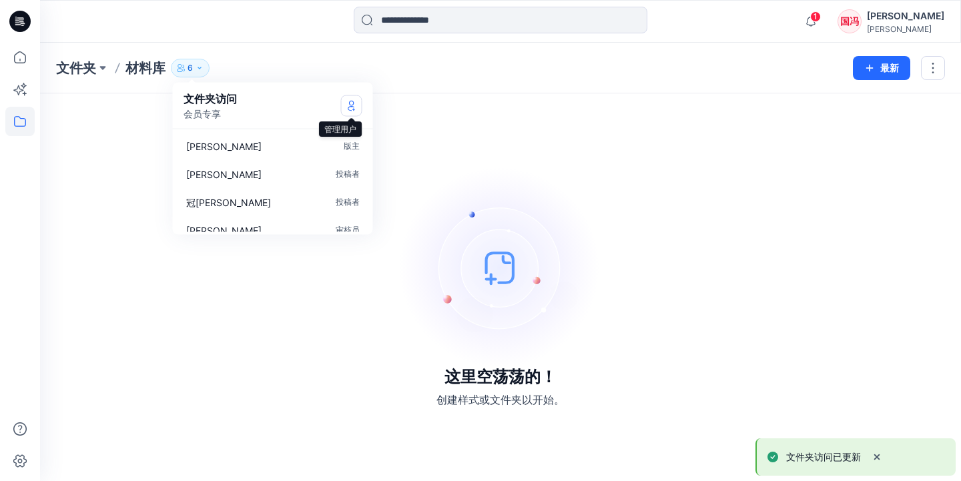
click at [351, 113] on button "管理用户" at bounding box center [351, 105] width 21 height 21
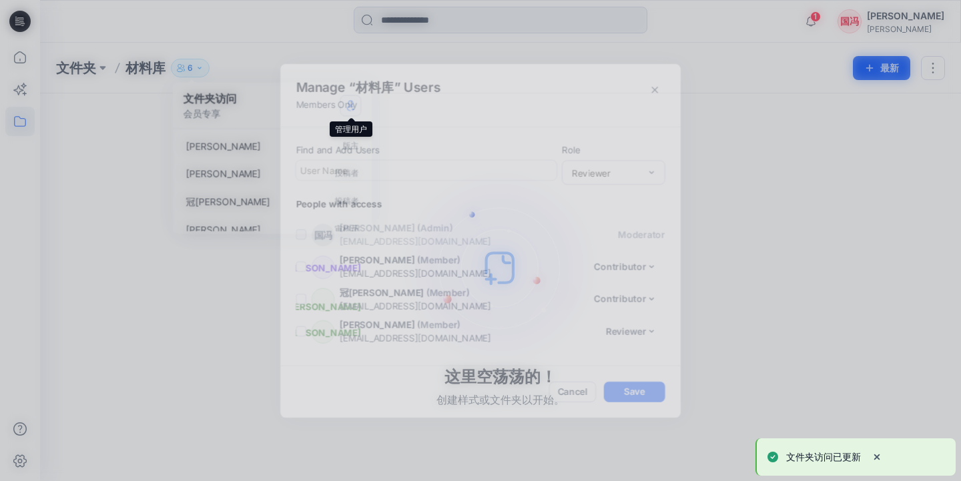
scroll to position [61, 0]
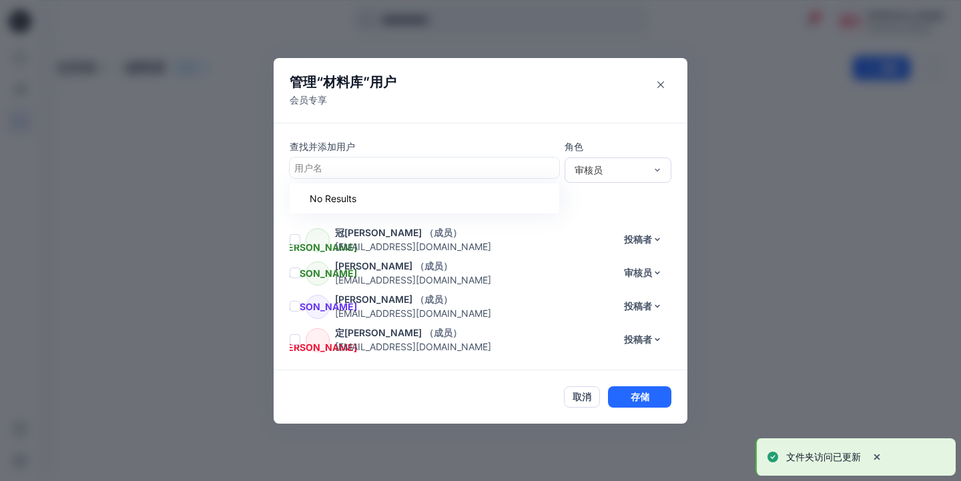
click at [324, 170] on div at bounding box center [424, 168] width 260 height 17
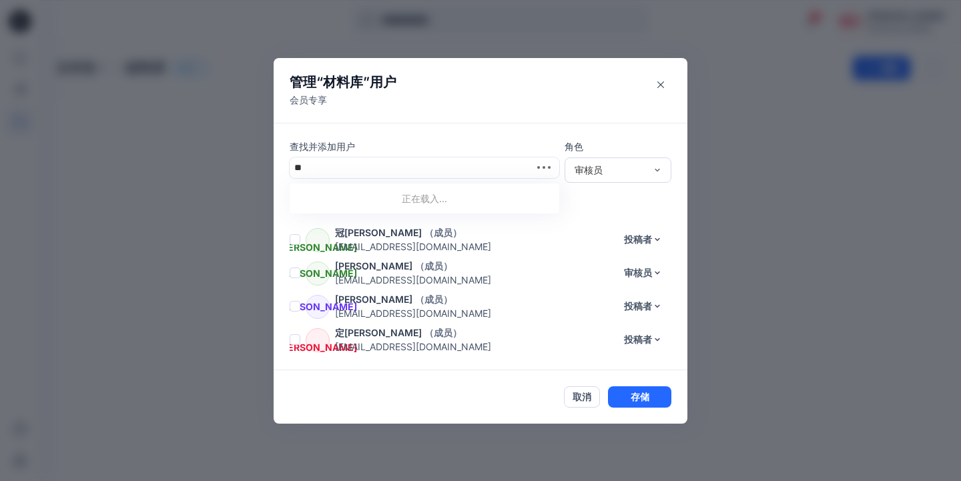
type input "*"
click at [322, 193] on p "燕玲陈" at bounding box center [357, 201] width 75 height 17
click at [626, 390] on button "存储" at bounding box center [639, 397] width 63 height 21
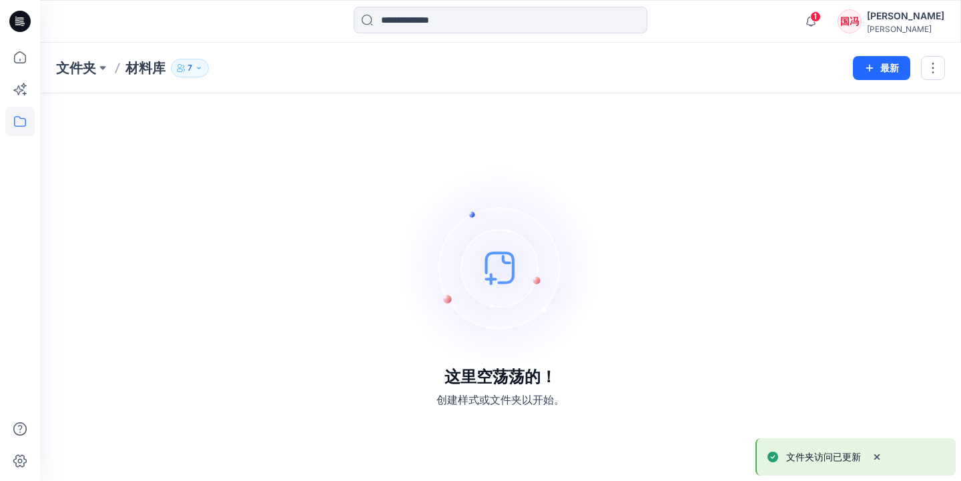
click at [202, 65] on icon "button" at bounding box center [199, 68] width 8 height 8
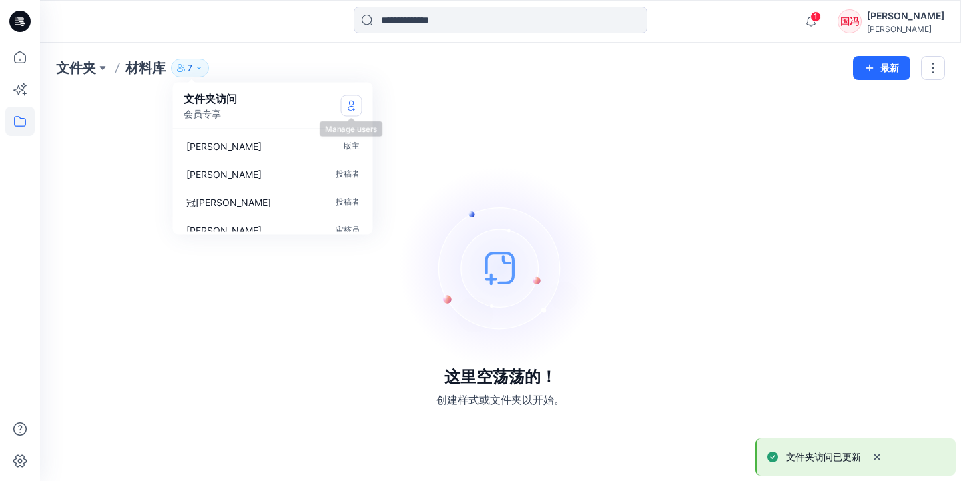
click at [352, 103] on icon "管理用户" at bounding box center [351, 105] width 11 height 11
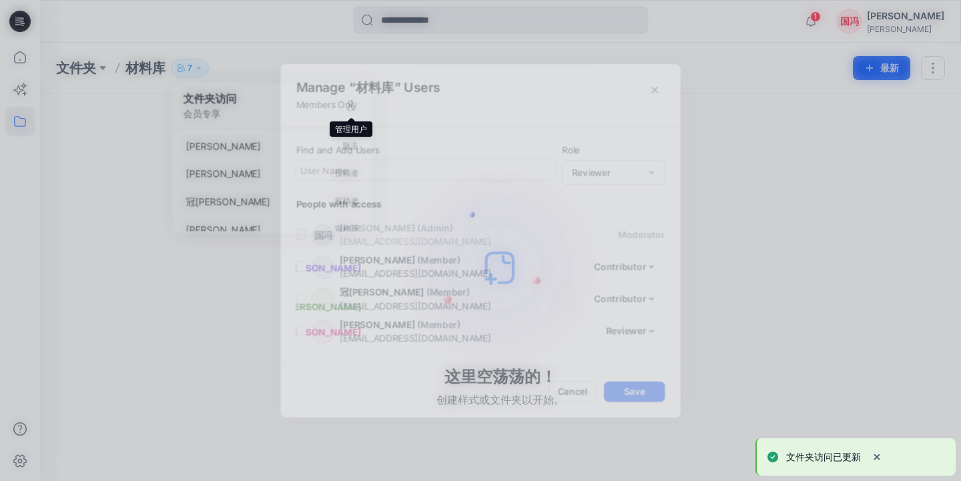
scroll to position [95, 0]
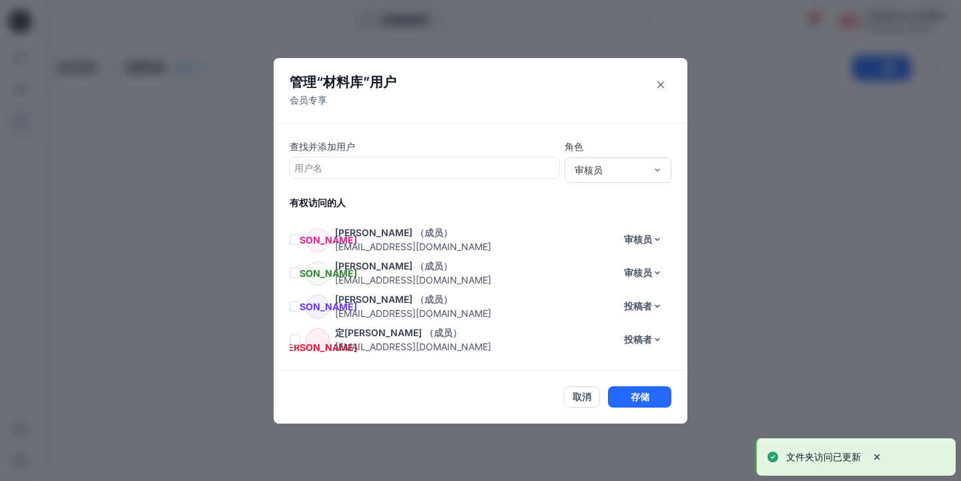
click at [368, 170] on div at bounding box center [424, 168] width 260 height 17
click at [365, 168] on div at bounding box center [424, 168] width 260 height 17
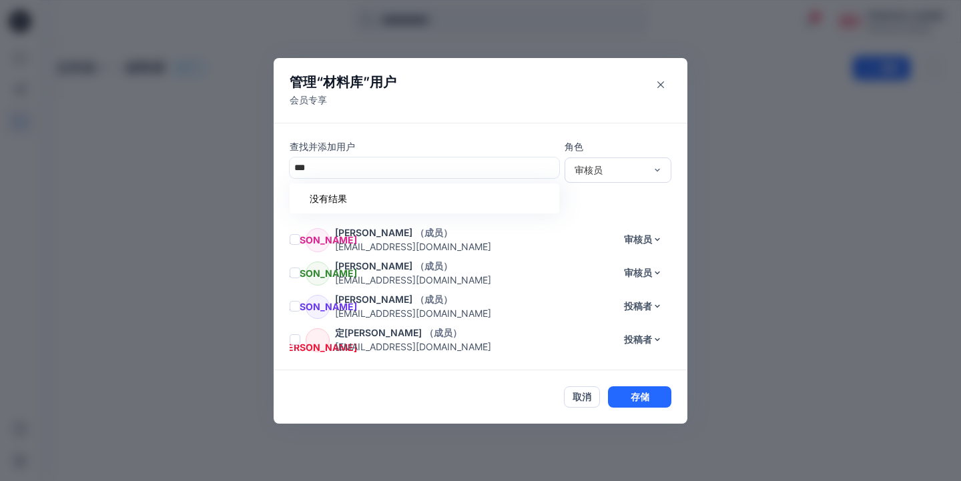
type input "*"
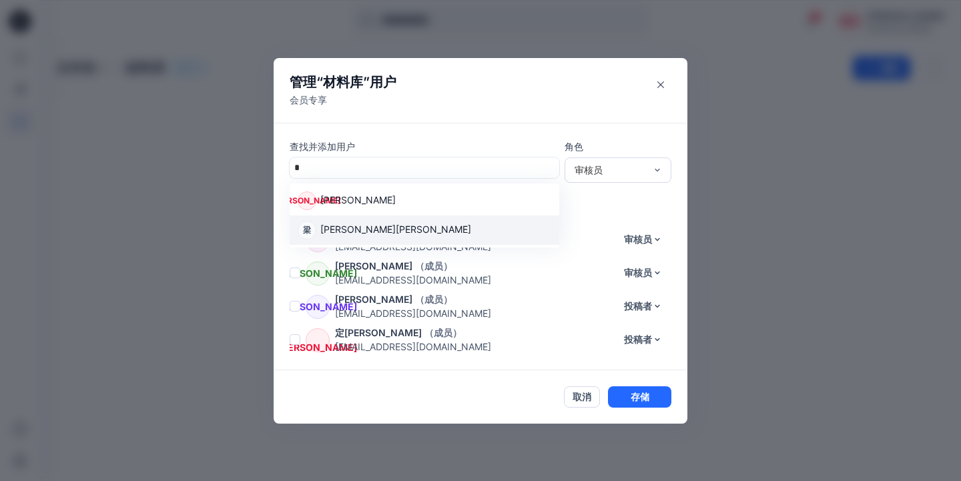
click at [354, 226] on div "梁 绮彤梁" at bounding box center [425, 230] width 254 height 19
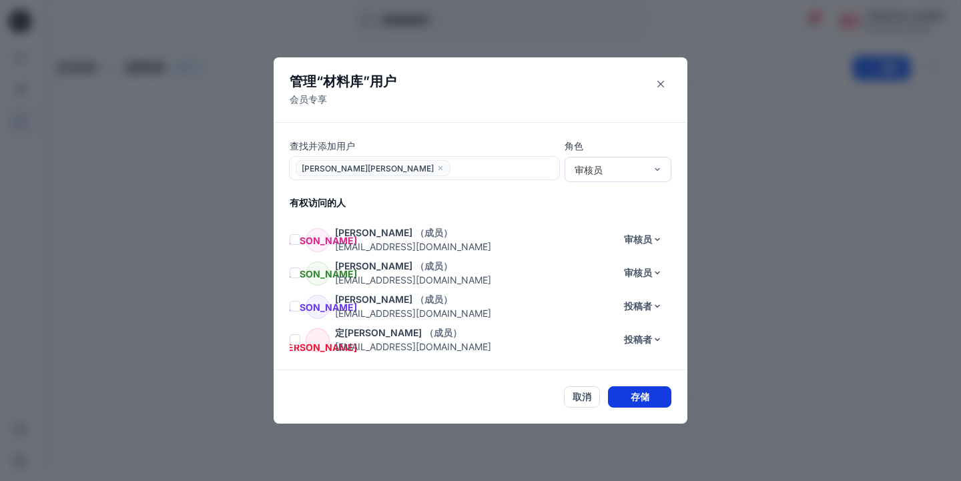
click at [624, 397] on button "存储" at bounding box center [639, 397] width 63 height 21
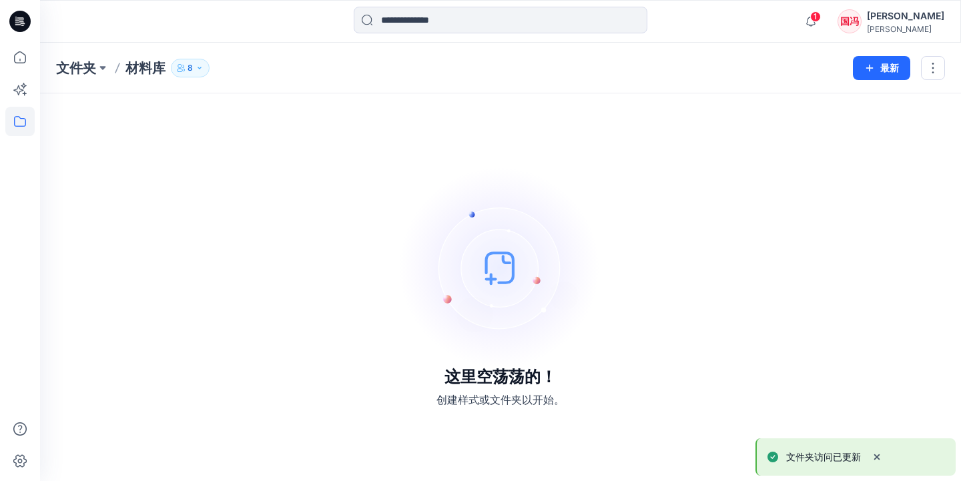
click at [203, 67] on icon "button" at bounding box center [200, 68] width 8 height 8
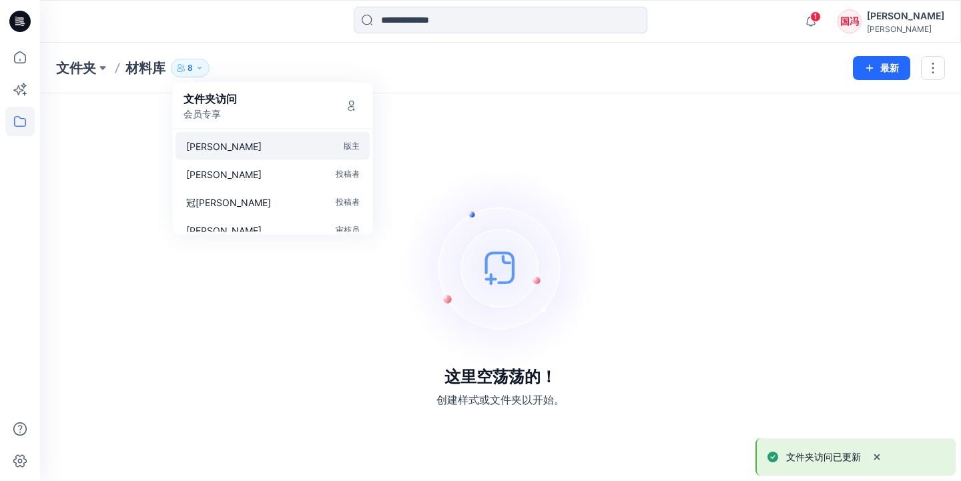
click at [233, 150] on div "冯国 版主" at bounding box center [273, 146] width 195 height 28
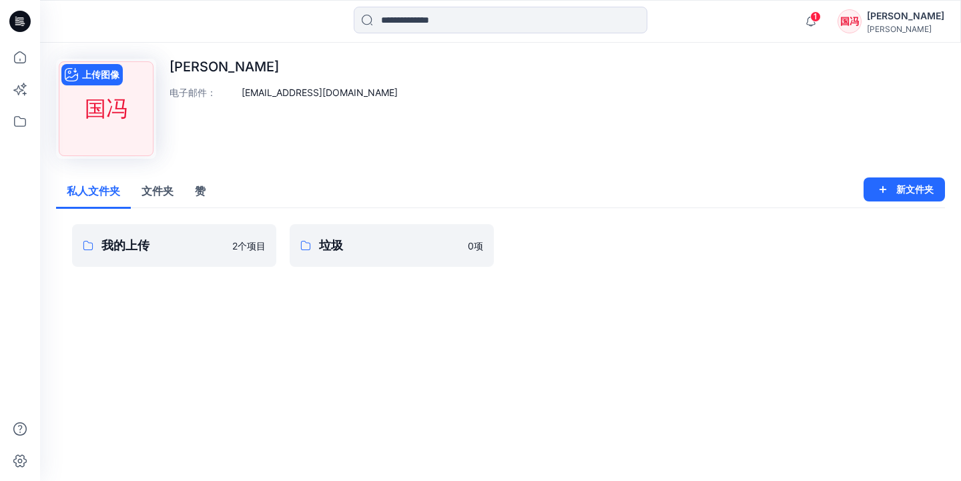
click at [108, 110] on div "国冯" at bounding box center [106, 108] width 95 height 95
drag, startPoint x: 120, startPoint y: 110, endPoint x: 83, endPoint y: 110, distance: 36.7
click at [83, 110] on div "国冯" at bounding box center [106, 108] width 95 height 95
click at [187, 67] on p "冯国" at bounding box center [284, 67] width 228 height 16
click at [196, 67] on p "冯国" at bounding box center [284, 67] width 228 height 16
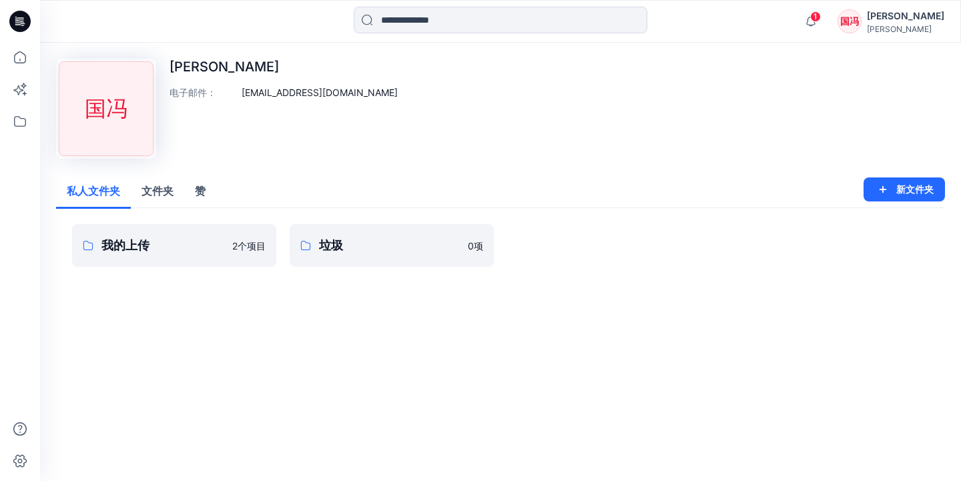
click at [862, 17] on div "国冯" at bounding box center [850, 21] width 24 height 24
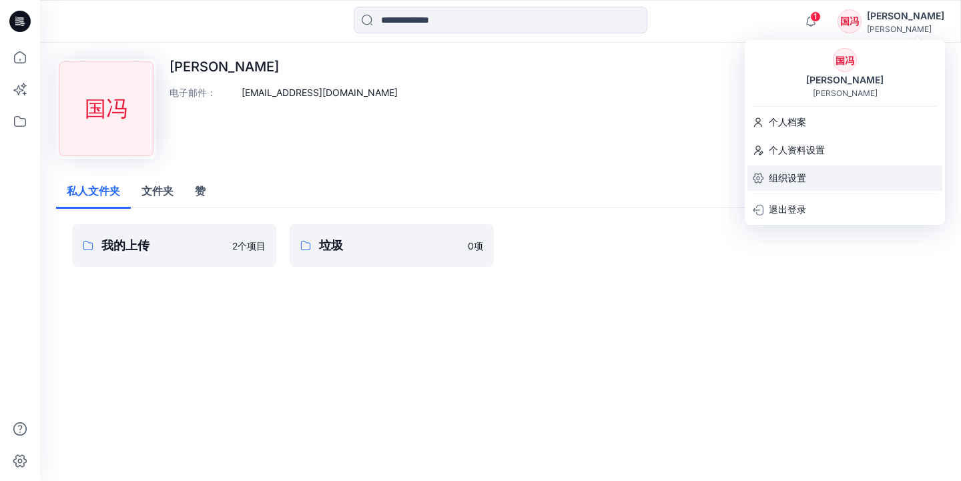
click at [790, 180] on p "组织设置" at bounding box center [787, 178] width 37 height 25
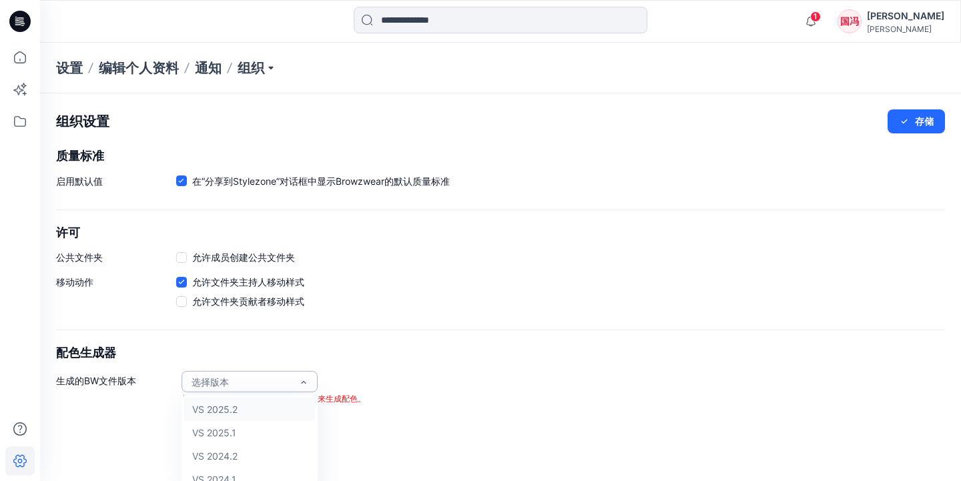
scroll to position [11, 0]
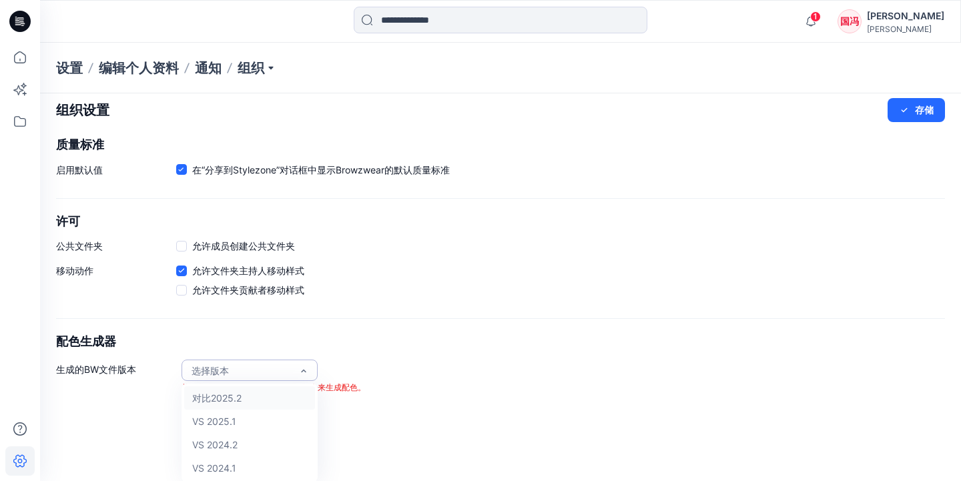
click at [353, 331] on div "组织设置 存储 质量标准 启用默认值 在“分享到Stylezone”对话框中显示Browzwear的默认质量标准 许可 公共文件夹 允许成员创建公共文件夹 移…" at bounding box center [500, 246] width 921 height 328
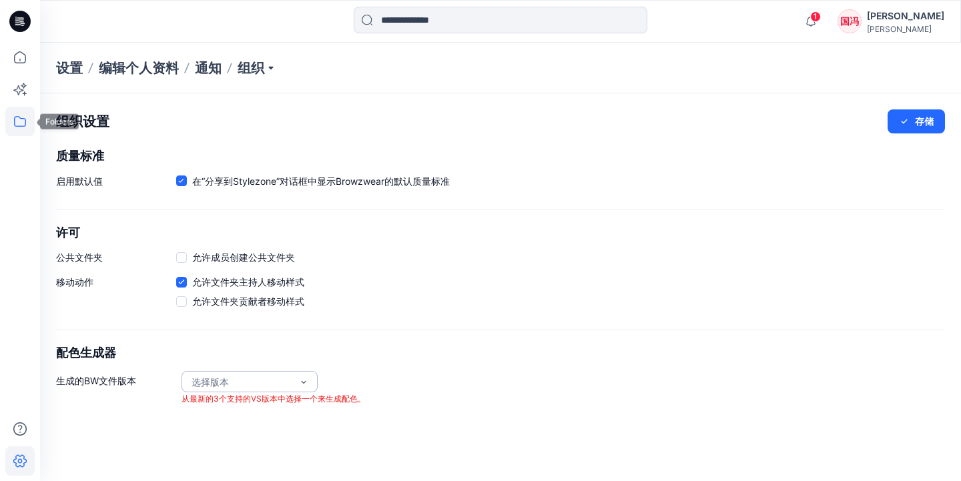
click at [19, 119] on icon at bounding box center [19, 121] width 29 height 29
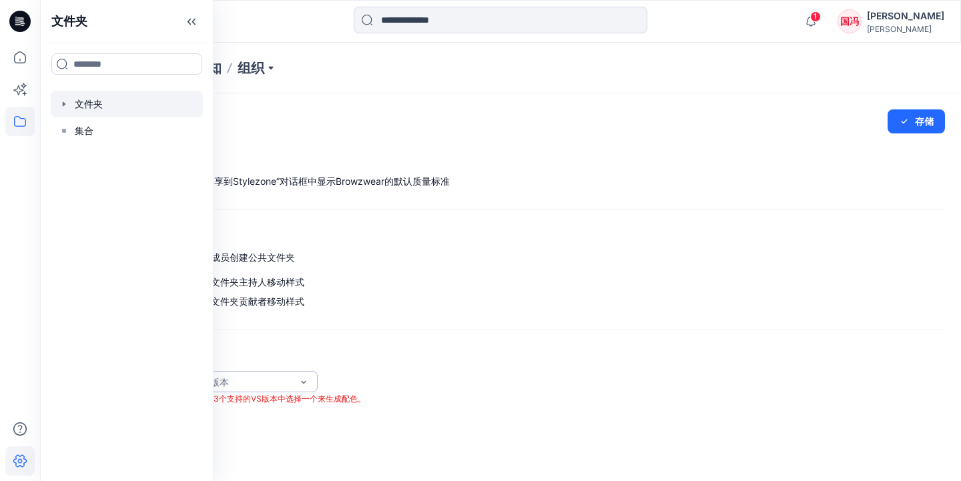
click at [117, 114] on div at bounding box center [127, 104] width 152 height 27
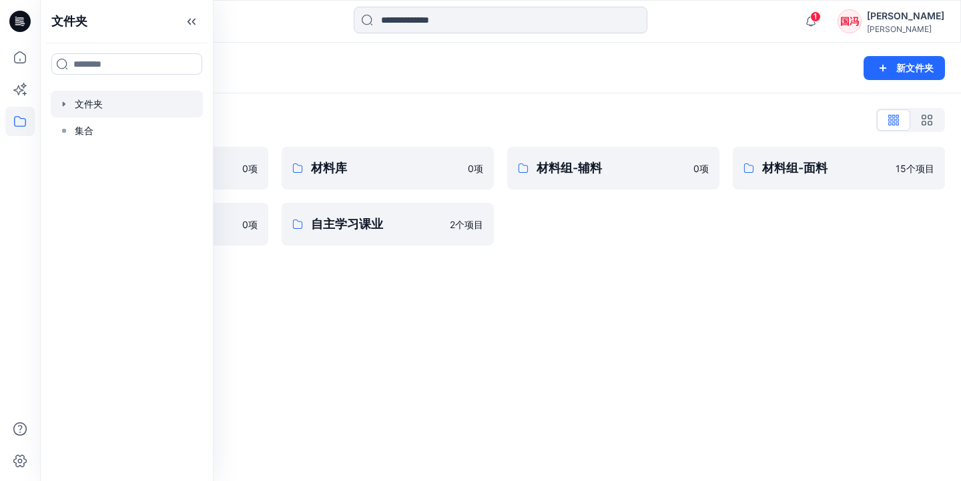
click at [432, 87] on div "文件夹 新文件夹" at bounding box center [500, 68] width 921 height 51
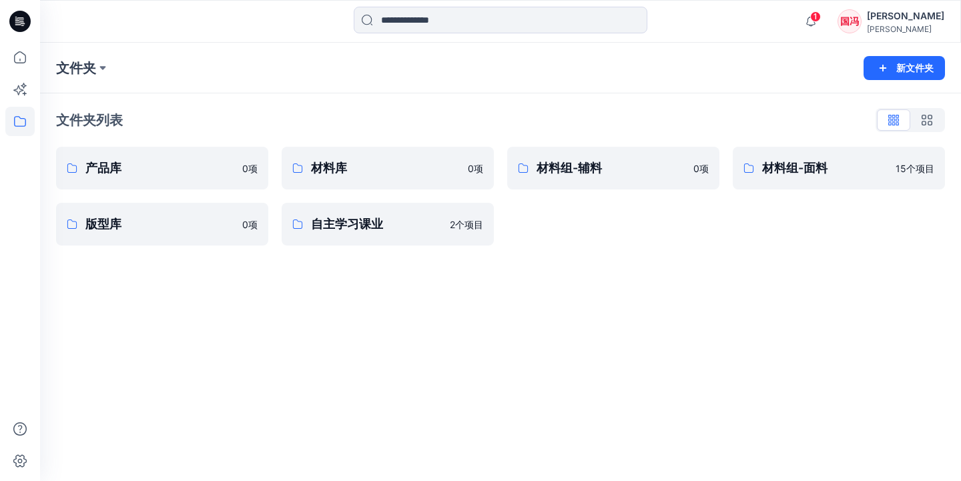
click at [666, 214] on div "材料组-辅料 0 项" at bounding box center [613, 196] width 212 height 99
click at [666, 167] on p "材料组-辅料" at bounding box center [611, 168] width 149 height 19
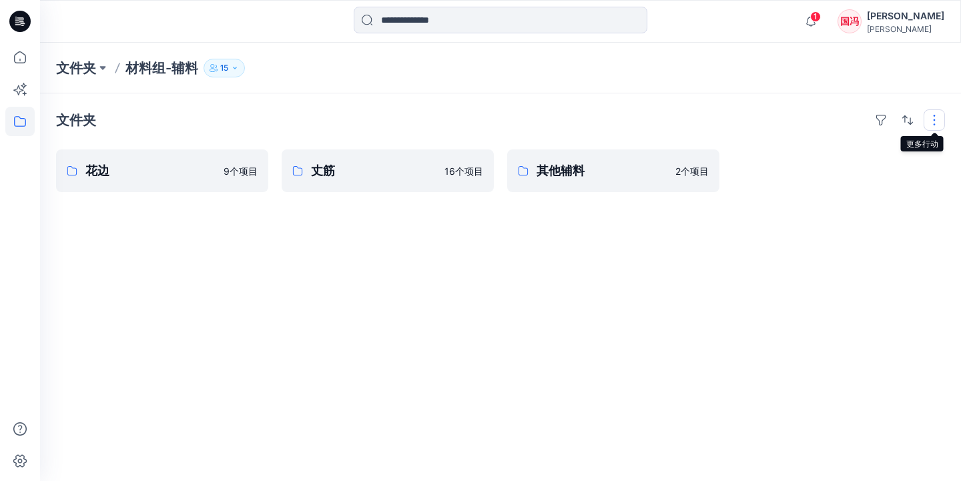
click at [929, 118] on button "button" at bounding box center [934, 119] width 21 height 21
click at [833, 269] on div "文件夹 布局 网格 大网格 文件夹视图 紧凑的 卡片 卡片视图 卡片信息 标签 花边 9个 项目 丈筋 16个 项目 其他辅料 2个 项目" at bounding box center [500, 287] width 921 height 388
click at [79, 65] on p "文件夹" at bounding box center [76, 68] width 40 height 19
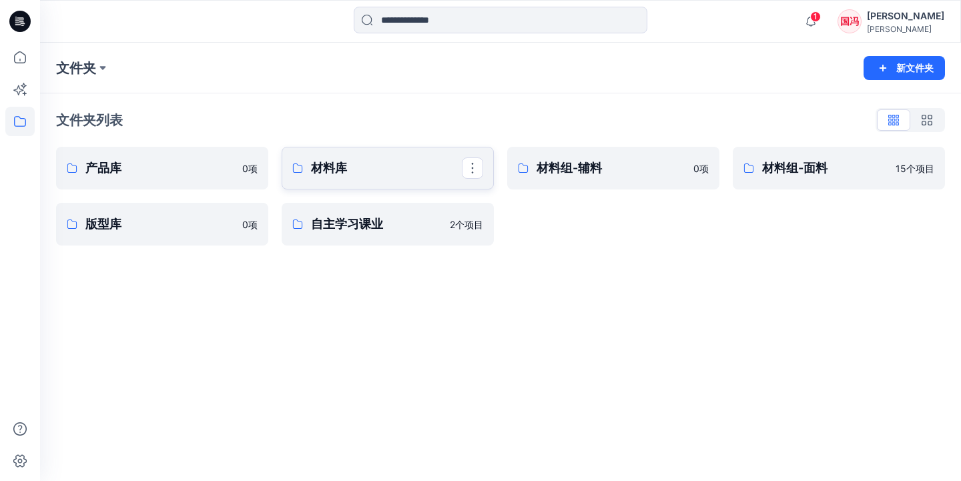
click at [401, 174] on p "材料库" at bounding box center [386, 168] width 151 height 19
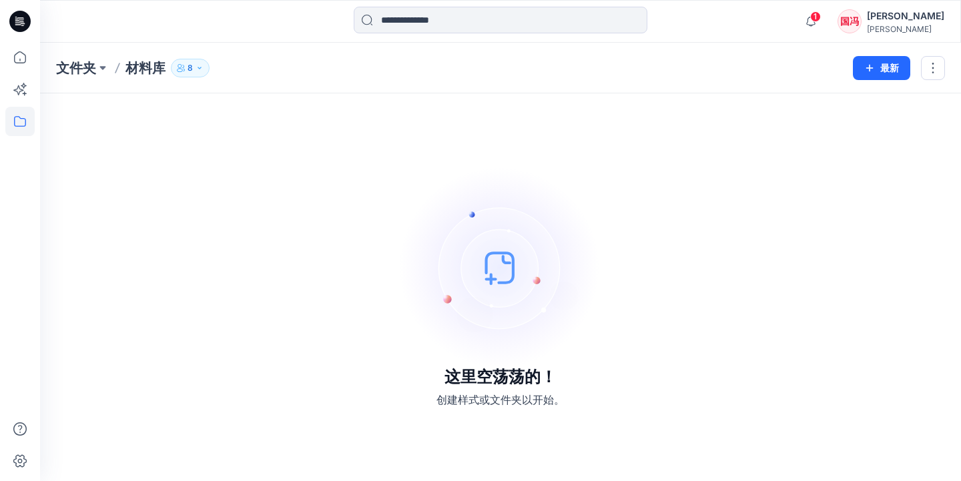
click at [197, 67] on icon "button" at bounding box center [200, 68] width 8 height 8
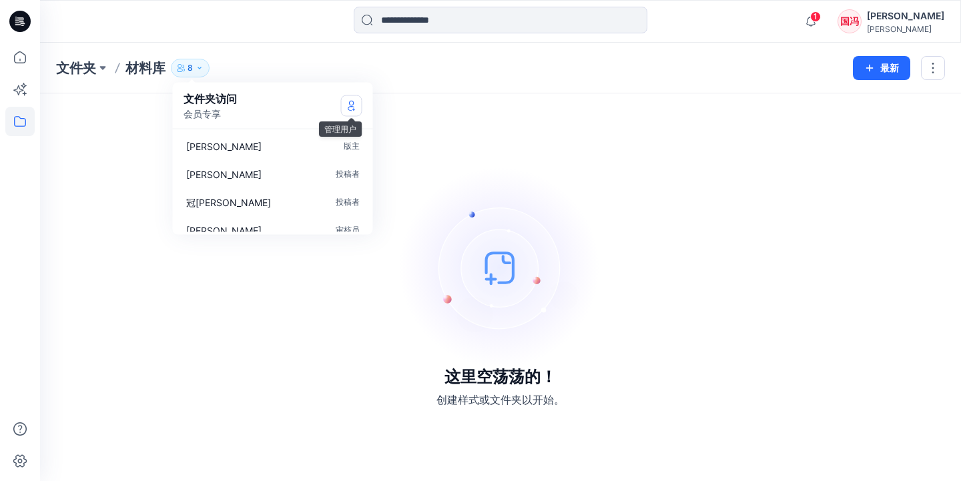
click at [348, 109] on icon "管理用户" at bounding box center [351, 107] width 7 height 5
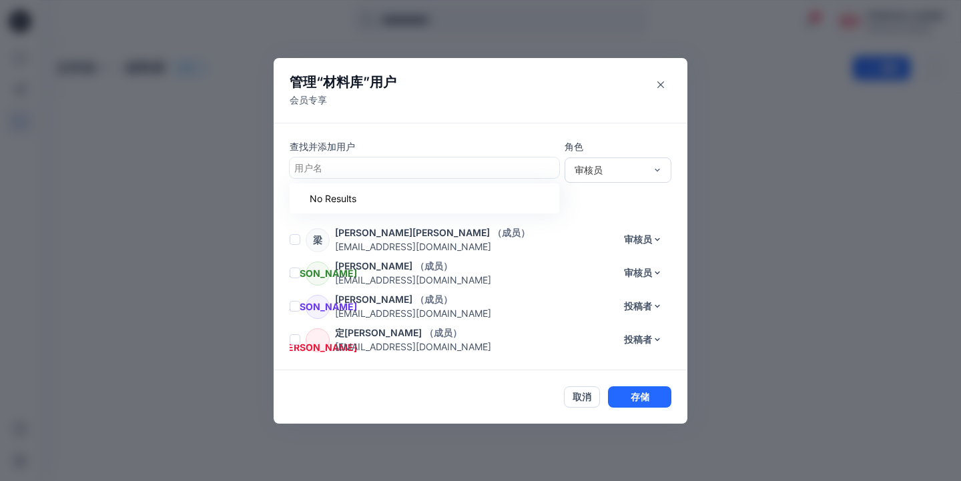
click at [368, 169] on div at bounding box center [424, 168] width 260 height 17
click at [366, 166] on div at bounding box center [424, 168] width 260 height 17
type input "*"
click at [364, 201] on div "燕徐 燕璇徐" at bounding box center [425, 201] width 254 height 19
click at [611, 170] on div "审核员" at bounding box center [610, 170] width 71 height 14
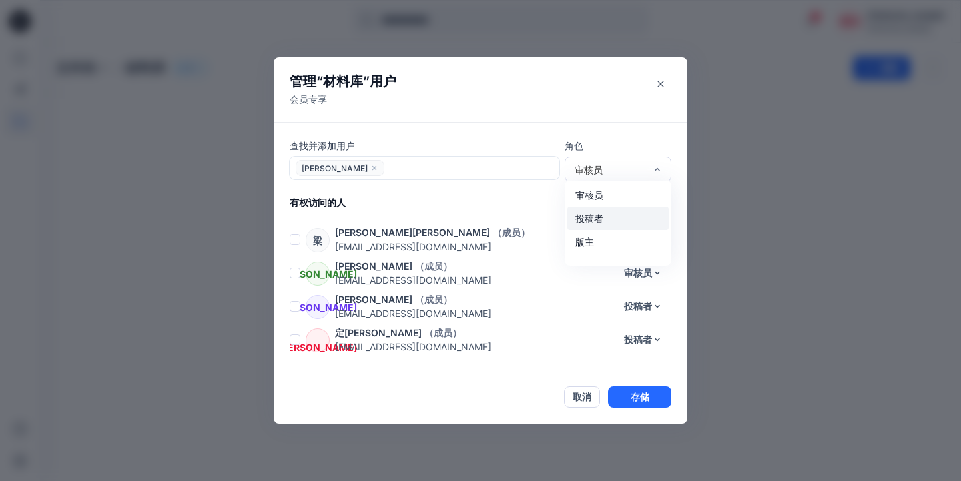
click at [592, 224] on div "投稿者" at bounding box center [617, 218] width 101 height 23
click at [642, 396] on button "存储" at bounding box center [639, 397] width 63 height 21
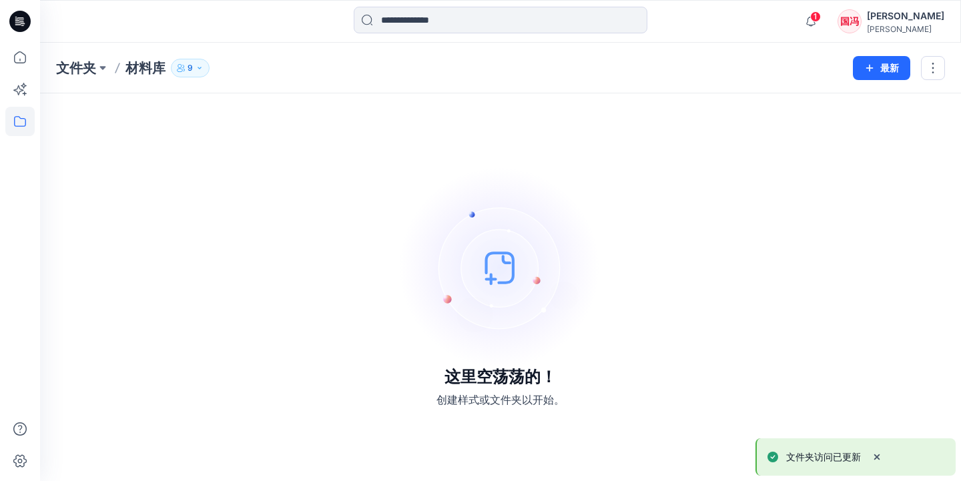
click at [204, 70] on icon "button" at bounding box center [200, 68] width 8 height 8
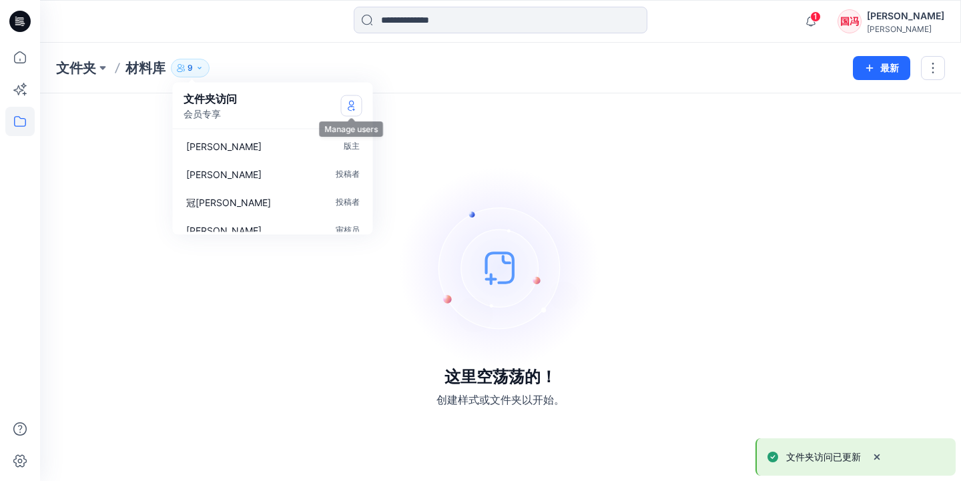
click at [347, 104] on icon "管理用户" at bounding box center [351, 105] width 11 height 11
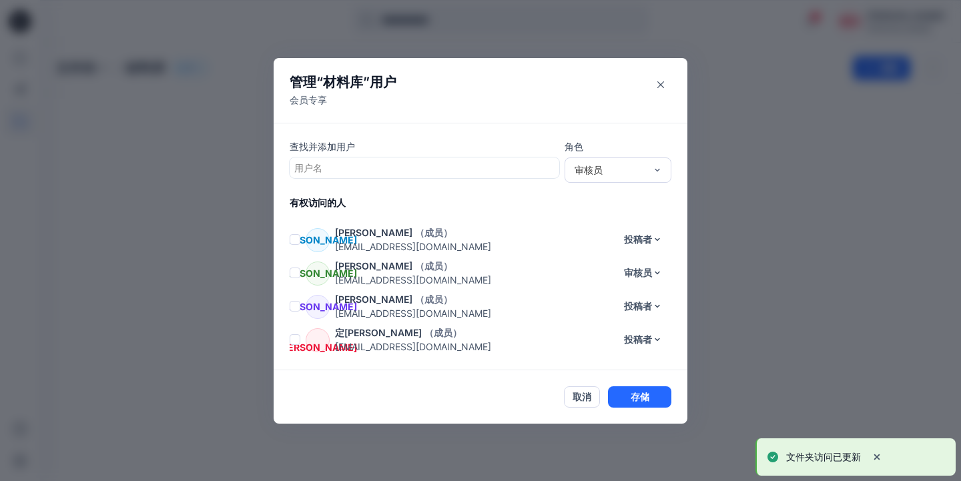
click at [342, 172] on div at bounding box center [424, 168] width 260 height 17
click at [340, 166] on div at bounding box center [424, 168] width 260 height 17
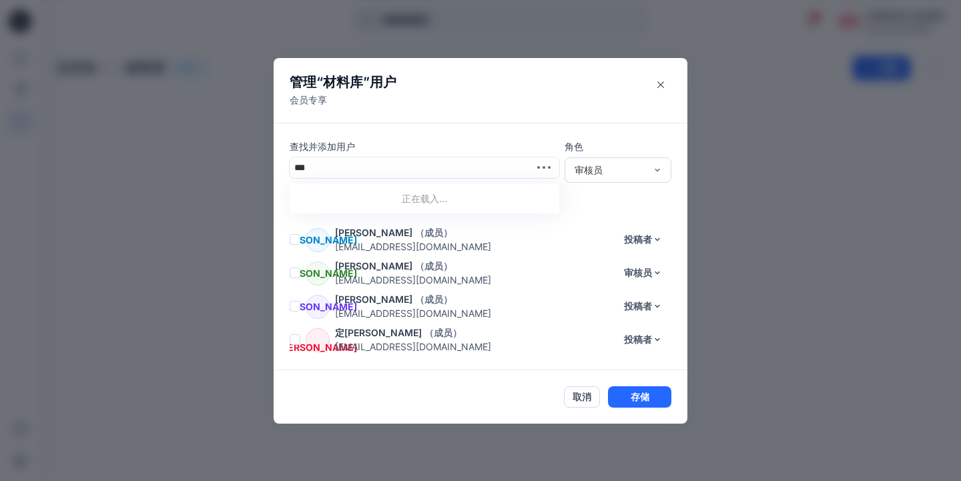
type input "*"
click at [332, 193] on p "燕如郑" at bounding box center [357, 201] width 75 height 17
click at [607, 170] on div "审核员" at bounding box center [610, 170] width 71 height 14
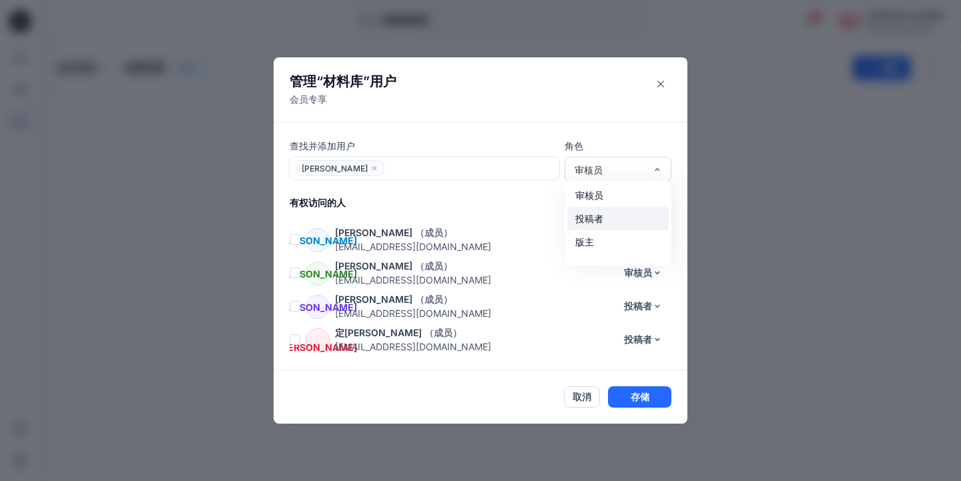
click at [599, 213] on div "投稿者" at bounding box center [617, 218] width 101 height 23
click at [635, 401] on button "存储" at bounding box center [639, 397] width 63 height 21
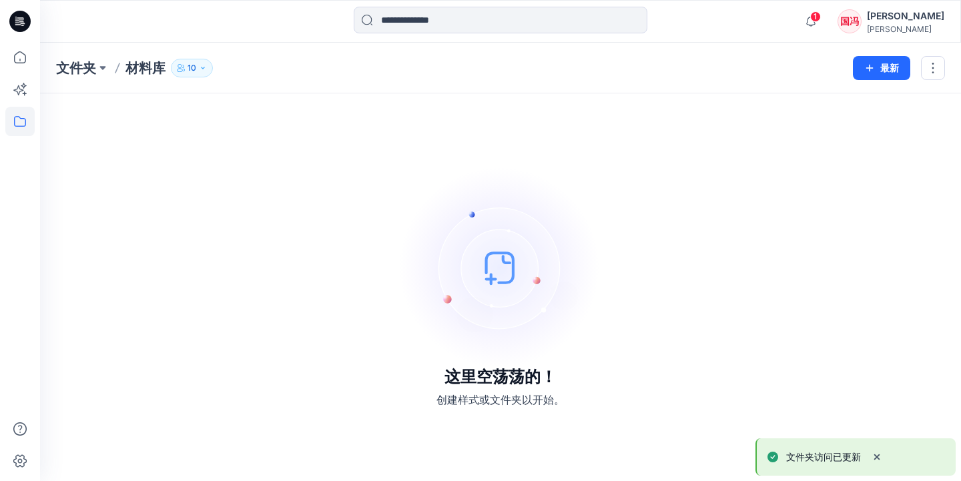
click at [192, 61] on p "10" at bounding box center [192, 68] width 9 height 15
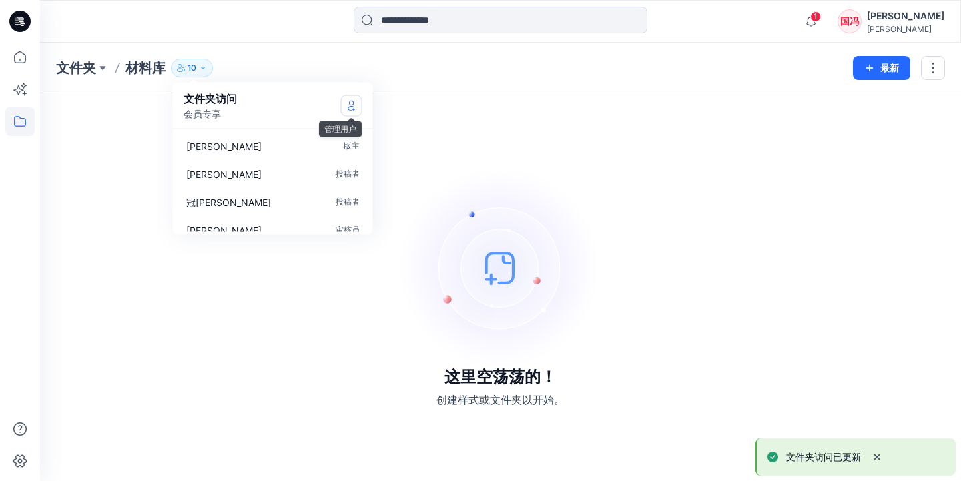
click at [352, 106] on icon "管理用户" at bounding box center [351, 107] width 7 height 5
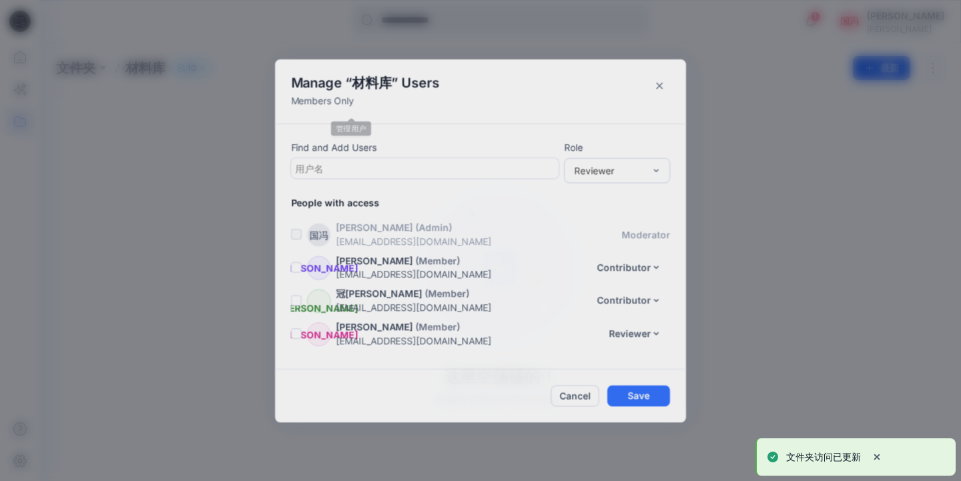
scroll to position [195, 0]
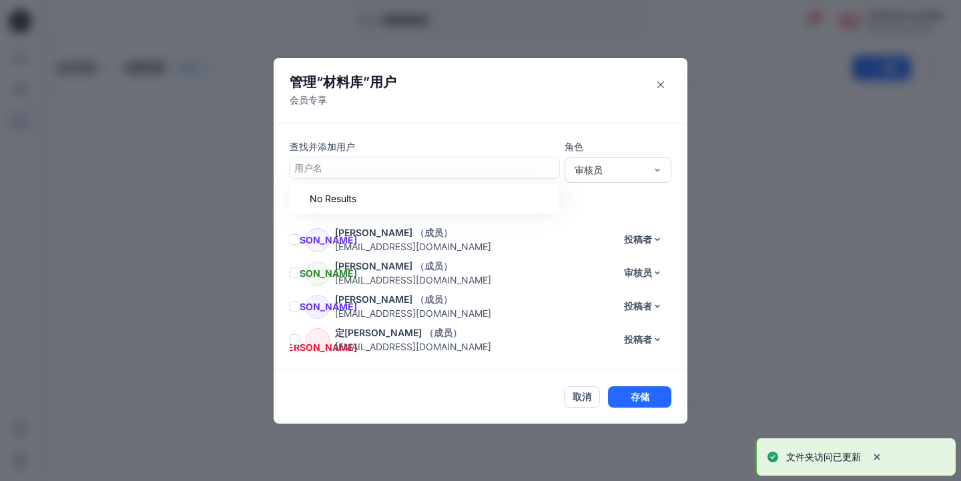
click at [358, 168] on div at bounding box center [424, 168] width 260 height 17
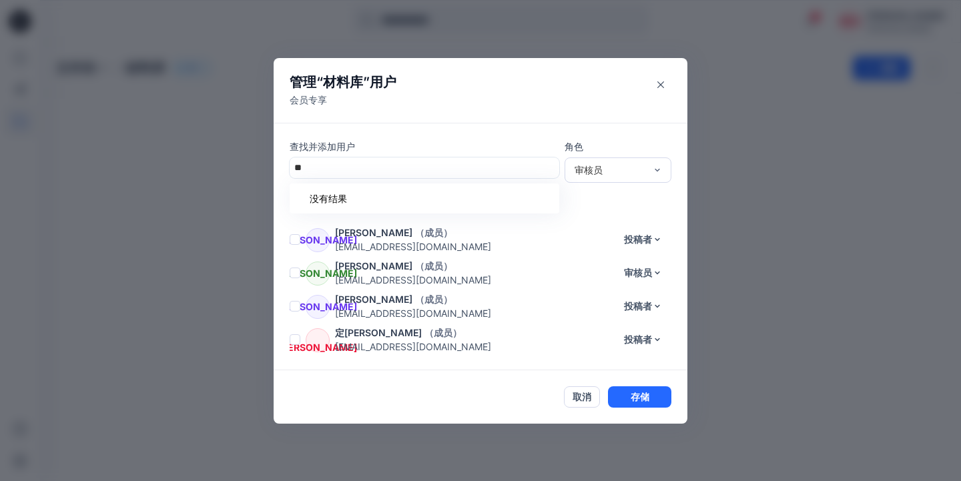
type input "*"
click at [354, 203] on div "颖区 颖欣区" at bounding box center [425, 201] width 254 height 19
click at [588, 171] on div "审核员" at bounding box center [610, 170] width 71 height 14
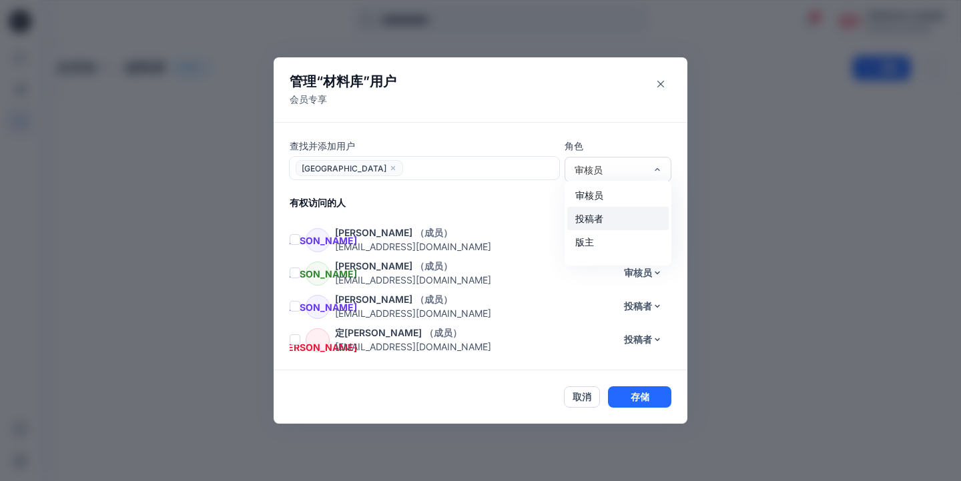
click at [587, 216] on div "投稿者" at bounding box center [617, 218] width 101 height 23
click at [637, 405] on button "存储" at bounding box center [639, 397] width 63 height 21
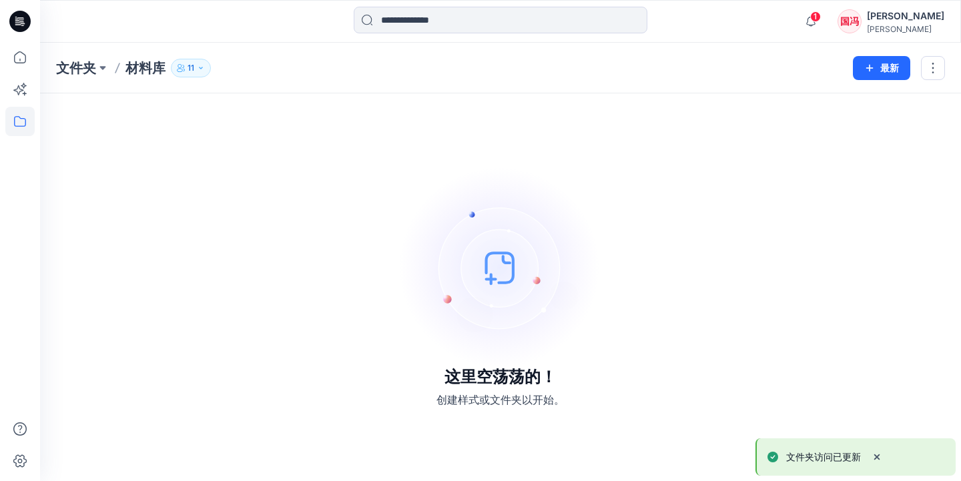
click at [199, 72] on button "11" at bounding box center [191, 68] width 40 height 19
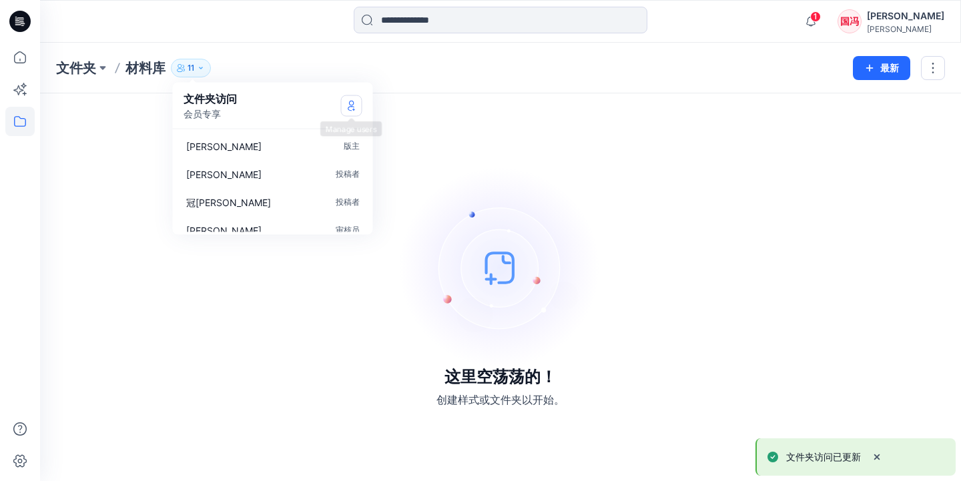
click at [351, 102] on icon "管理用户" at bounding box center [351, 105] width 11 height 11
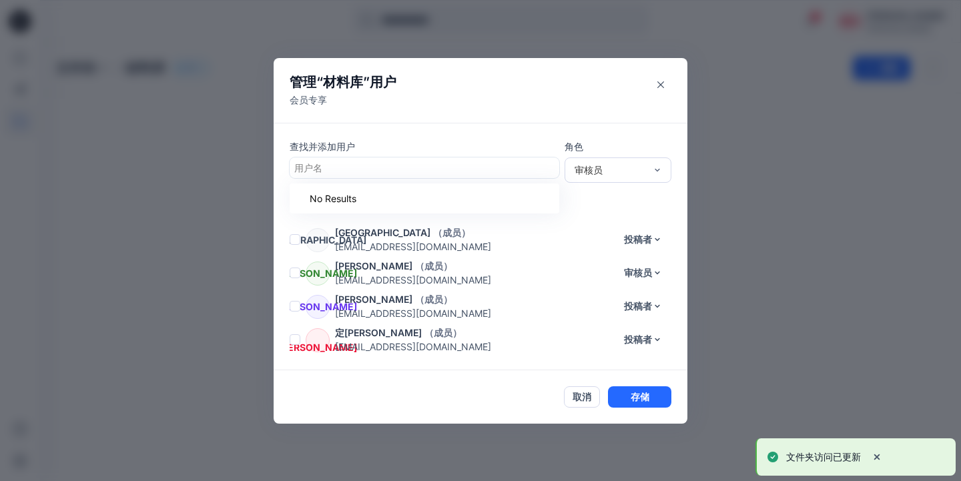
click at [496, 168] on div at bounding box center [424, 168] width 260 height 17
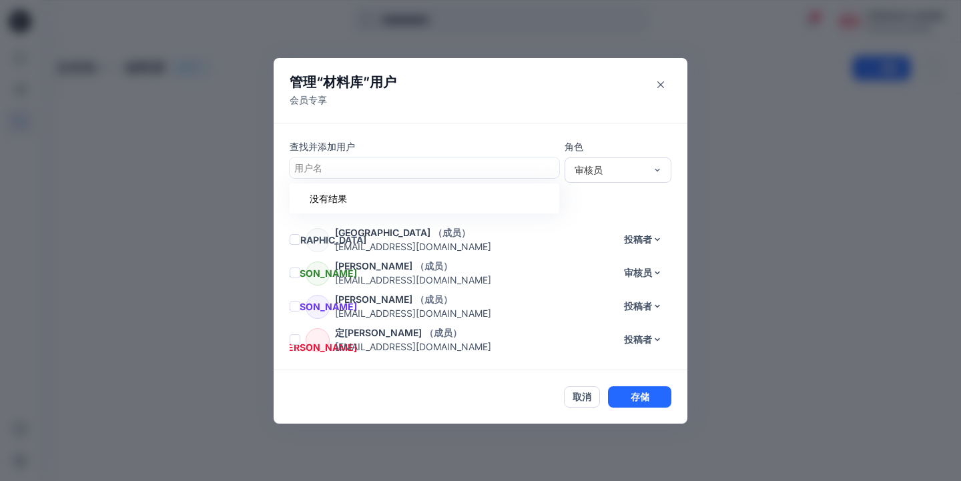
click at [495, 165] on div at bounding box center [424, 168] width 260 height 17
click at [495, 166] on div at bounding box center [424, 168] width 260 height 17
type input "*"
click at [473, 200] on div "展杜 展玲杜" at bounding box center [425, 201] width 254 height 19
click at [603, 172] on div "审核员" at bounding box center [610, 170] width 71 height 14
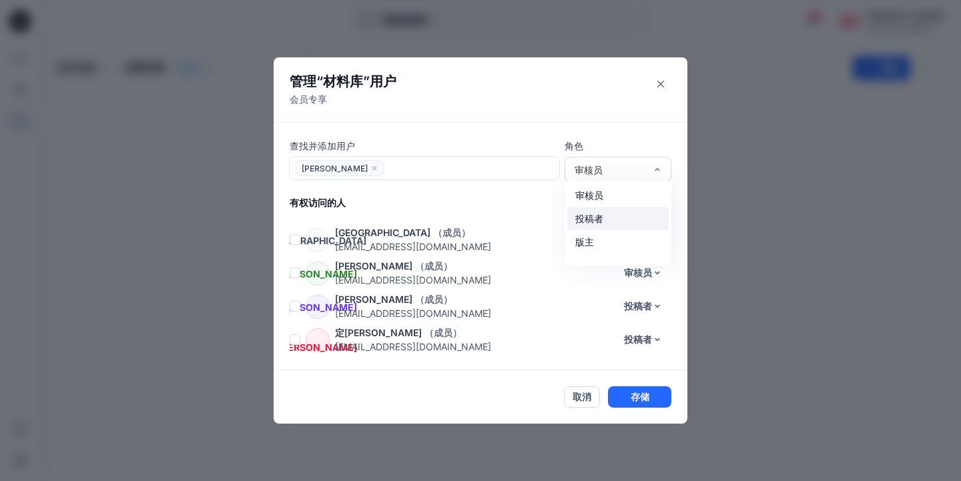
click at [595, 224] on div "投稿者" at bounding box center [617, 218] width 101 height 23
click at [633, 393] on button "存储" at bounding box center [639, 397] width 63 height 21
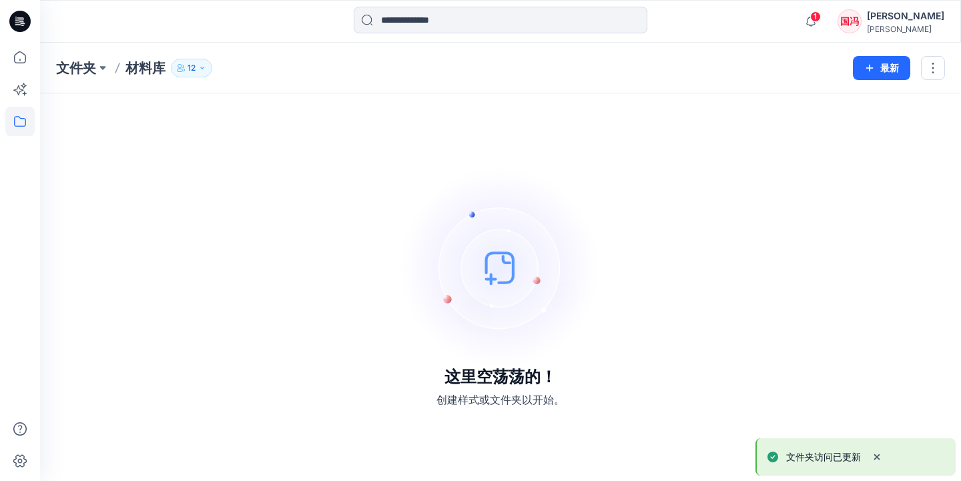
click at [200, 75] on button "12" at bounding box center [191, 68] width 41 height 19
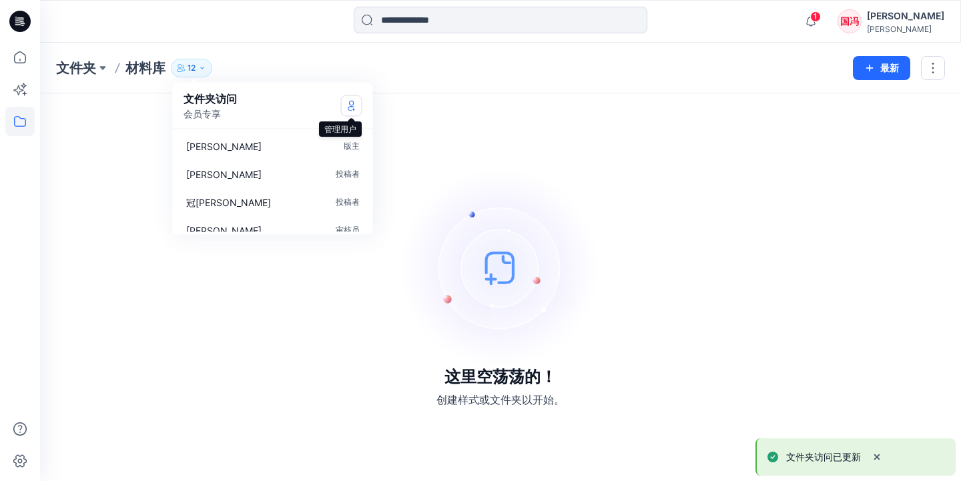
click at [352, 104] on icon "管理用户" at bounding box center [351, 105] width 11 height 11
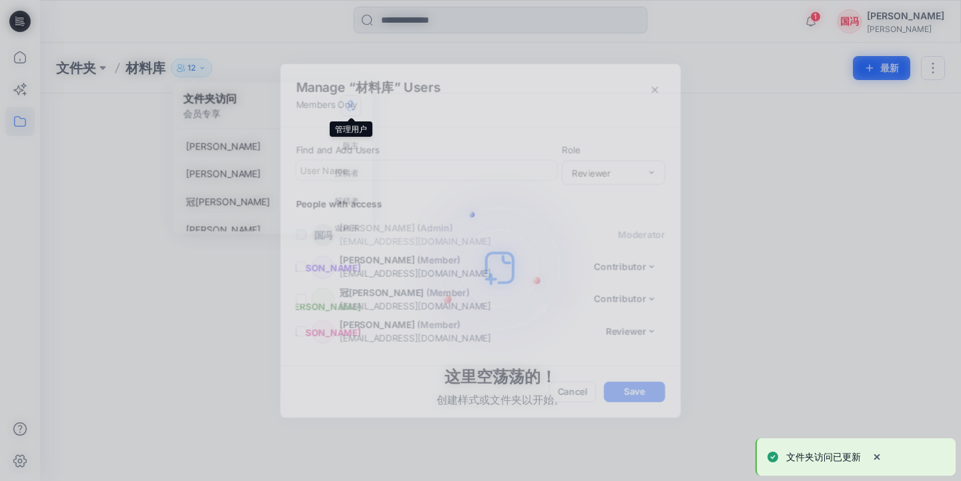
scroll to position [262, 0]
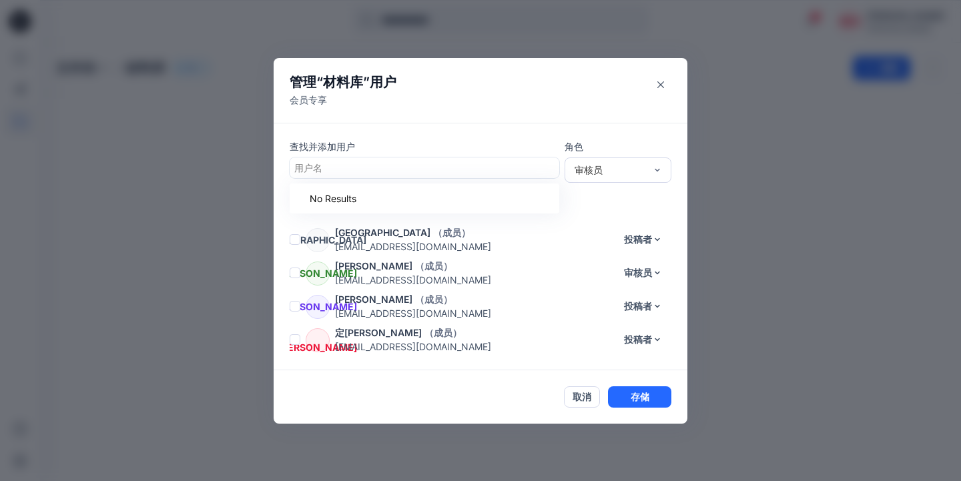
click at [371, 170] on div at bounding box center [424, 168] width 260 height 17
type input "*"
click at [340, 166] on div at bounding box center [409, 167] width 239 height 19
type input "*"
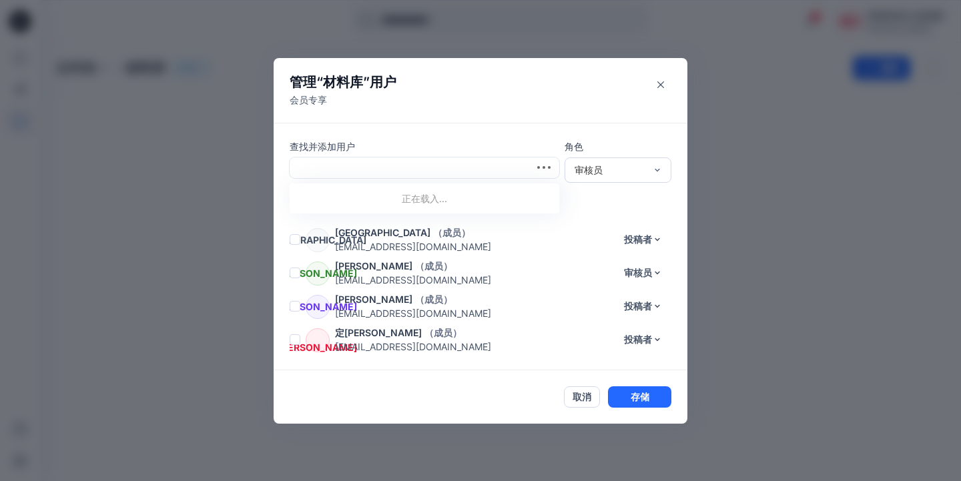
click at [330, 168] on div at bounding box center [409, 167] width 239 height 19
click at [322, 170] on div "用户名" at bounding box center [424, 168] width 260 height 14
type input "*"
click at [602, 168] on div "审核员" at bounding box center [610, 170] width 71 height 14
click at [593, 219] on div "投稿者" at bounding box center [617, 219] width 101 height 23
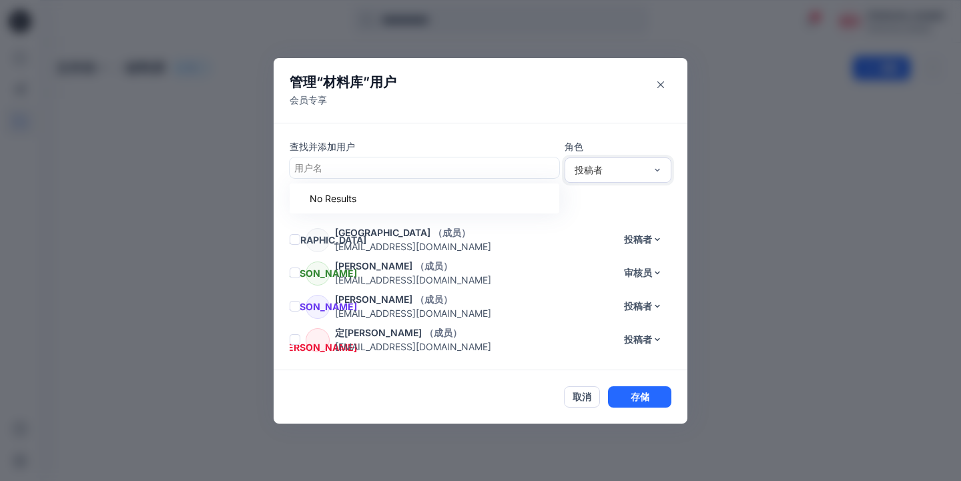
click at [370, 176] on div "用户名" at bounding box center [423, 167] width 266 height 19
click at [367, 166] on div at bounding box center [424, 168] width 260 height 17
type input "*"
click at [480, 306] on p "249964553@qq.com" at bounding box center [475, 313] width 280 height 14
click at [644, 387] on button "存储" at bounding box center [639, 397] width 63 height 21
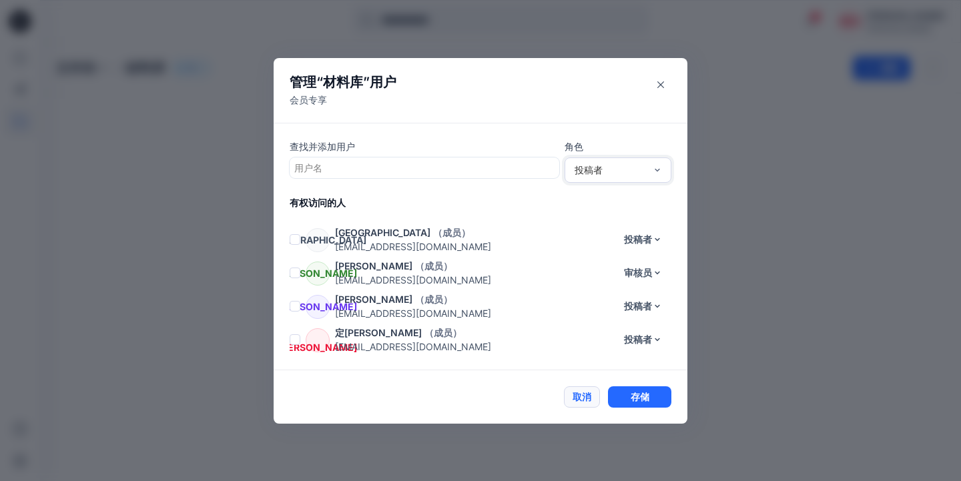
click at [590, 401] on button "取消" at bounding box center [582, 397] width 36 height 21
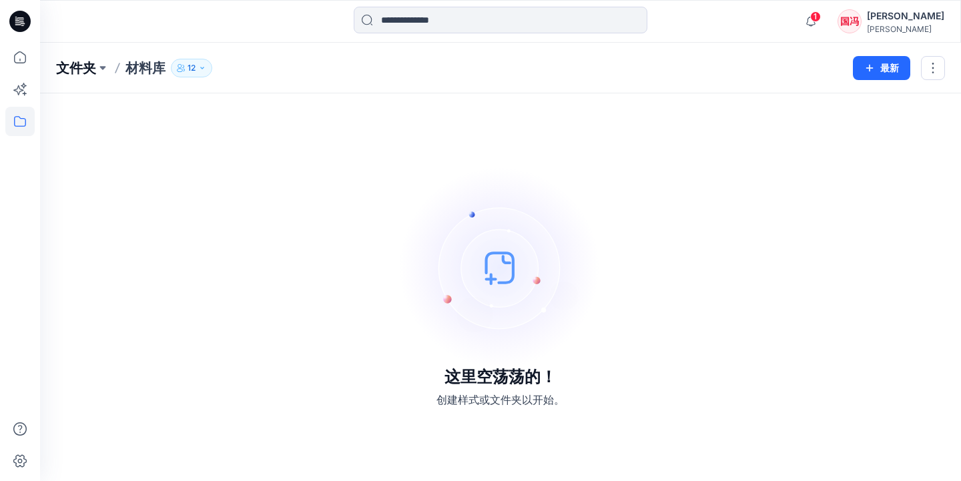
click at [85, 74] on p "文件夹" at bounding box center [76, 68] width 40 height 19
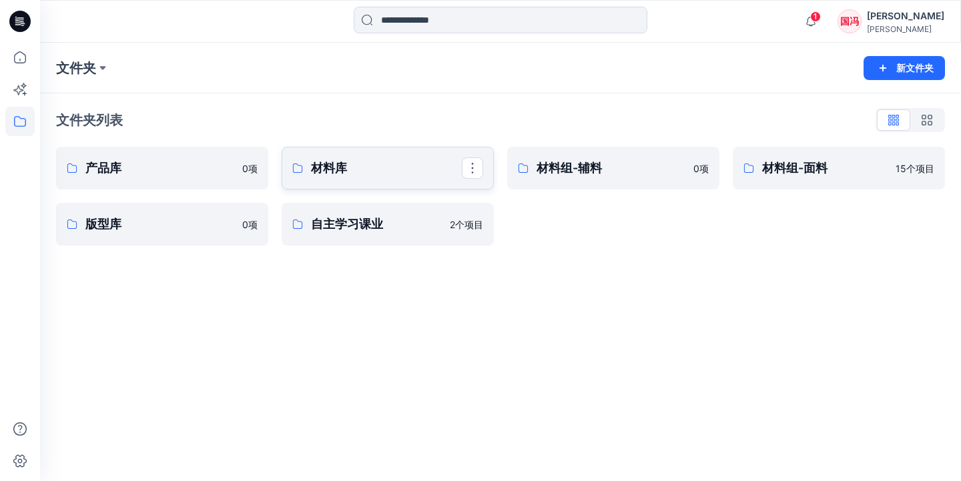
click at [334, 172] on p "材料库" at bounding box center [386, 168] width 151 height 19
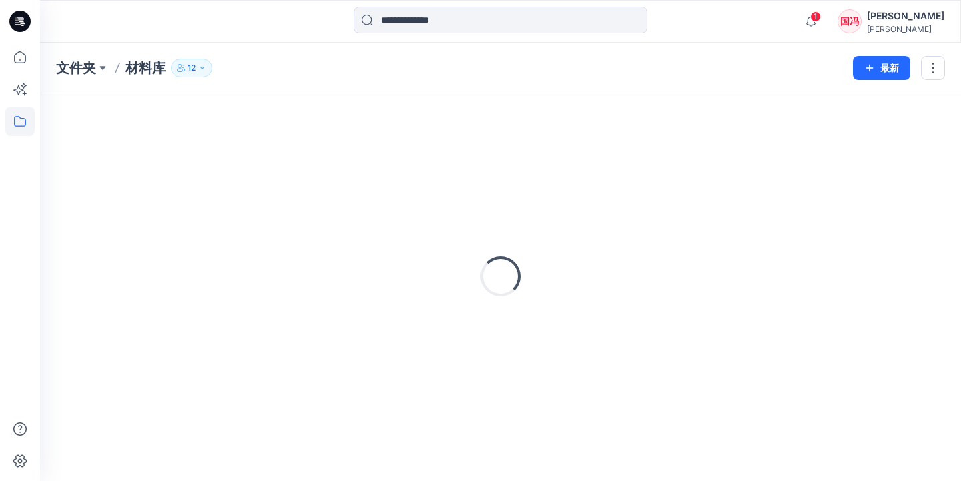
click at [206, 67] on icon "button" at bounding box center [202, 68] width 8 height 8
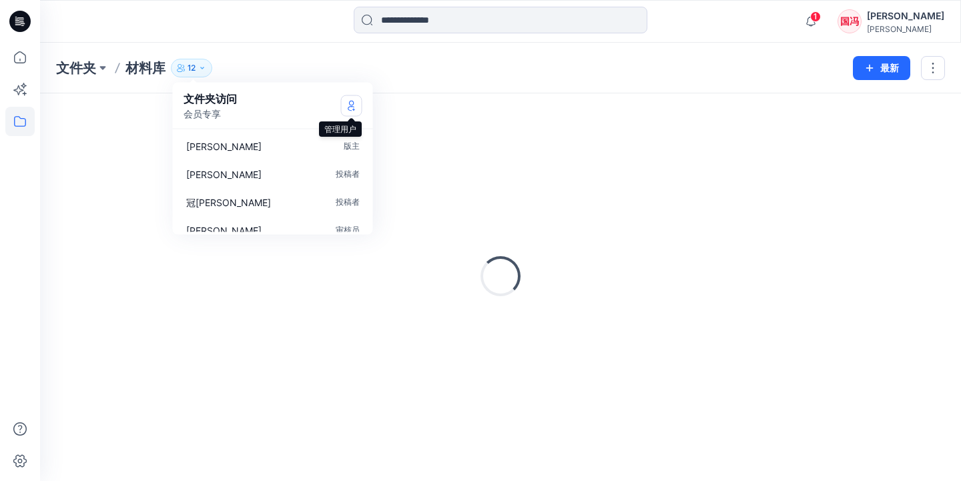
click at [353, 110] on icon "管理用户" at bounding box center [351, 105] width 11 height 11
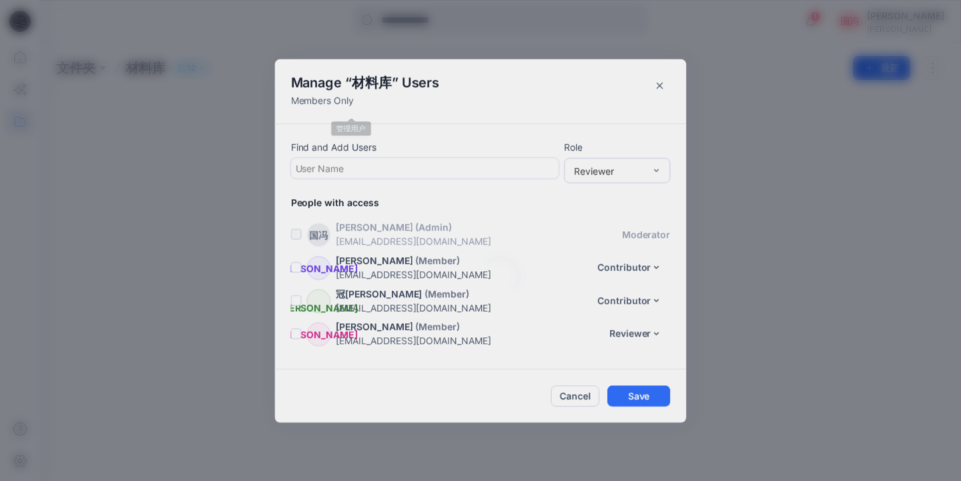
scroll to position [262, 0]
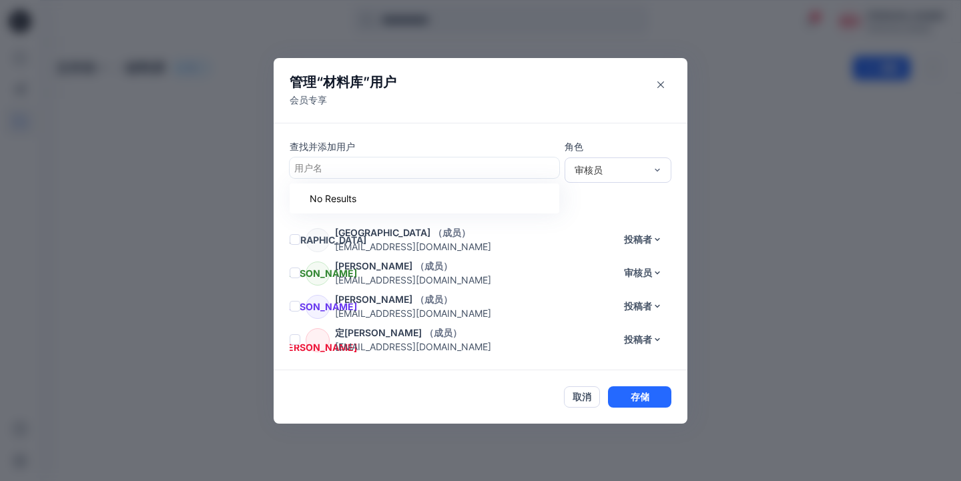
click at [350, 171] on div at bounding box center [424, 168] width 260 height 17
type input "*"
click at [350, 174] on div at bounding box center [424, 168] width 260 height 17
type input "*"
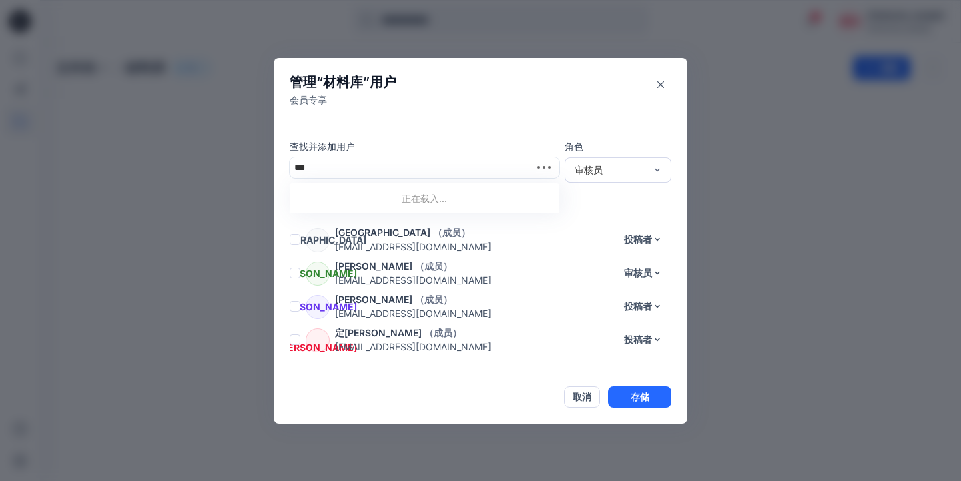
type input "*"
click at [425, 170] on div at bounding box center [411, 168] width 234 height 17
type input "*"
click at [599, 170] on div "审核员" at bounding box center [610, 170] width 71 height 14
click at [587, 218] on div "投稿者" at bounding box center [617, 219] width 101 height 23
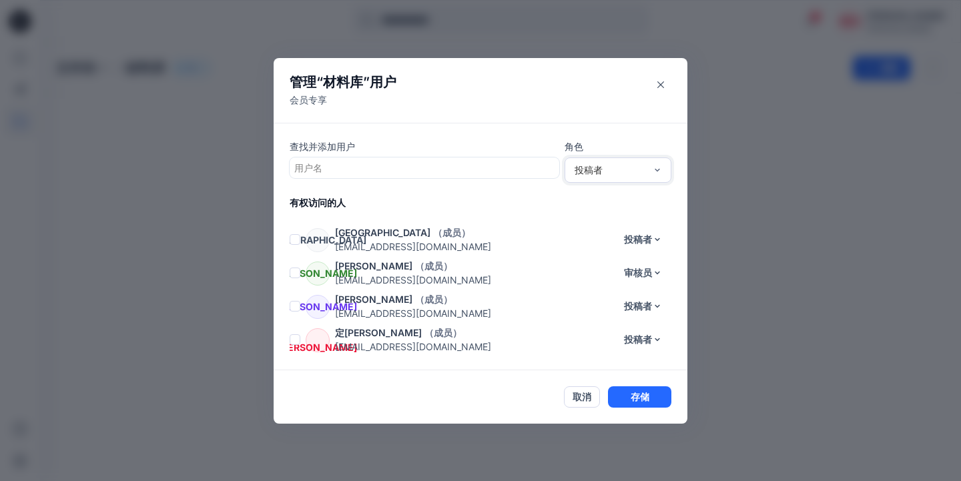
click at [587, 397] on button "取消" at bounding box center [582, 397] width 36 height 21
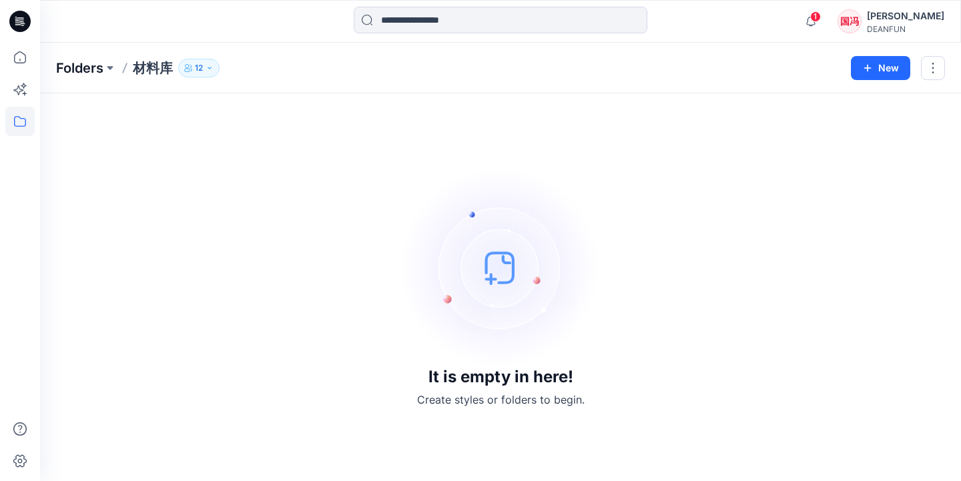
click at [95, 71] on p "Folders" at bounding box center [79, 68] width 47 height 19
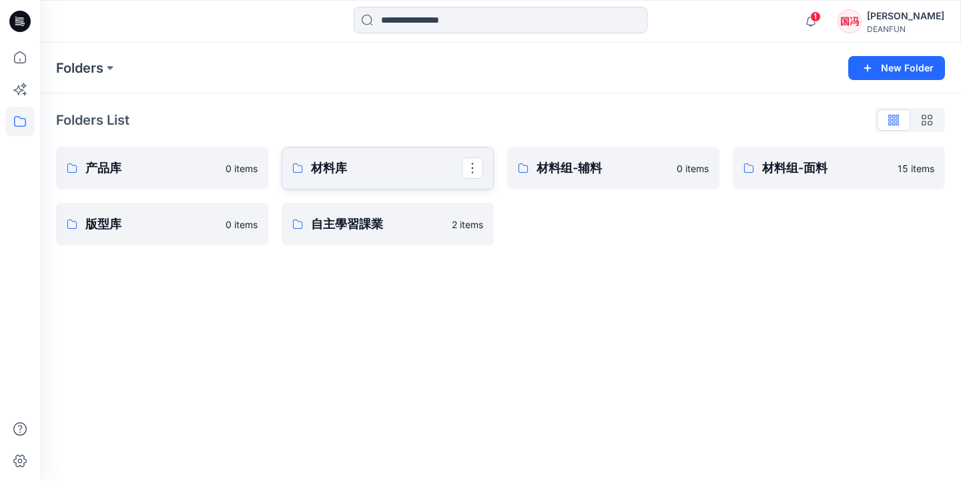
click at [345, 180] on link "材料库" at bounding box center [388, 168] width 212 height 43
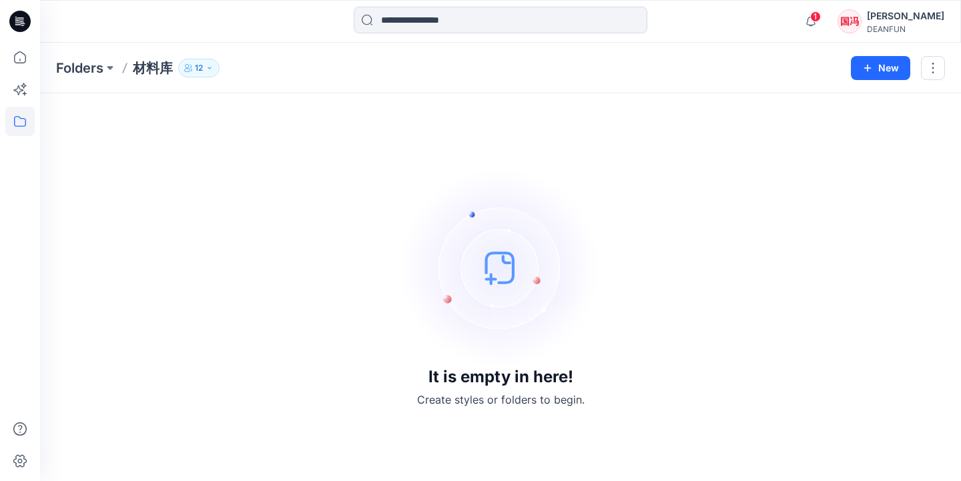
click at [213, 69] on icon "button" at bounding box center [210, 68] width 8 height 8
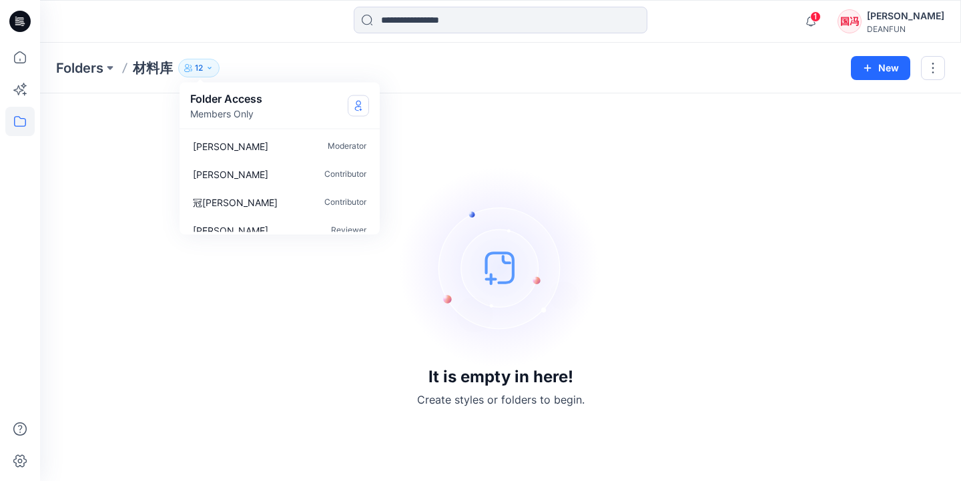
click at [357, 111] on button "Manage Users" at bounding box center [358, 105] width 21 height 21
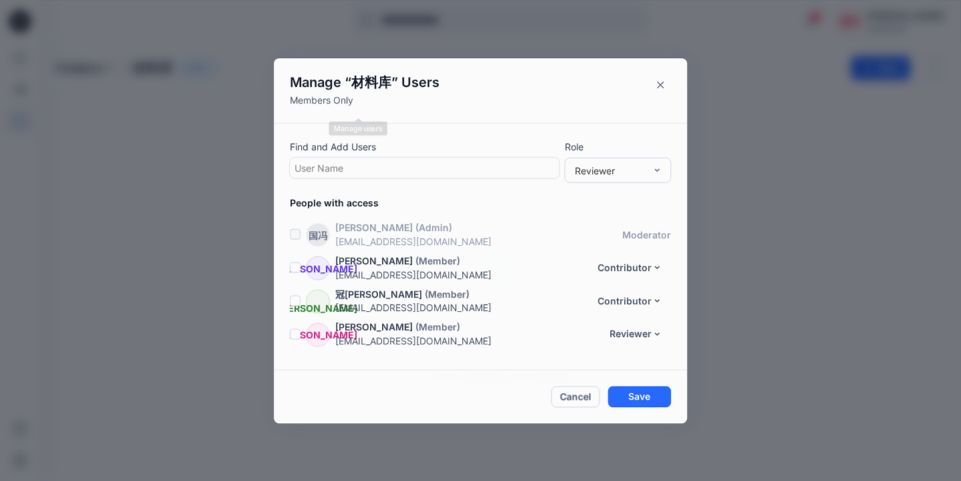
scroll to position [262, 0]
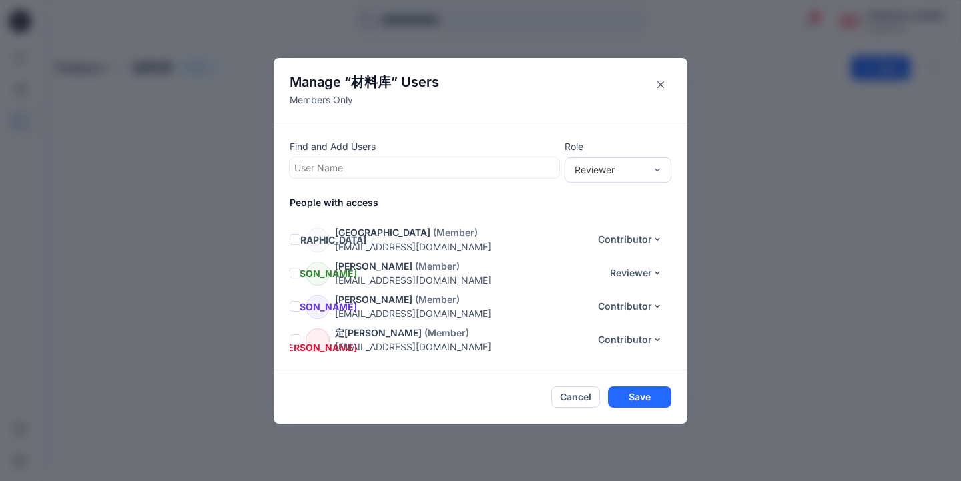
click at [348, 170] on div at bounding box center [424, 168] width 260 height 17
type input "*"
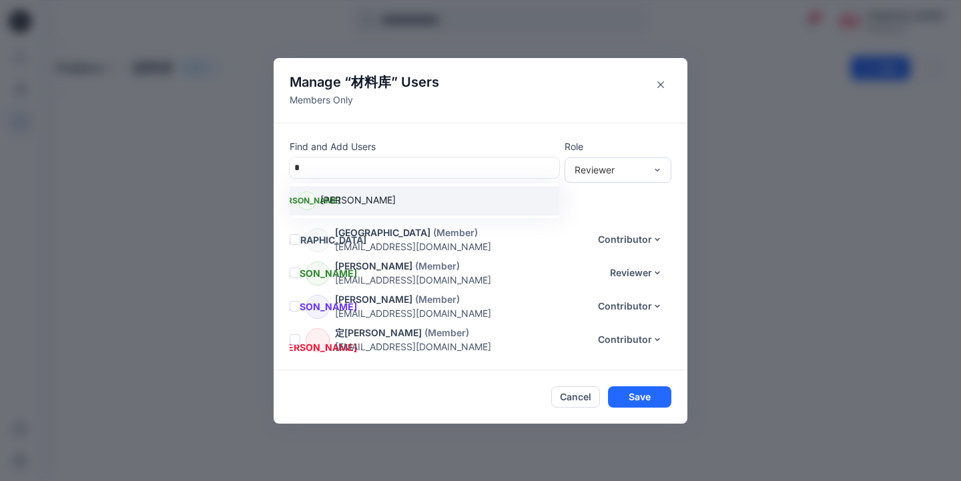
click at [348, 196] on p "[PERSON_NAME]" at bounding box center [357, 201] width 75 height 17
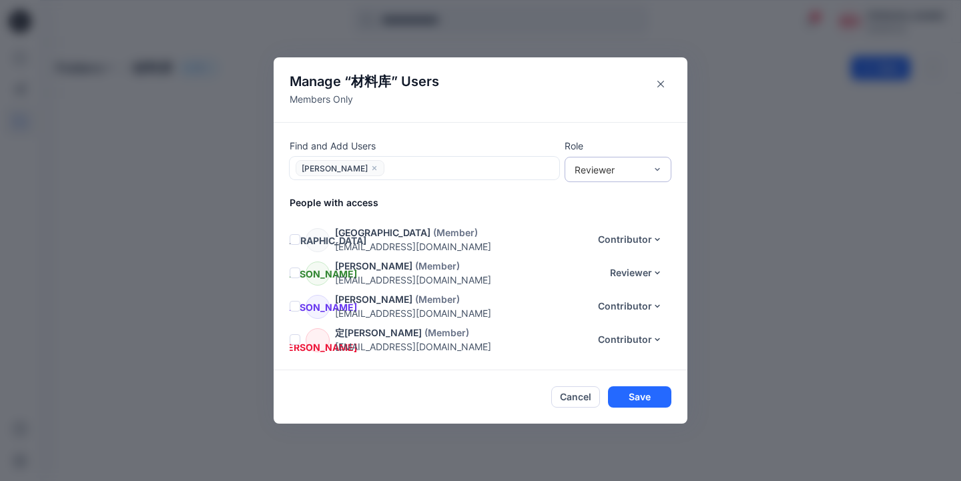
click at [618, 172] on div "Reviewer" at bounding box center [610, 170] width 71 height 14
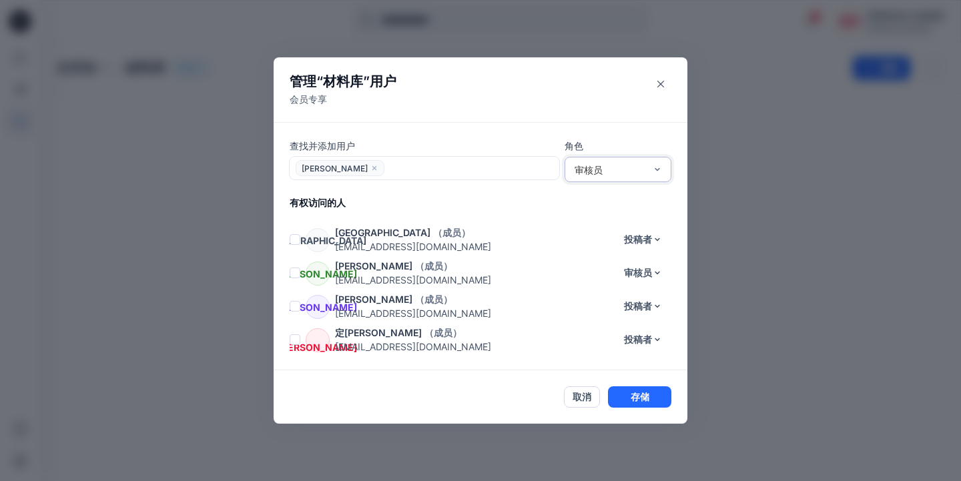
click at [607, 172] on div "审核员" at bounding box center [610, 170] width 71 height 14
click at [598, 215] on div "投稿者" at bounding box center [617, 218] width 101 height 23
click at [640, 399] on button "存储" at bounding box center [639, 397] width 63 height 21
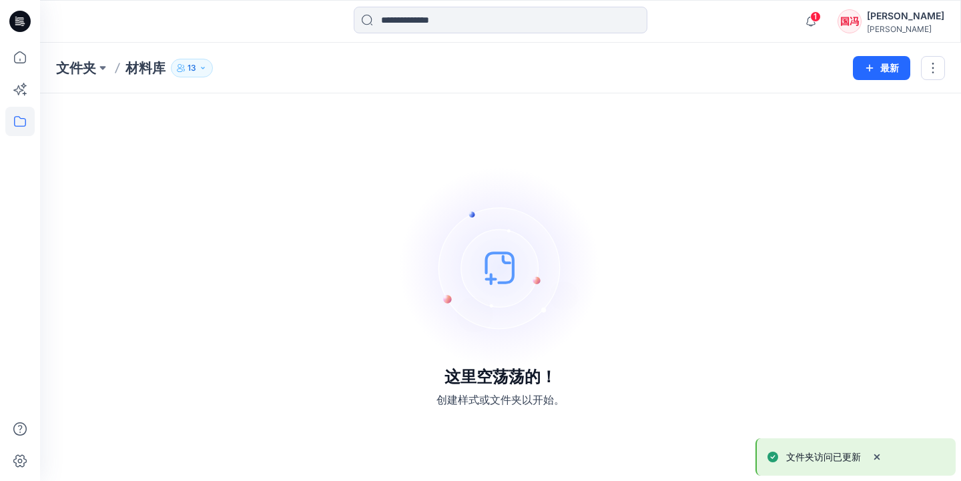
click at [194, 75] on p "13" at bounding box center [192, 68] width 9 height 15
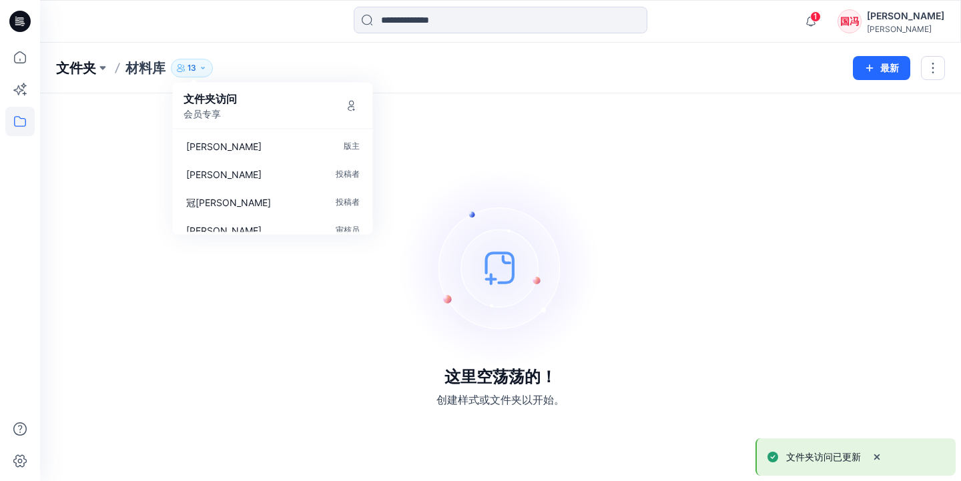
click at [86, 69] on p "文件夹" at bounding box center [76, 68] width 40 height 19
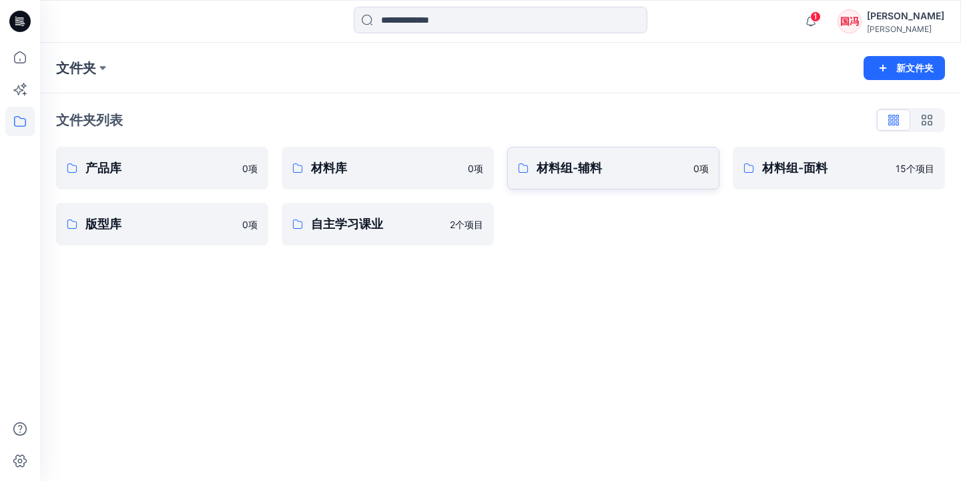
click at [590, 164] on p "材料组-辅料" at bounding box center [611, 168] width 149 height 19
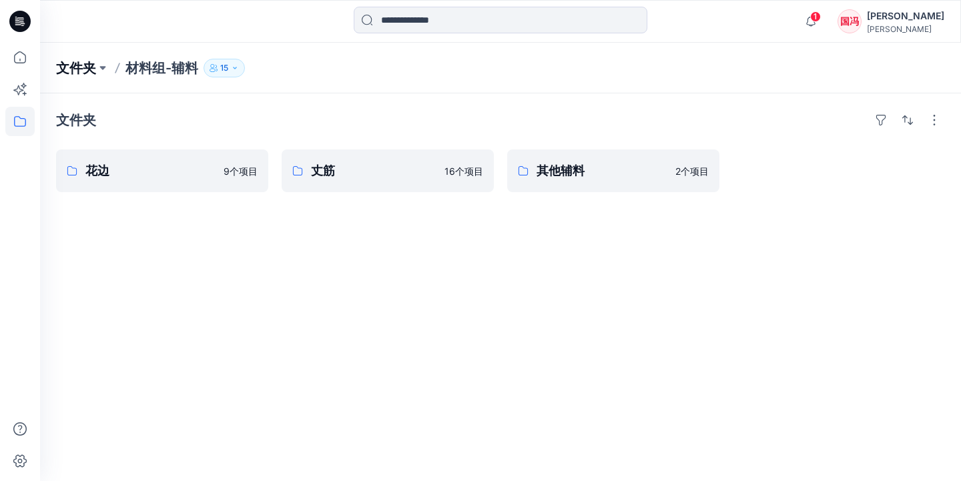
click at [95, 68] on p "文件夹" at bounding box center [76, 68] width 40 height 19
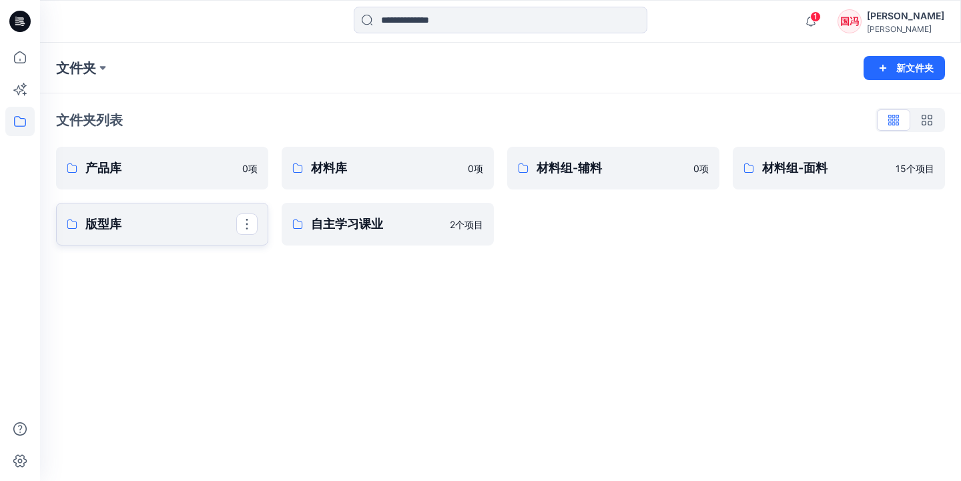
click at [228, 228] on p "版型库" at bounding box center [160, 224] width 151 height 19
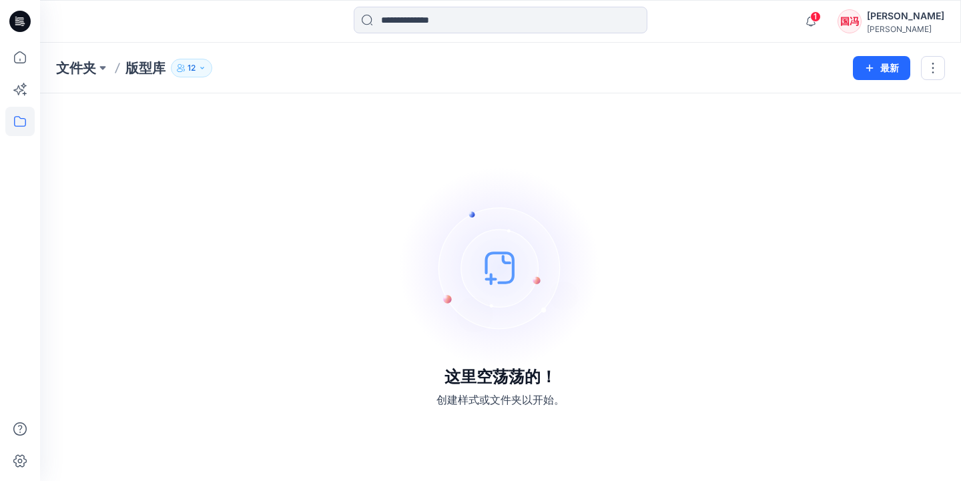
click at [201, 64] on icon "button" at bounding box center [202, 68] width 8 height 8
click at [409, 109] on div "这里空荡荡的！ 创建样式或文件夹以开始。" at bounding box center [500, 287] width 889 height 356
click at [147, 74] on p "版型库" at bounding box center [146, 68] width 40 height 19
click at [89, 74] on p "文件夹" at bounding box center [76, 68] width 40 height 19
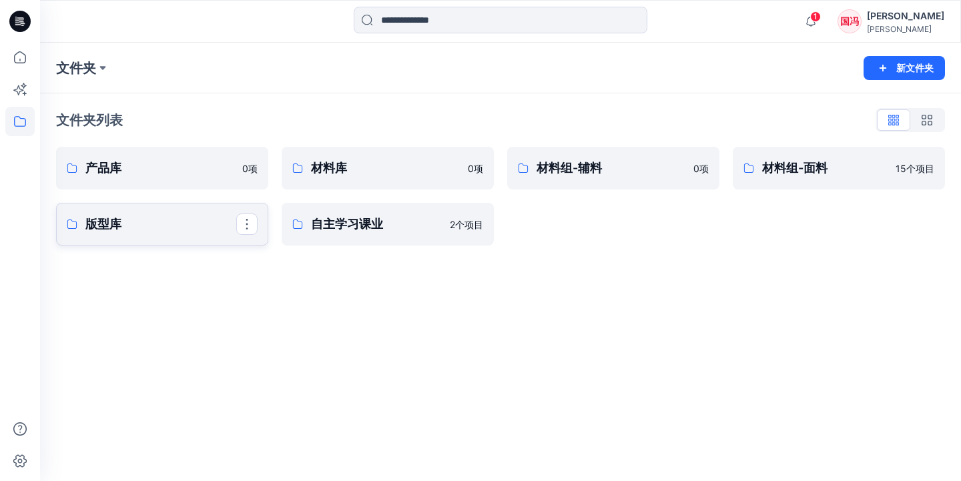
click at [224, 225] on p "版型库" at bounding box center [160, 224] width 151 height 19
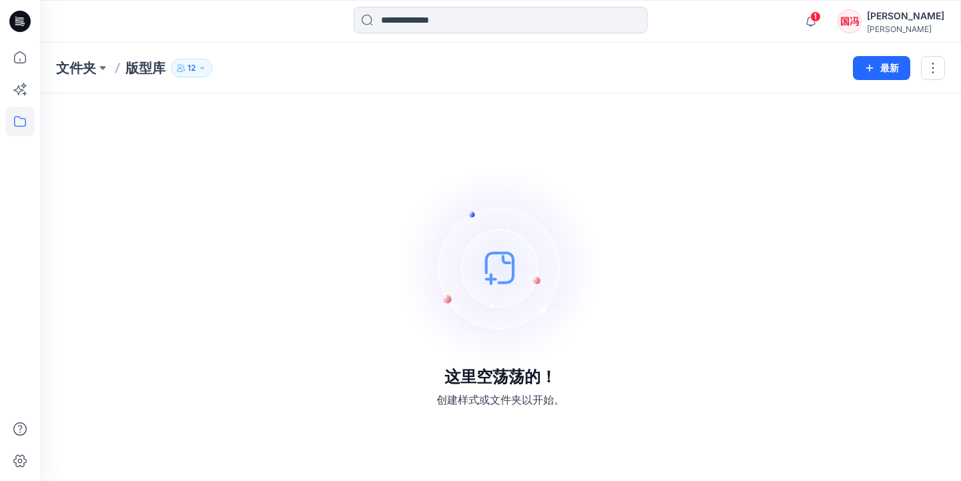
click at [204, 68] on icon "button" at bounding box center [201, 68] width 3 height 2
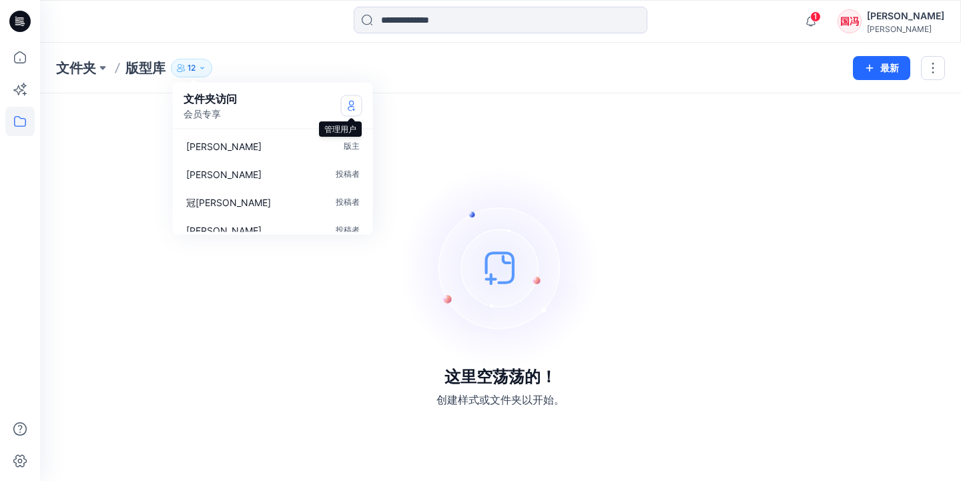
click at [351, 107] on icon "管理用户" at bounding box center [351, 105] width 11 height 11
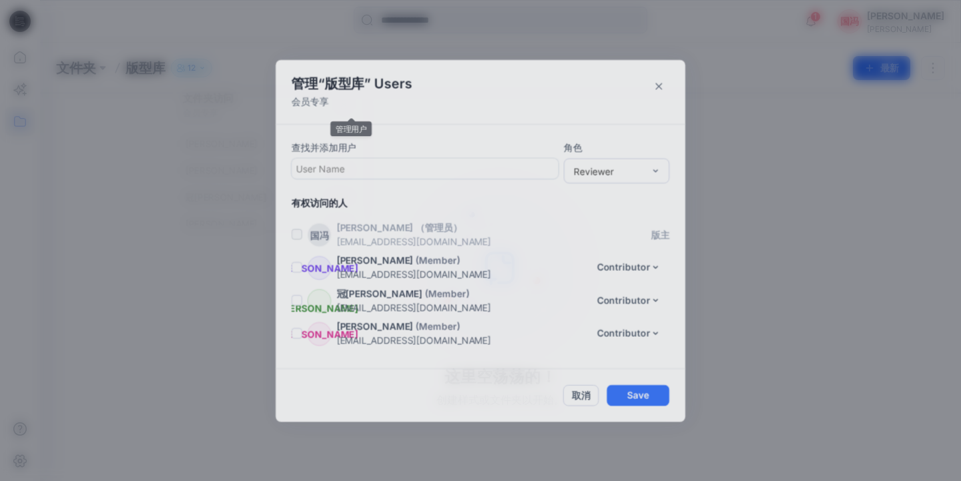
scroll to position [262, 0]
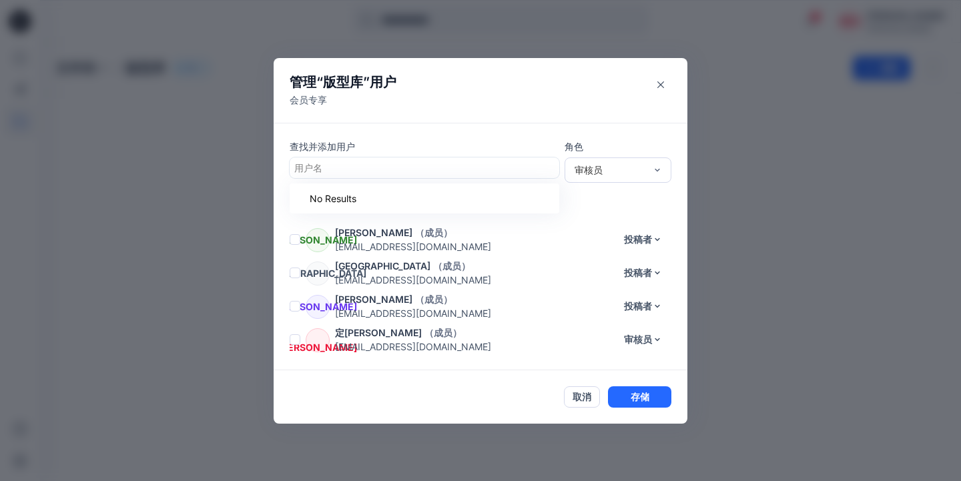
click at [350, 167] on div at bounding box center [424, 168] width 260 height 17
type input "*"
click at [417, 205] on div "璐王 璐莎王" at bounding box center [425, 201] width 254 height 19
click at [633, 167] on div "审核员" at bounding box center [610, 170] width 71 height 14
click at [606, 213] on div "投稿者" at bounding box center [617, 218] width 101 height 23
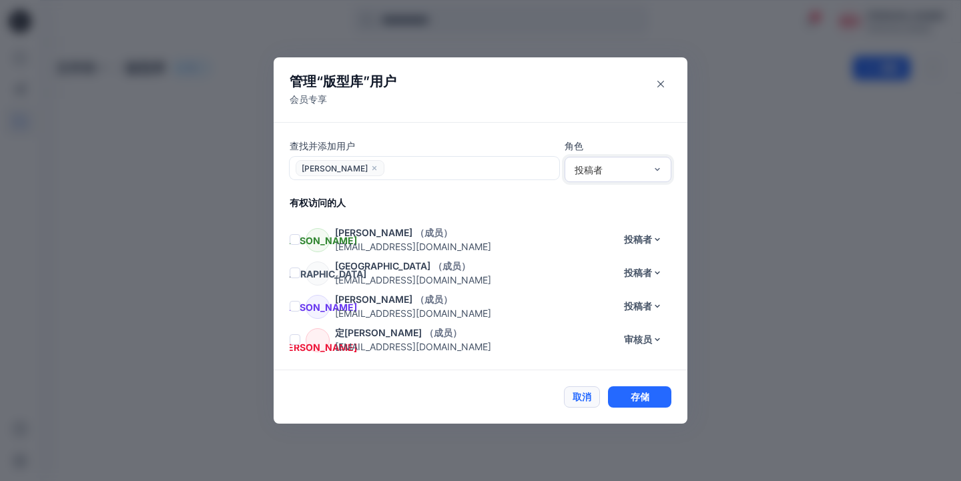
click at [582, 397] on button "取消" at bounding box center [582, 397] width 36 height 21
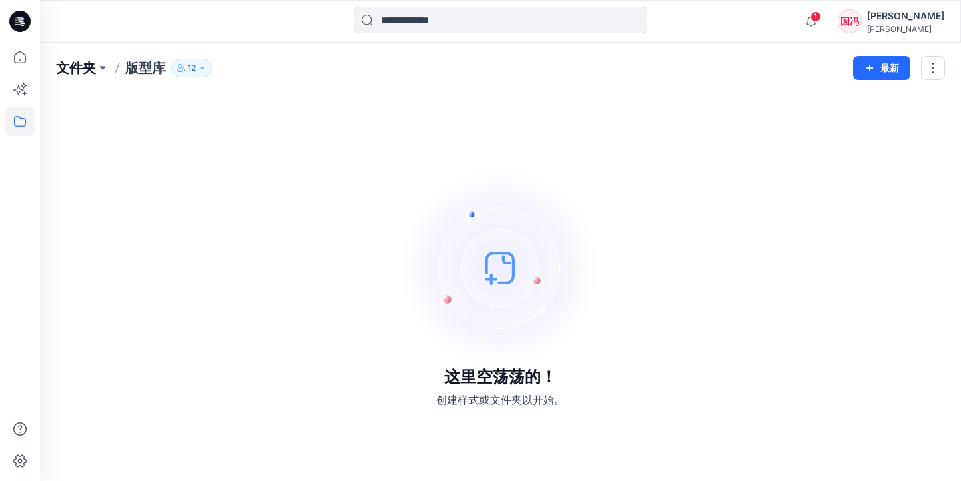
click at [77, 63] on p "文件夹" at bounding box center [76, 68] width 40 height 19
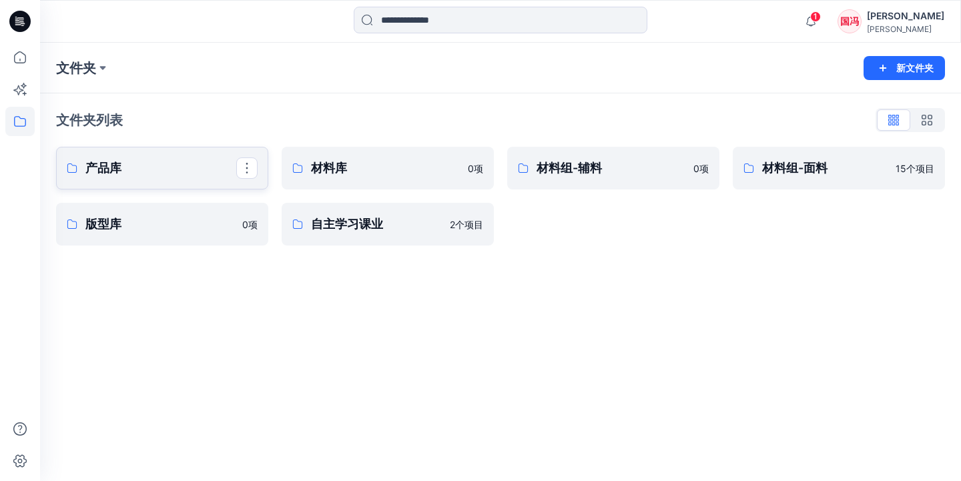
click at [202, 170] on p "产品库" at bounding box center [160, 168] width 151 height 19
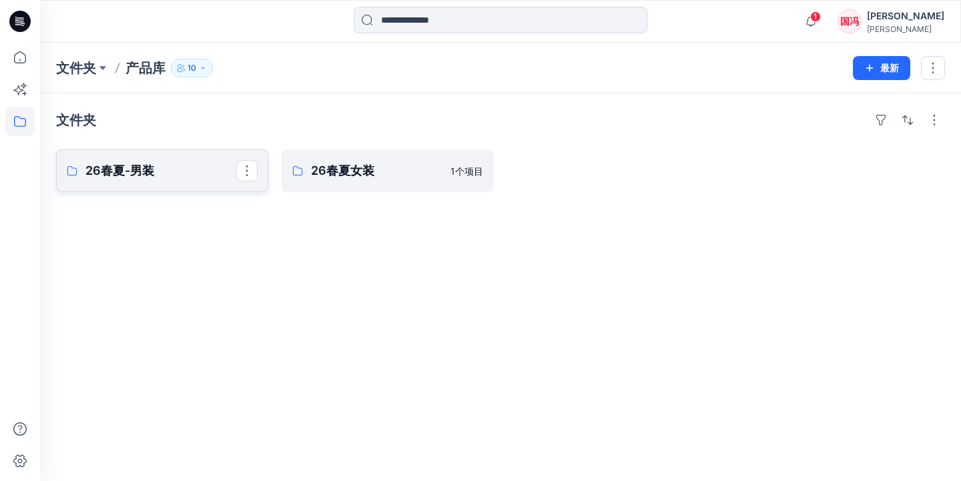
click at [220, 164] on p "26春夏-男装" at bounding box center [160, 171] width 151 height 19
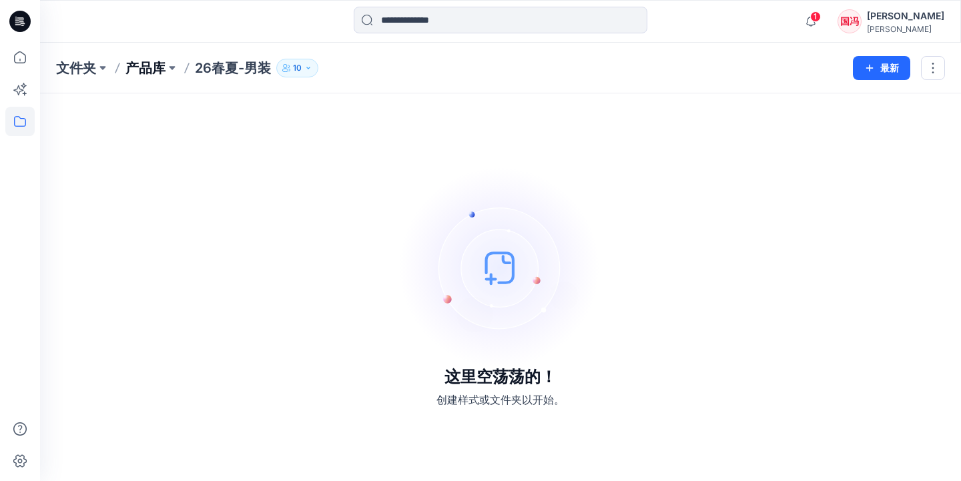
click at [155, 61] on p "产品库" at bounding box center [146, 68] width 40 height 19
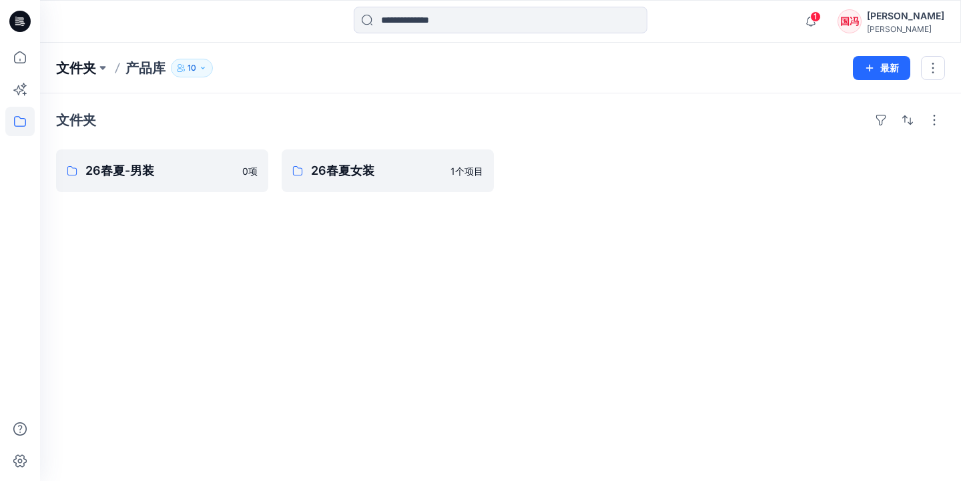
click at [93, 66] on p "文件夹" at bounding box center [76, 68] width 40 height 19
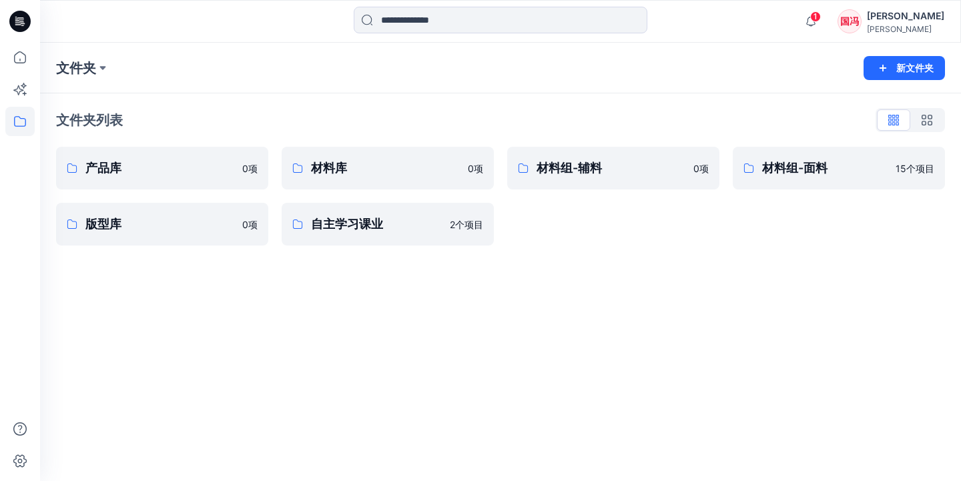
click at [268, 332] on div "文件夹 新文件夹 文件夹列表 产品库 0 项 版型库 0 项 材料库 0 项 自主学习课业 2个 项目 材料组-辅料 0 项 材料组-面料 15个 项目" at bounding box center [500, 262] width 921 height 439
click at [364, 233] on p "自主学习课业" at bounding box center [386, 224] width 151 height 19
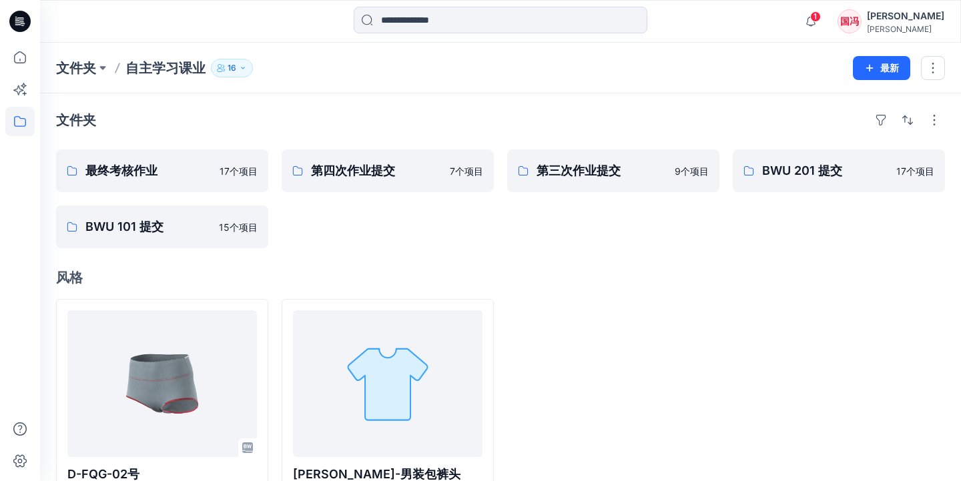
click at [146, 71] on p "自主学习课业" at bounding box center [166, 68] width 80 height 19
click at [88, 69] on p "文件夹" at bounding box center [76, 68] width 40 height 19
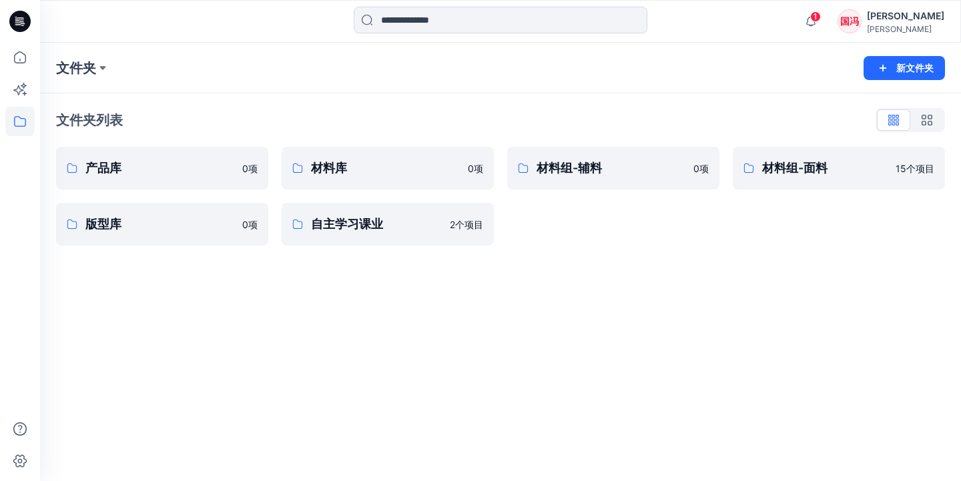
click at [412, 285] on div "文件夹 新文件夹 文件夹列表 产品库 0 项 版型库 0 项 材料库 0 项 自主学习课业 2个 项目 材料组-辅料 0 项 材料组-面料 15个 项目" at bounding box center [500, 262] width 921 height 439
click at [186, 176] on p "产品库" at bounding box center [160, 168] width 151 height 19
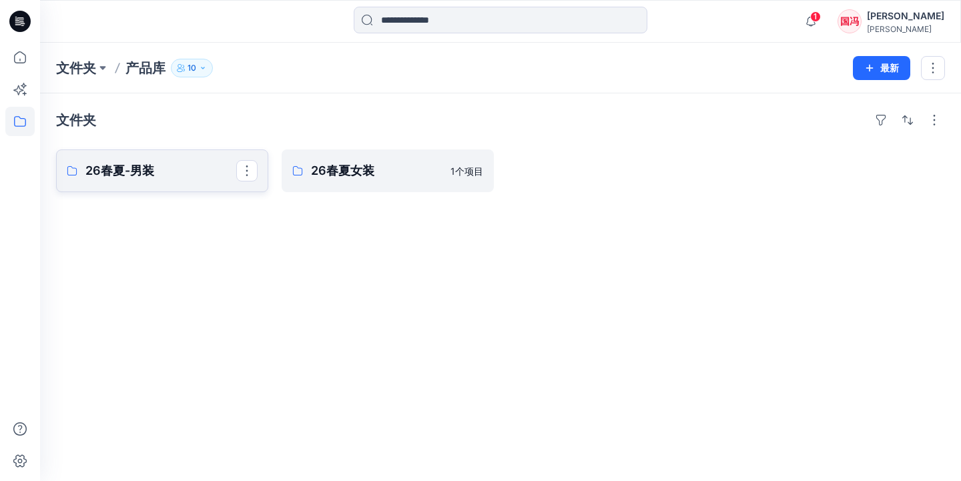
click at [186, 181] on link "26春夏-男装" at bounding box center [162, 171] width 212 height 43
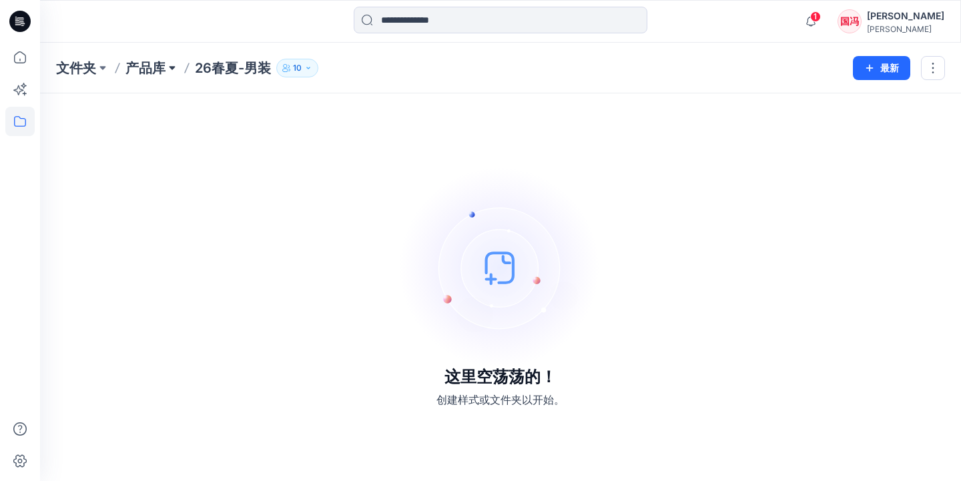
click at [170, 65] on button at bounding box center [172, 68] width 13 height 19
click at [227, 67] on p "26春夏-男装" at bounding box center [233, 68] width 76 height 19
click at [150, 65] on p "产品库" at bounding box center [146, 68] width 40 height 19
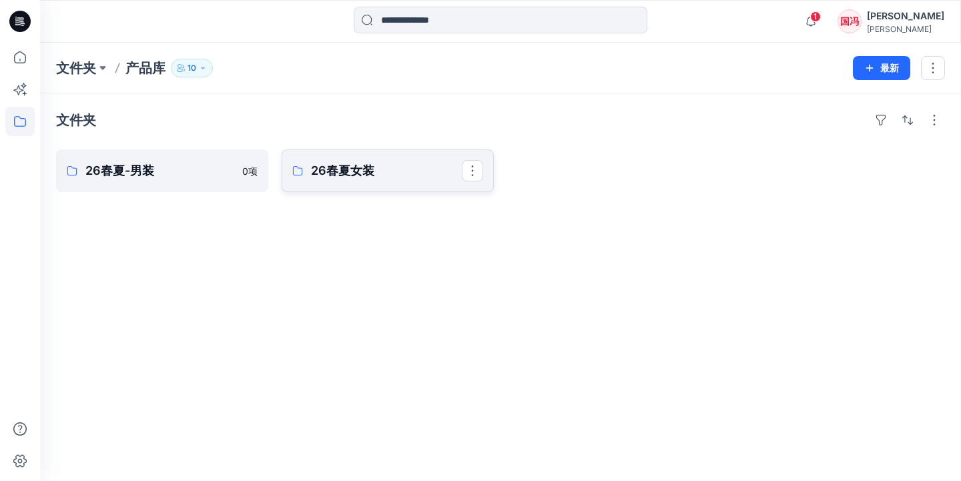
click at [321, 166] on p "26春夏女装" at bounding box center [386, 171] width 151 height 19
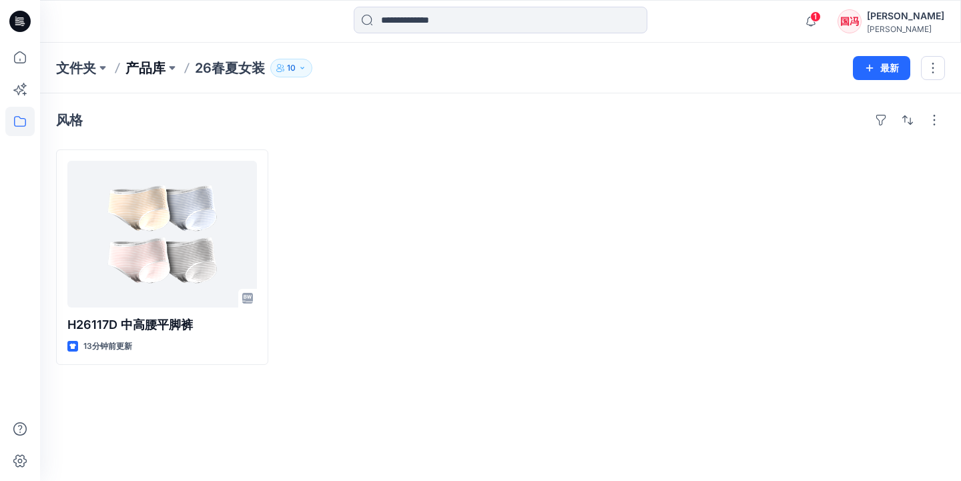
click at [144, 69] on p "产品库" at bounding box center [146, 68] width 40 height 19
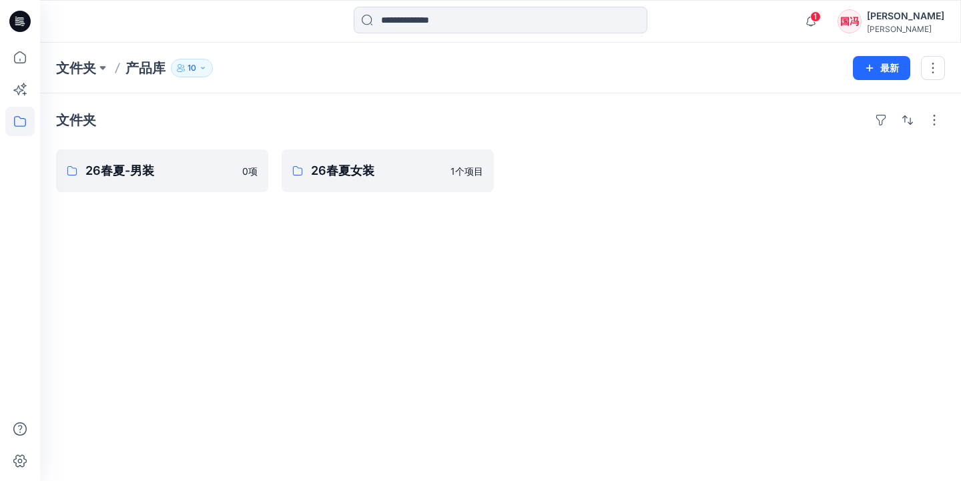
click at [148, 70] on p "产品库" at bounding box center [146, 68] width 40 height 19
click at [85, 69] on p "文件夹" at bounding box center [76, 68] width 40 height 19
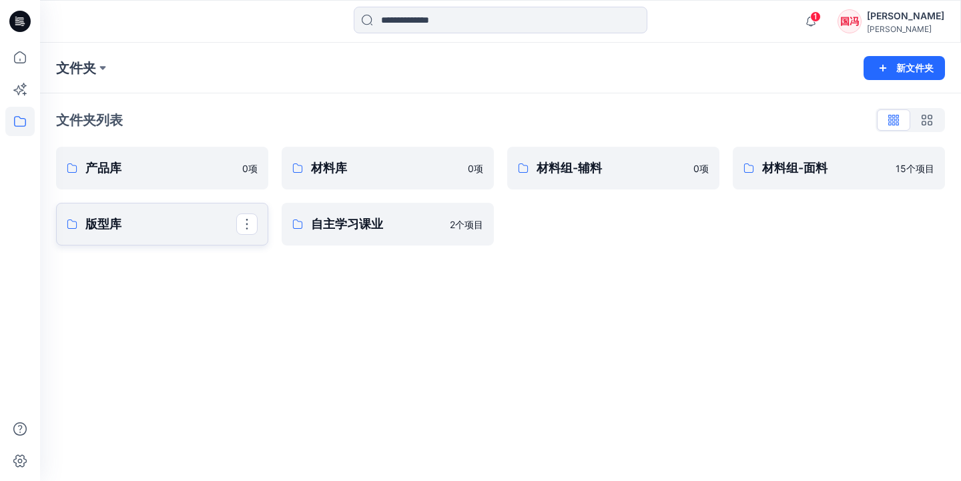
click at [188, 230] on p "版型库" at bounding box center [160, 224] width 151 height 19
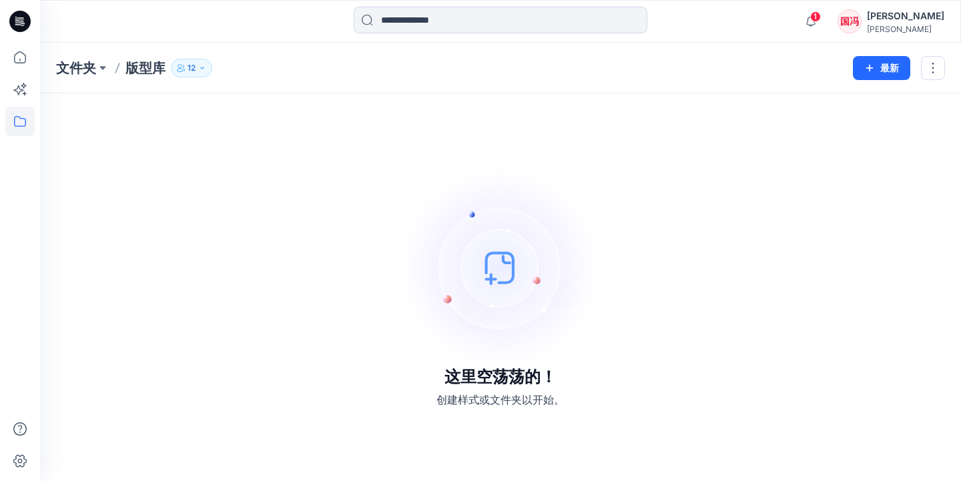
click at [204, 70] on icon "button" at bounding box center [202, 68] width 8 height 8
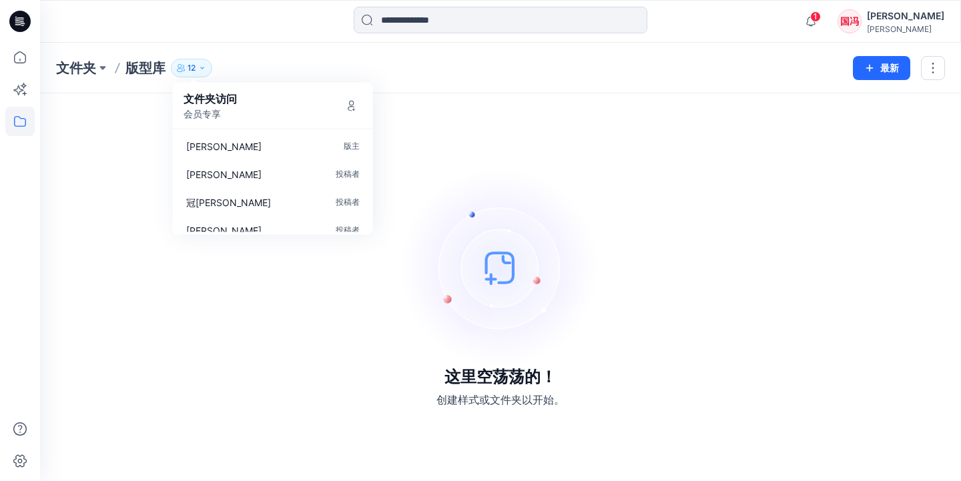
click at [507, 140] on div "这里空荡荡的！ 创建样式或文件夹以开始。" at bounding box center [500, 287] width 889 height 356
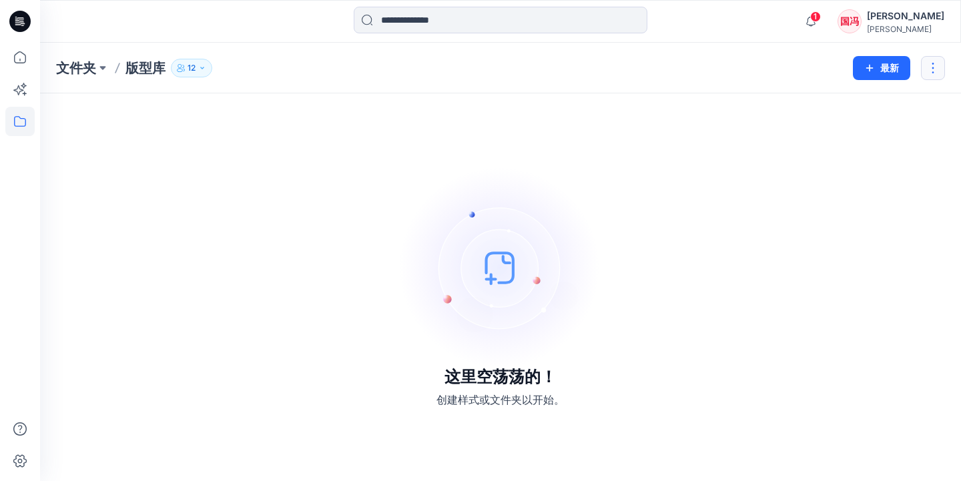
click at [928, 73] on button "button" at bounding box center [933, 68] width 24 height 24
click at [713, 166] on div "这里空荡荡的！ 创建样式或文件夹以开始。" at bounding box center [500, 287] width 889 height 356
click at [881, 69] on button "最新" at bounding box center [881, 68] width 57 height 24
click at [833, 124] on p "新文件夹" at bounding box center [835, 127] width 37 height 14
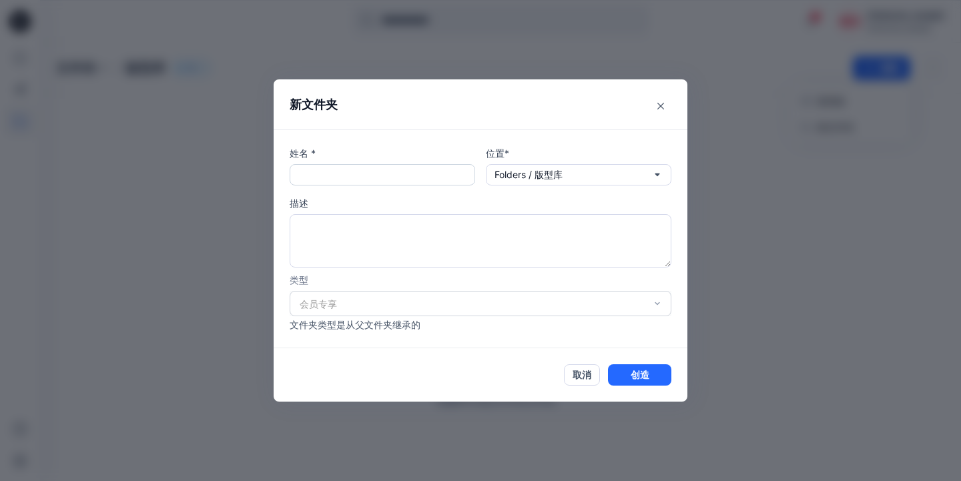
click at [381, 174] on input "text" at bounding box center [383, 174] width 186 height 21
click at [340, 176] on input "text" at bounding box center [383, 174] width 186 height 21
type input "*****"
click at [458, 300] on div "会员专享" at bounding box center [481, 303] width 382 height 25
click at [461, 306] on div "会员专享" at bounding box center [481, 303] width 382 height 25
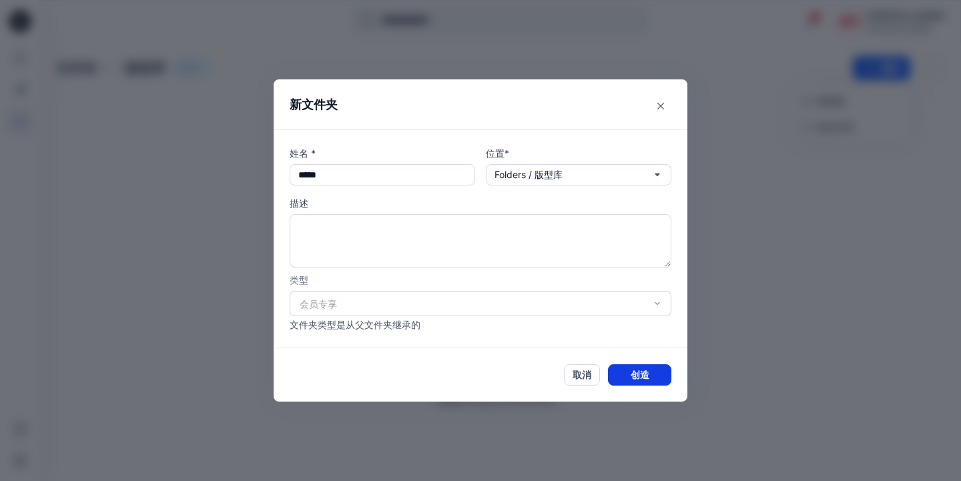
click at [640, 372] on button "创造" at bounding box center [639, 374] width 63 height 21
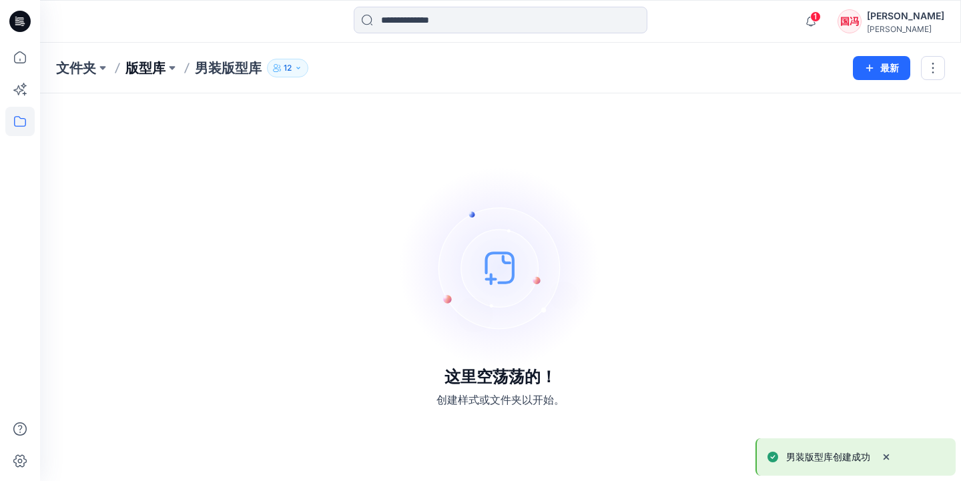
click at [151, 67] on p "版型库" at bounding box center [146, 68] width 40 height 19
click at [152, 69] on p "版型库" at bounding box center [146, 68] width 40 height 19
click at [93, 70] on p "文件夹" at bounding box center [76, 68] width 40 height 19
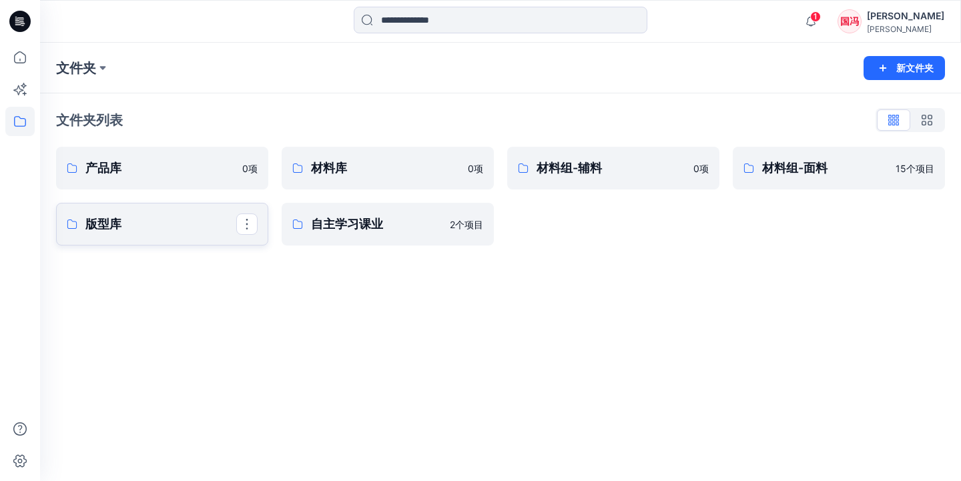
click at [184, 216] on p "版型库" at bounding box center [160, 224] width 151 height 19
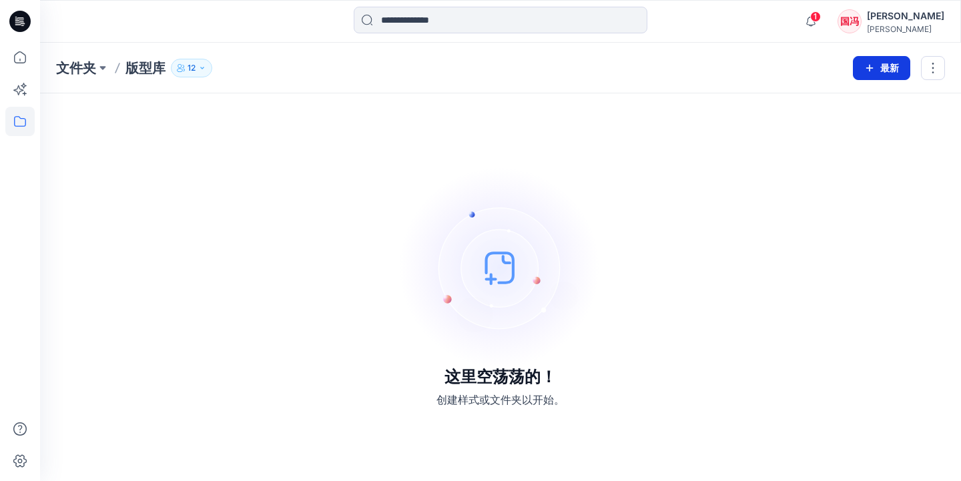
click at [877, 74] on button "最新" at bounding box center [881, 68] width 57 height 24
click at [842, 124] on p "新文件夹" at bounding box center [835, 127] width 37 height 14
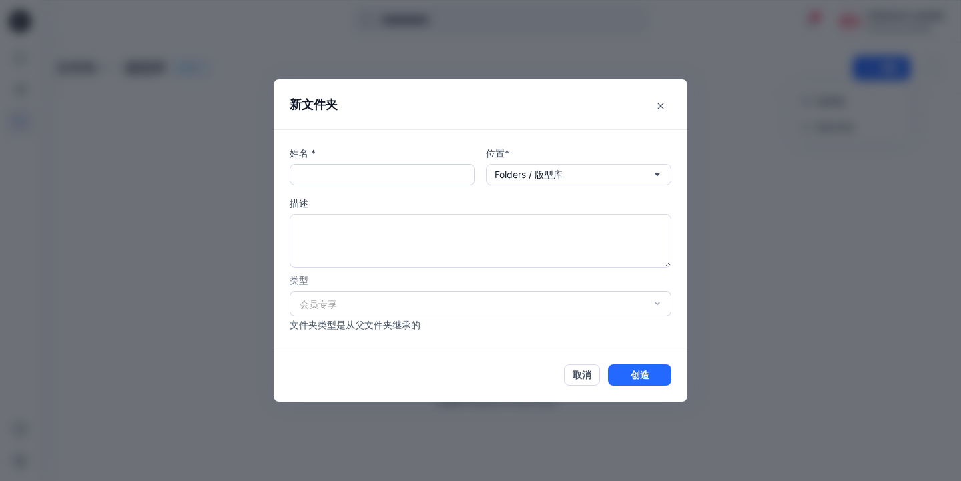
click at [404, 175] on input "text" at bounding box center [383, 174] width 186 height 21
type input "*****"
click at [640, 370] on button "创造" at bounding box center [639, 374] width 63 height 21
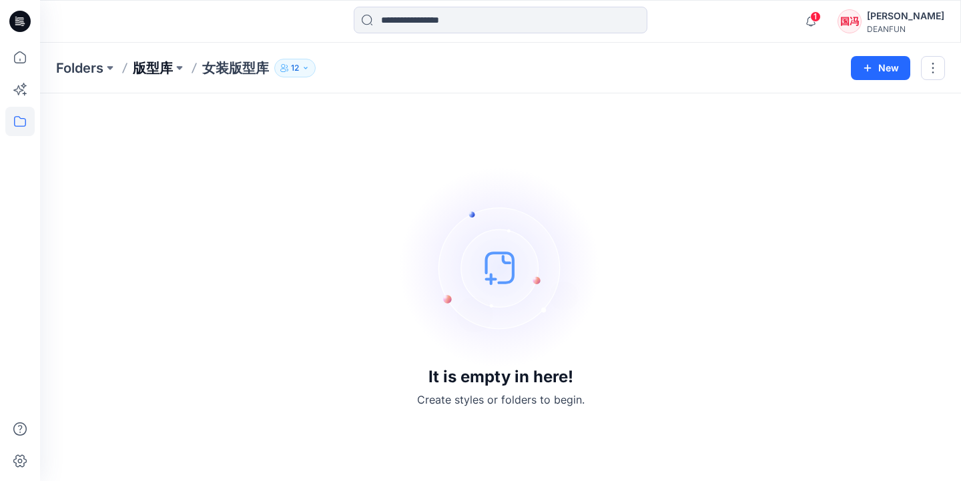
click at [160, 65] on p "版型库" at bounding box center [153, 68] width 40 height 19
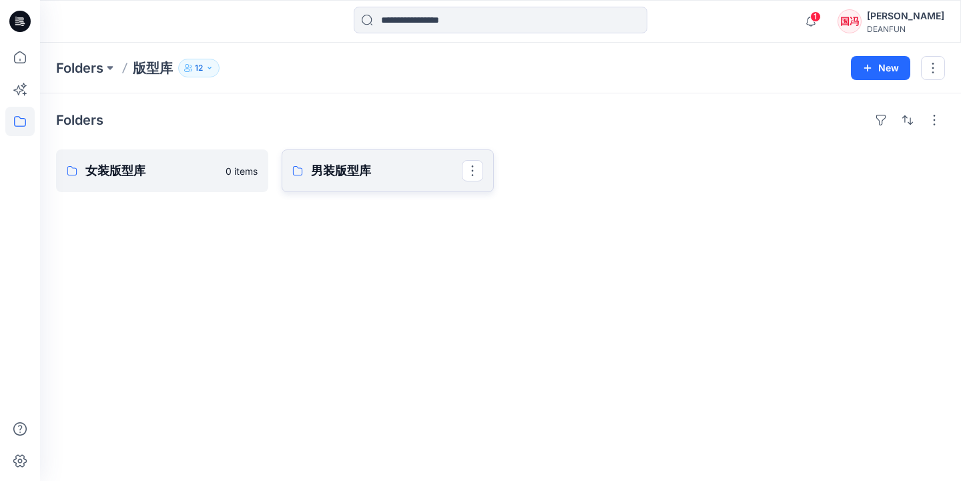
click at [354, 167] on p "男装版型库" at bounding box center [386, 171] width 151 height 19
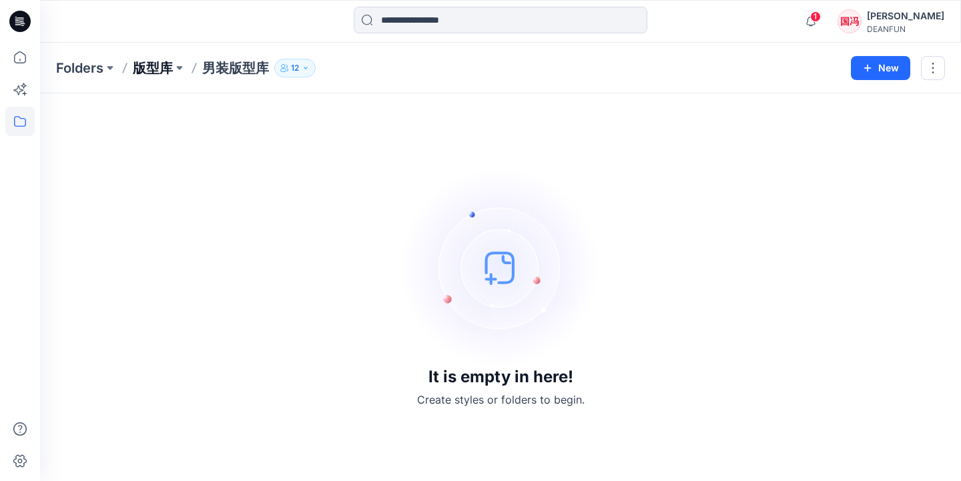
click at [155, 73] on p "版型库" at bounding box center [153, 68] width 40 height 19
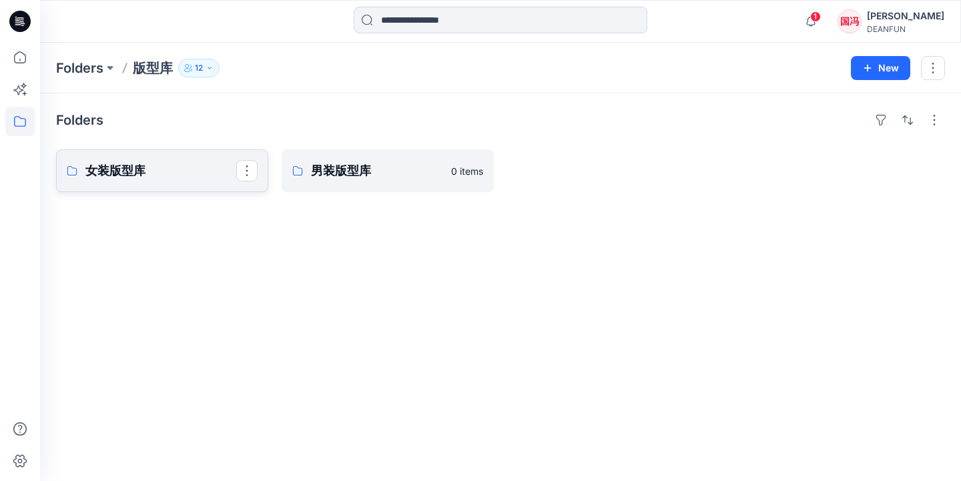
click at [182, 179] on p "女装版型库" at bounding box center [160, 171] width 151 height 19
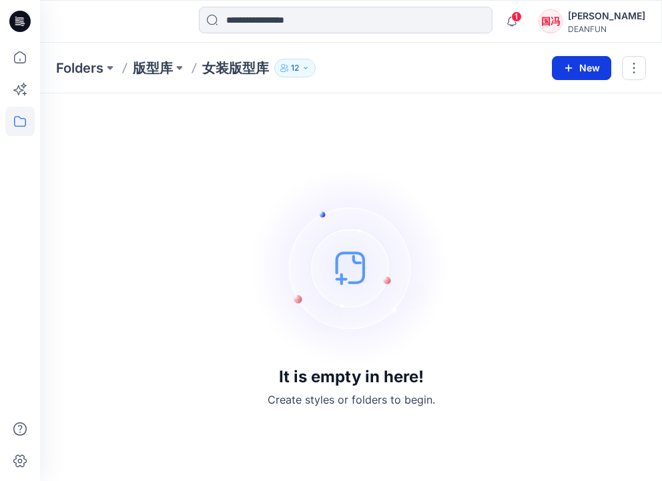
click at [567, 73] on icon "button" at bounding box center [568, 68] width 11 height 11
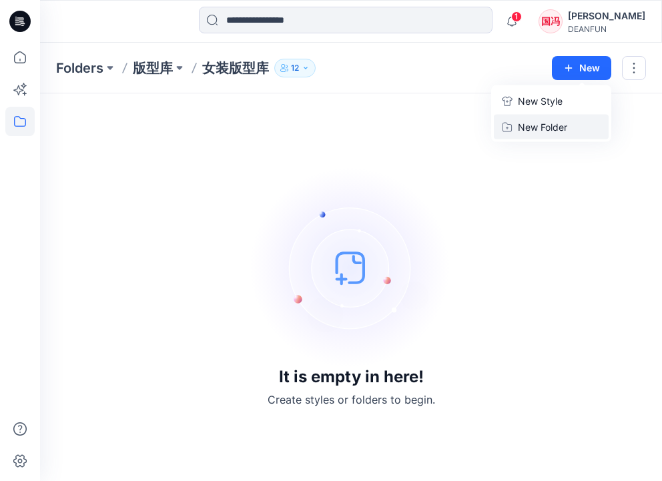
click at [529, 126] on p "New Folder" at bounding box center [542, 127] width 49 height 14
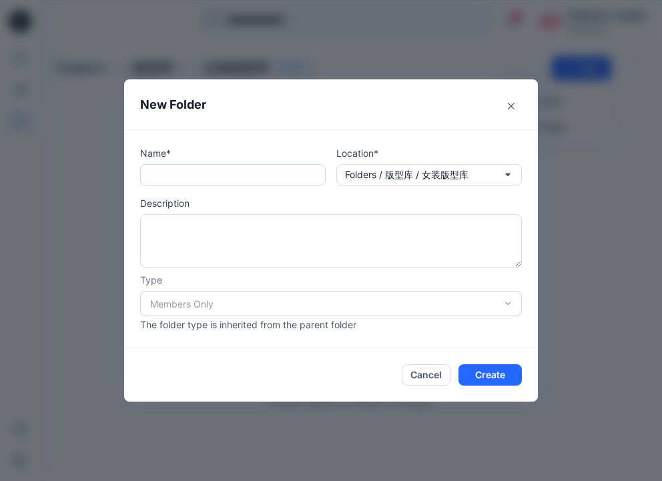
click at [226, 175] on input "text" at bounding box center [233, 174] width 186 height 21
drag, startPoint x: 214, startPoint y: 173, endPoint x: 126, endPoint y: 172, distance: 88.1
click at [126, 173] on div "Name* ****** Location* Folders / 版型库 / 女装版型库 Description Type Members Only The …" at bounding box center [331, 239] width 414 height 219
type input "******"
click at [410, 309] on div "Members Only" at bounding box center [331, 303] width 382 height 25
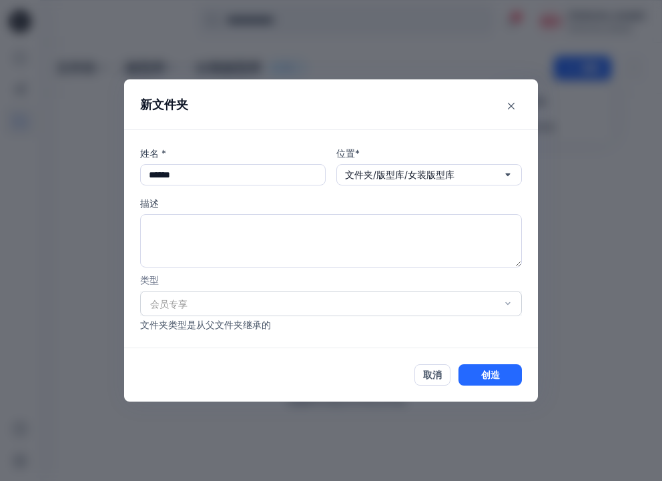
click at [421, 303] on div "会员专享" at bounding box center [331, 303] width 382 height 25
click at [490, 374] on button "创造" at bounding box center [490, 374] width 63 height 21
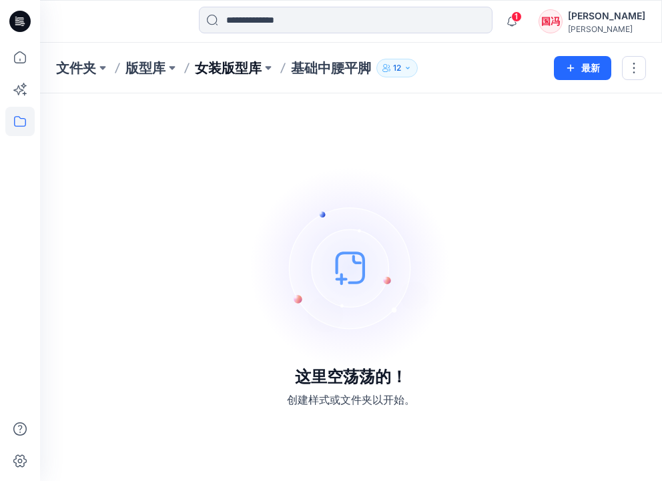
click at [241, 75] on p "女装版型库" at bounding box center [228, 68] width 67 height 19
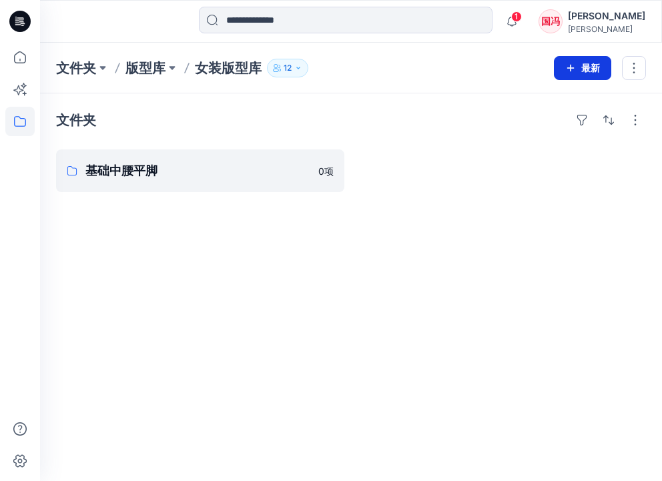
click at [580, 72] on button "最新" at bounding box center [582, 68] width 57 height 24
click at [534, 121] on p "新文件夹" at bounding box center [536, 127] width 37 height 14
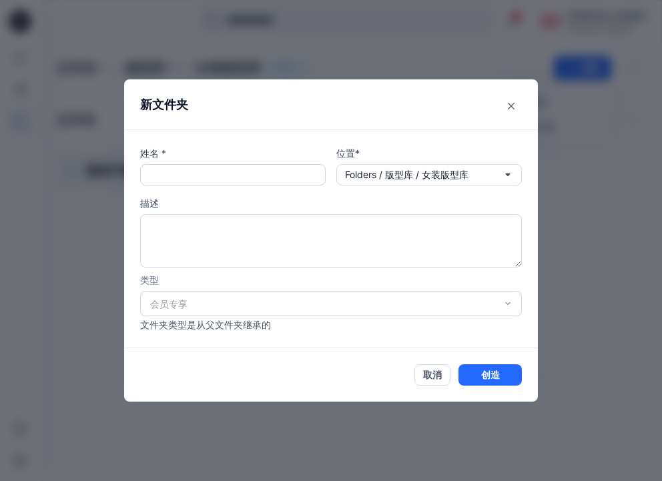
click at [224, 180] on input "text" at bounding box center [233, 174] width 186 height 21
type input "*******"
click at [479, 373] on button "创造" at bounding box center [490, 374] width 63 height 21
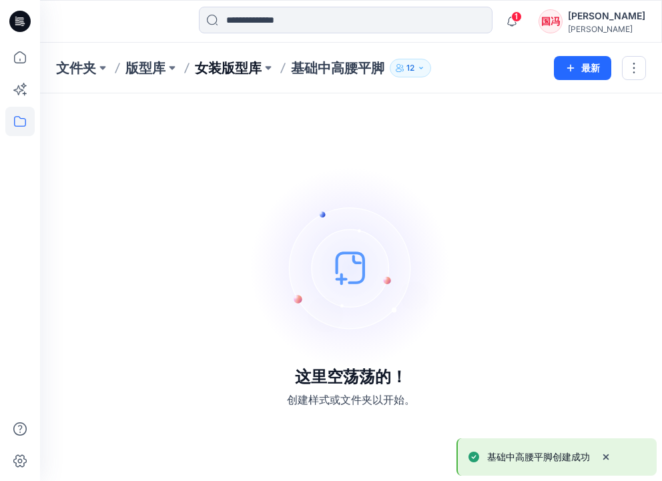
click at [239, 67] on p "女装版型库" at bounding box center [228, 68] width 67 height 19
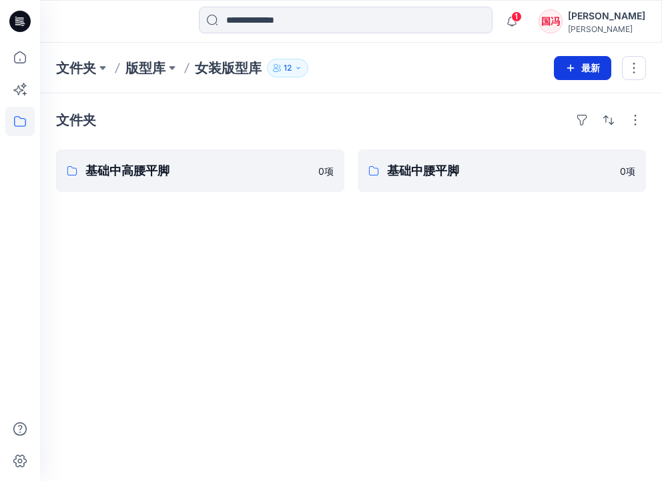
click at [579, 68] on button "最新" at bounding box center [582, 68] width 57 height 24
click at [557, 124] on button "新文件夹" at bounding box center [551, 127] width 115 height 25
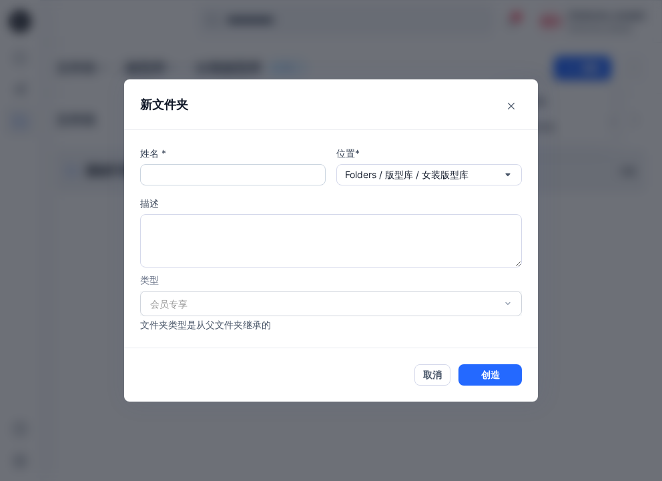
click at [250, 177] on input "text" at bounding box center [233, 174] width 186 height 21
type input "******"
click at [487, 370] on button "创造" at bounding box center [490, 374] width 63 height 21
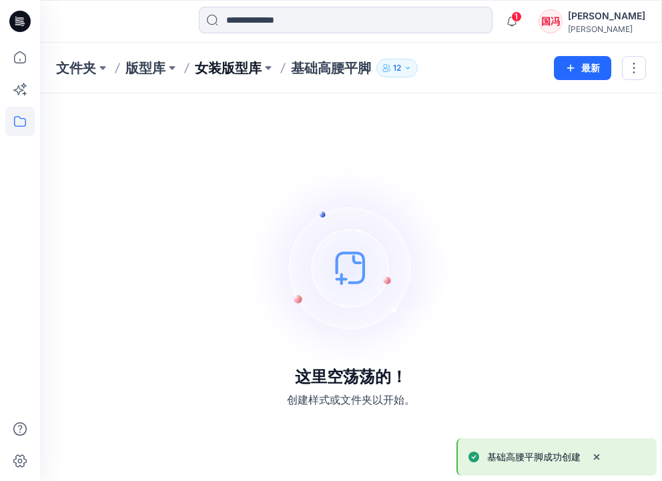
click at [236, 71] on p "女装版型库" at bounding box center [228, 68] width 67 height 19
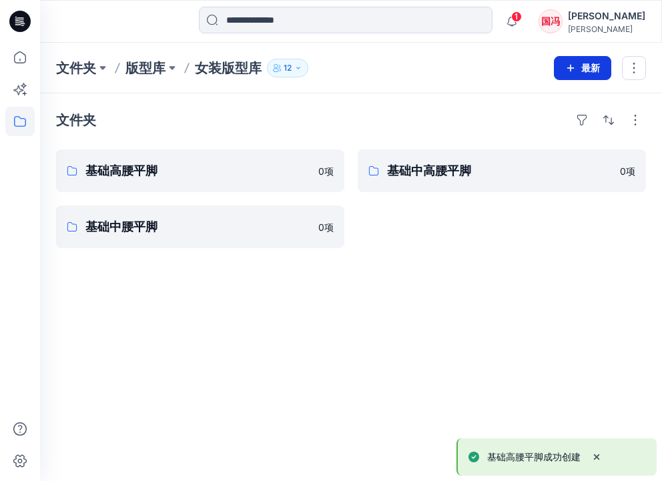
click at [580, 74] on button "最新" at bounding box center [582, 68] width 57 height 24
click at [536, 124] on p "新文件夹" at bounding box center [536, 127] width 37 height 14
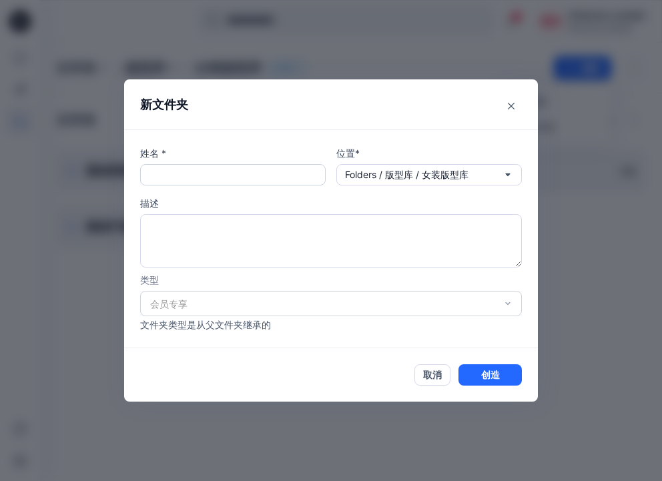
click at [262, 182] on input "text" at bounding box center [233, 174] width 186 height 21
type input "****"
click at [483, 371] on button "创造" at bounding box center [490, 374] width 63 height 21
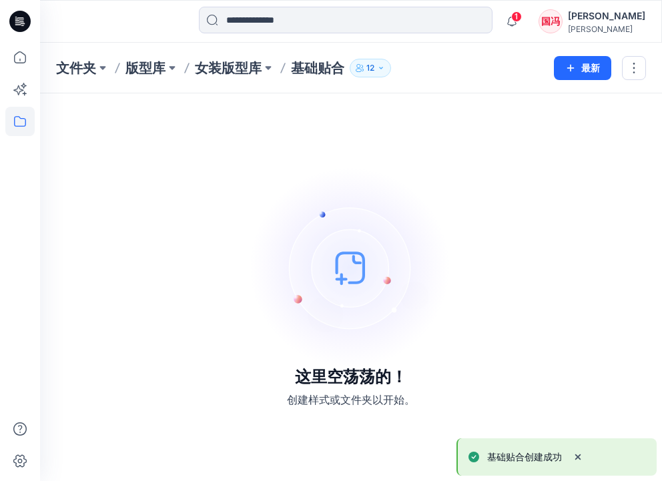
click at [495, 355] on div "这里空荡荡的！ 创建样式或文件夹以开始。" at bounding box center [351, 287] width 590 height 356
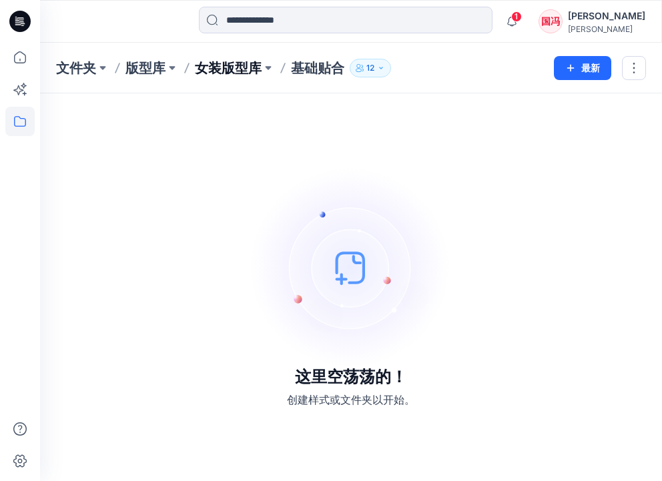
click at [230, 75] on p "女装版型库" at bounding box center [228, 68] width 67 height 19
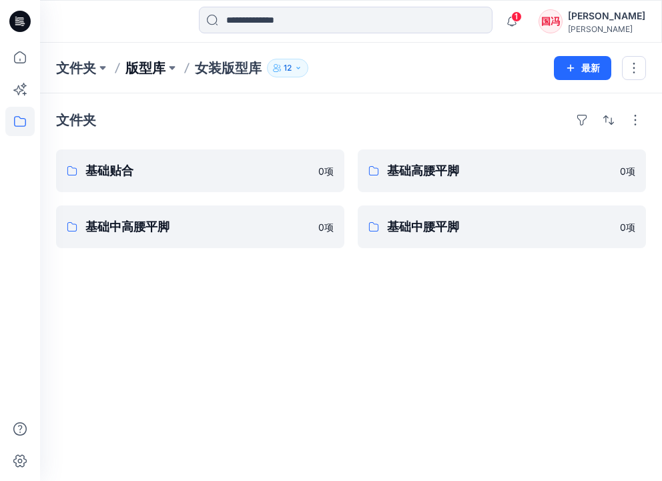
click at [152, 69] on p "版型库" at bounding box center [146, 68] width 40 height 19
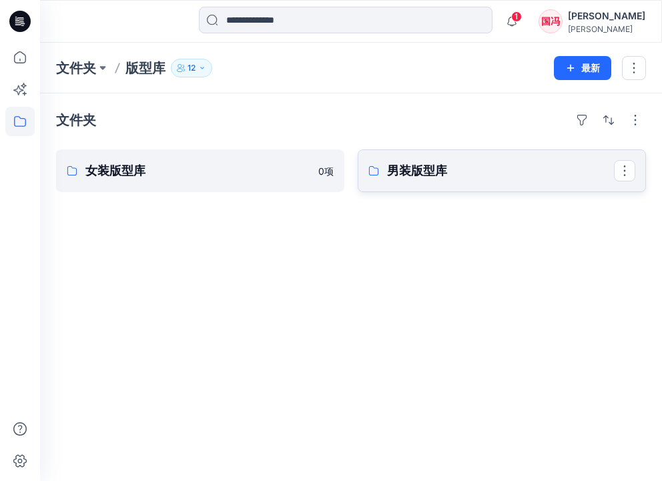
click at [404, 171] on p "男装版型库" at bounding box center [500, 171] width 227 height 19
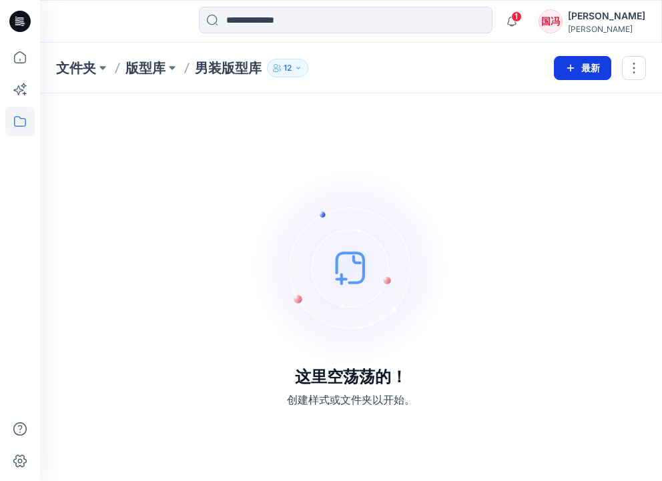
click at [581, 71] on button "最新" at bounding box center [582, 68] width 57 height 24
click at [539, 129] on p "新文件夹" at bounding box center [536, 127] width 37 height 14
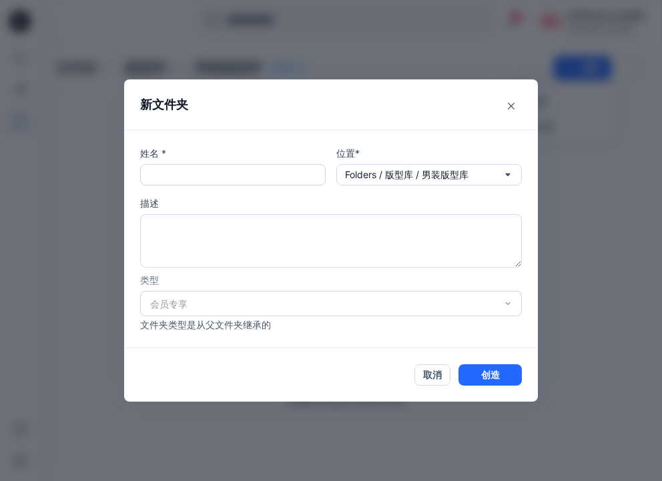
click at [278, 178] on input "text" at bounding box center [233, 174] width 186 height 21
click at [192, 170] on input "text" at bounding box center [233, 174] width 186 height 21
type input "***"
click at [487, 375] on button "创造" at bounding box center [490, 374] width 63 height 21
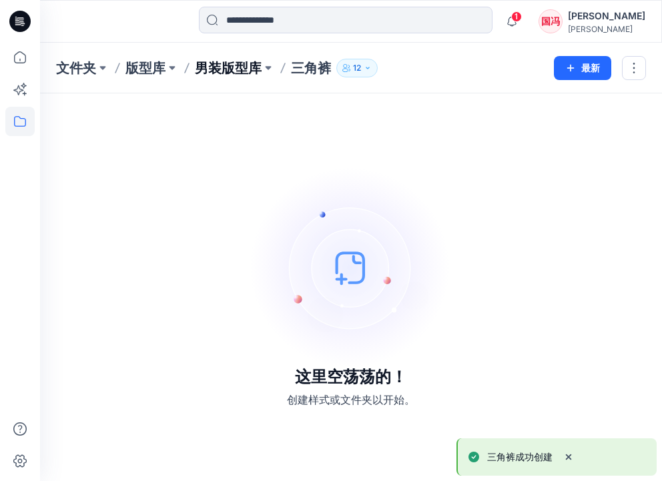
click at [246, 65] on p "男装版型库" at bounding box center [228, 68] width 67 height 19
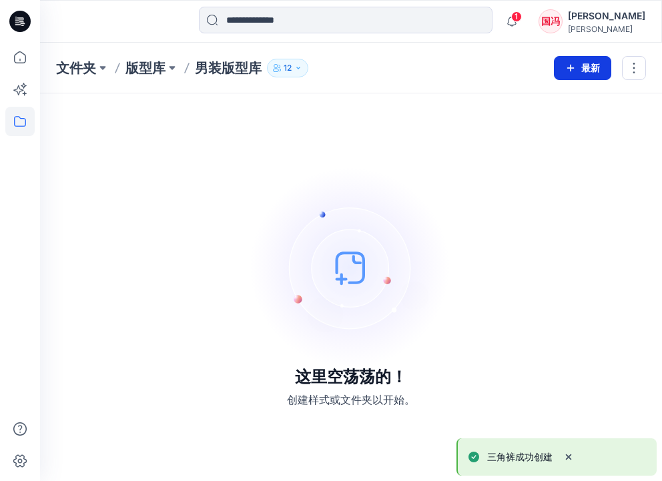
click at [578, 73] on button "最新" at bounding box center [582, 68] width 57 height 24
click at [535, 124] on p "新文件夹" at bounding box center [536, 127] width 37 height 14
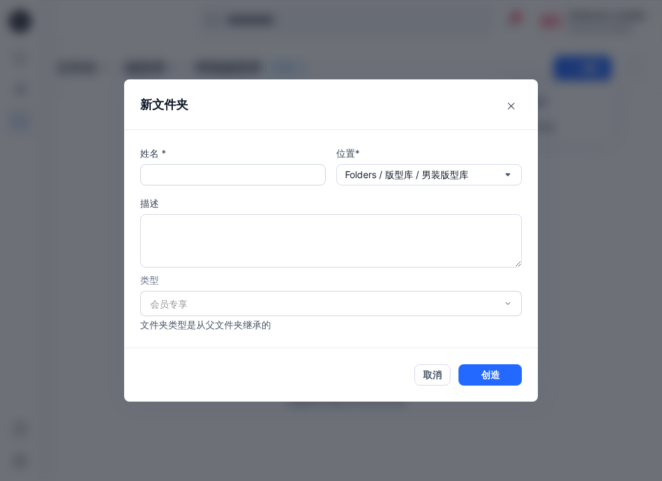
click at [246, 174] on input "text" at bounding box center [233, 174] width 186 height 21
type input "***"
click at [493, 373] on button "创造" at bounding box center [490, 374] width 63 height 21
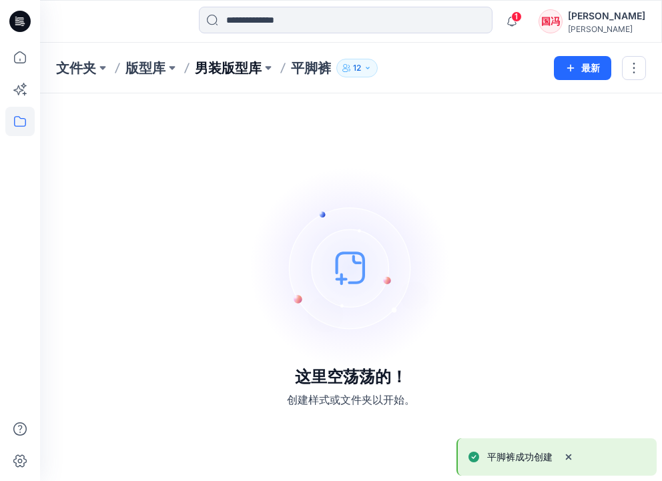
click at [244, 66] on p "男装版型库" at bounding box center [228, 68] width 67 height 19
click at [249, 68] on p "男装版型库" at bounding box center [228, 68] width 67 height 19
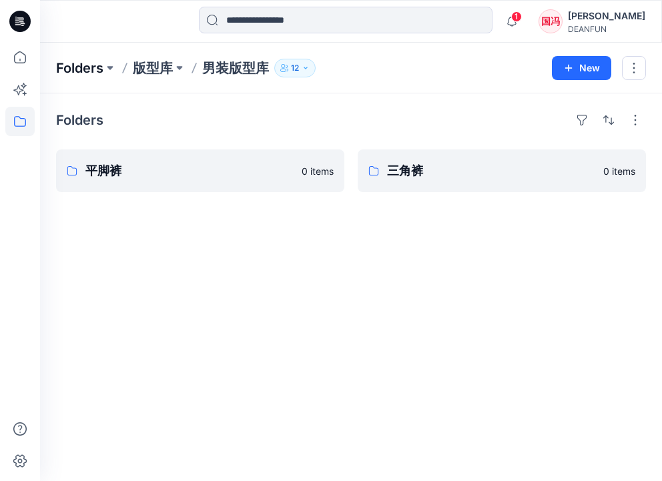
click at [97, 69] on p "Folders" at bounding box center [79, 68] width 47 height 19
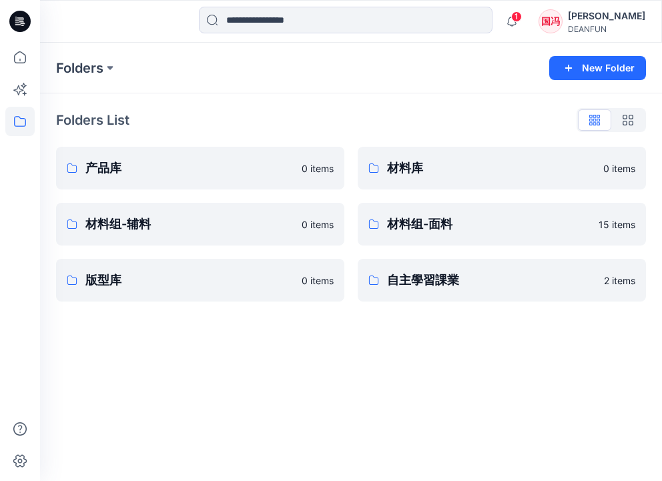
click at [290, 114] on div "Folders List" at bounding box center [351, 119] width 590 height 21
click at [99, 67] on p "Folders" at bounding box center [79, 68] width 47 height 19
click at [113, 70] on button at bounding box center [109, 68] width 13 height 19
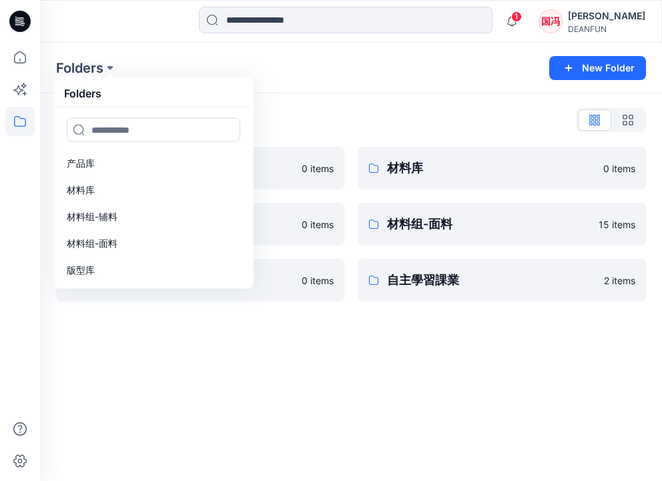
click at [306, 112] on div "Folders List" at bounding box center [351, 119] width 590 height 21
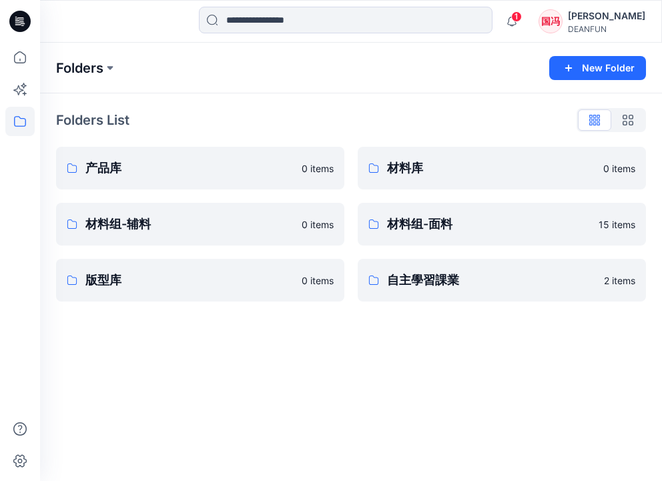
click at [81, 71] on p "Folders" at bounding box center [79, 68] width 47 height 19
click at [156, 167] on p "产品库" at bounding box center [198, 168] width 227 height 19
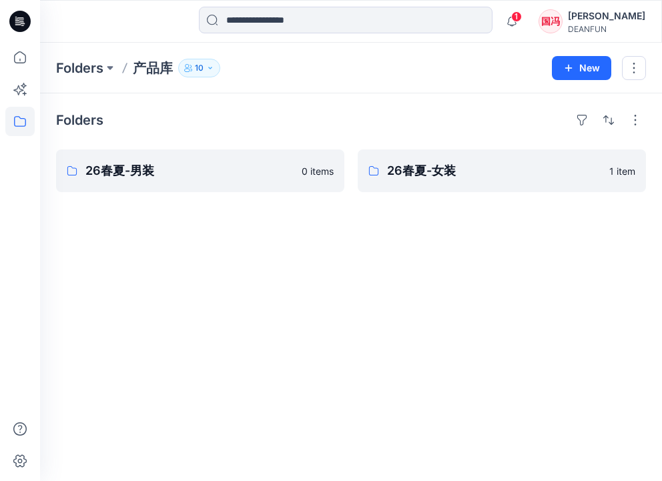
click at [260, 261] on div "Folders 26春夏-男装 0 items 26春夏-女装 1 item" at bounding box center [351, 287] width 622 height 388
click at [226, 190] on link "26春夏-男装" at bounding box center [200, 171] width 288 height 43
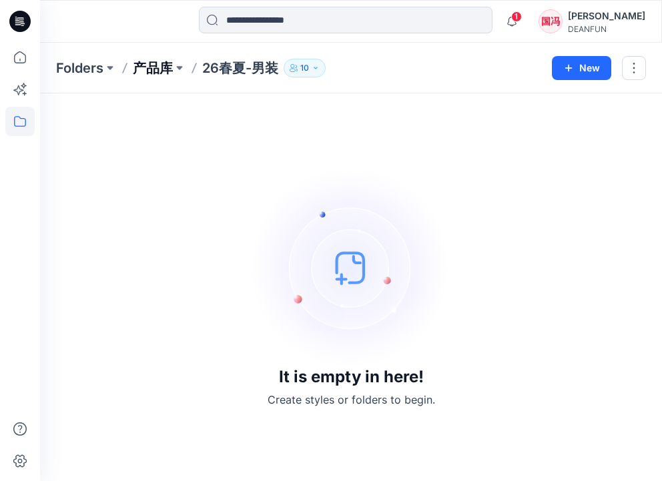
click at [160, 69] on p "产品库" at bounding box center [153, 68] width 40 height 19
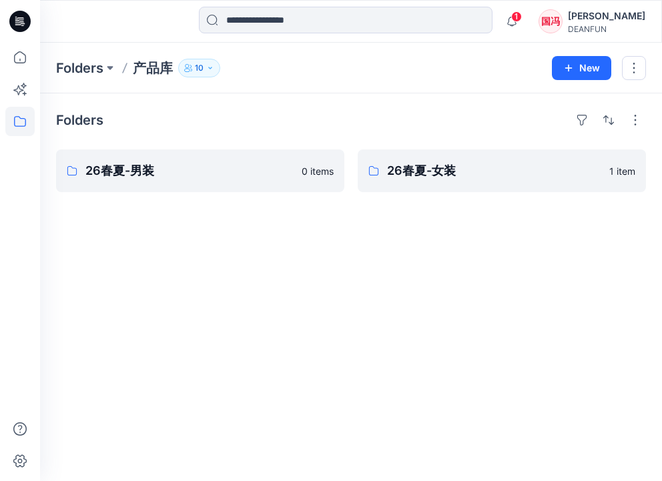
click at [467, 272] on div "Folders 26春夏-男装 0 items 26春夏-女装 1 item" at bounding box center [351, 287] width 622 height 388
click at [151, 69] on p "产品库" at bounding box center [153, 68] width 40 height 19
click at [98, 70] on p "Folders" at bounding box center [79, 68] width 47 height 19
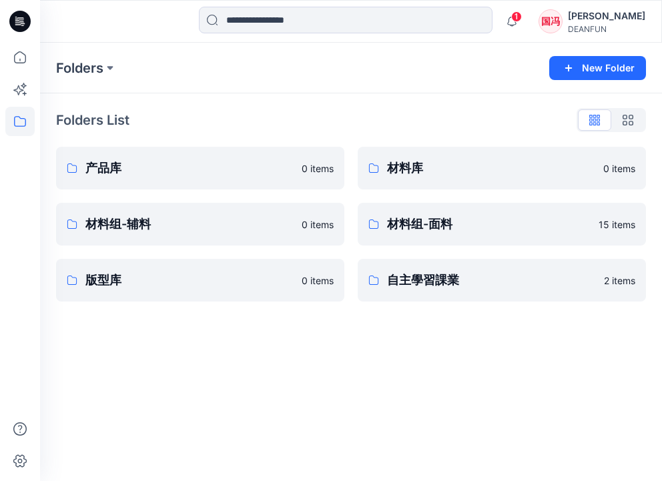
click at [463, 90] on div "Folders New Folder" at bounding box center [351, 68] width 622 height 51
click at [122, 163] on p "产品库" at bounding box center [198, 168] width 227 height 19
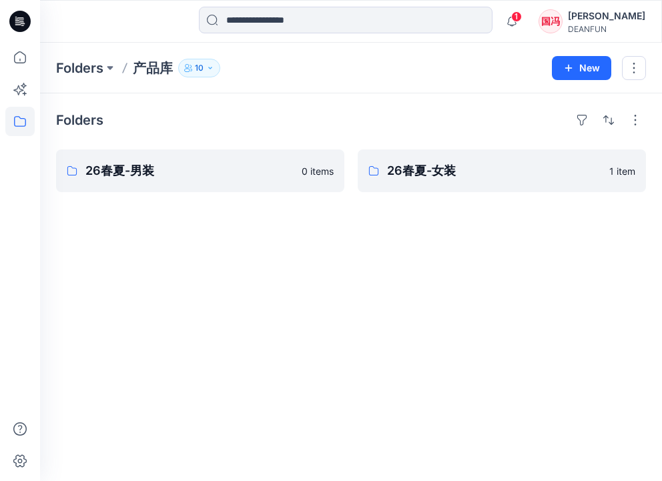
click at [122, 318] on div "Folders 26春夏-男装 0 items 26春夏-女装 1 item" at bounding box center [351, 287] width 622 height 388
click at [136, 179] on p "26春夏-男装" at bounding box center [198, 171] width 227 height 19
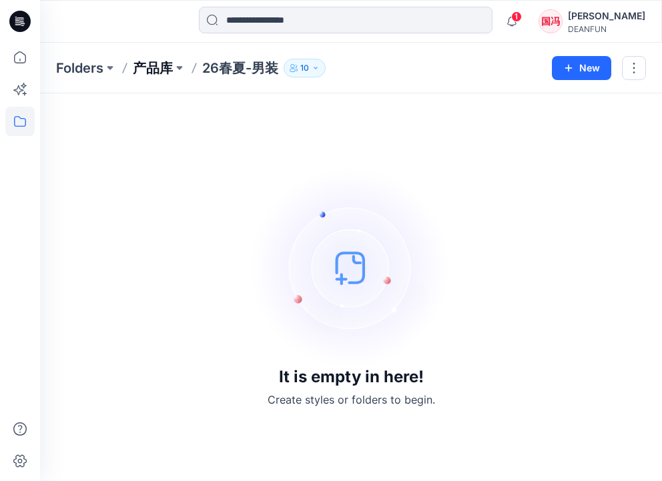
click at [165, 72] on p "产品库" at bounding box center [153, 68] width 40 height 19
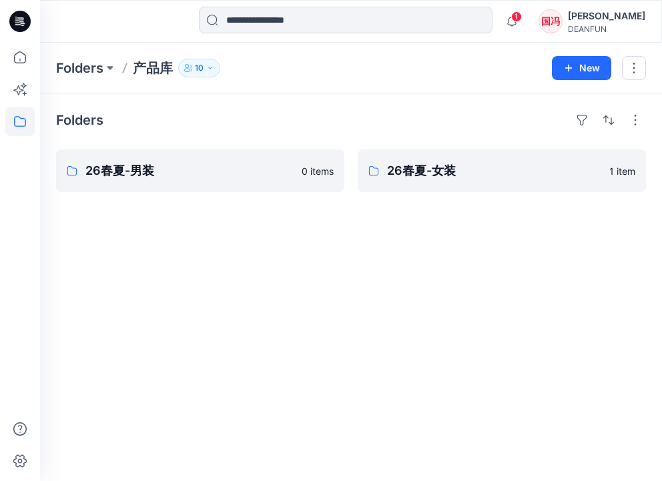
click at [148, 71] on p "产品库" at bounding box center [153, 68] width 40 height 19
click at [155, 73] on p "产品库" at bounding box center [153, 68] width 40 height 19
click at [155, 168] on p "26春夏-男装" at bounding box center [198, 171] width 227 height 19
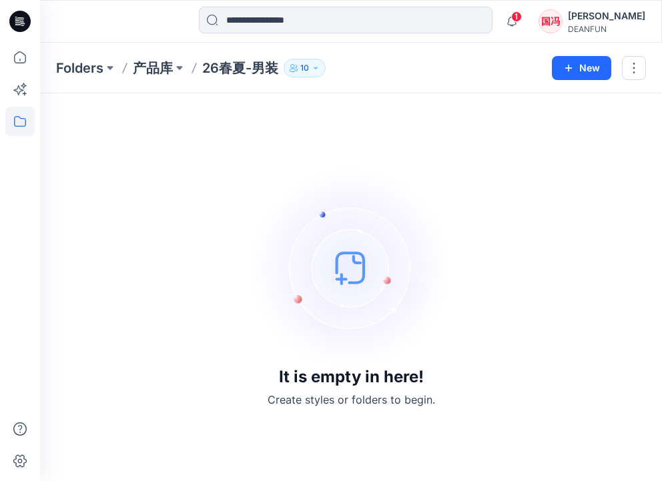
click at [225, 67] on p "26春夏-男装" at bounding box center [240, 68] width 76 height 19
click at [162, 65] on p "产品库" at bounding box center [153, 68] width 40 height 19
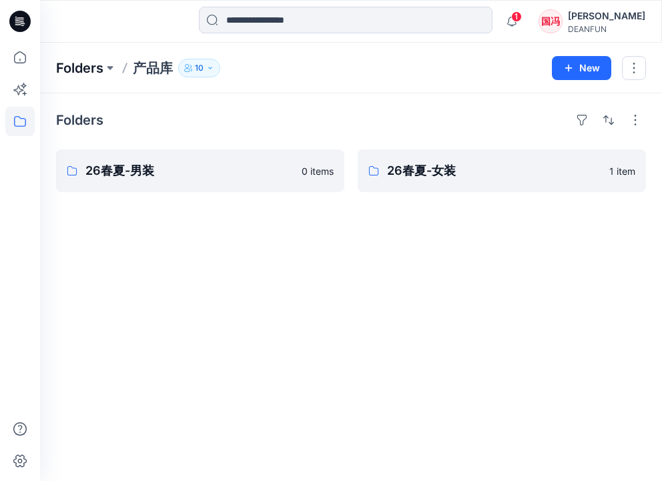
click at [97, 65] on p "Folders" at bounding box center [79, 68] width 47 height 19
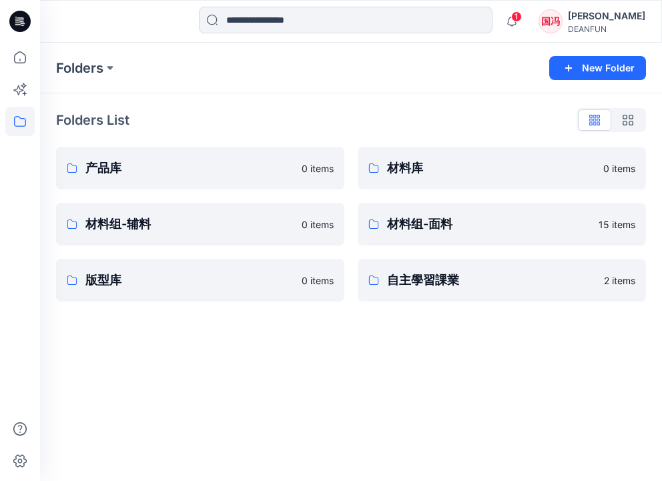
click at [383, 121] on div "Folders List" at bounding box center [351, 119] width 590 height 21
click at [120, 173] on p "产品库" at bounding box center [198, 168] width 227 height 19
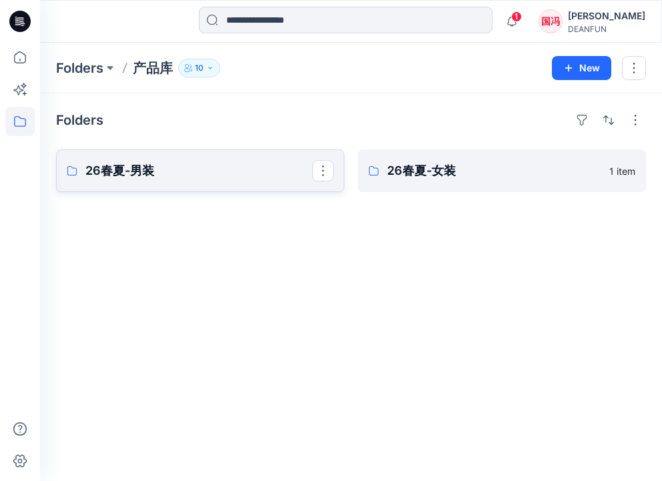
click at [192, 176] on p "26春夏-男装" at bounding box center [198, 171] width 227 height 19
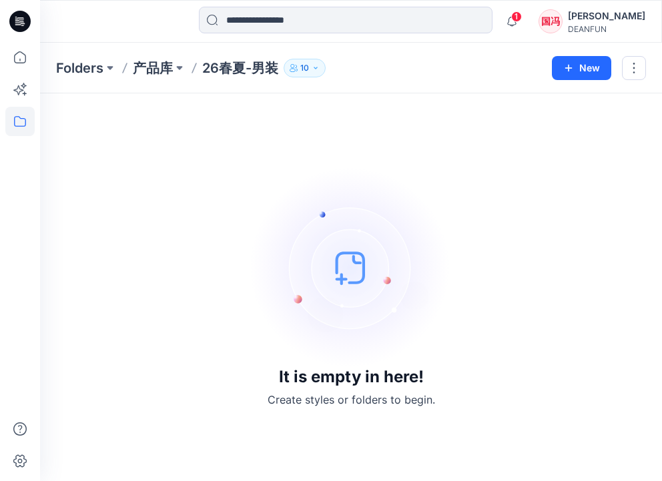
click at [170, 69] on p "产品库" at bounding box center [153, 68] width 40 height 19
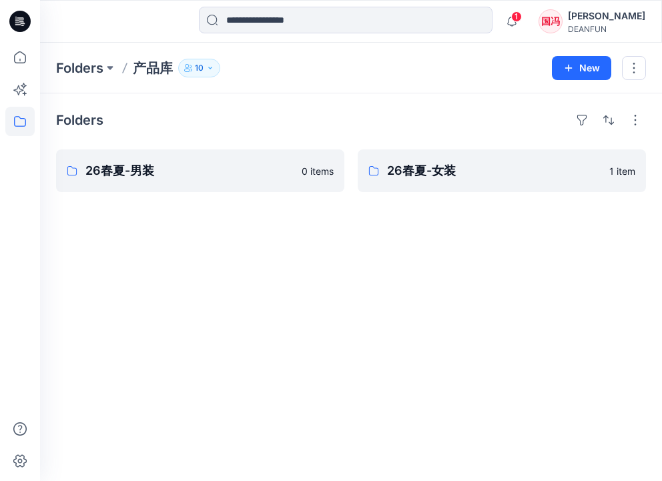
click at [159, 71] on p "产品库" at bounding box center [153, 68] width 40 height 19
click at [159, 68] on p "产品库" at bounding box center [153, 68] width 40 height 19
click at [97, 69] on p "Folders" at bounding box center [79, 68] width 47 height 19
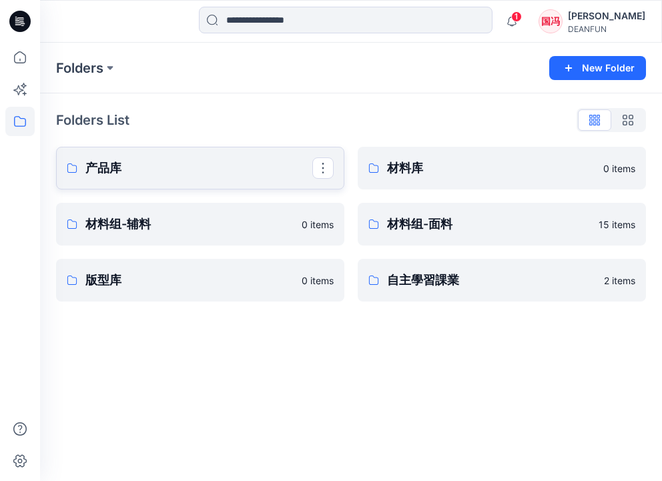
click at [162, 166] on p "产品库" at bounding box center [198, 168] width 227 height 19
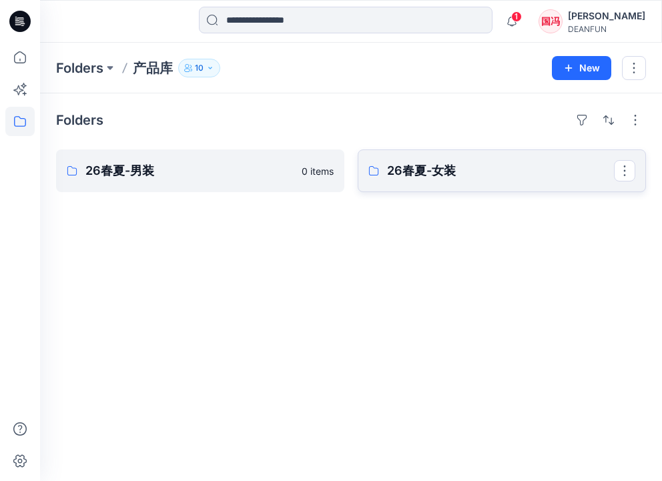
click at [421, 176] on p "26春夏-女装" at bounding box center [500, 171] width 227 height 19
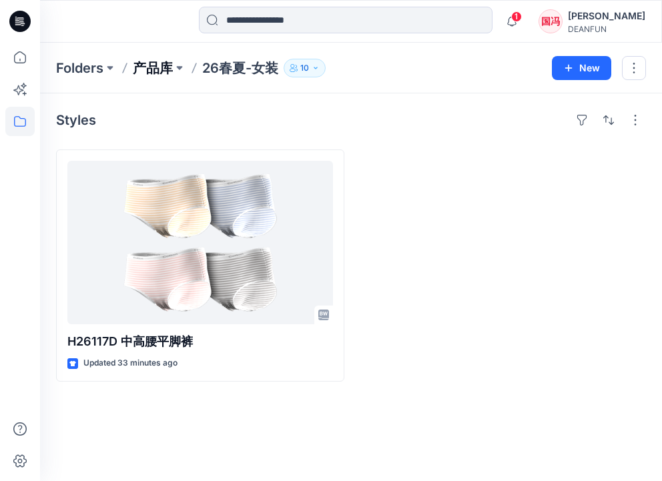
click at [158, 67] on p "产品库" at bounding box center [153, 68] width 40 height 19
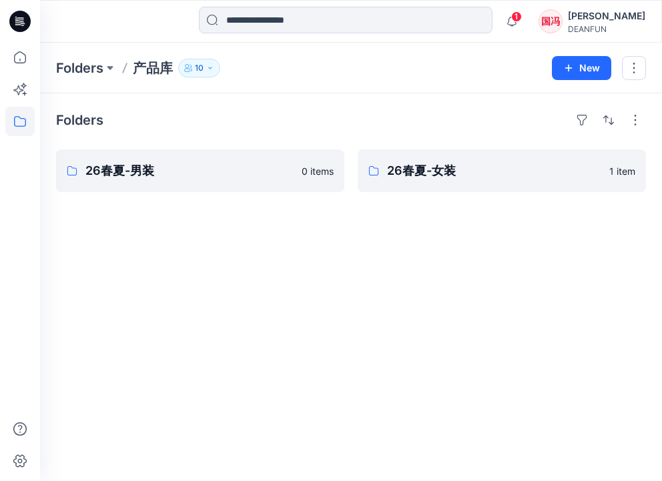
click at [267, 271] on div "Folders 26春夏-男装 0 items 26春夏-女装 1 item" at bounding box center [351, 287] width 622 height 388
click at [146, 68] on p "产品库" at bounding box center [153, 68] width 40 height 19
click at [134, 266] on div "Folders 26春夏-男装 0 items 26春夏-女装 1 item" at bounding box center [351, 287] width 622 height 388
